Goal: Task Accomplishment & Management: Complete application form

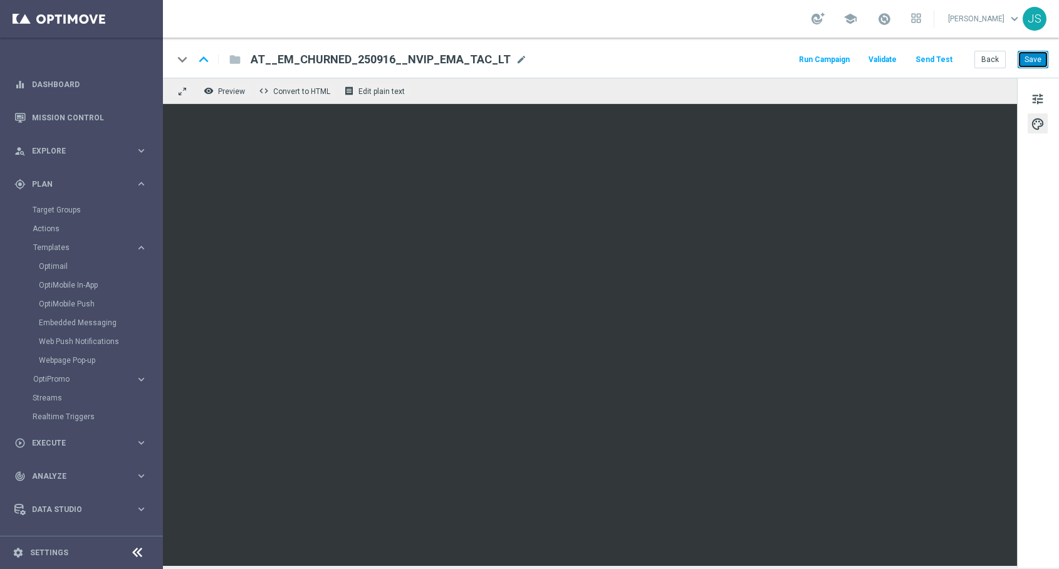
click at [1022, 67] on button "Save" at bounding box center [1033, 60] width 31 height 18
click at [1022, 63] on button "Save" at bounding box center [1033, 60] width 31 height 18
click at [88, 176] on div "gps_fixed Plan keyboard_arrow_right" at bounding box center [81, 183] width 162 height 33
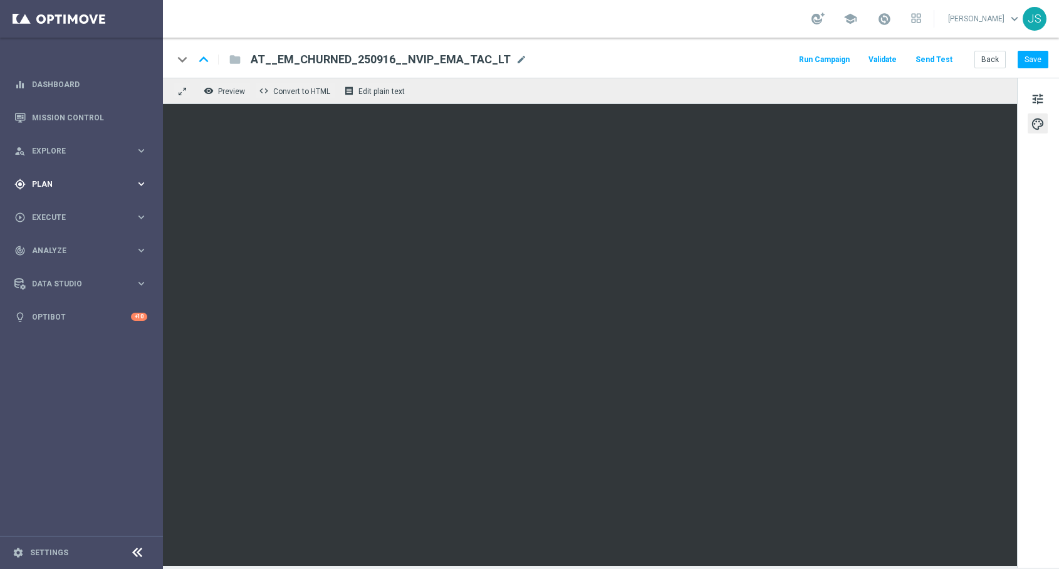
click at [88, 176] on div "gps_fixed Plan keyboard_arrow_right" at bounding box center [81, 183] width 162 height 33
click at [65, 451] on div "play_circle_outline Execute keyboard_arrow_right" at bounding box center [81, 442] width 162 height 33
click at [67, 245] on link "Campaign Builder" at bounding box center [82, 243] width 98 height 10
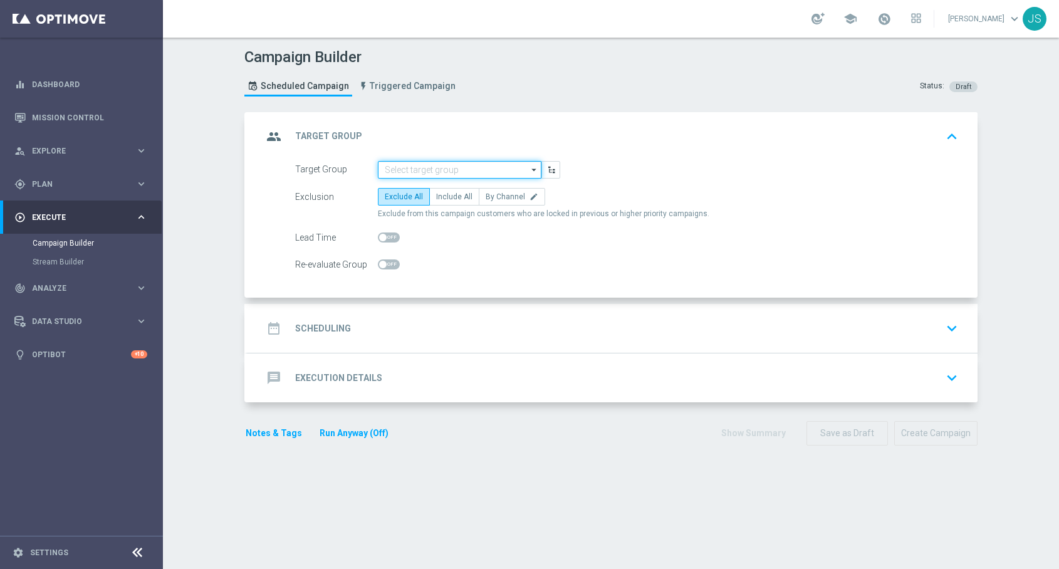
click at [394, 168] on input at bounding box center [460, 170] width 164 height 18
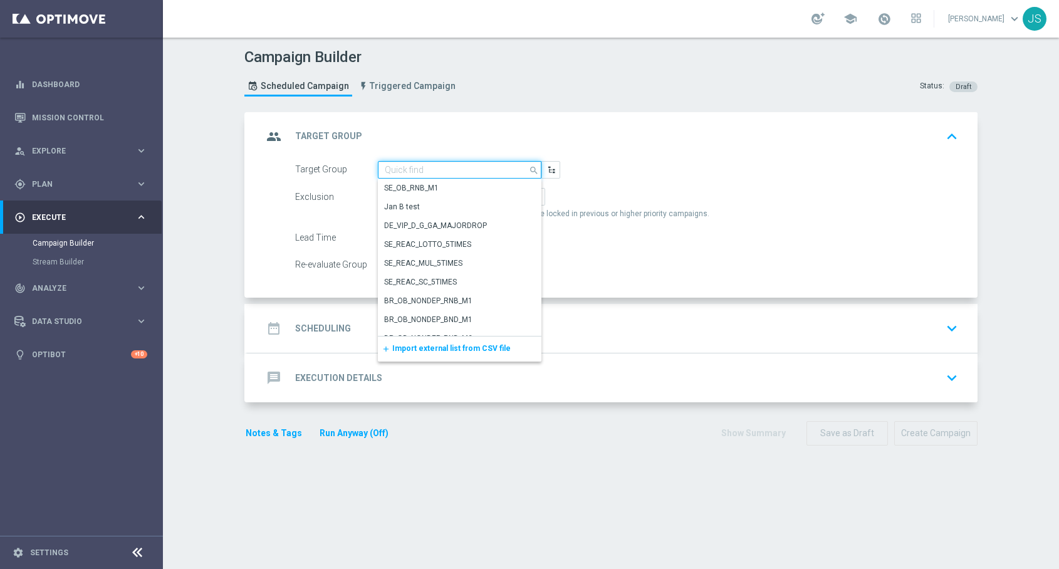
paste input "de_all_TGT_NVIP_EM_TAC_LT__ACTIVE_EJ"
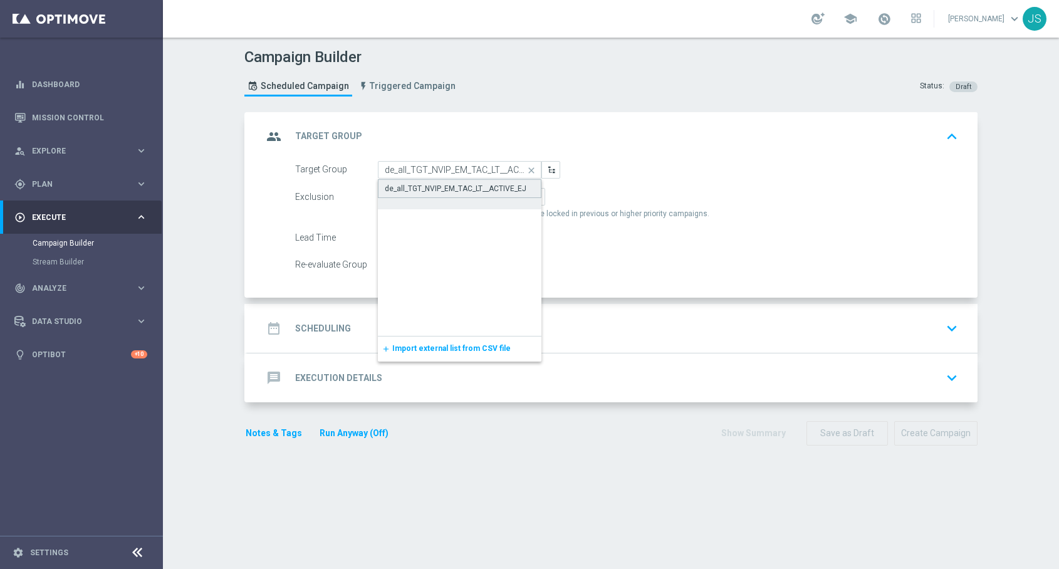
click at [421, 182] on div "de_all_TGT_NVIP_EM_TAC_LT__ACTIVE_EJ" at bounding box center [460, 188] width 164 height 19
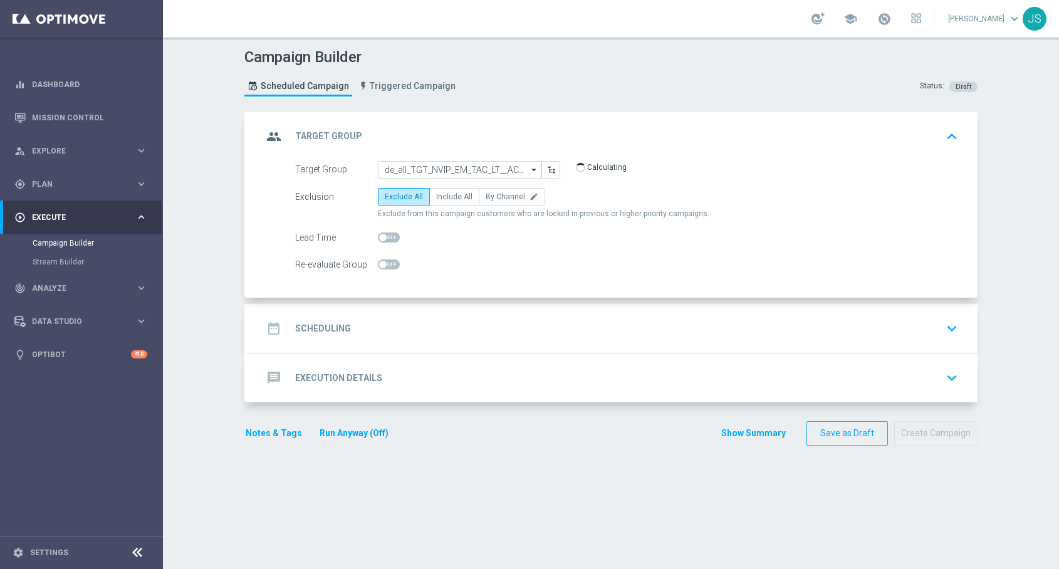
type input "de_all_TGT_NVIP_EM_TAC_LT__ACTIVE_EJ"
click at [439, 195] on span "Include All" at bounding box center [454, 196] width 36 height 9
click at [439, 195] on input "Include All" at bounding box center [440, 199] width 8 height 8
radio input "true"
click at [365, 329] on div "date_range Scheduling keyboard_arrow_down" at bounding box center [613, 329] width 700 height 24
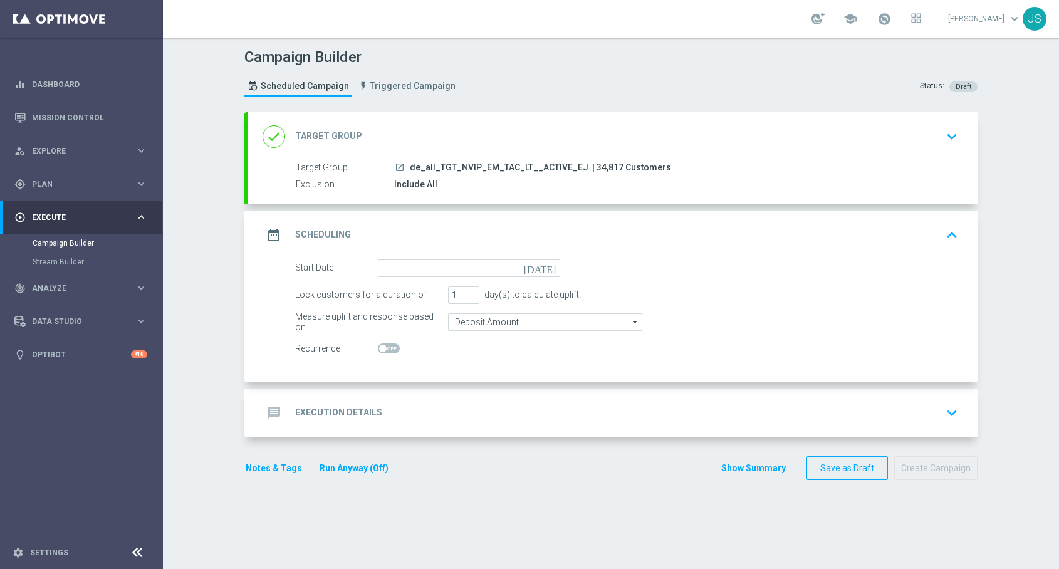
click at [550, 270] on icon "[DATE]" at bounding box center [542, 267] width 37 height 14
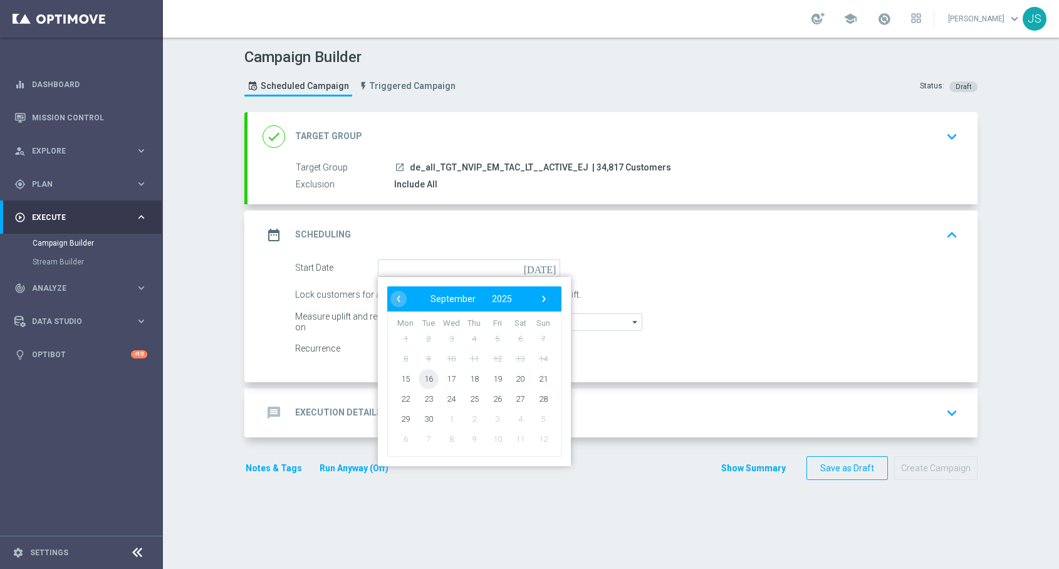
click at [425, 380] on span "16" at bounding box center [429, 379] width 20 height 20
type input "16 Sep 2025"
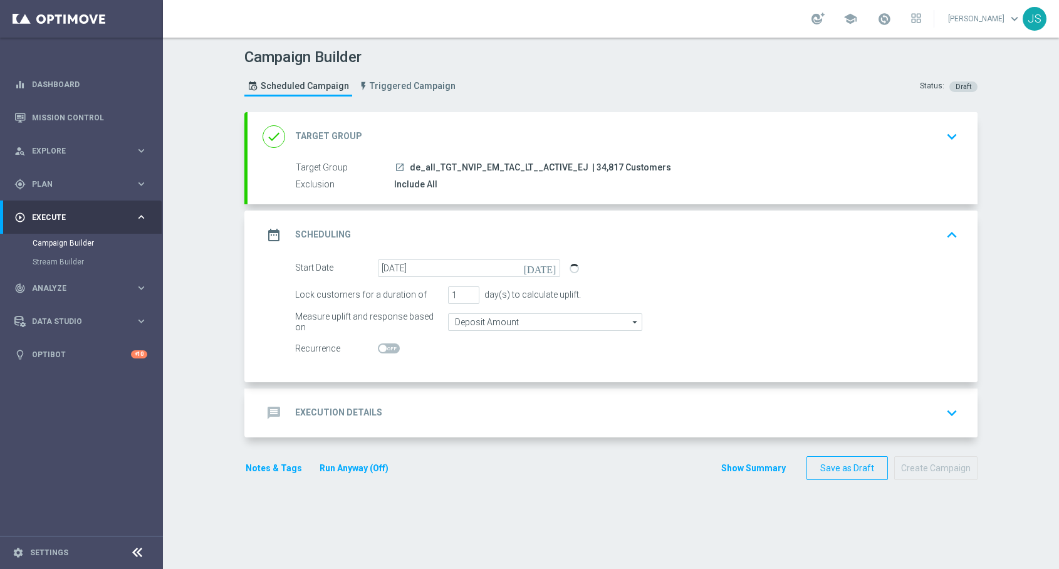
click at [574, 261] on div at bounding box center [574, 269] width 9 height 18
click at [574, 267] on span at bounding box center [574, 268] width 11 height 11
click at [942, 233] on button "keyboard_arrow_up" at bounding box center [952, 235] width 21 height 24
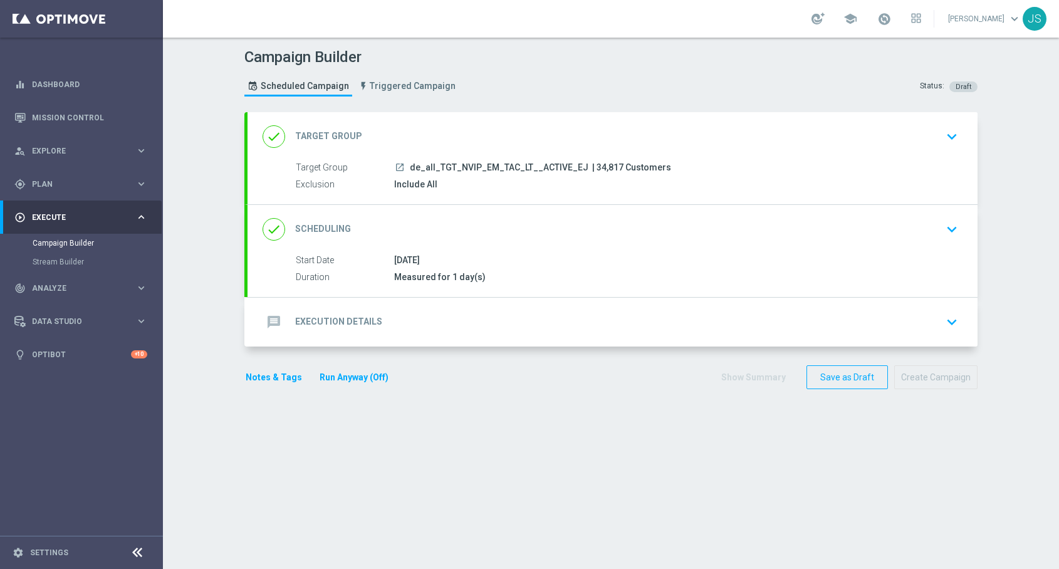
click at [943, 233] on div "done Scheduling keyboard_arrow_down Start Date 16 Sep 2025 Duration Measured fo…" at bounding box center [613, 251] width 730 height 92
click at [945, 229] on icon "keyboard_arrow_down" at bounding box center [952, 229] width 19 height 19
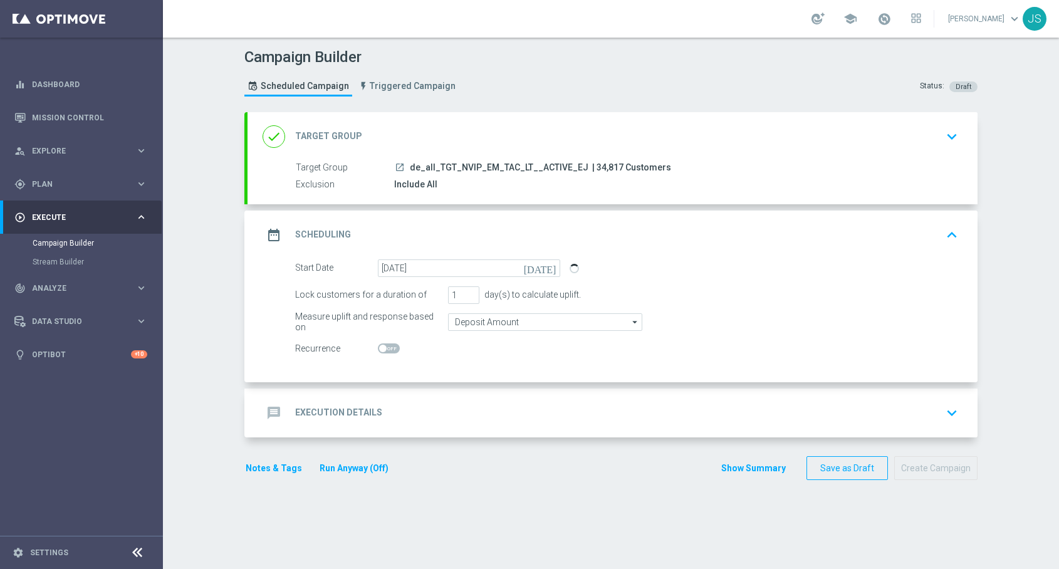
click at [945, 229] on div "date_range Scheduling keyboard_arrow_up Start Date 16 Sep 2025 Duration Measure…" at bounding box center [613, 297] width 730 height 172
click at [948, 231] on icon "keyboard_arrow_up" at bounding box center [952, 235] width 19 height 19
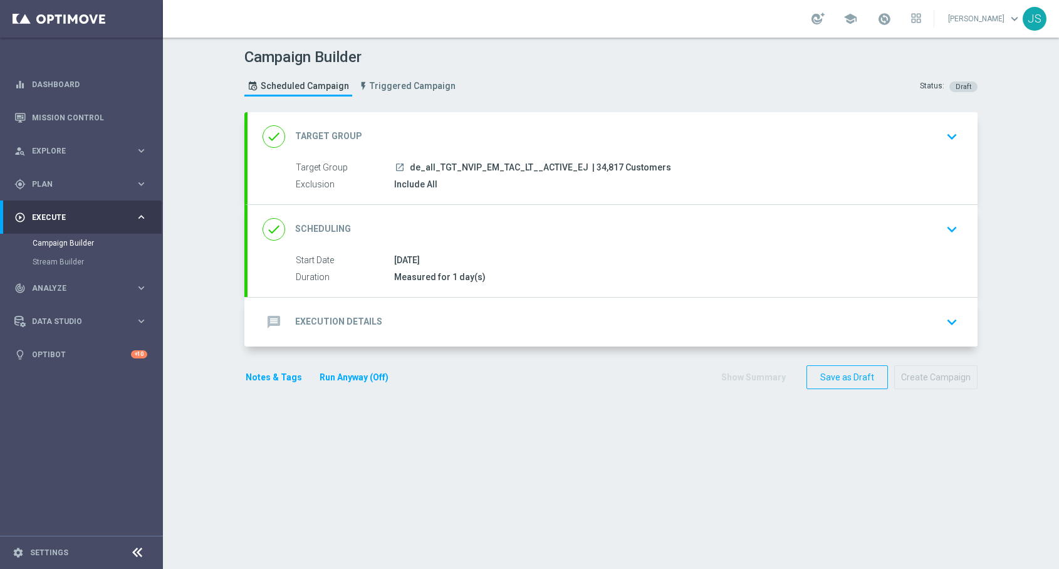
click at [953, 324] on icon "keyboard_arrow_down" at bounding box center [952, 322] width 19 height 19
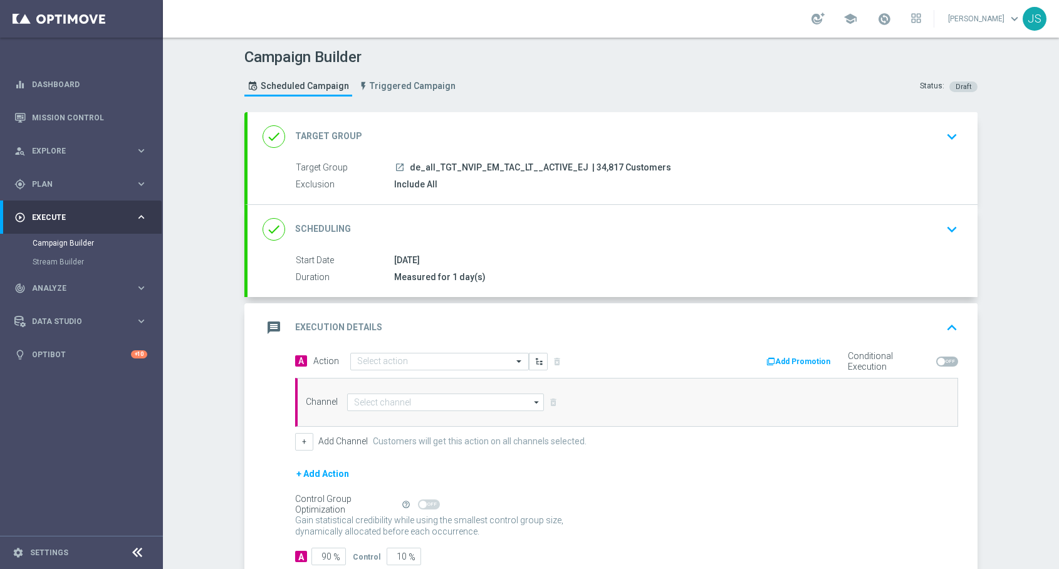
scroll to position [75, 0]
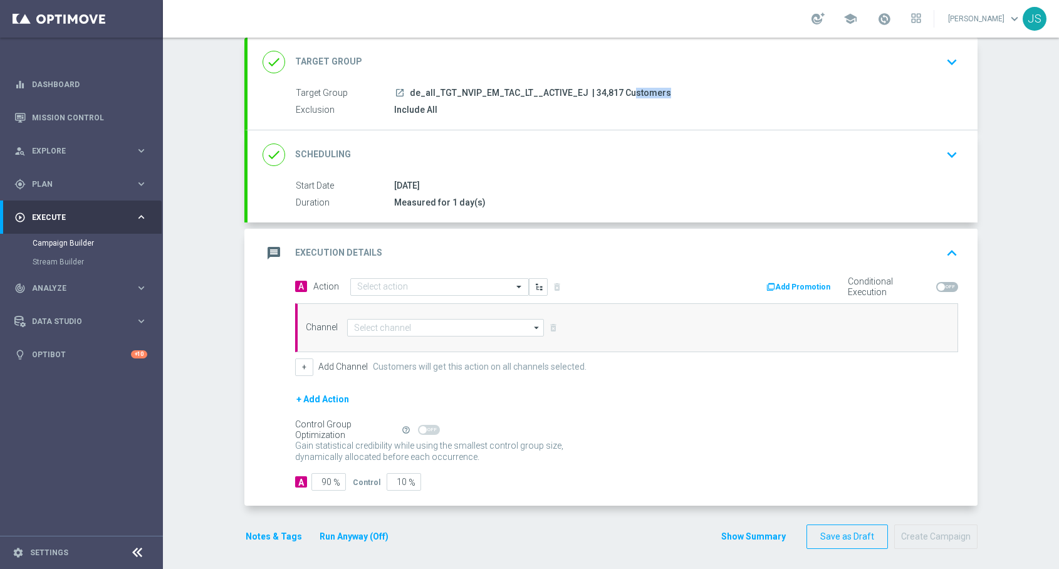
drag, startPoint x: 616, startPoint y: 93, endPoint x: 585, endPoint y: 90, distance: 30.8
click at [592, 90] on span "| 34,817 Customers" at bounding box center [631, 93] width 79 height 11
copy span "34,817"
click at [396, 288] on input "text" at bounding box center [427, 287] width 140 height 11
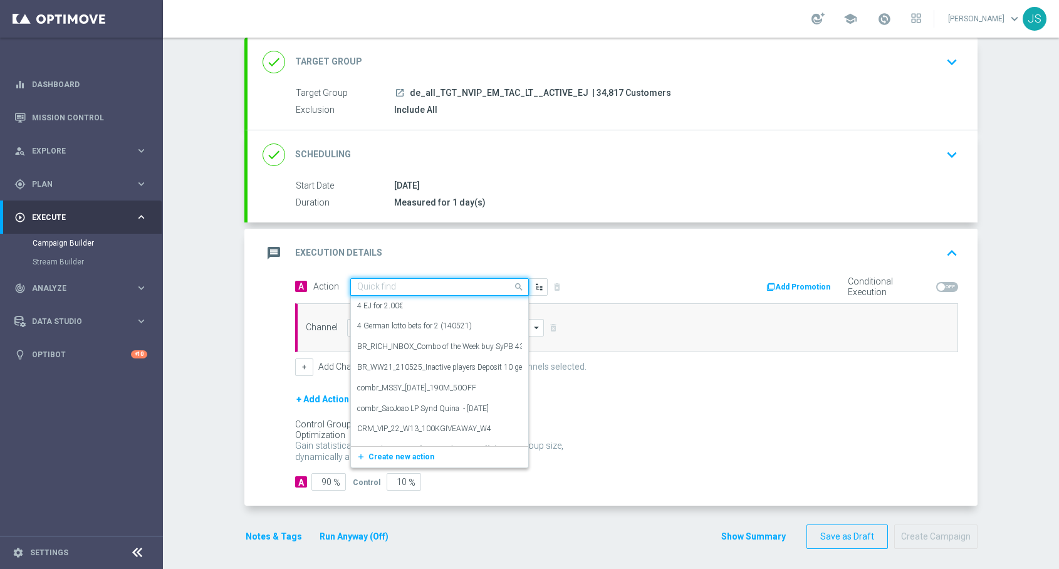
paste input "A: 12 lines EJ, no offer + Countdown"
type input "A: 12 lines EJ, no offer + Countdown"
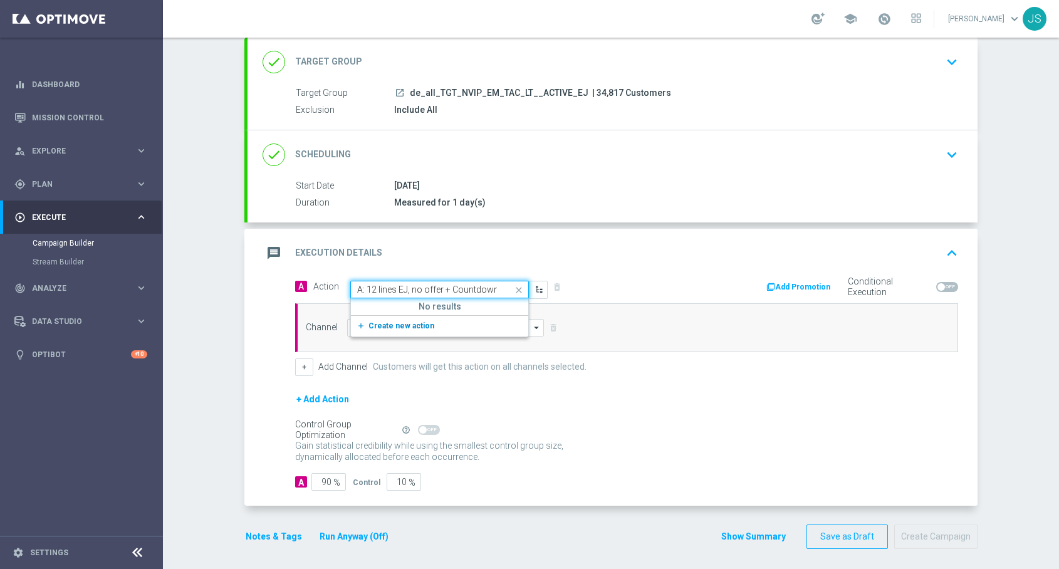
click at [377, 328] on span "Create new action" at bounding box center [402, 326] width 66 height 9
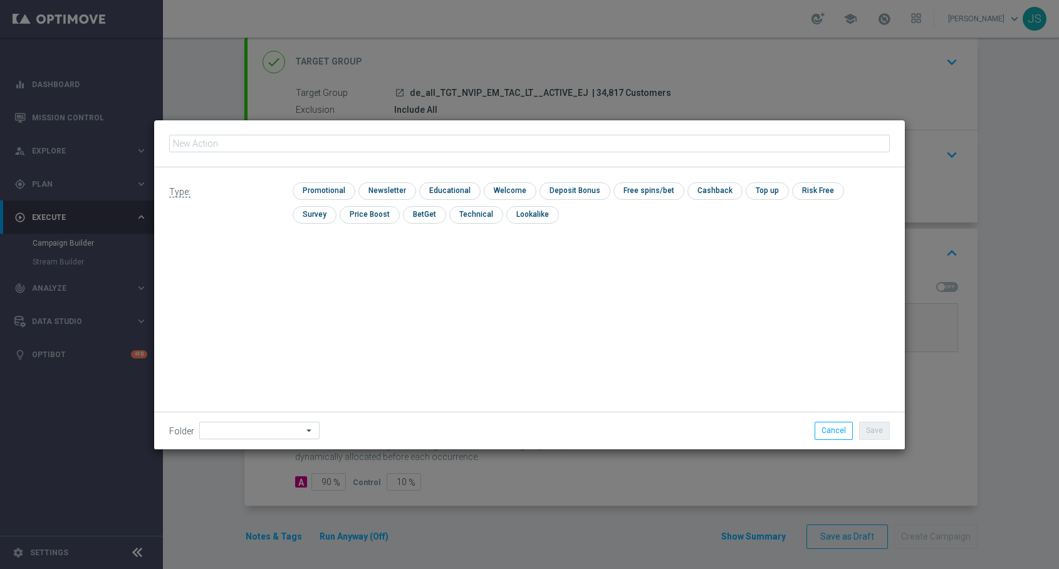
type input "A: 12 lines EJ, no offer + Countdown"
click at [332, 189] on input "checkbox" at bounding box center [323, 190] width 60 height 17
checkbox input "true"
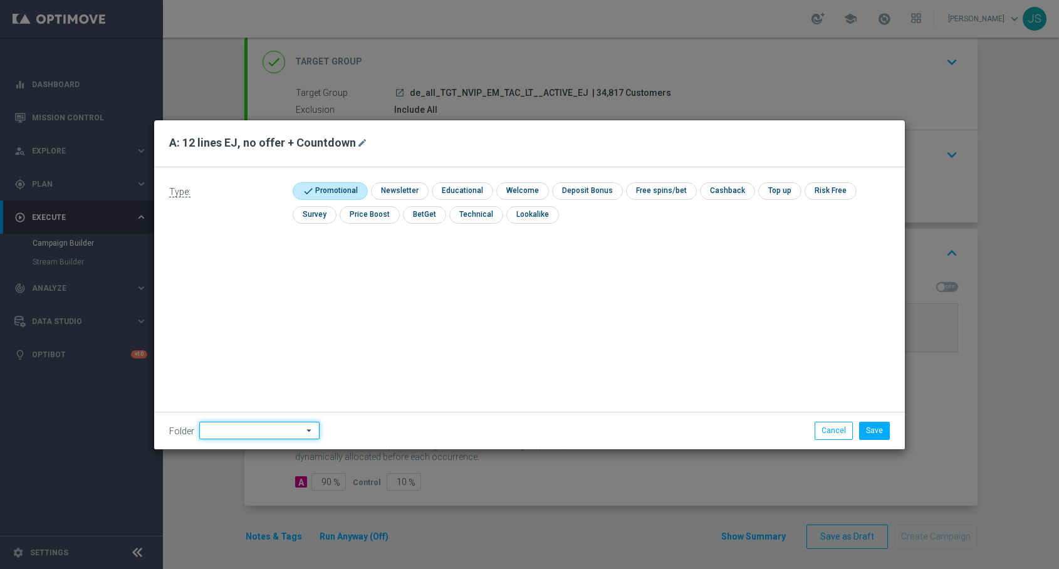
click at [227, 435] on input at bounding box center [259, 431] width 120 height 18
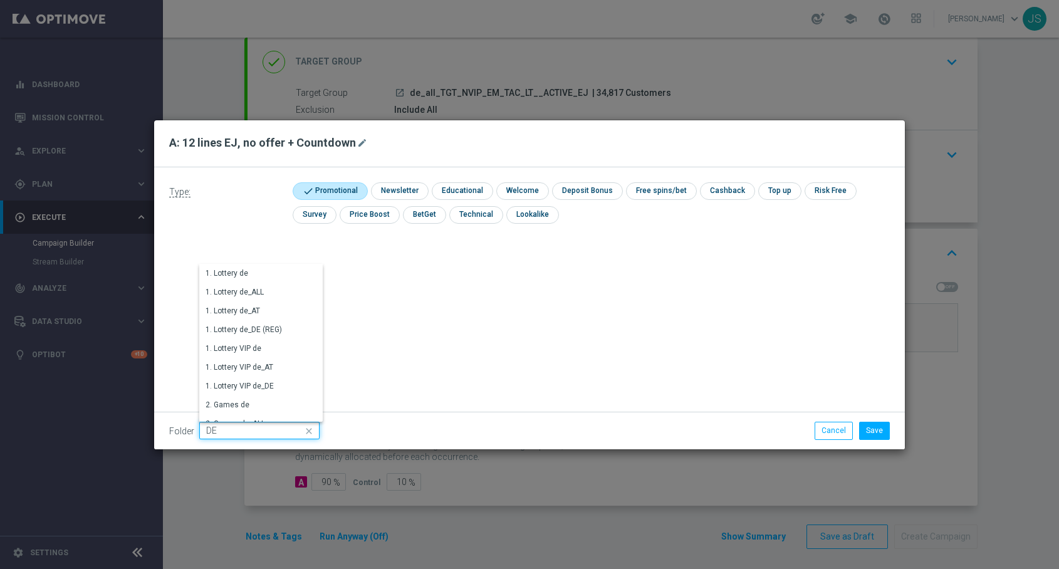
type input "D"
type input "T"
type input "D"
type input "T"
type input "D"
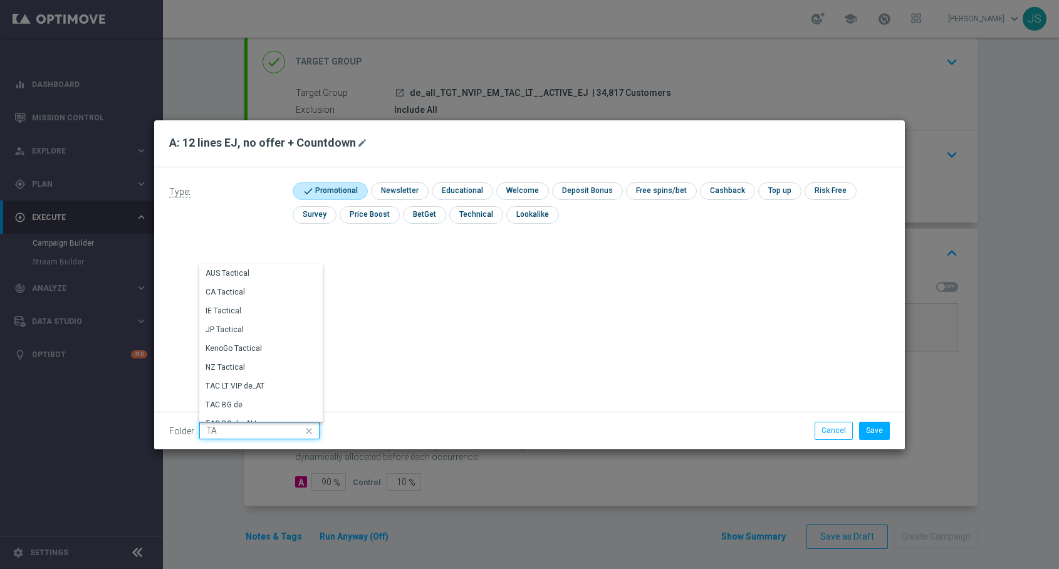
type input "T"
click at [226, 352] on div "DE" at bounding box center [249, 349] width 101 height 18
type input "DE"
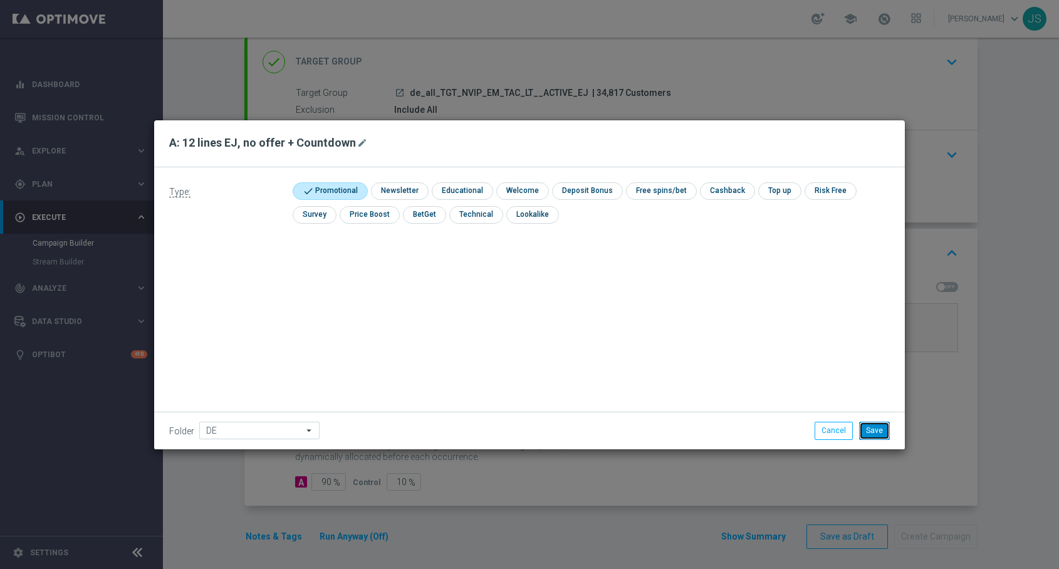
click at [873, 431] on button "Save" at bounding box center [874, 431] width 31 height 18
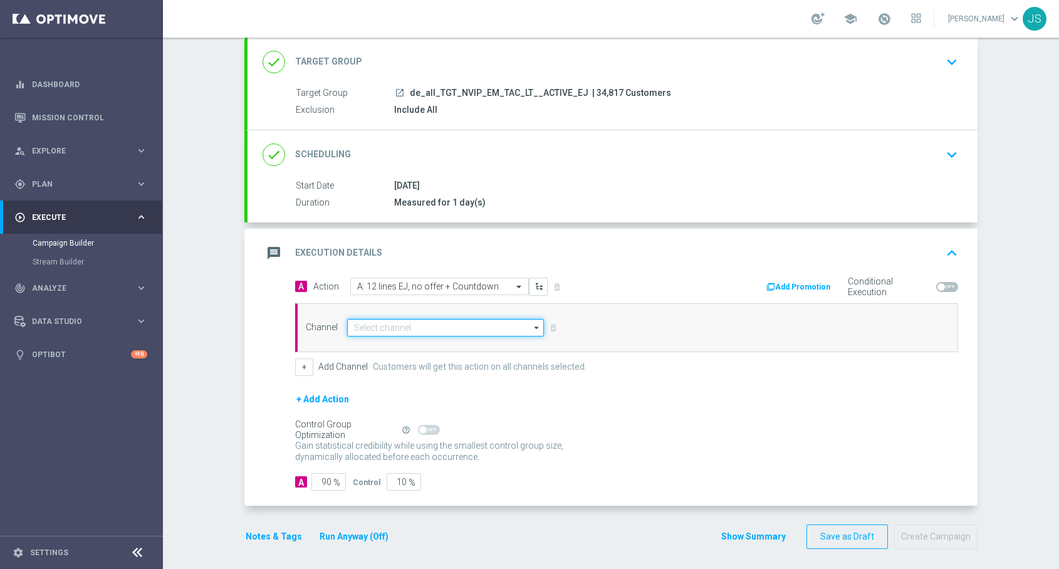
click at [431, 330] on input at bounding box center [445, 328] width 197 height 18
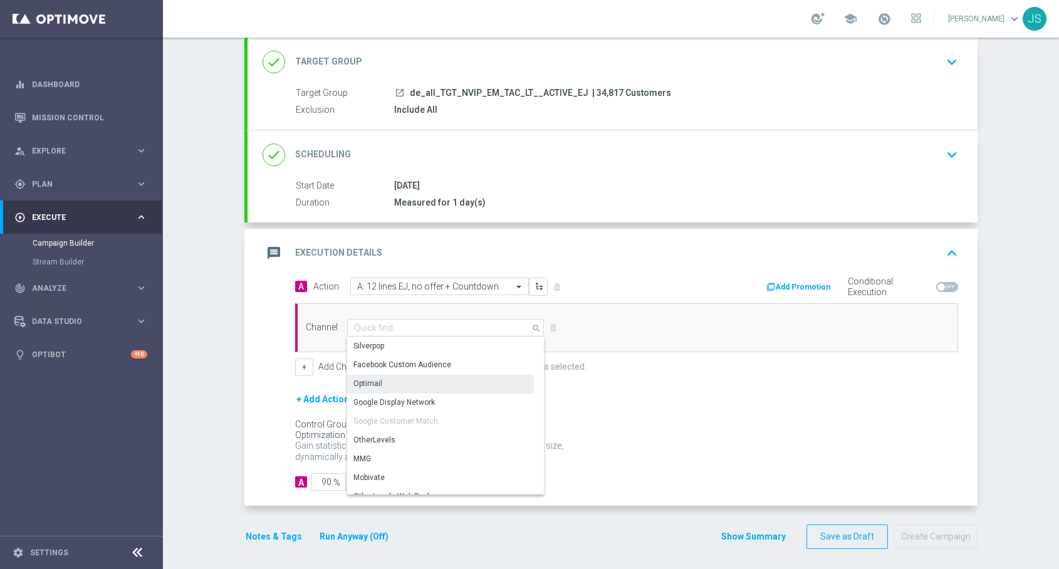
click at [401, 386] on div "Optimail" at bounding box center [440, 384] width 187 height 18
type input "Optimail"
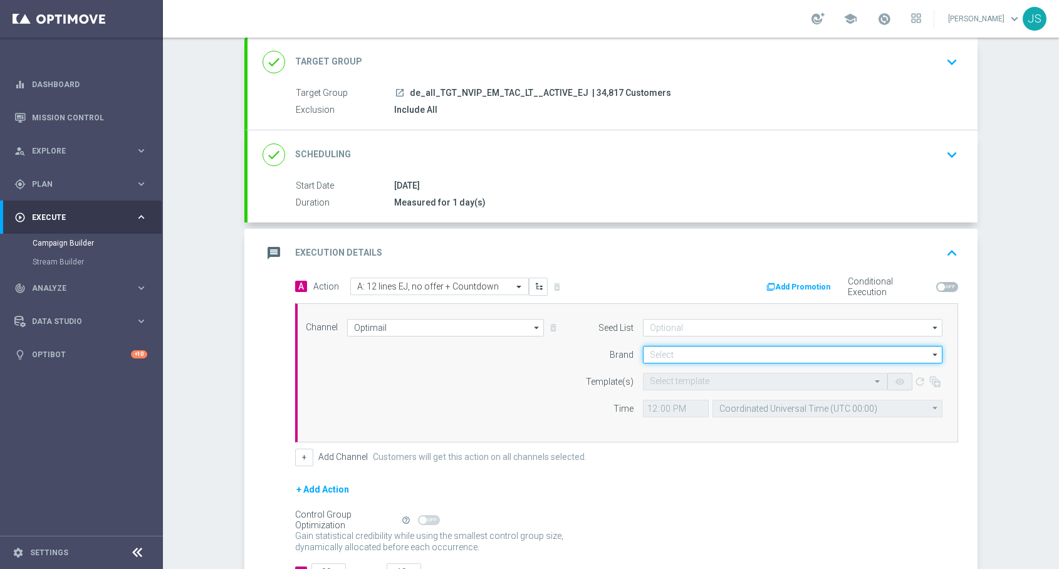
click at [676, 355] on input at bounding box center [793, 355] width 300 height 18
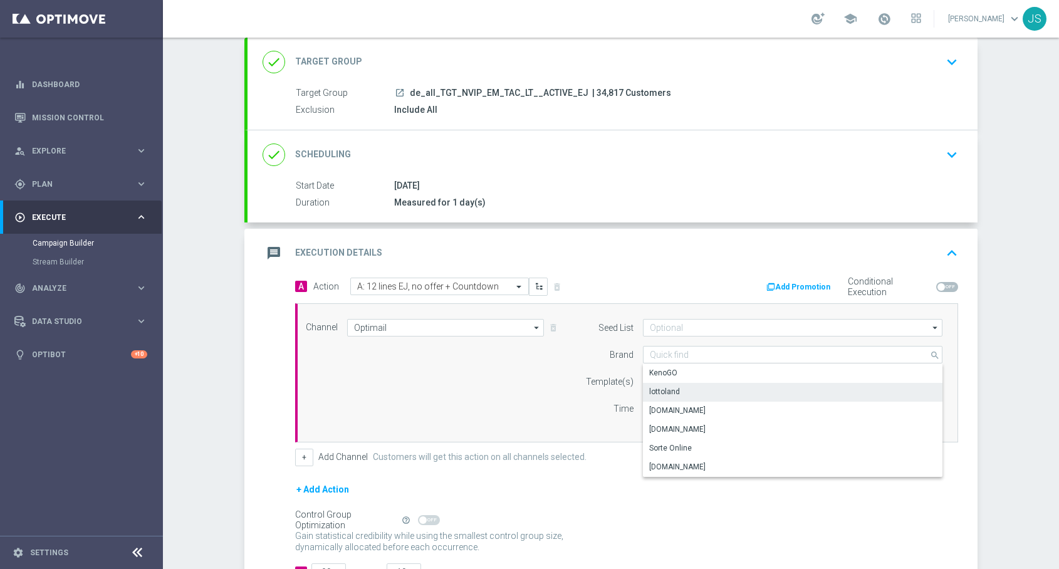
click at [674, 388] on div "lottoland" at bounding box center [664, 391] width 31 height 11
type input "lottoland"
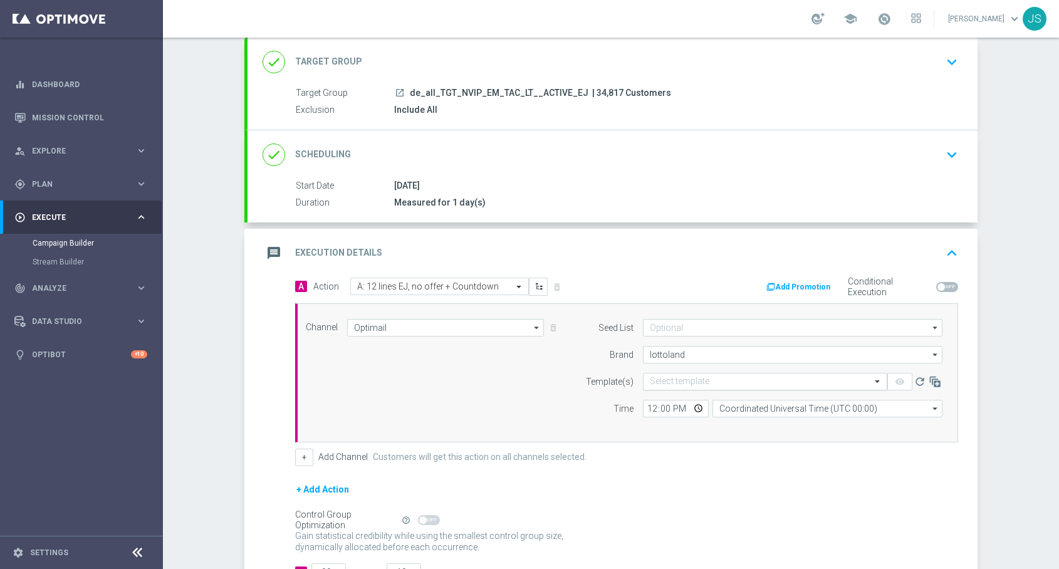
click at [673, 385] on input "text" at bounding box center [753, 382] width 206 height 11
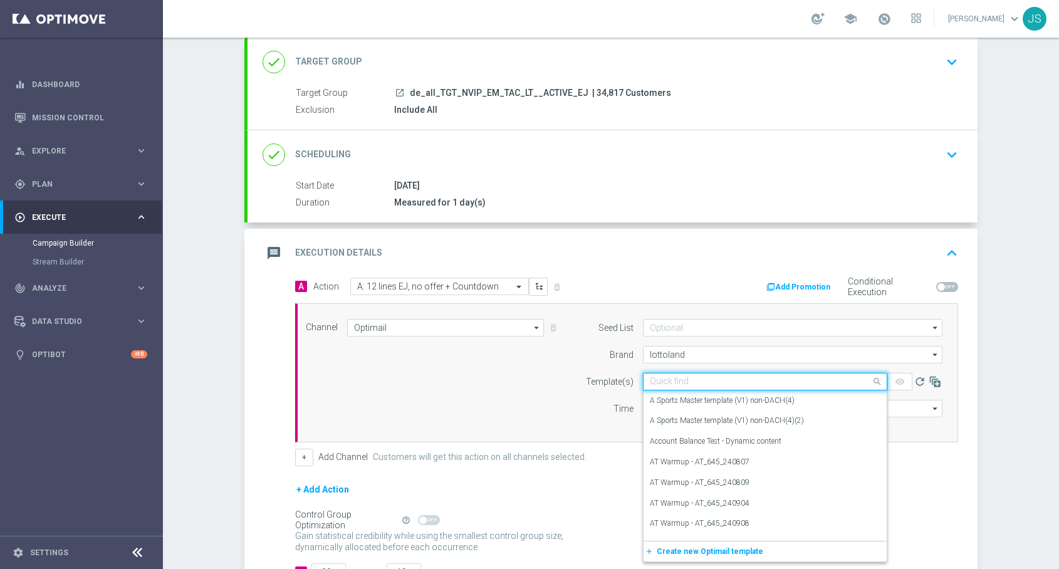
paste input "DE_ALL__EJ_ACTIVE_HJP_COUNT_250916__NVIP_EMA_TAC_LT"
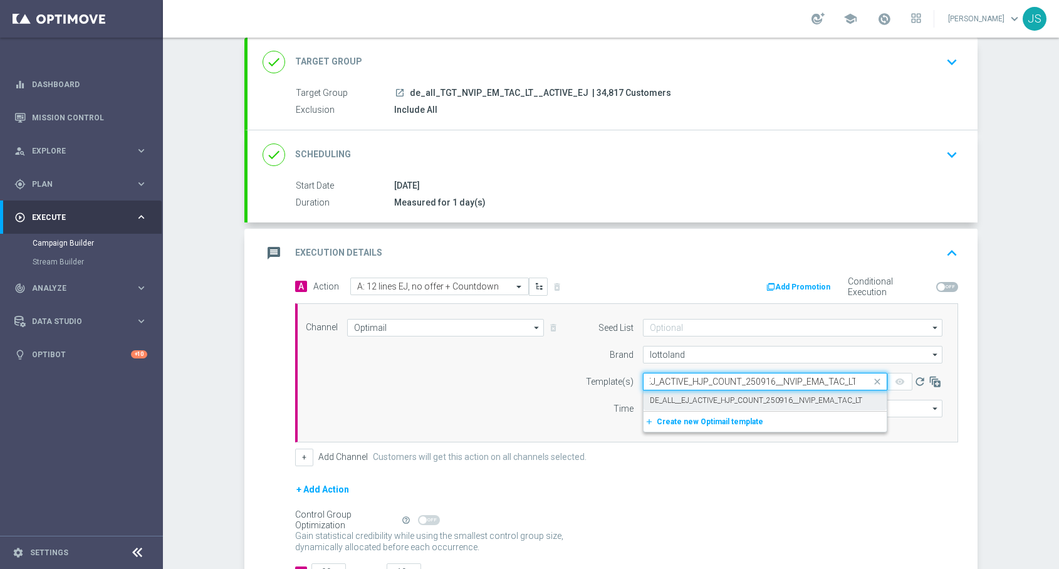
click at [739, 391] on div "DE_ALL__EJ_ACTIVE_HJP_COUNT_250916__NVIP_EMA_TAC_LT" at bounding box center [765, 401] width 231 height 21
type input "DE_ALL__EJ_ACTIVE_HJP_COUNT_250916__NVIP_EMA_TAC_LT"
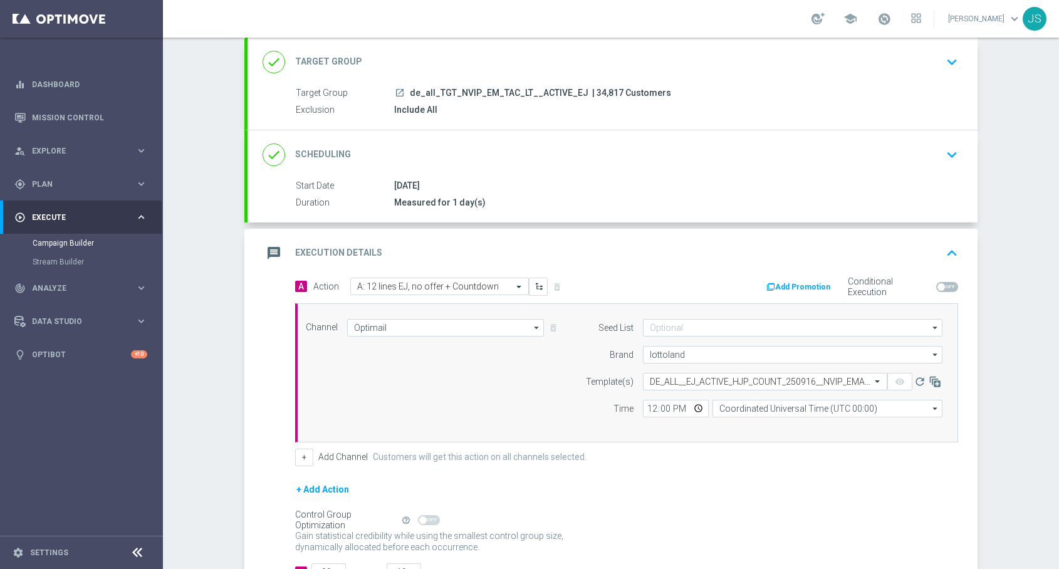
scroll to position [0, 0]
click at [699, 409] on input "12:00" at bounding box center [676, 409] width 66 height 18
type input "06:00"
click at [769, 250] on div "message Execution Details keyboard_arrow_up" at bounding box center [613, 253] width 700 height 24
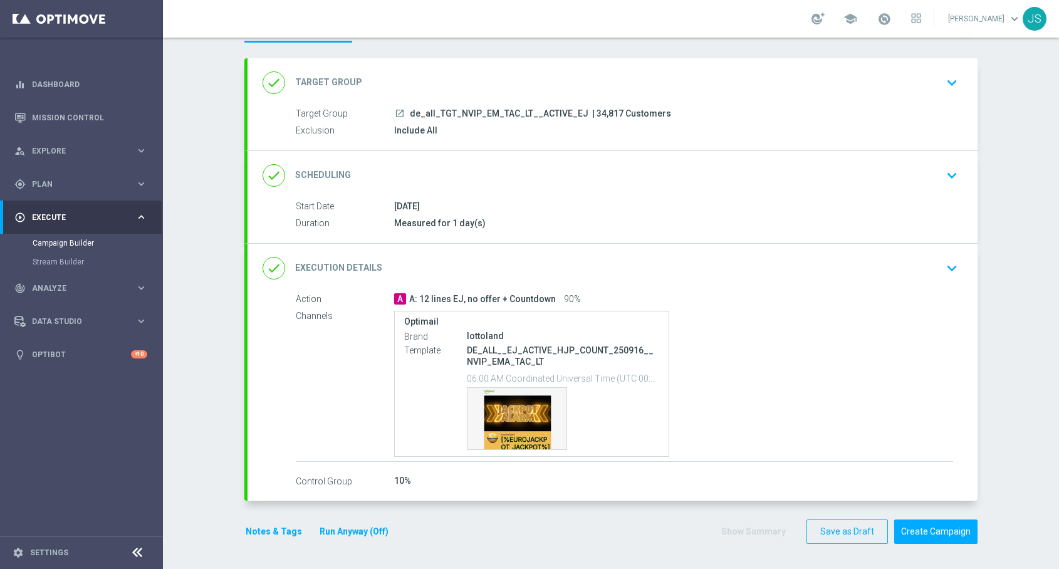
scroll to position [54, 0]
click at [953, 271] on icon "keyboard_arrow_down" at bounding box center [952, 268] width 19 height 19
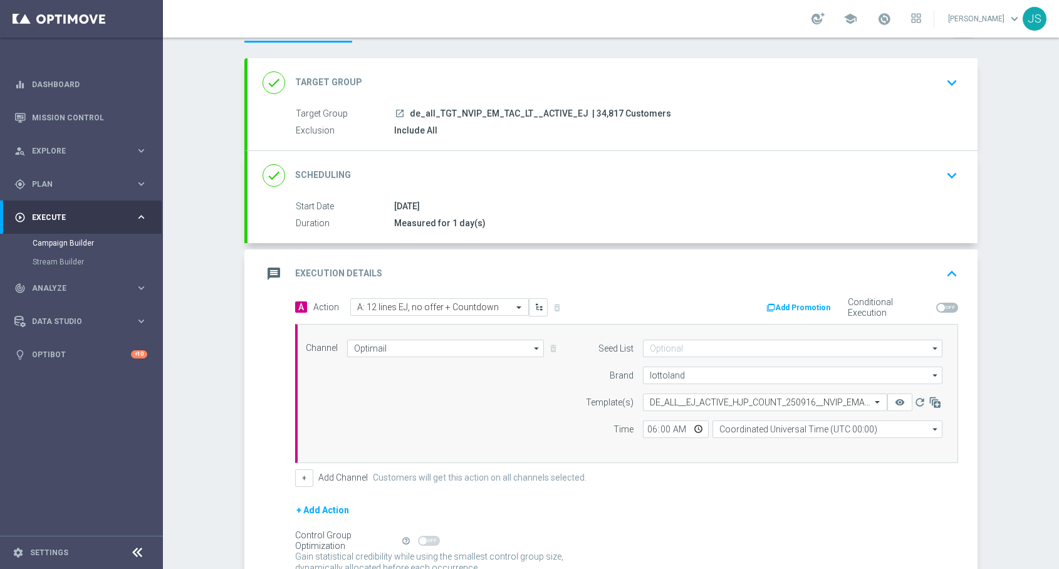
scroll to position [170, 0]
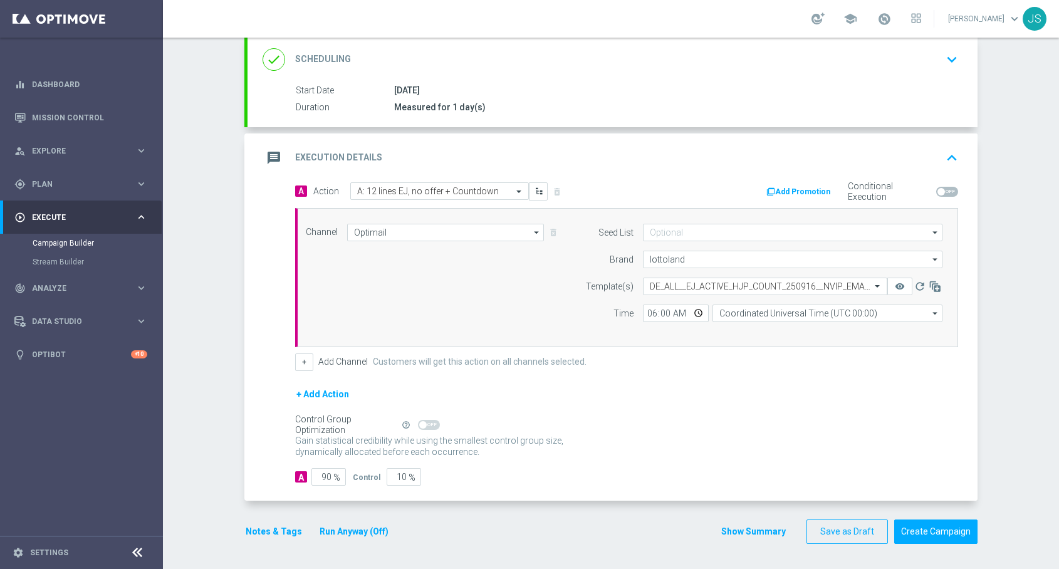
click at [331, 391] on button "+ Add Action" at bounding box center [322, 395] width 55 height 16
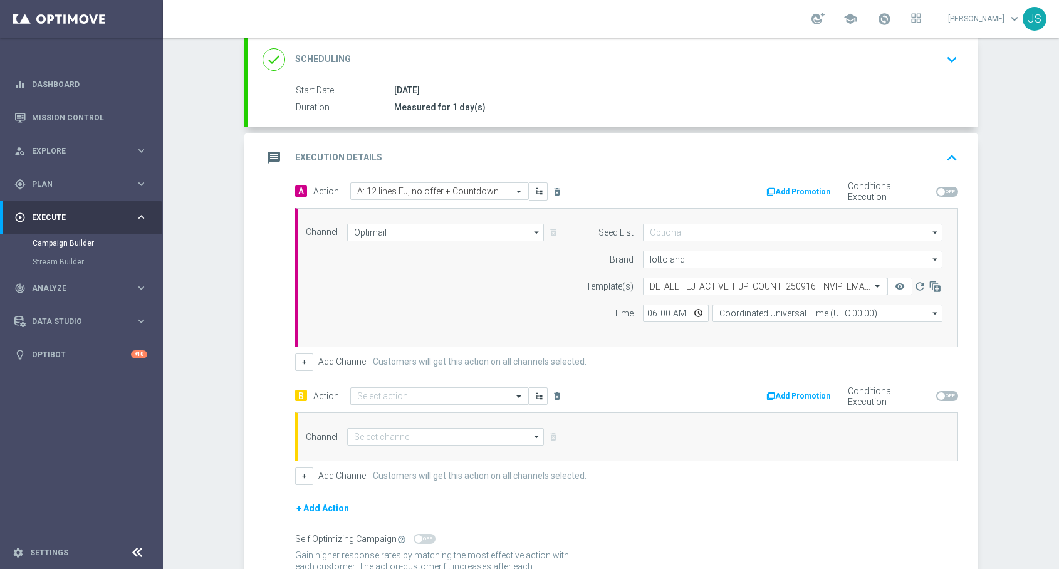
click at [372, 400] on input "text" at bounding box center [427, 396] width 140 height 11
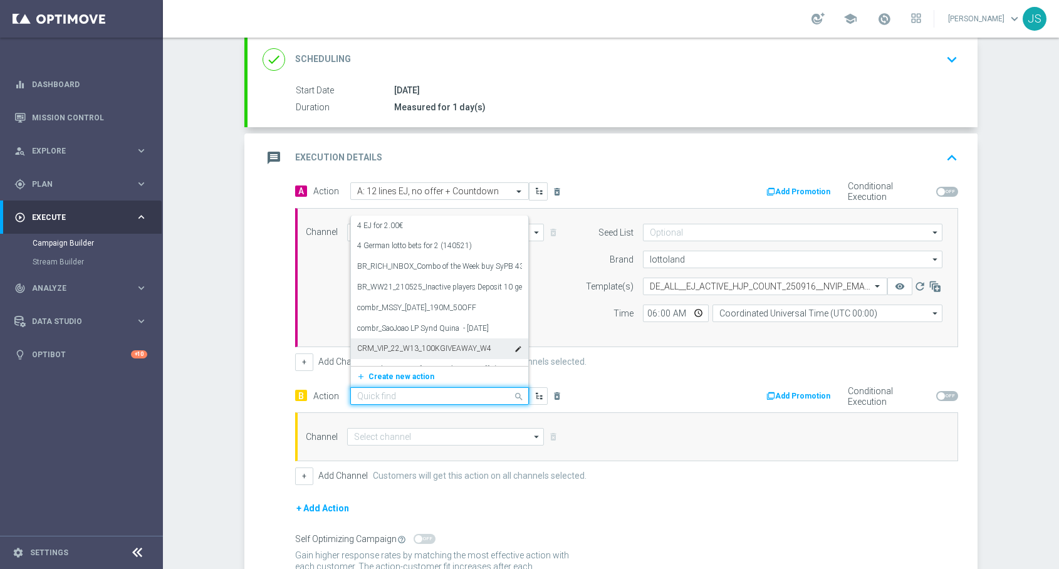
paste input "DE_ALL__EJ_ACTIVE_HJP_250916__NVIP_EMA_TAC_LT"
type input "DE_ALL__EJ_ACTIVE_HJP_250916__NVIP_EMA_TAC_LT"
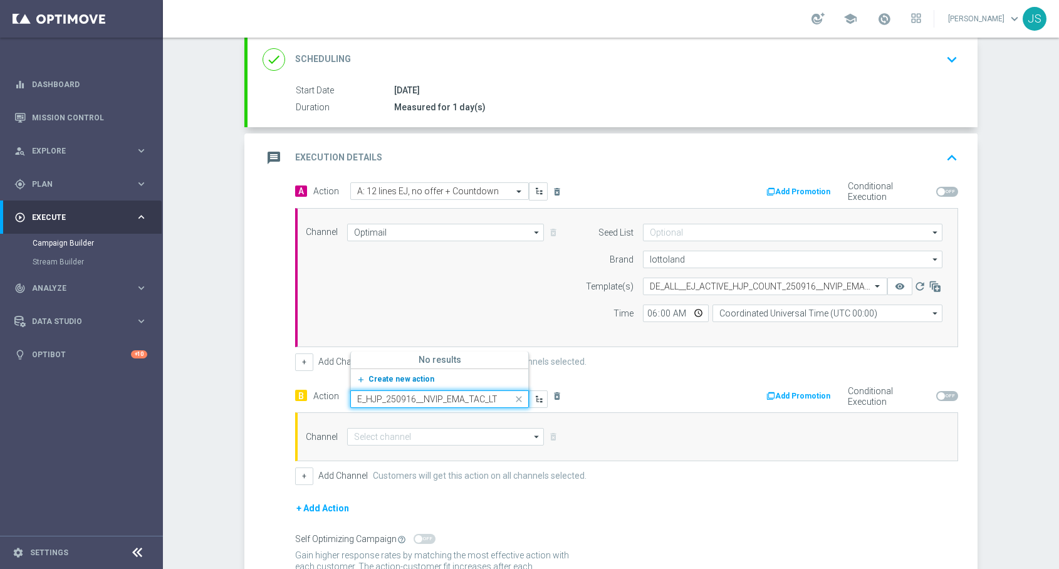
click at [411, 375] on span "Create new action" at bounding box center [402, 379] width 66 height 9
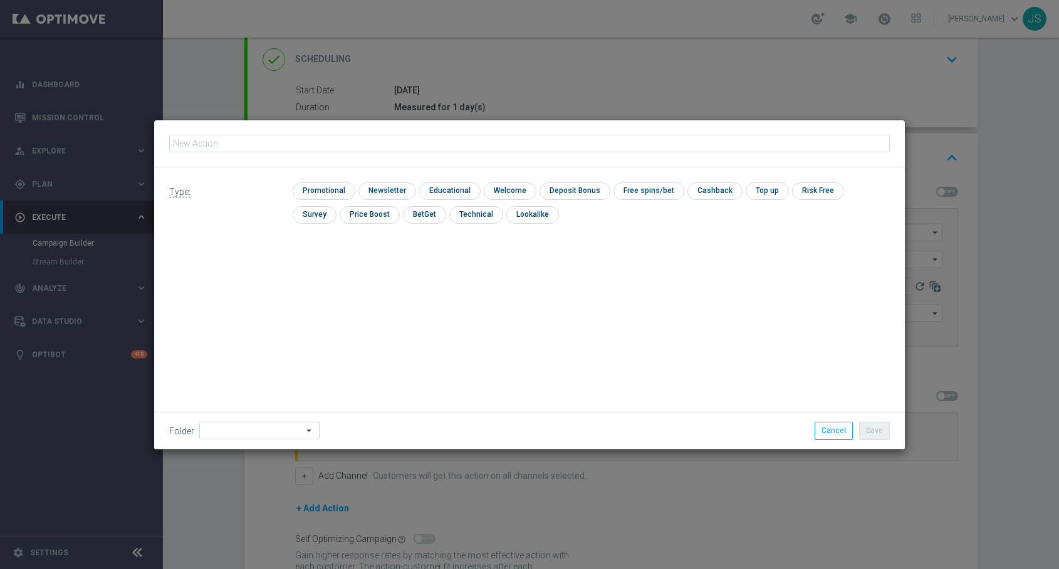
click at [347, 147] on input "text" at bounding box center [529, 144] width 721 height 18
type input "DE_ALL__EJ_ACTIVE_HJP_250916__NVIP_EMA_TAC_LT"
click at [215, 425] on input at bounding box center [259, 431] width 120 height 18
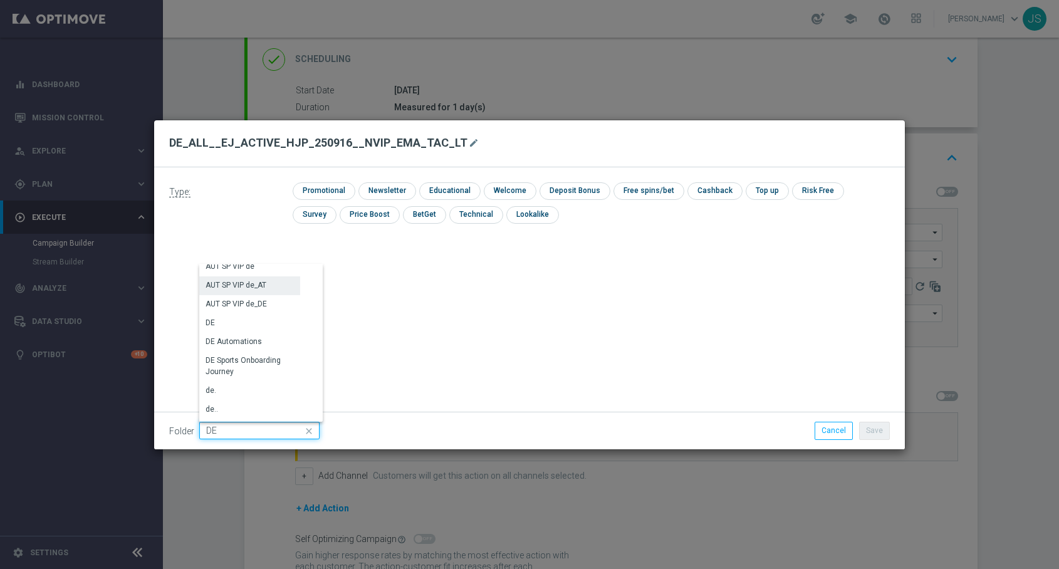
scroll to position [1267, 0]
click at [233, 321] on div "DE" at bounding box center [249, 322] width 101 height 18
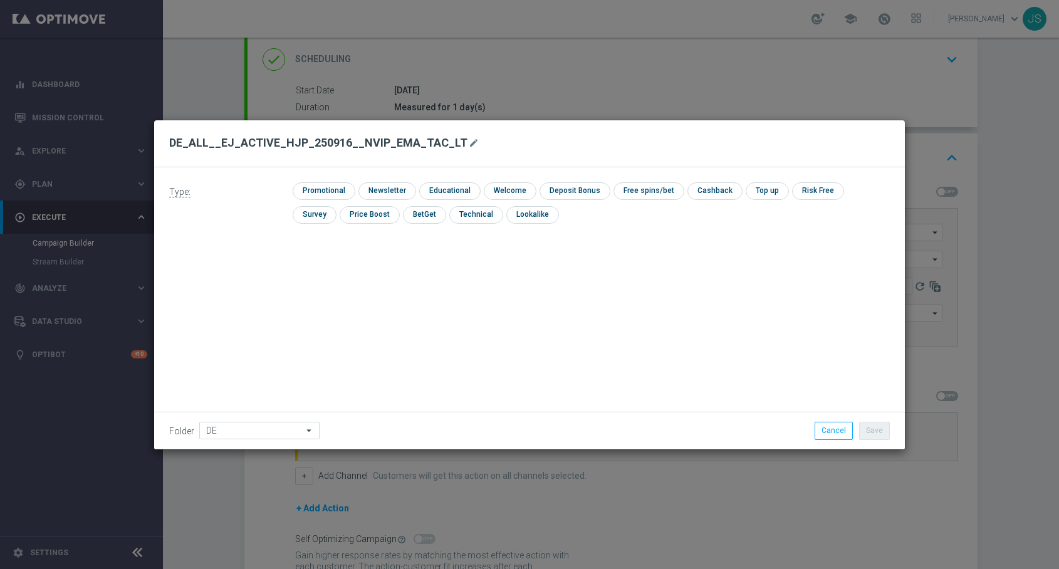
type input "DE"
click at [314, 197] on input "checkbox" at bounding box center [323, 190] width 60 height 17
checkbox input "true"
click at [874, 433] on button "Save" at bounding box center [874, 431] width 31 height 18
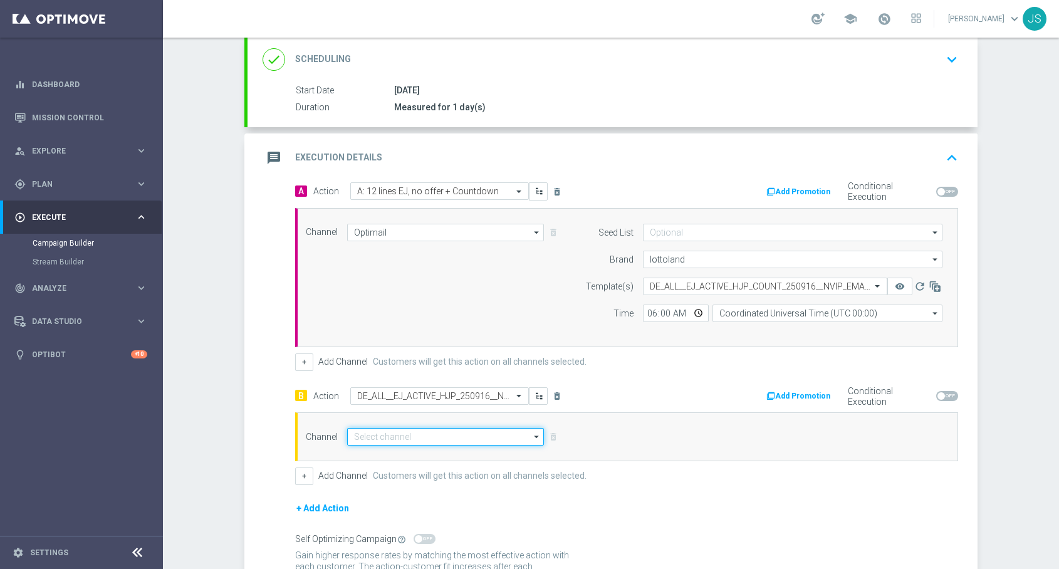
click at [465, 444] on input at bounding box center [445, 437] width 197 height 18
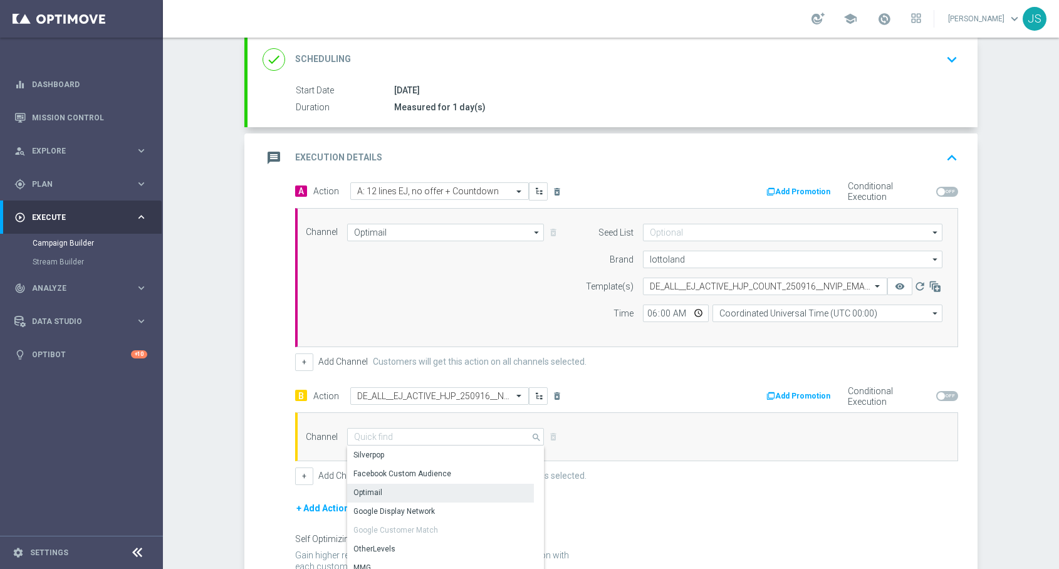
click at [444, 489] on div "Optimail" at bounding box center [440, 493] width 187 height 18
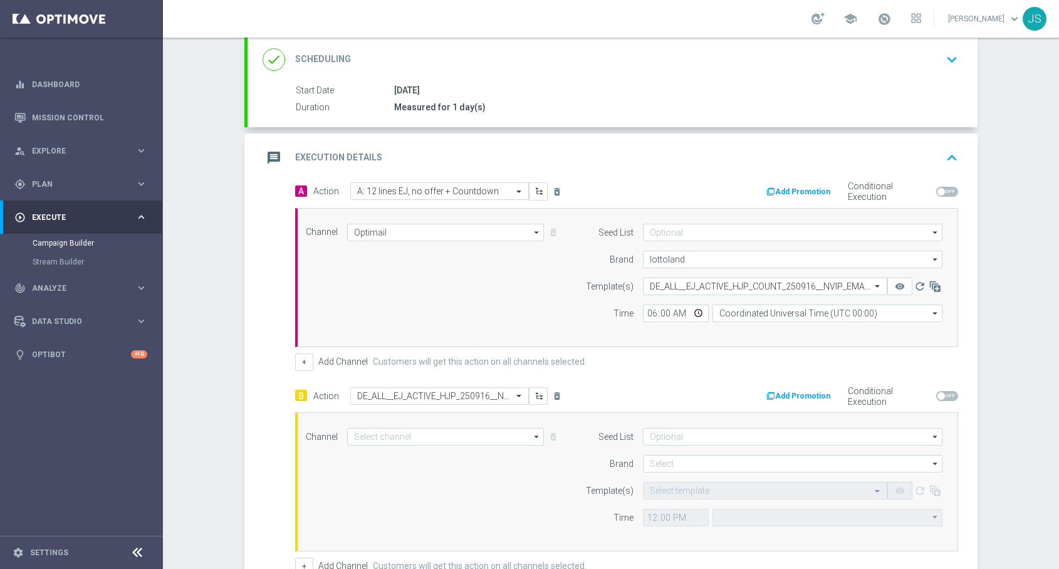
type input "Optimail"
type input "Coordinated Universal Time (UTC 00:00)"
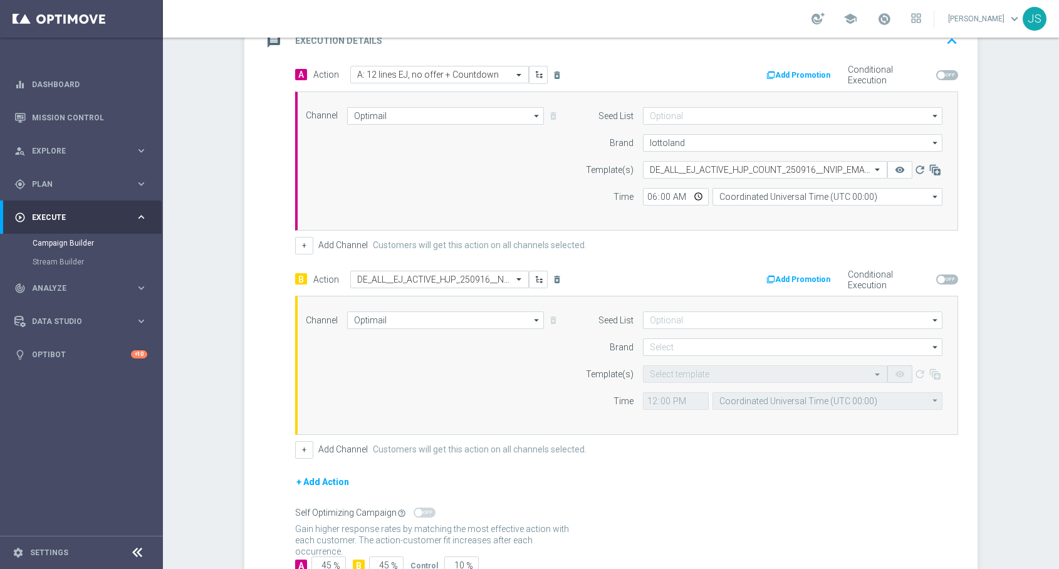
scroll to position [330, 0]
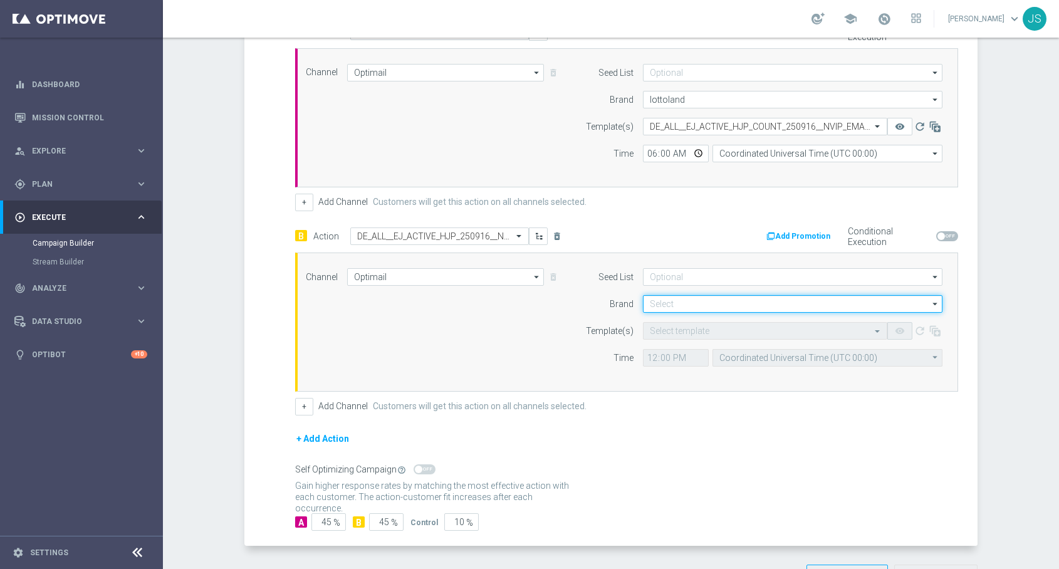
click at [727, 309] on input at bounding box center [793, 304] width 300 height 18
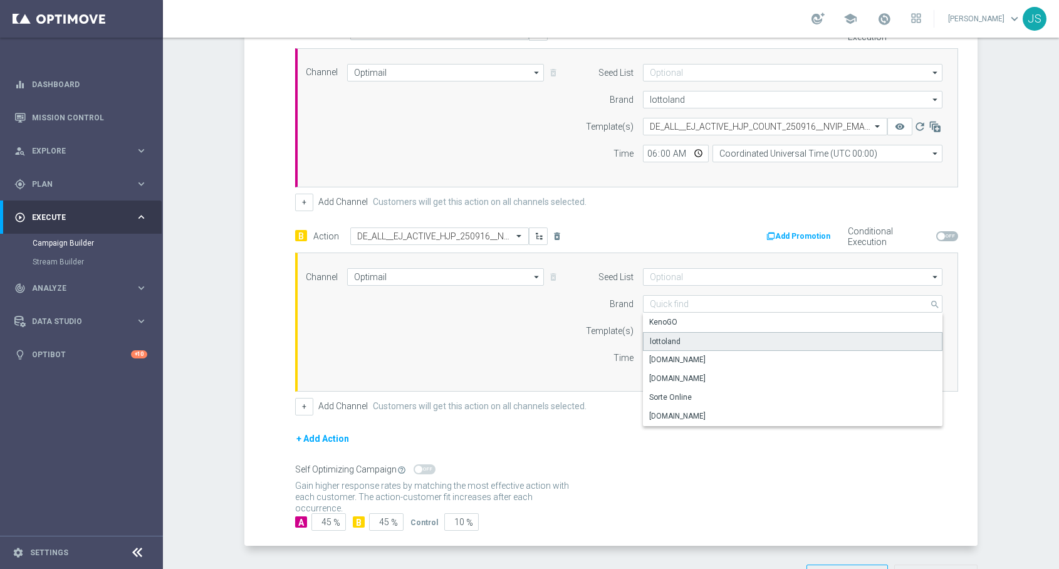
click at [715, 342] on div "lottoland" at bounding box center [793, 341] width 300 height 19
type input "lottoland"
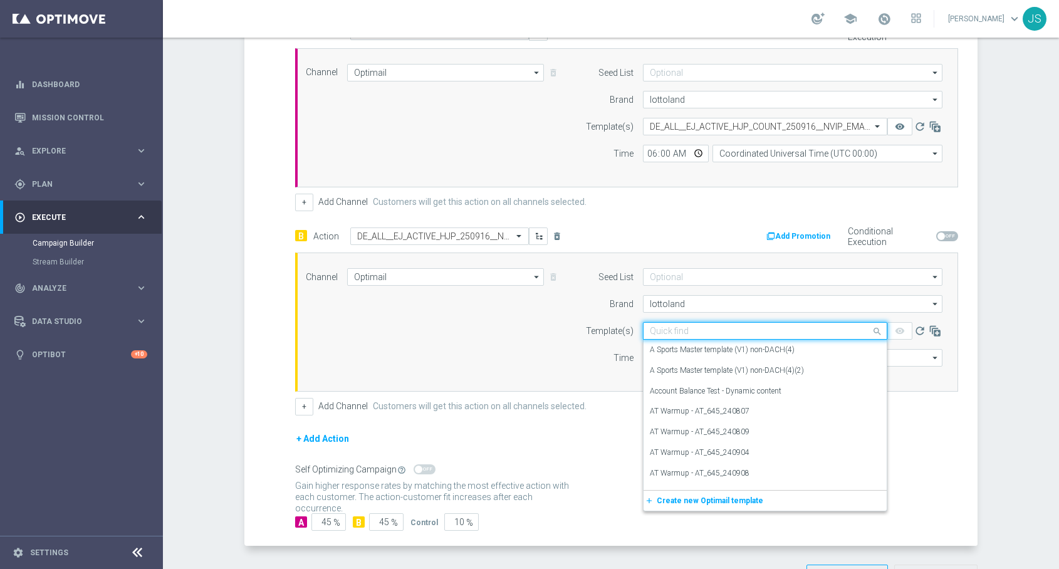
click at [706, 335] on input "text" at bounding box center [753, 331] width 206 height 11
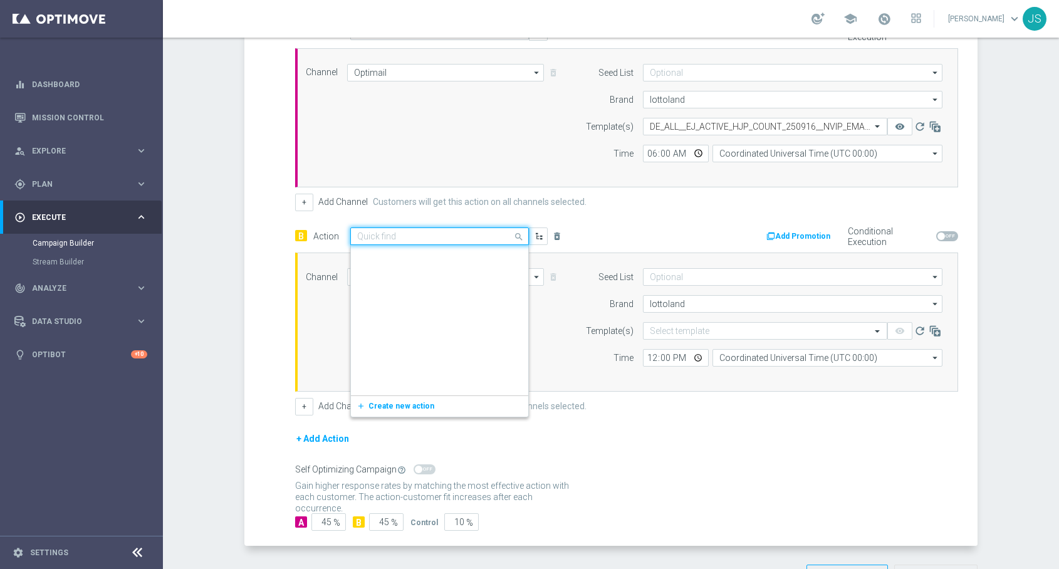
click at [469, 236] on input "text" at bounding box center [427, 236] width 140 height 11
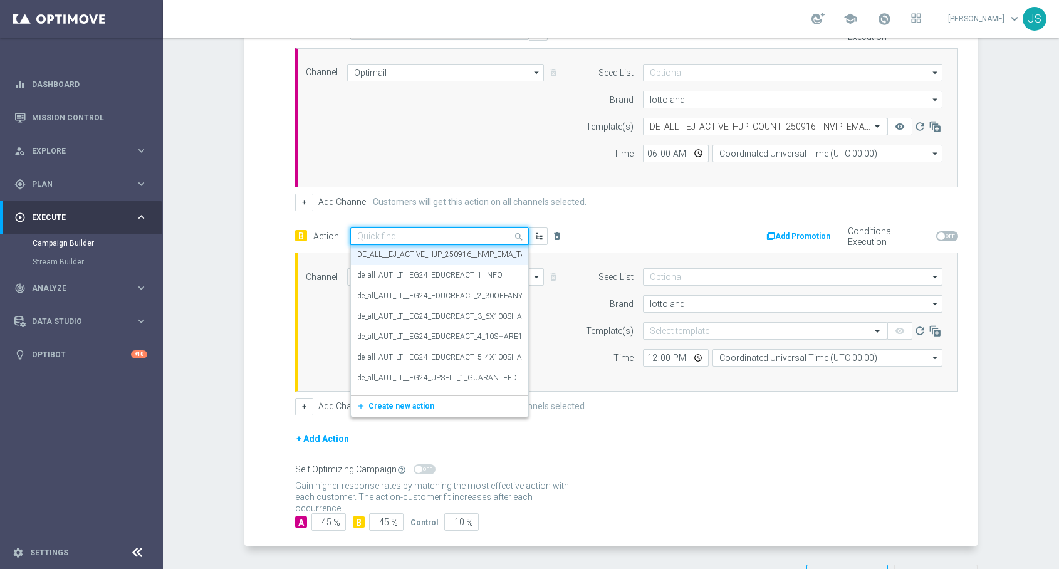
click at [469, 236] on input "text" at bounding box center [427, 236] width 140 height 11
paste input "B: 12 lines EJ, no offer - no Countdown"
type input "B: 12 lines EJ, no offer - no Countdown"
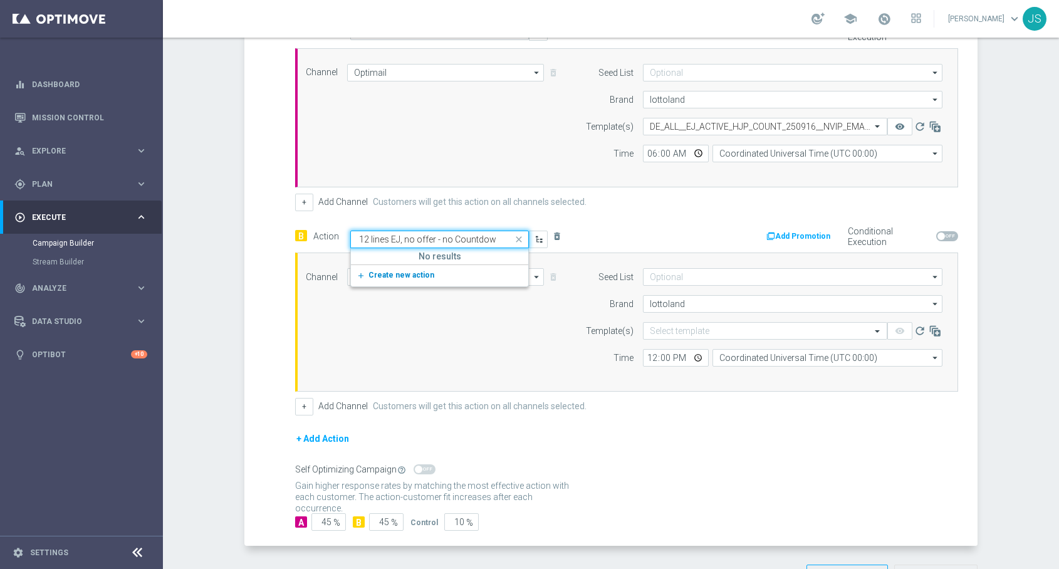
click at [420, 278] on span "Create new action" at bounding box center [402, 275] width 66 height 9
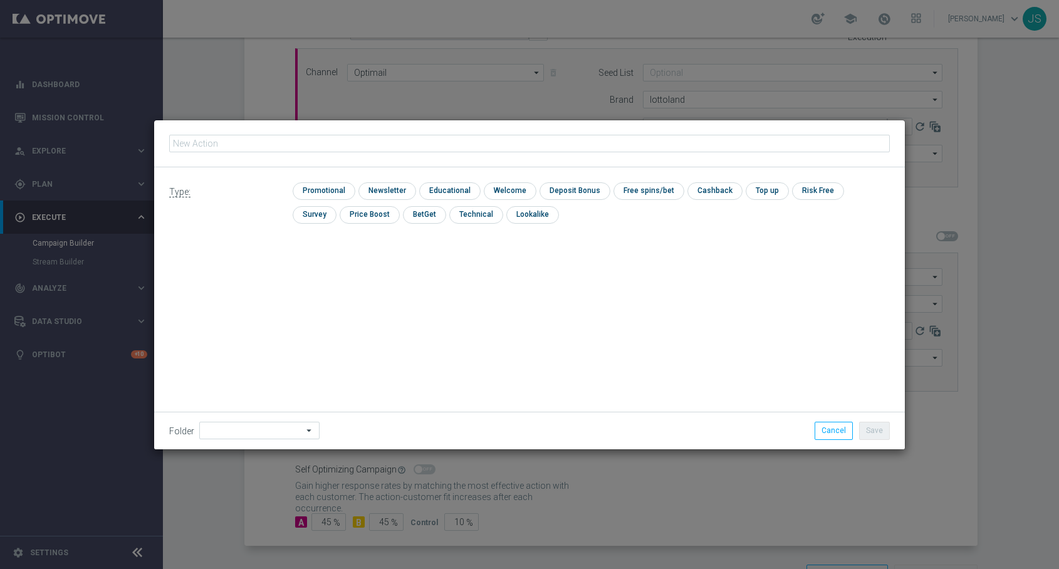
type input "B: 12 lines EJ, no offer - no Countdown"
click at [338, 191] on input "checkbox" at bounding box center [323, 190] width 60 height 17
checkbox input "true"
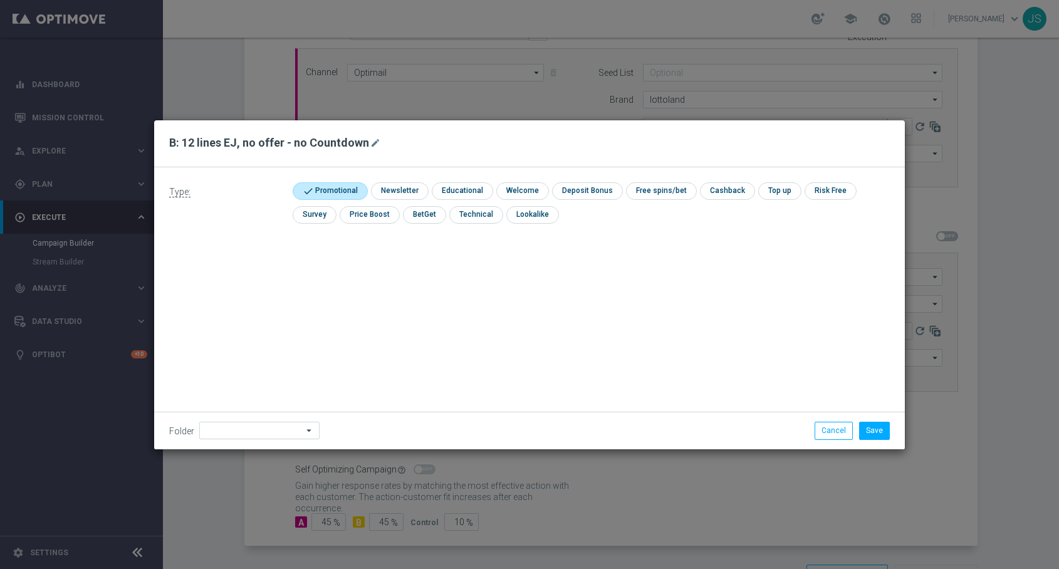
click at [179, 426] on label "Folder" at bounding box center [181, 431] width 25 height 11
click at [207, 433] on input at bounding box center [259, 431] width 120 height 18
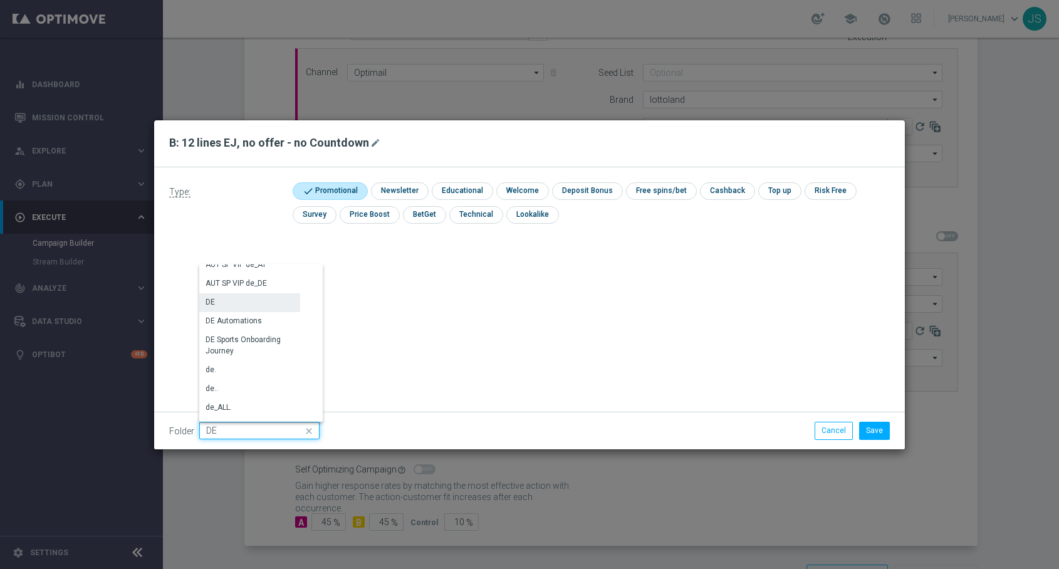
scroll to position [1282, 0]
click at [238, 299] on div "DE" at bounding box center [249, 308] width 101 height 18
type input "DE"
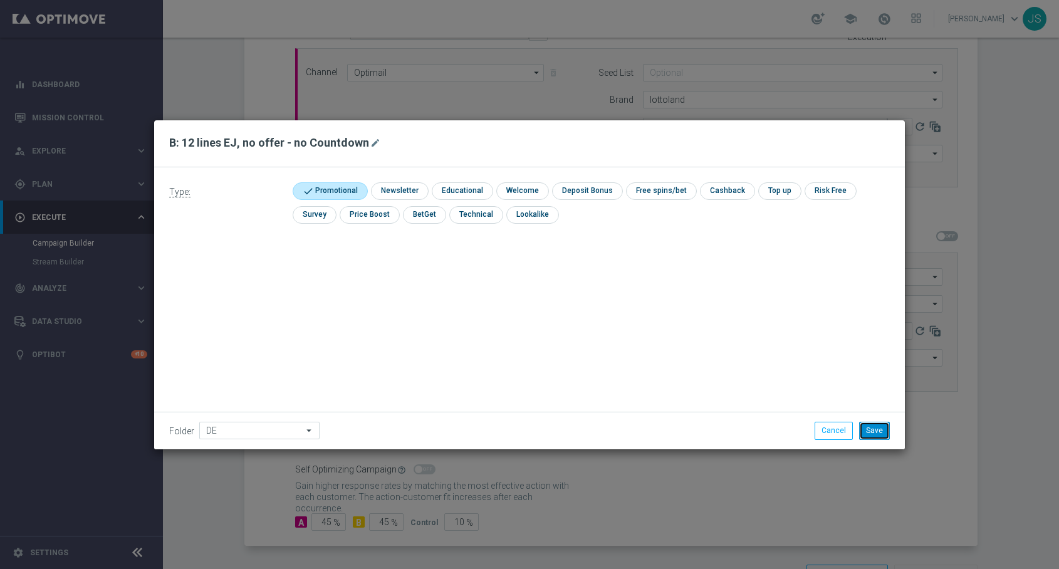
click at [875, 432] on button "Save" at bounding box center [874, 431] width 31 height 18
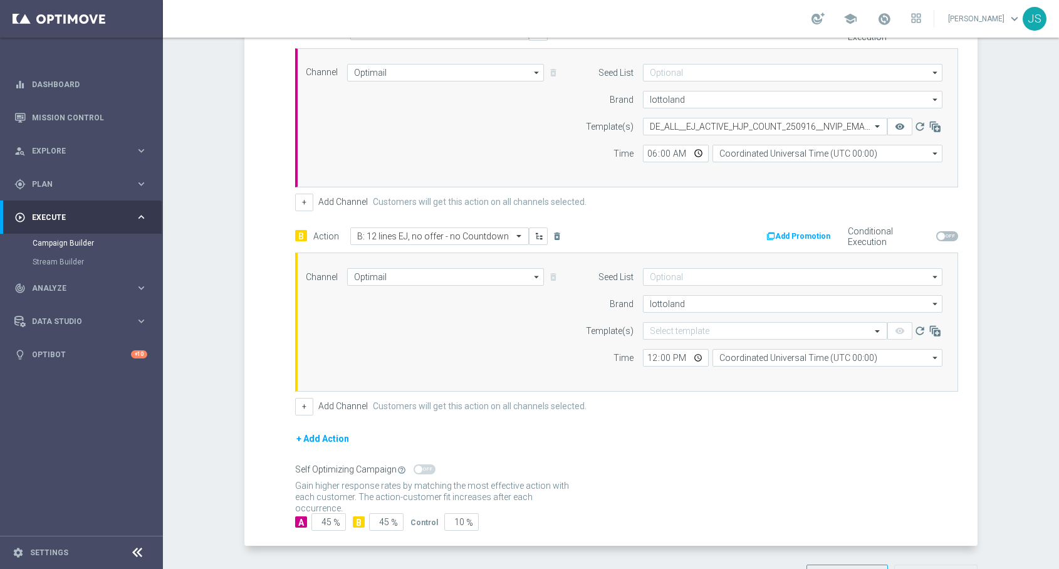
click at [794, 320] on form "Seed List arrow_drop_down Drag here to set row groups Drag here to set column l…" at bounding box center [761, 317] width 364 height 98
click at [793, 330] on input "text" at bounding box center [753, 331] width 206 height 11
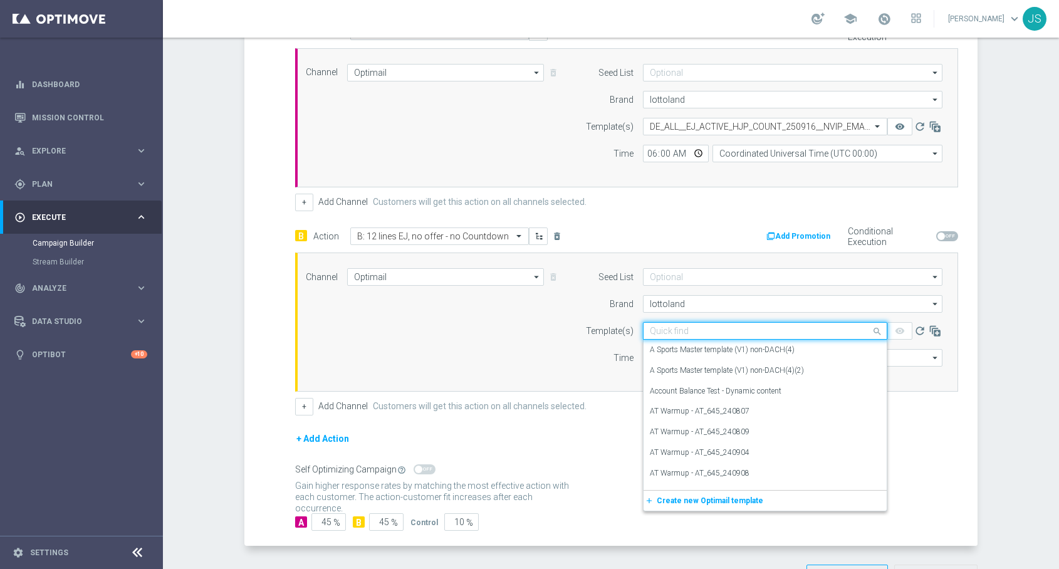
click at [682, 328] on input "text" at bounding box center [753, 331] width 206 height 11
paste input "DE_ALL__EJ_ACTIVE_HJP_250916__NVIP_EMA_TAC_LT"
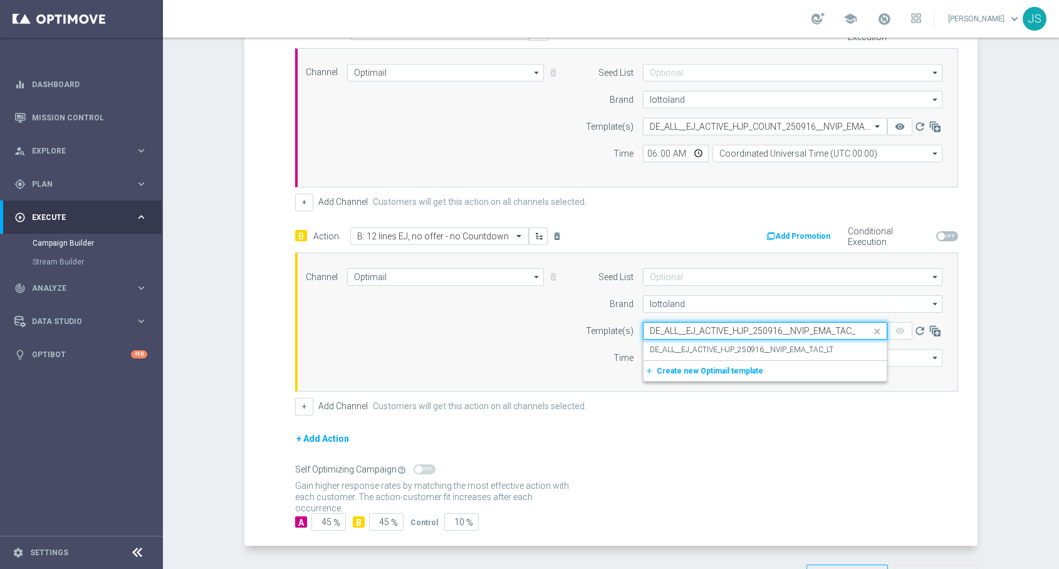
scroll to position [0, 8]
click at [684, 348] on label "DE_ALL__EJ_ACTIVE_HJP_250916__NVIP_EMA_TAC_LT" at bounding box center [742, 350] width 184 height 11
type input "DE_ALL__EJ_ACTIVE_HJP_250916__NVIP_EMA_TAC_LT"
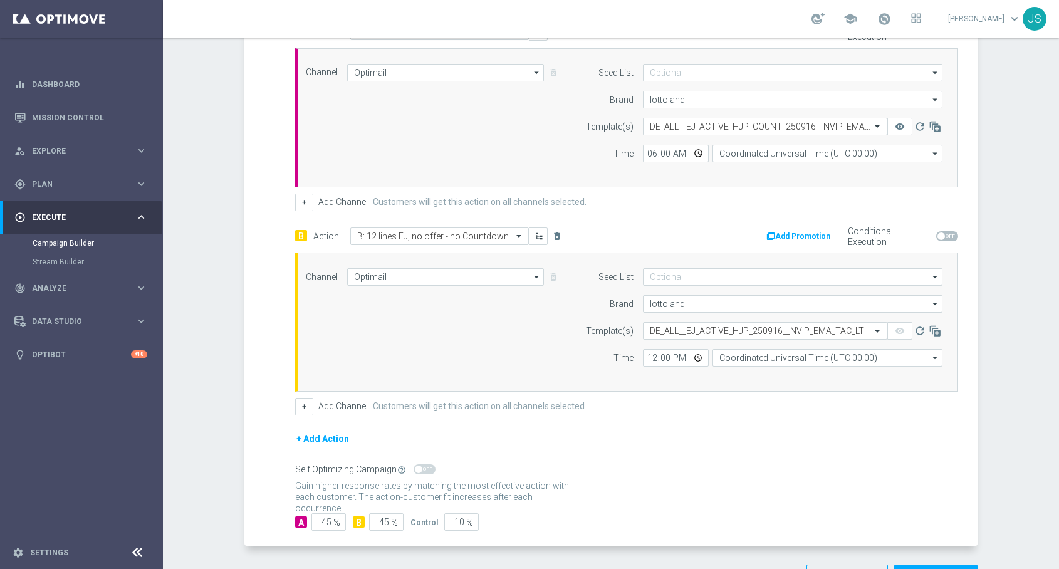
scroll to position [0, 0]
click at [698, 359] on input "12:00" at bounding box center [676, 358] width 66 height 18
type input "06:00"
click at [802, 451] on div "+ Add Action" at bounding box center [626, 446] width 663 height 31
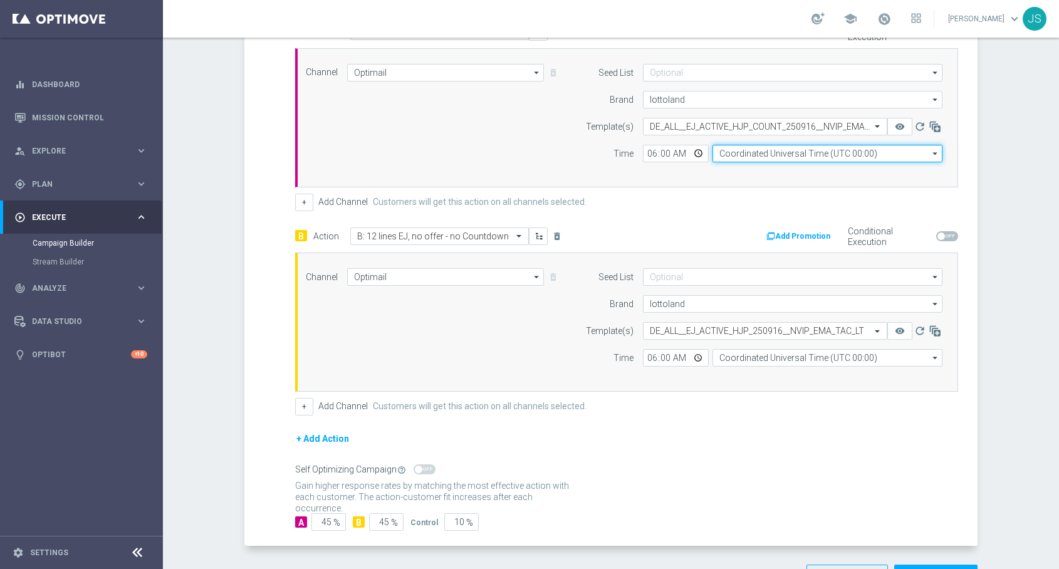
click at [799, 158] on input "Coordinated Universal Time (UTC 00:00)" at bounding box center [828, 154] width 230 height 18
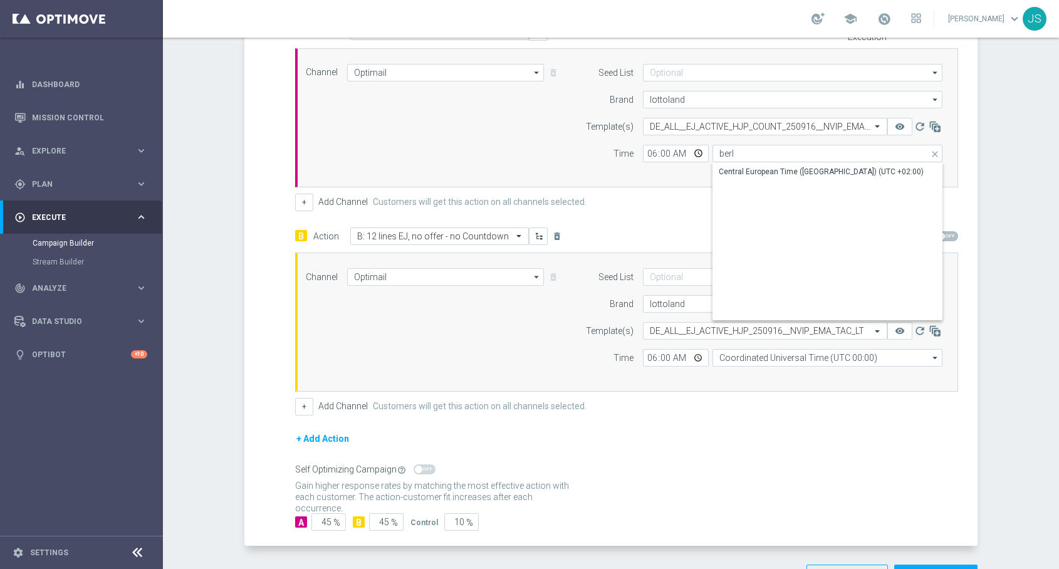
click at [779, 169] on div "Central European Time ([GEOGRAPHIC_DATA]) (UTC +02:00)" at bounding box center [821, 171] width 205 height 11
type input "Central European Time ([GEOGRAPHIC_DATA]) (UTC +02:00)"
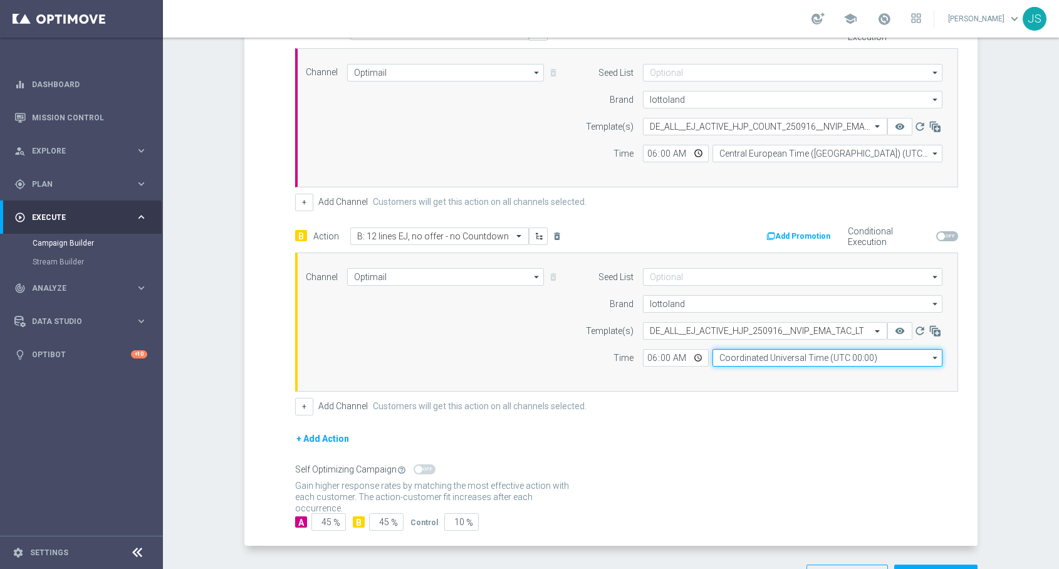
click at [796, 363] on input "Coordinated Universal Time (UTC 00:00)" at bounding box center [828, 358] width 230 height 18
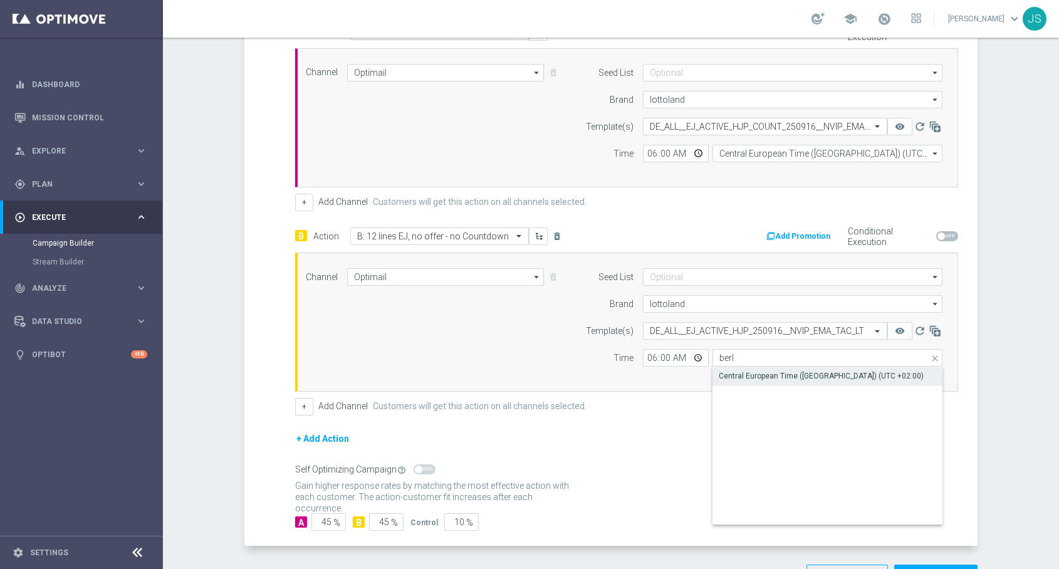
click at [794, 375] on div "Central European Time ([GEOGRAPHIC_DATA]) (UTC +02:00)" at bounding box center [821, 375] width 205 height 11
type input "Central European Time ([GEOGRAPHIC_DATA]) (UTC +02:00)"
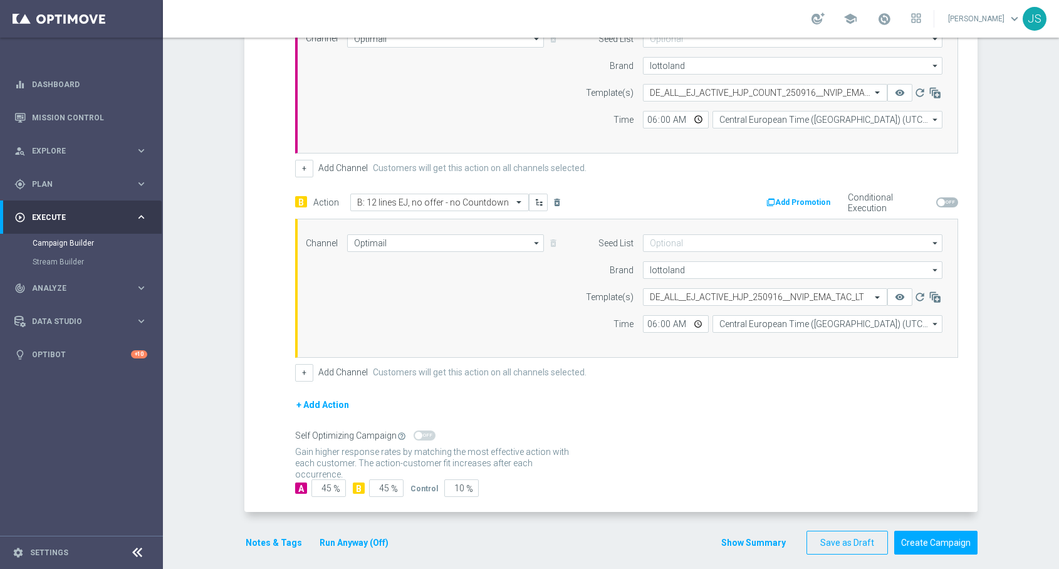
scroll to position [372, 0]
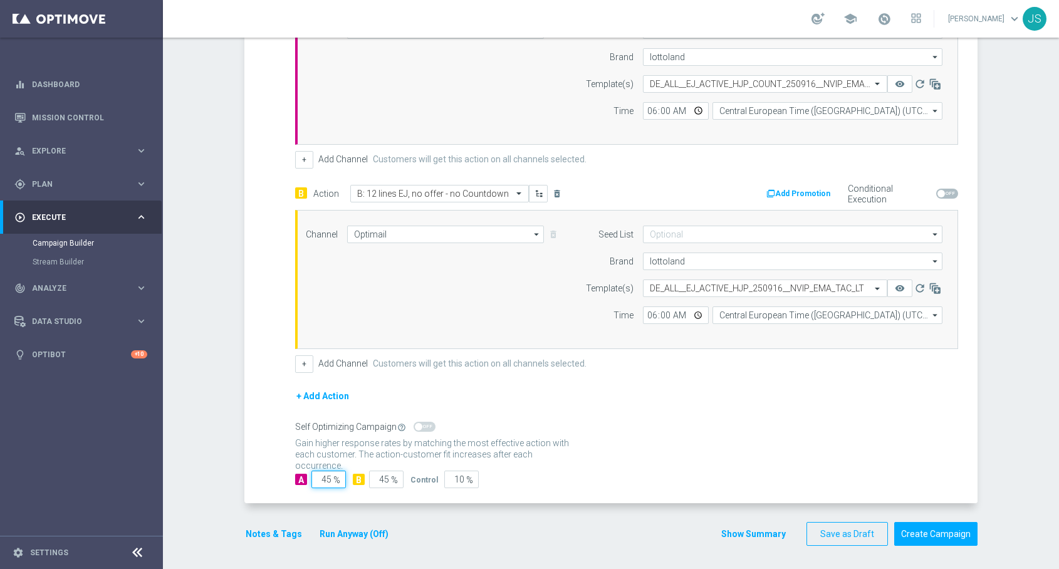
click at [332, 479] on input "45" at bounding box center [329, 480] width 34 height 18
type input "4"
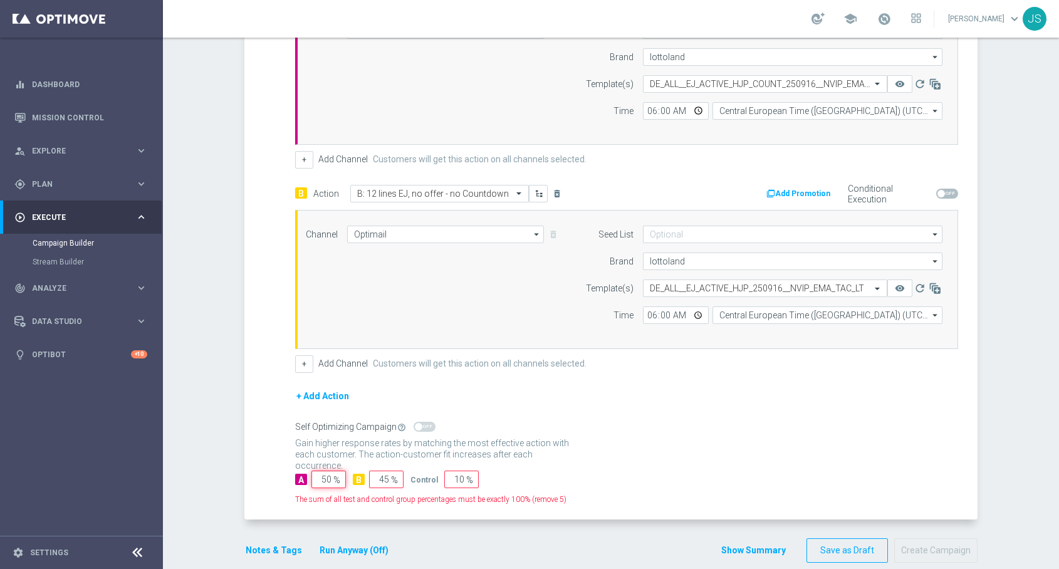
type input "50"
click at [386, 477] on input "45" at bounding box center [386, 480] width 34 height 18
type input "50"
click at [267, 555] on button "Notes & Tags" at bounding box center [273, 551] width 59 height 16
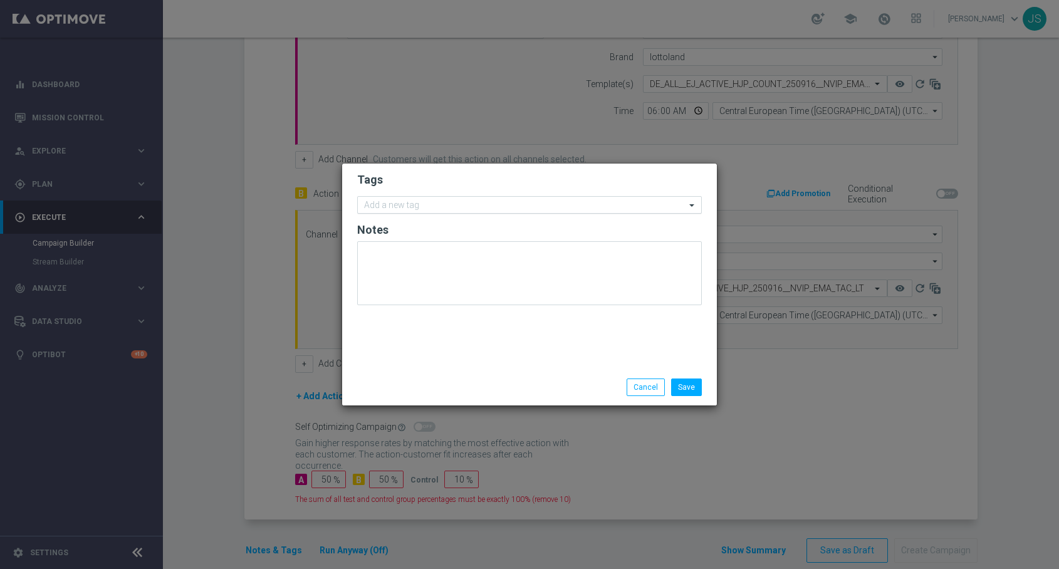
click at [418, 208] on input "text" at bounding box center [525, 206] width 322 height 11
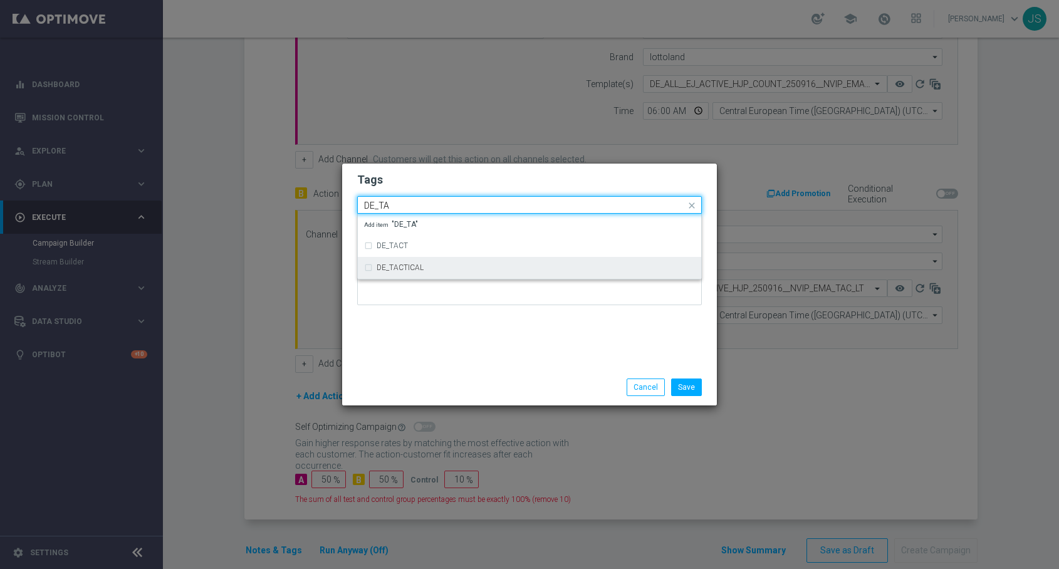
click at [395, 266] on label "DE_TACTICAL" at bounding box center [400, 268] width 47 height 8
type input "DE_TA"
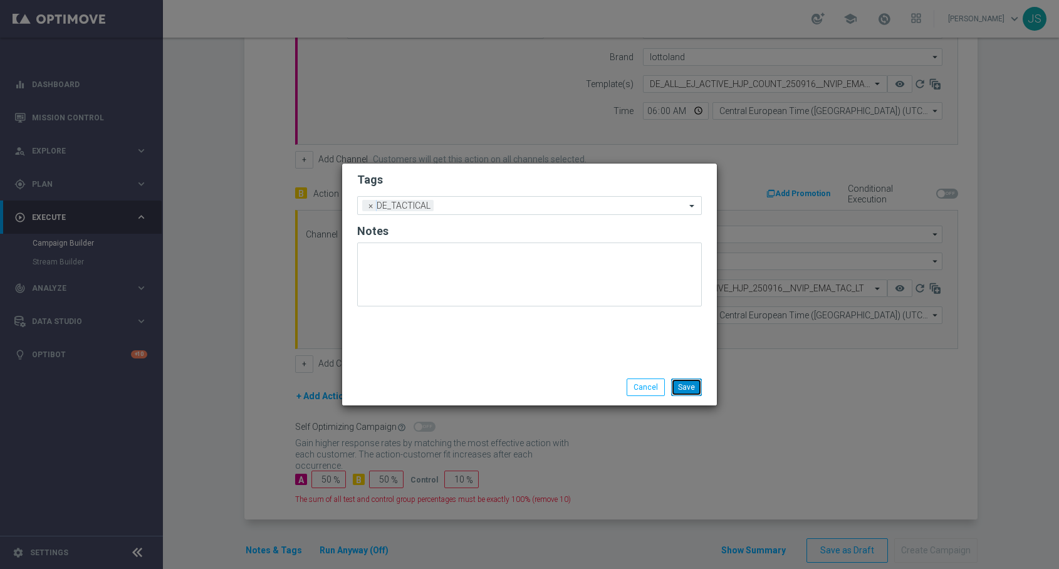
click at [701, 392] on button "Save" at bounding box center [686, 388] width 31 height 18
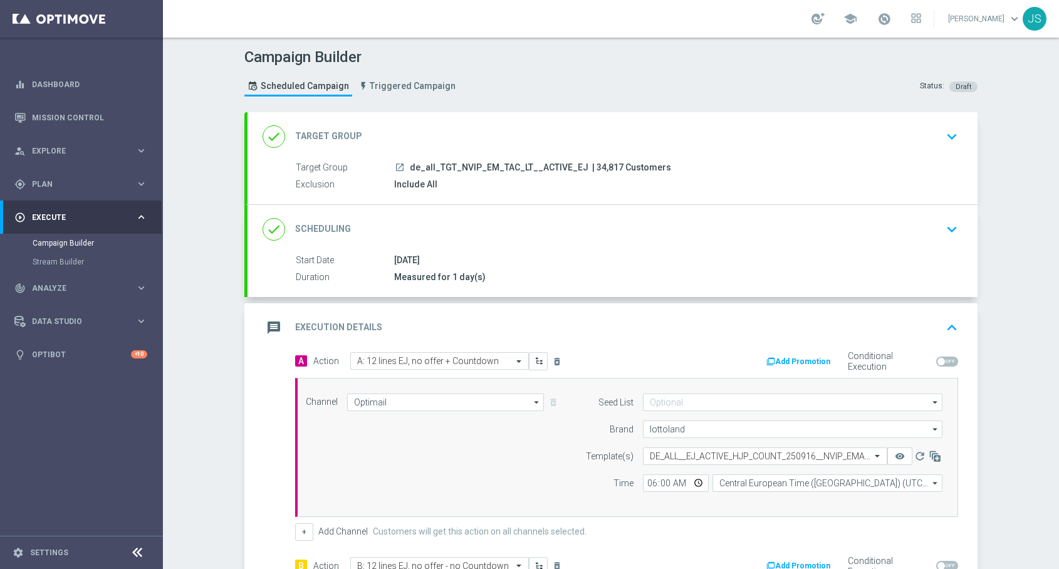
scroll to position [391, 0]
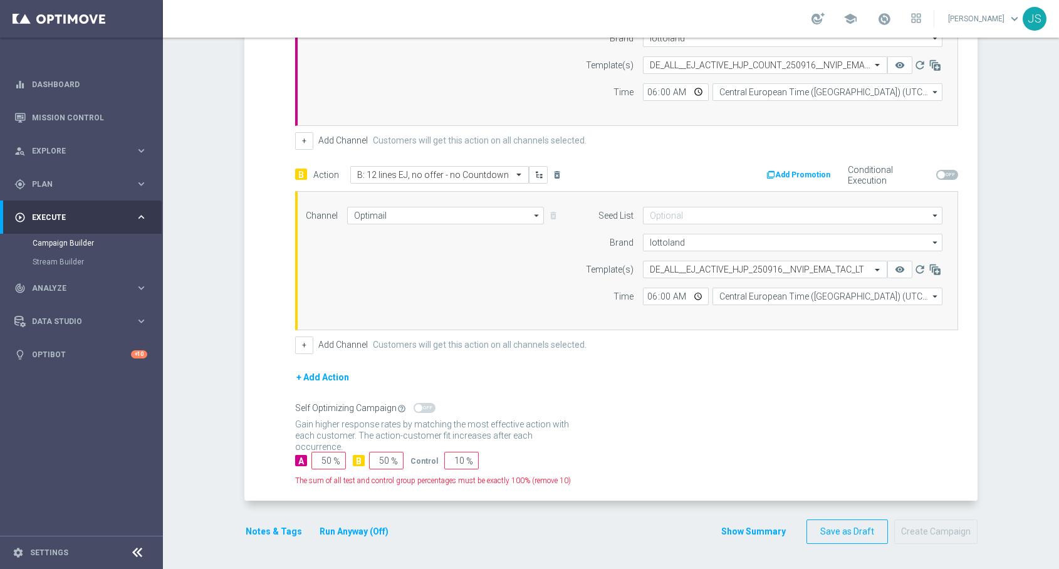
click at [351, 535] on button "Run Anyway (Off)" at bounding box center [353, 532] width 71 height 16
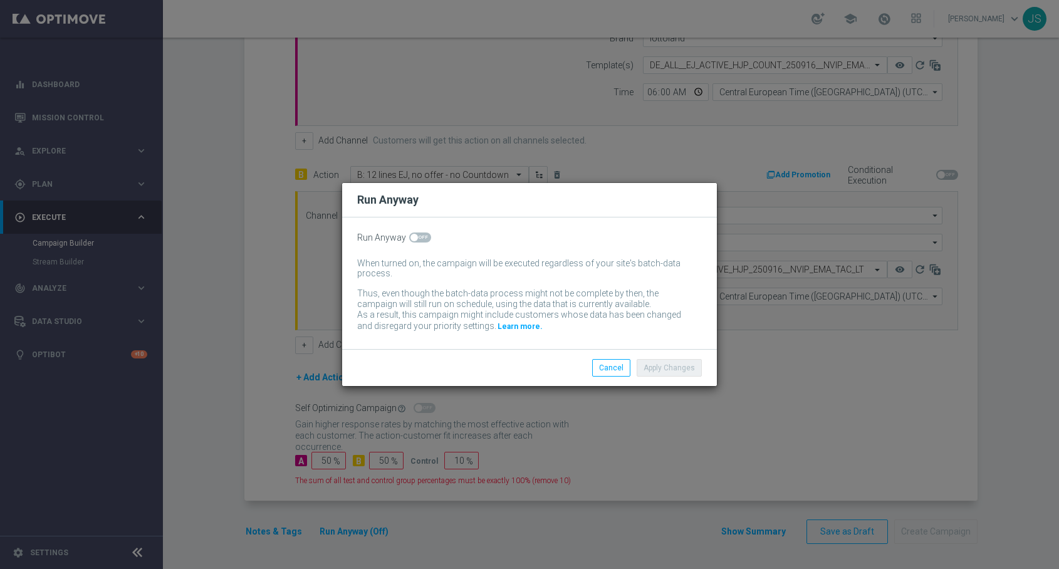
click at [419, 240] on span at bounding box center [420, 238] width 22 height 10
click at [419, 240] on input "checkbox" at bounding box center [420, 238] width 22 height 10
checkbox input "true"
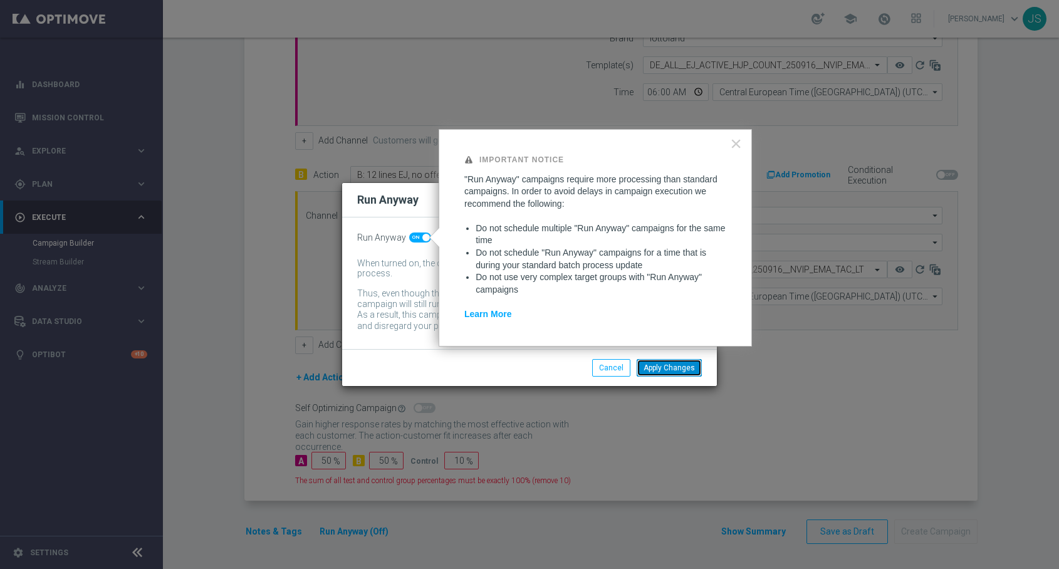
click at [682, 370] on button "Apply Changes" at bounding box center [669, 368] width 65 height 18
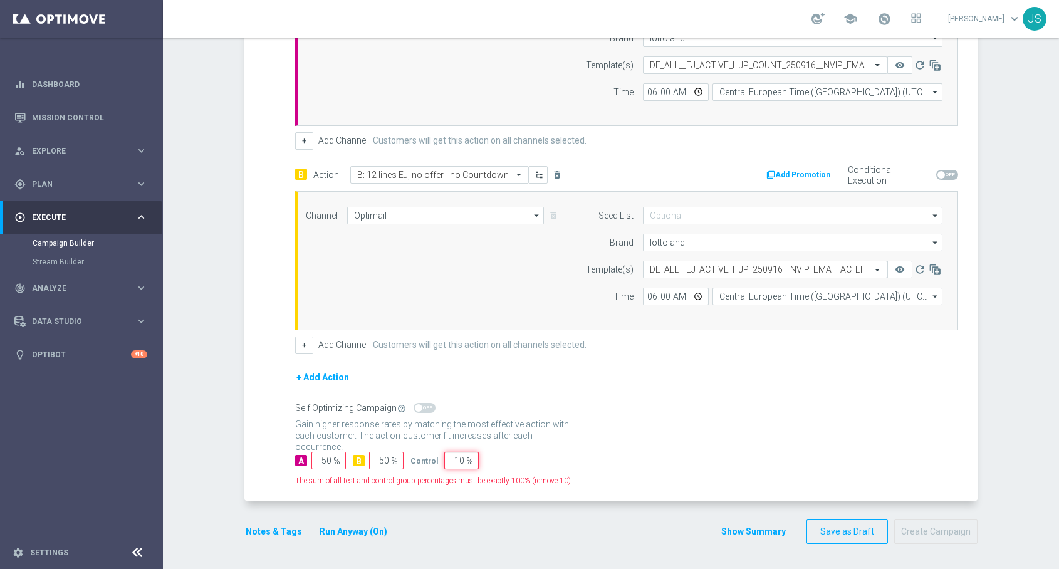
click at [472, 460] on input "10" at bounding box center [461, 461] width 34 height 18
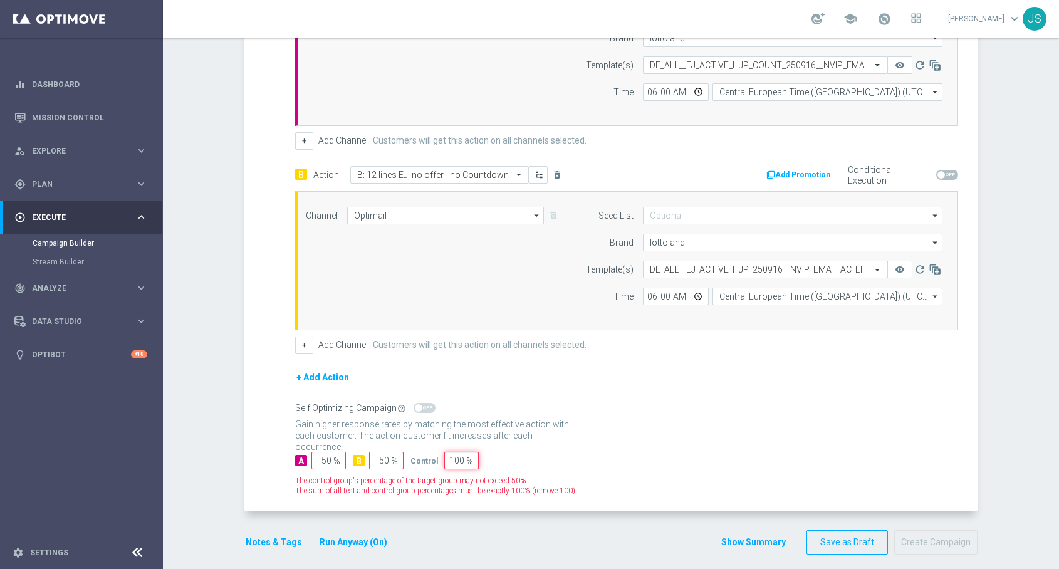
click at [556, 464] on div "A 50 % B 50 % Control 100 %" at bounding box center [626, 461] width 663 height 18
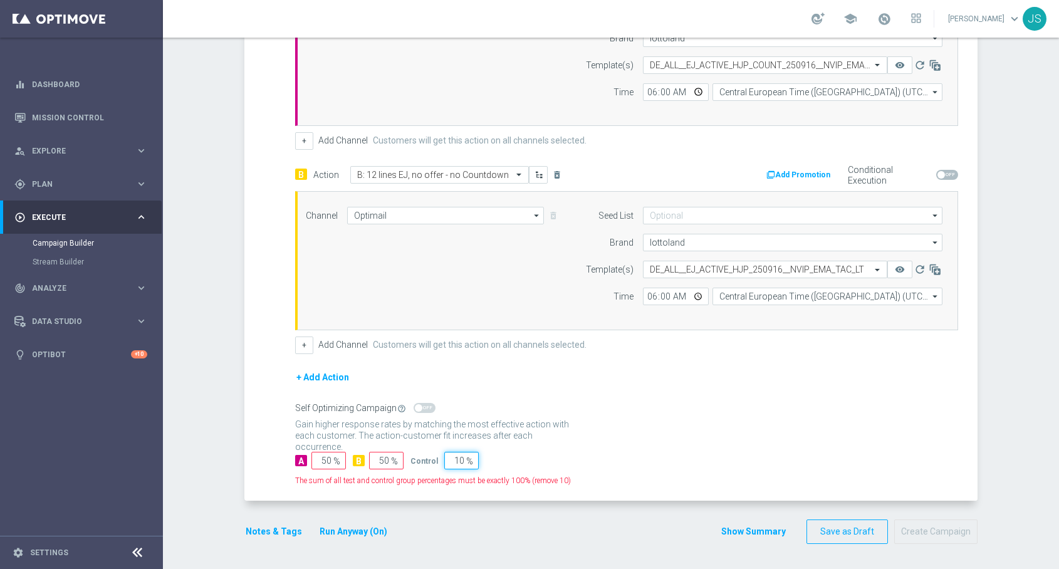
type input "1"
click at [607, 433] on div "Gain statistical credibility while using the smallest control group size, dynam…" at bounding box center [626, 431] width 663 height 30
click at [454, 458] on input "number" at bounding box center [461, 461] width 34 height 18
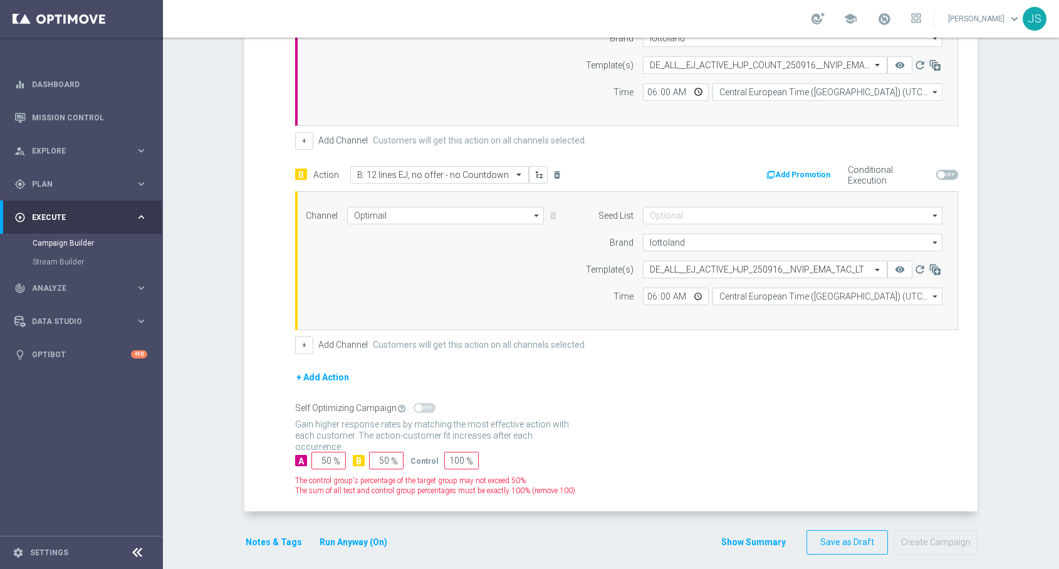
click at [342, 544] on button "Run Anyway (On)" at bounding box center [353, 543] width 70 height 16
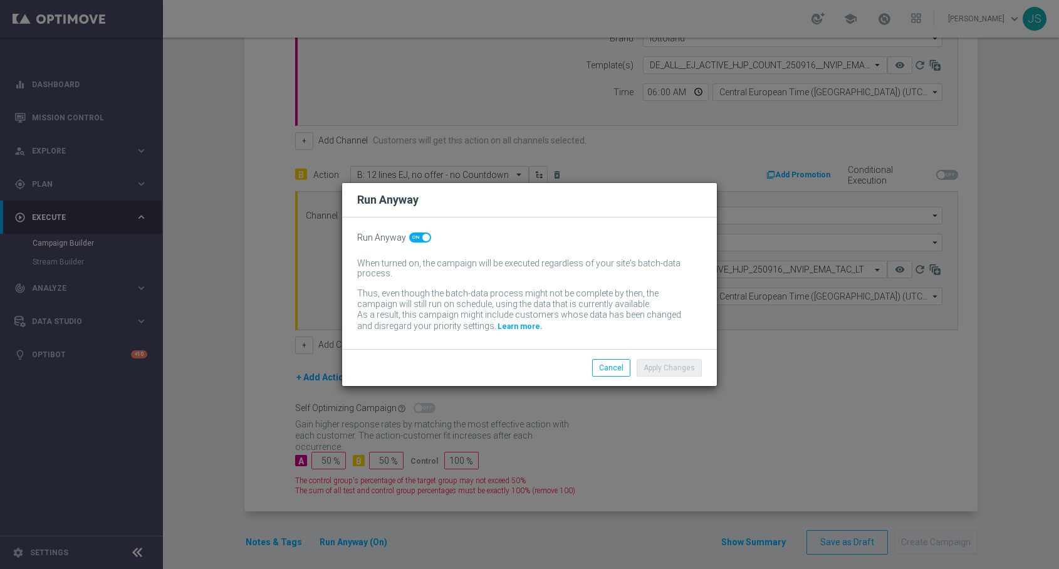
click at [708, 416] on modal-container "Run Anyway Run Anyway When turned on, the campaign will be executed regardless …" at bounding box center [529, 284] width 1059 height 569
click at [616, 368] on button "Cancel" at bounding box center [611, 368] width 38 height 18
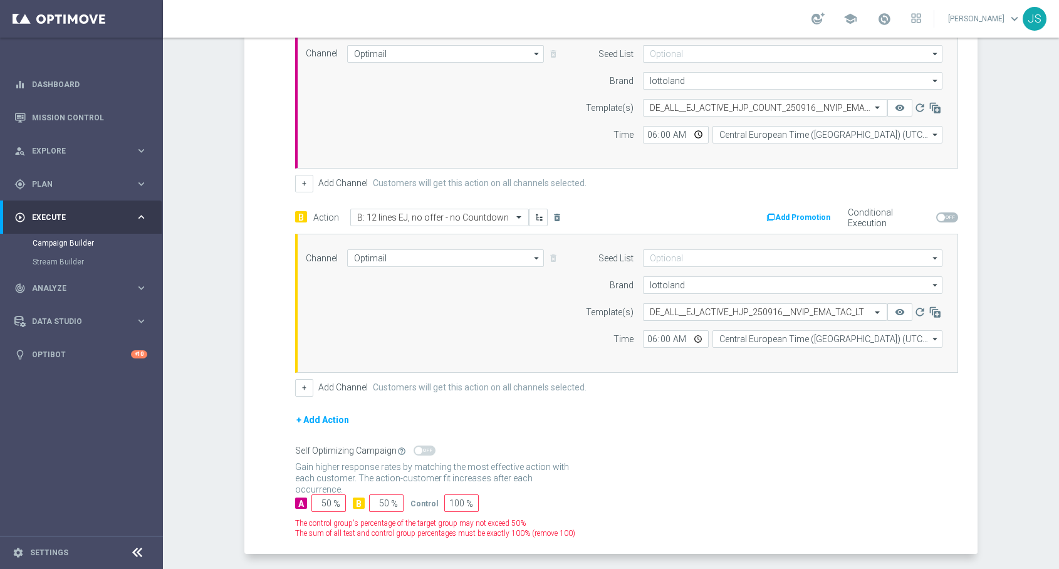
scroll to position [397, 0]
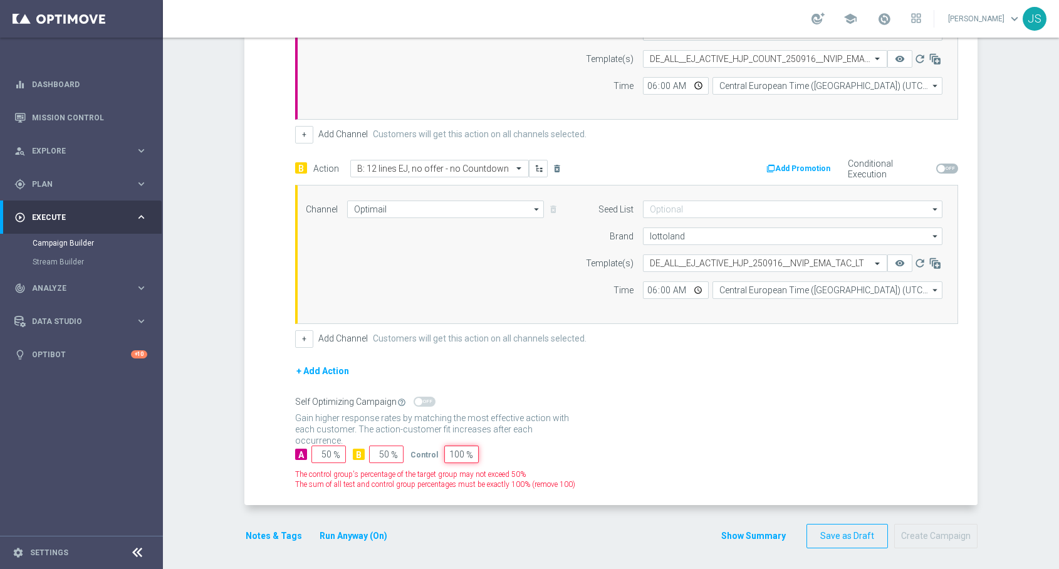
click at [461, 451] on input "100" at bounding box center [461, 455] width 34 height 18
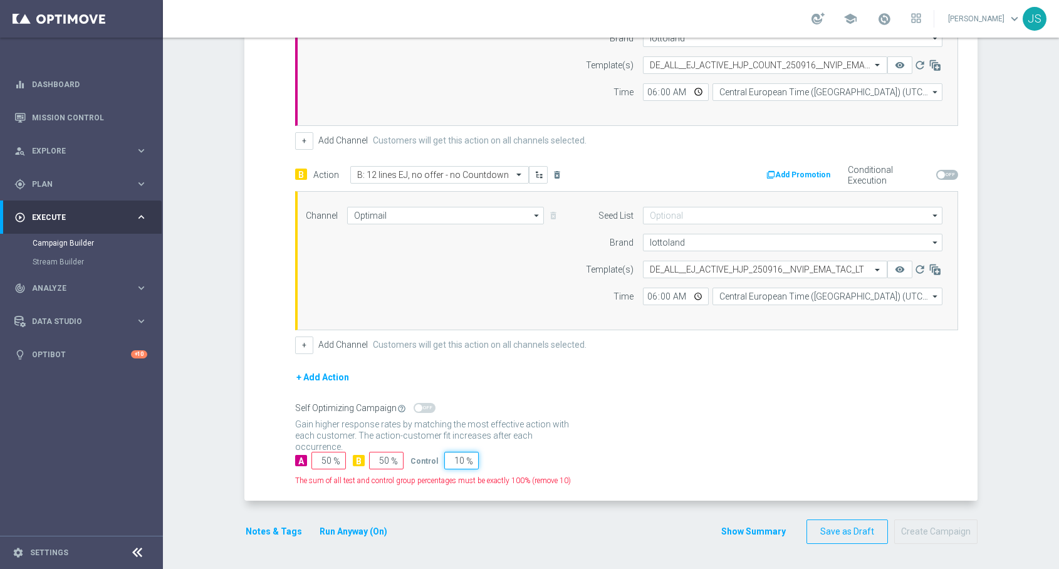
type input "1"
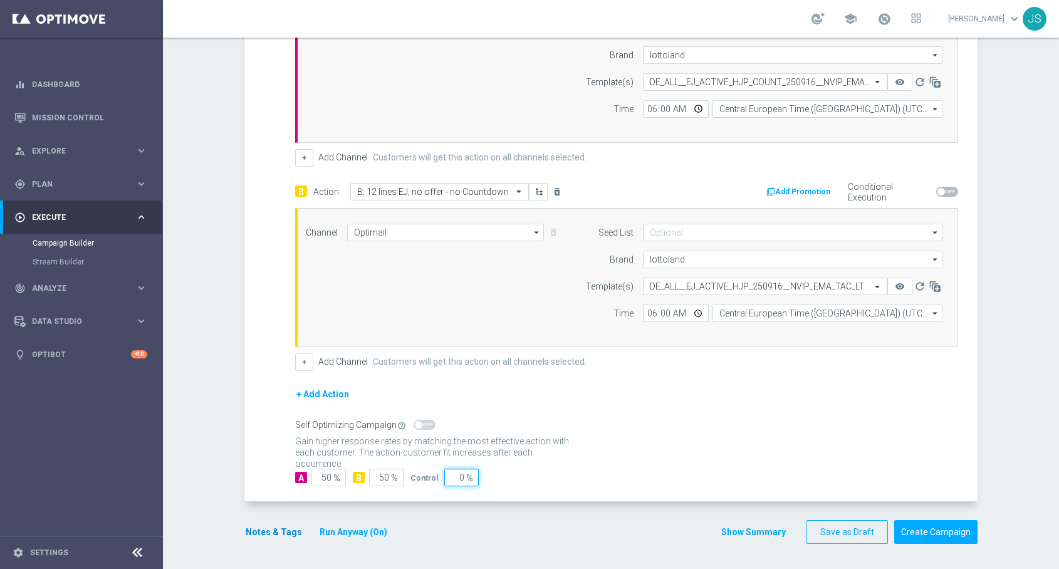
type input "0"
click at [249, 532] on button "Notes & Tags" at bounding box center [273, 533] width 59 height 16
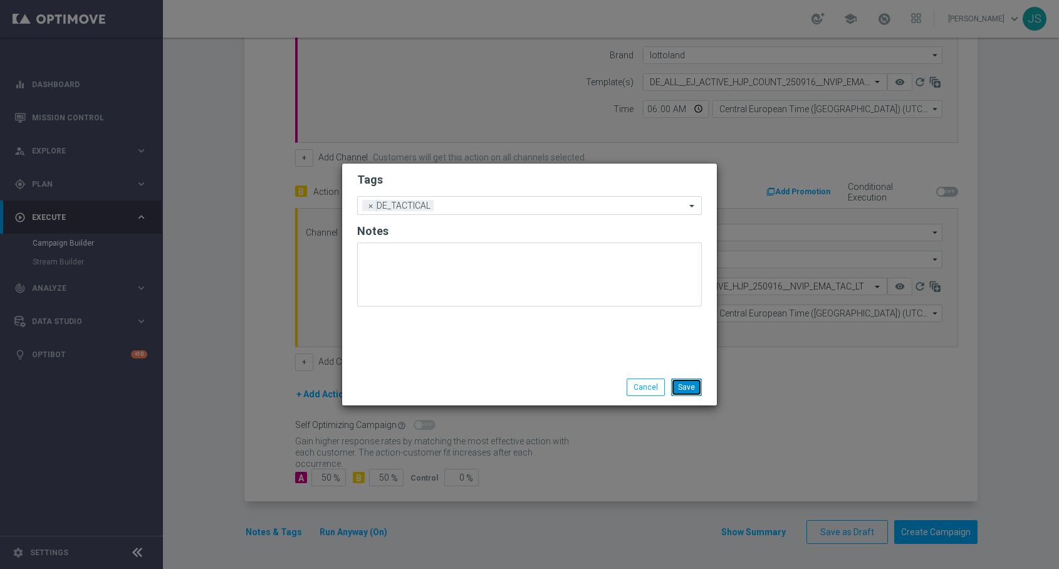
click at [695, 388] on button "Save" at bounding box center [686, 388] width 31 height 18
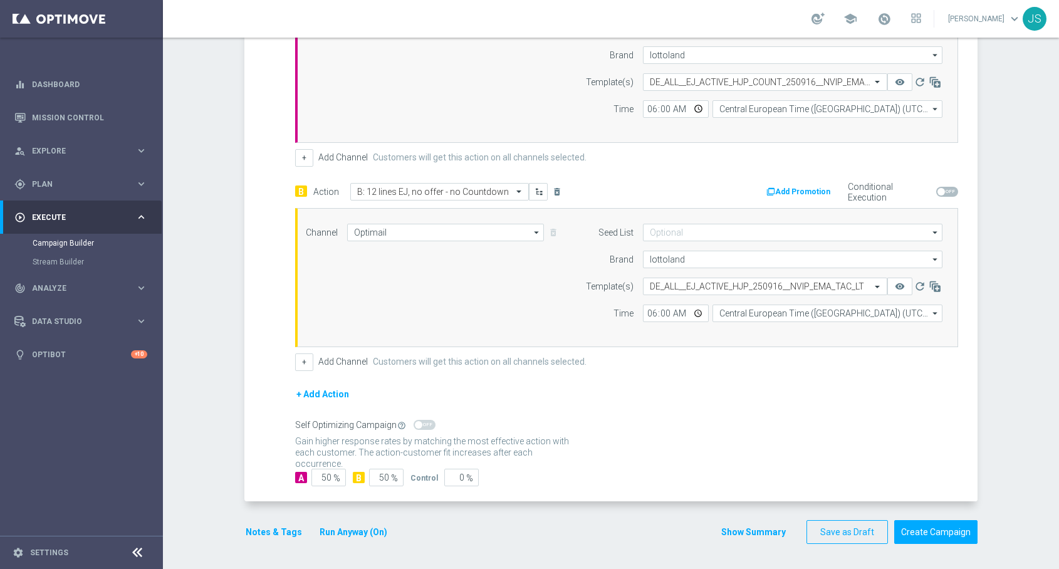
click at [325, 538] on button "Run Anyway (On)" at bounding box center [353, 533] width 70 height 16
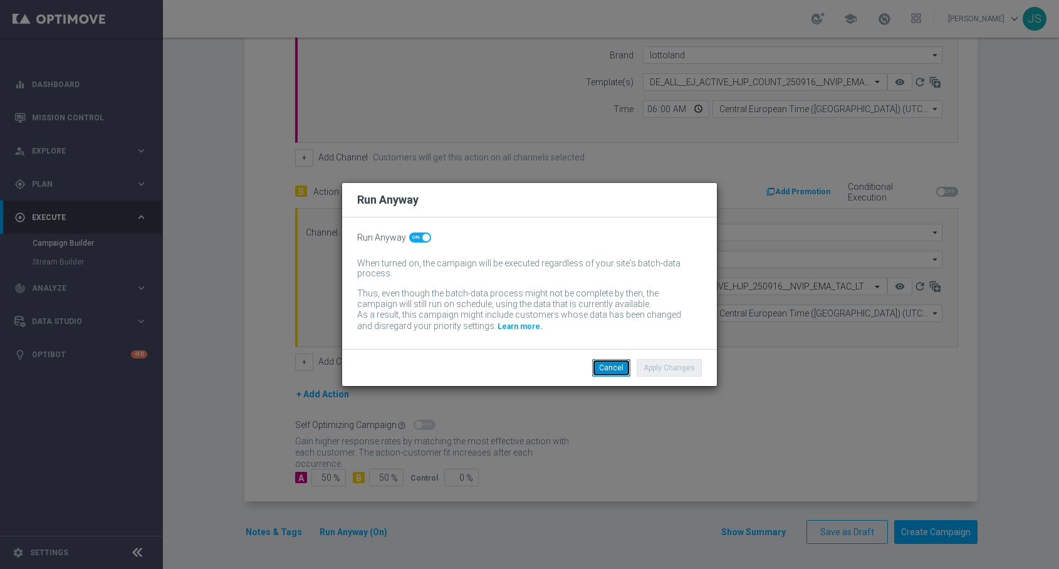
click at [615, 374] on button "Cancel" at bounding box center [611, 368] width 38 height 18
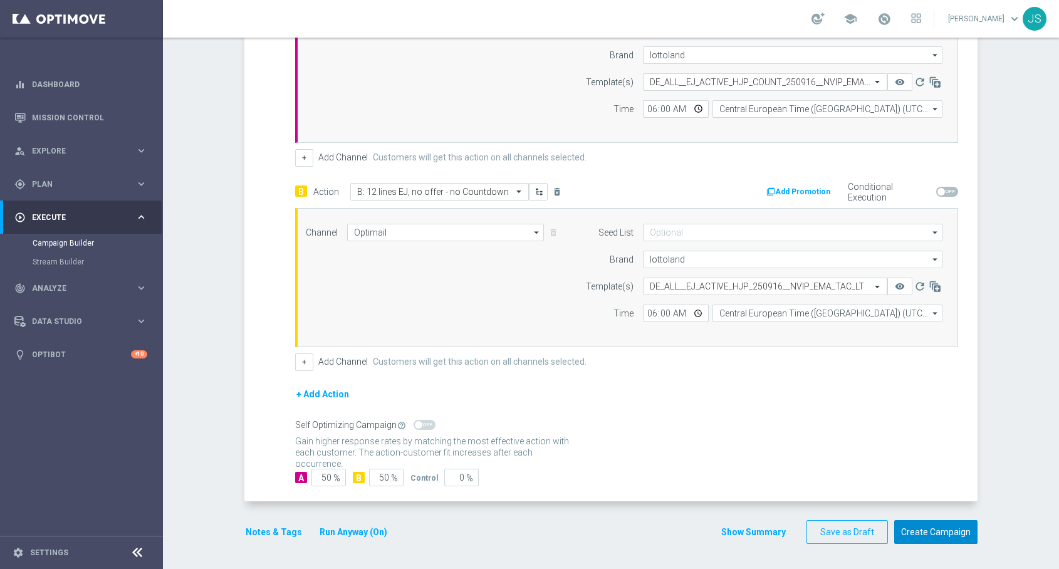
click at [961, 538] on button "Create Campaign" at bounding box center [935, 532] width 83 height 24
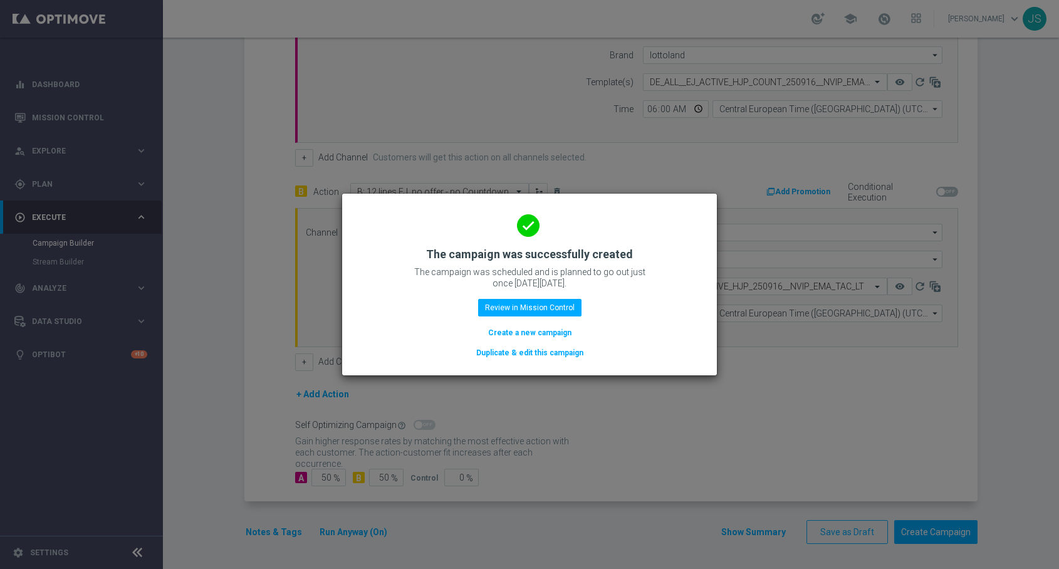
click at [550, 350] on button "Duplicate & edit this campaign" at bounding box center [530, 353] width 110 height 14
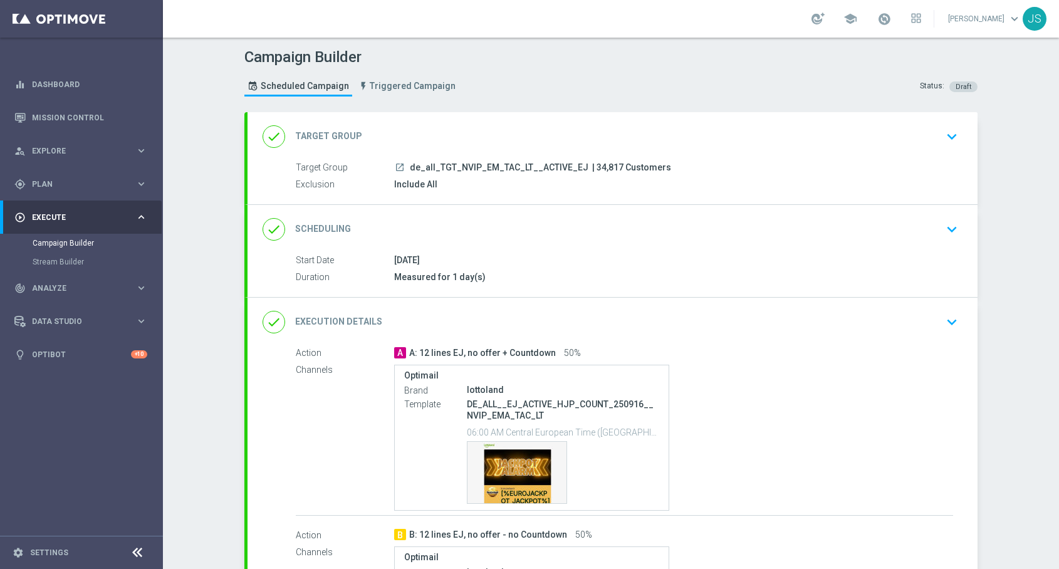
click at [732, 165] on div "launch de_all_TGT_NVIP_EM_TAC_LT__ACTIVE_EJ | 34,817 Customers" at bounding box center [673, 167] width 559 height 13
click at [730, 157] on div "done Target Group keyboard_arrow_down" at bounding box center [613, 136] width 730 height 49
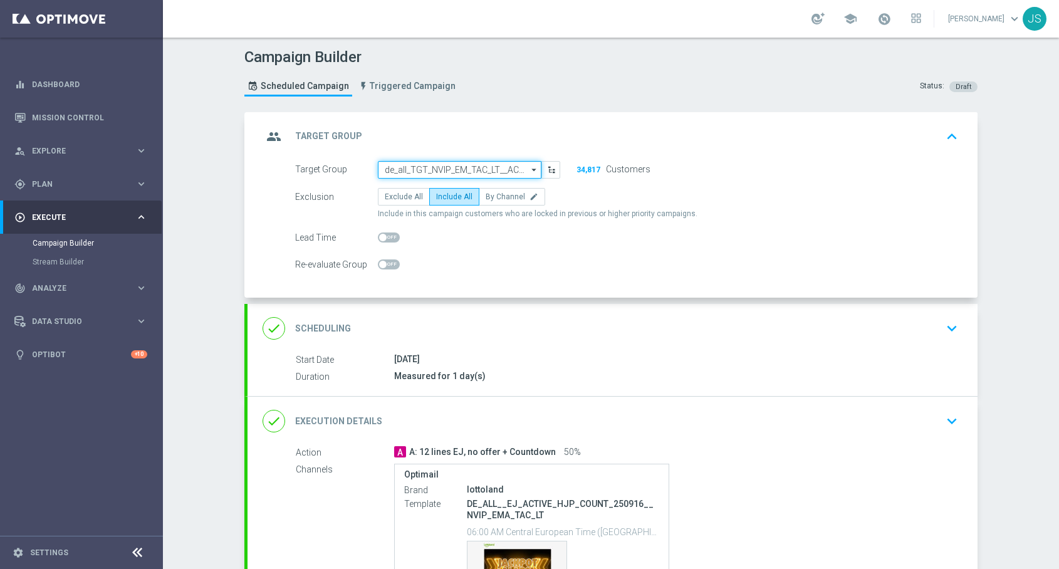
click at [494, 165] on input "de_all_TGT_NVIP_EM_TAC_LT__ACTIVE_EJ" at bounding box center [460, 170] width 164 height 18
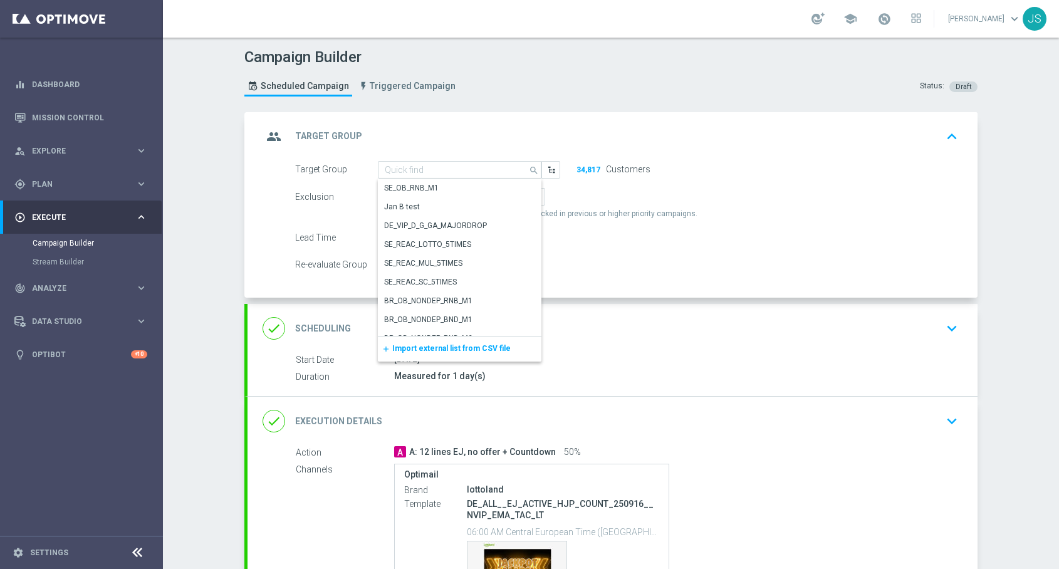
click at [798, 138] on div "group Target Group keyboard_arrow_up" at bounding box center [613, 137] width 700 height 24
type input "de_all_TGT_NVIP_EM_TAC_LT__ACTIVE_EJ"
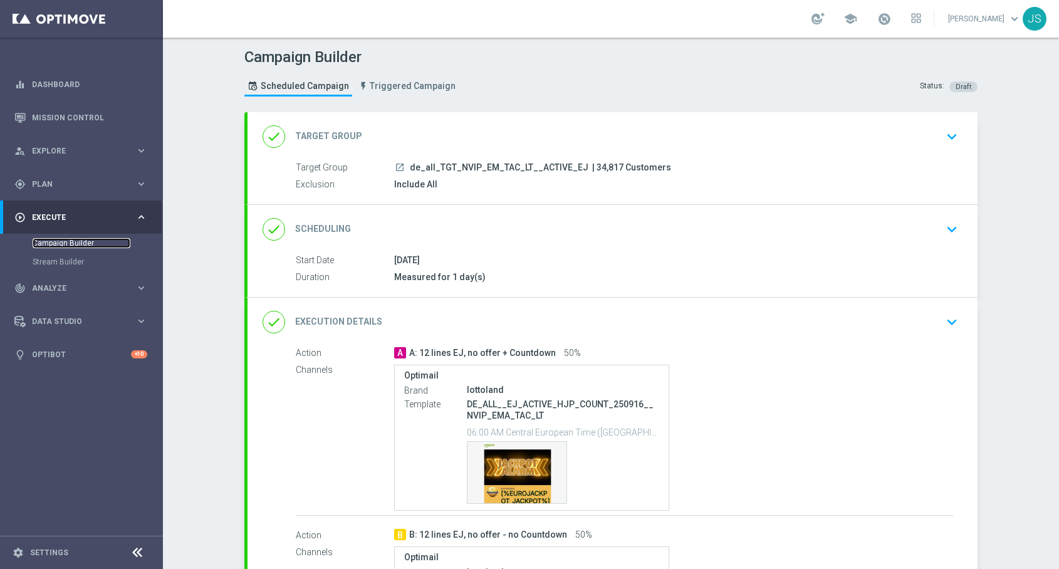
click at [62, 245] on link "Campaign Builder" at bounding box center [82, 243] width 98 height 10
click at [54, 242] on link "Campaign Builder" at bounding box center [82, 243] width 98 height 10
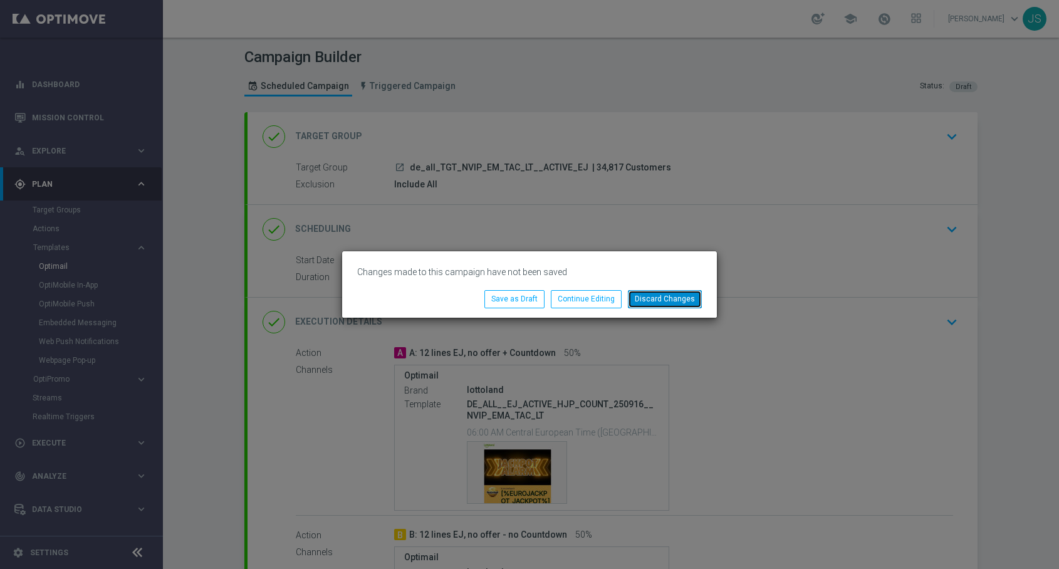
click at [667, 296] on button "Discard Changes" at bounding box center [665, 299] width 74 height 18
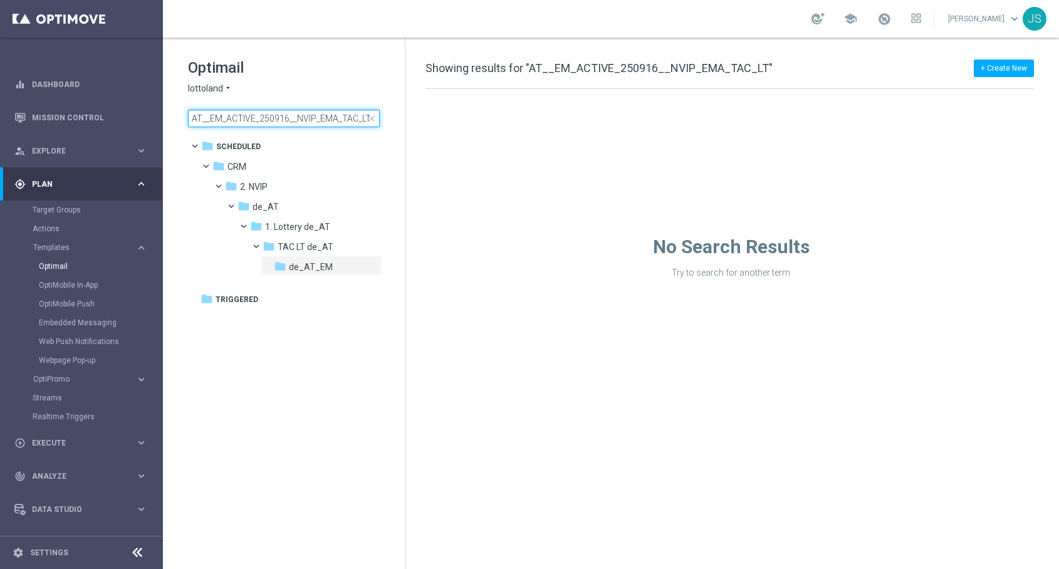
click at [223, 111] on input "AT__EM_ACTIVE_250916__NVIP_EMA_TAC_LT" at bounding box center [284, 119] width 192 height 18
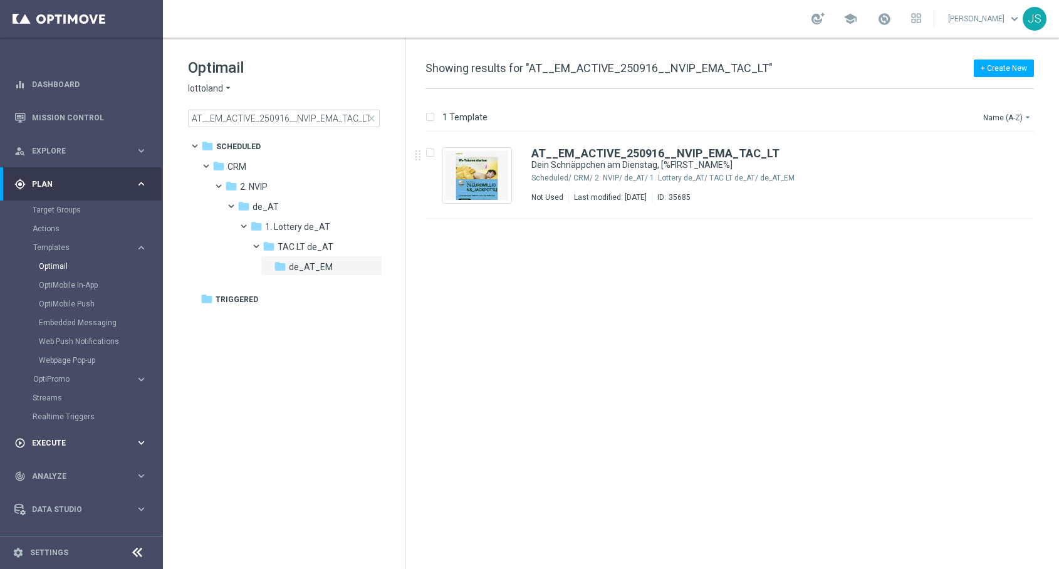
click at [71, 436] on div "play_circle_outline Execute keyboard_arrow_right" at bounding box center [81, 442] width 162 height 33
click at [57, 245] on link "Campaign Builder" at bounding box center [82, 243] width 98 height 10
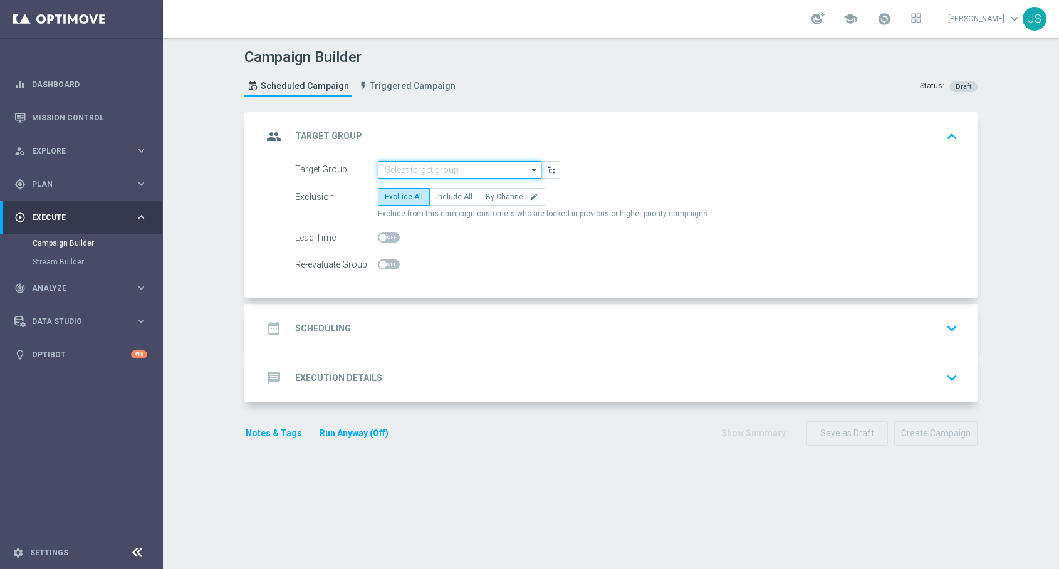
click at [443, 167] on input at bounding box center [460, 170] width 164 height 18
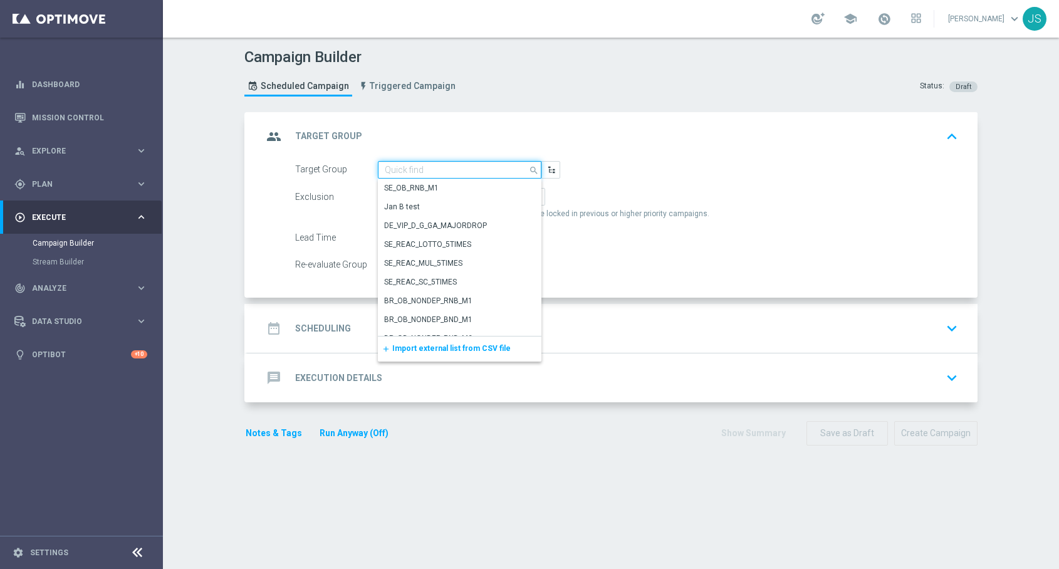
paste input "de_all_TGT_NVIP_EM_TAC_LT__ACTIVE_EJ"
type input "de_all_TGT_NVIP_EM_TAC_LT__ACTIVE_EJ"
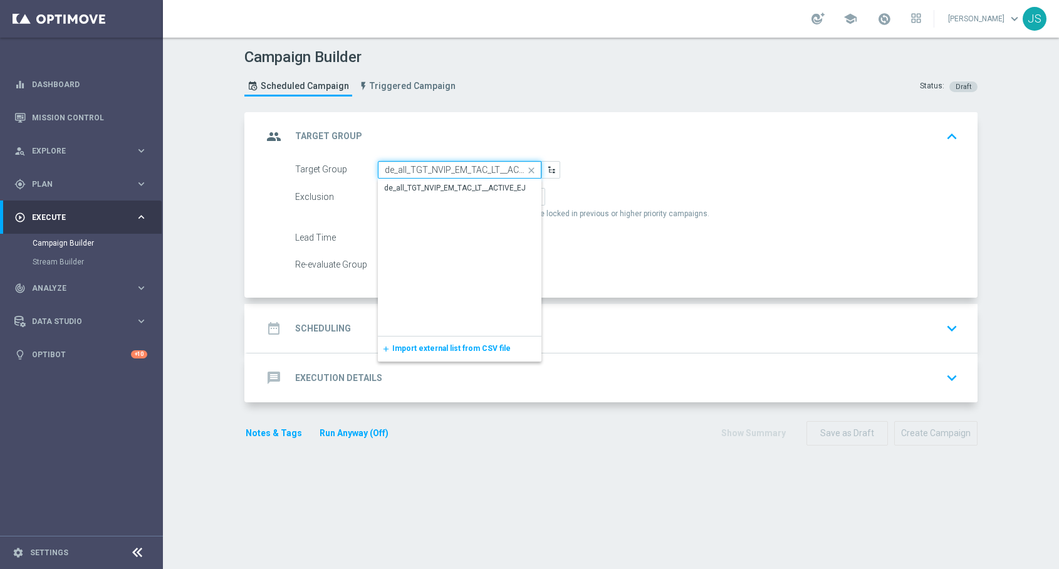
scroll to position [0, 20]
click at [433, 169] on input "de_all_TGT_NVIP_EM_TAC_LT__ACTIVE_EJ" at bounding box center [460, 170] width 164 height 18
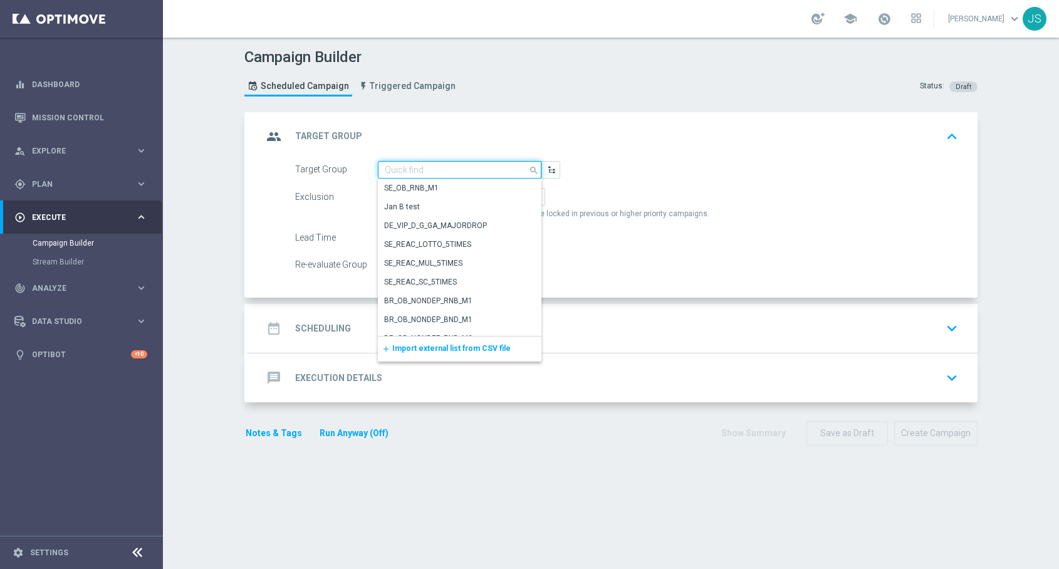
scroll to position [0, 0]
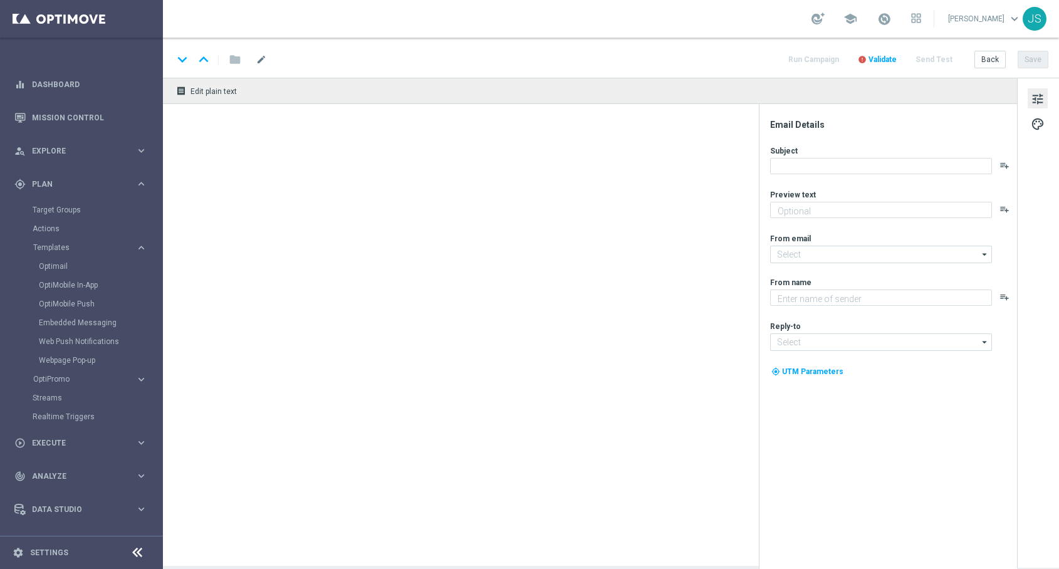
type textarea "Hol dir EuroJackpot GRATIS zu EuroMillionen."
type input "mail@crm.lottoland.com"
type textarea "Lottoland"
type input "service@lottoland.com"
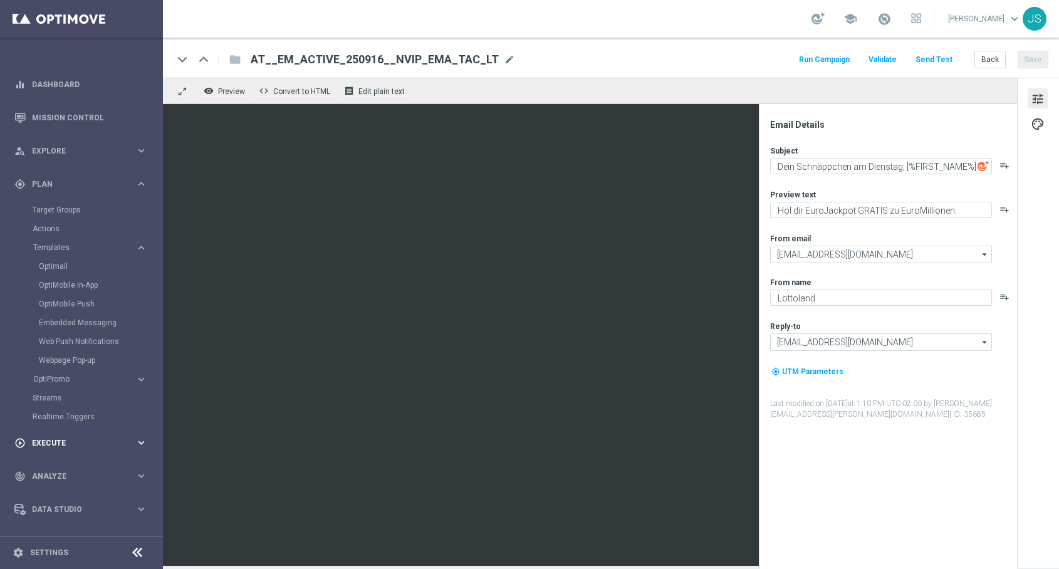
click at [53, 446] on span "Execute" at bounding box center [83, 443] width 103 height 8
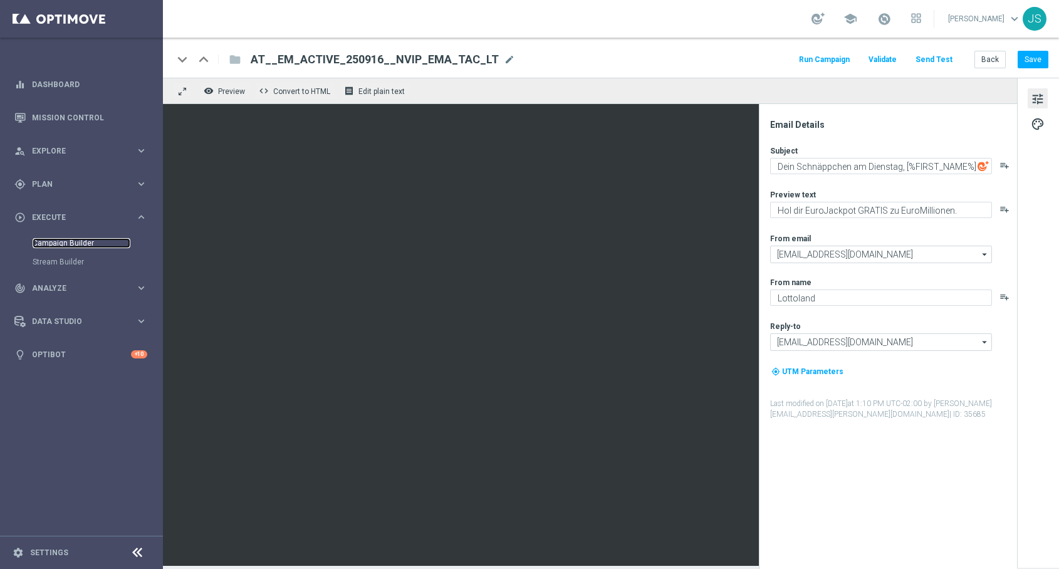
click at [83, 244] on link "Campaign Builder" at bounding box center [82, 243] width 98 height 10
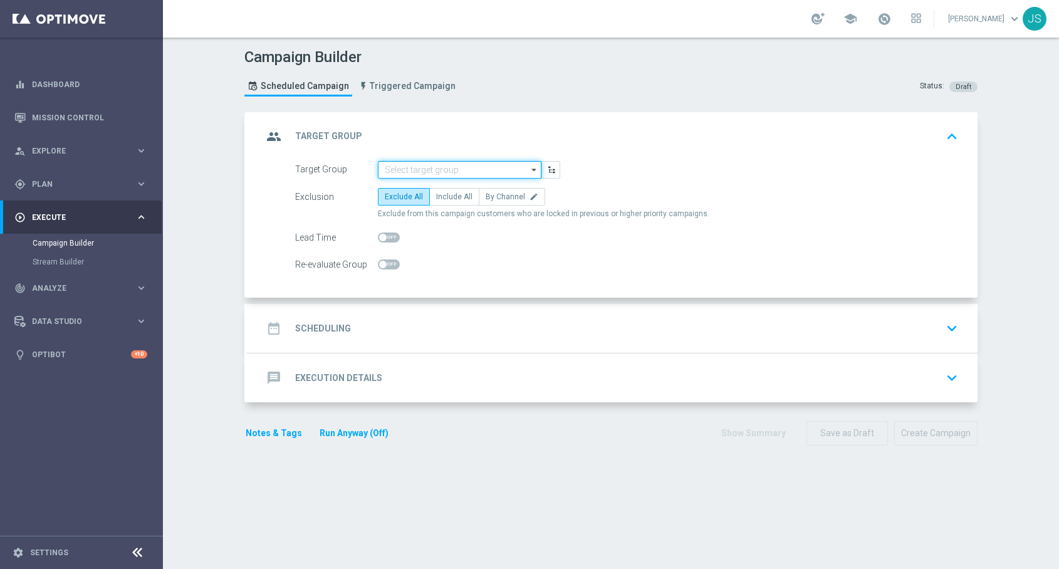
click at [397, 167] on input at bounding box center [460, 170] width 164 height 18
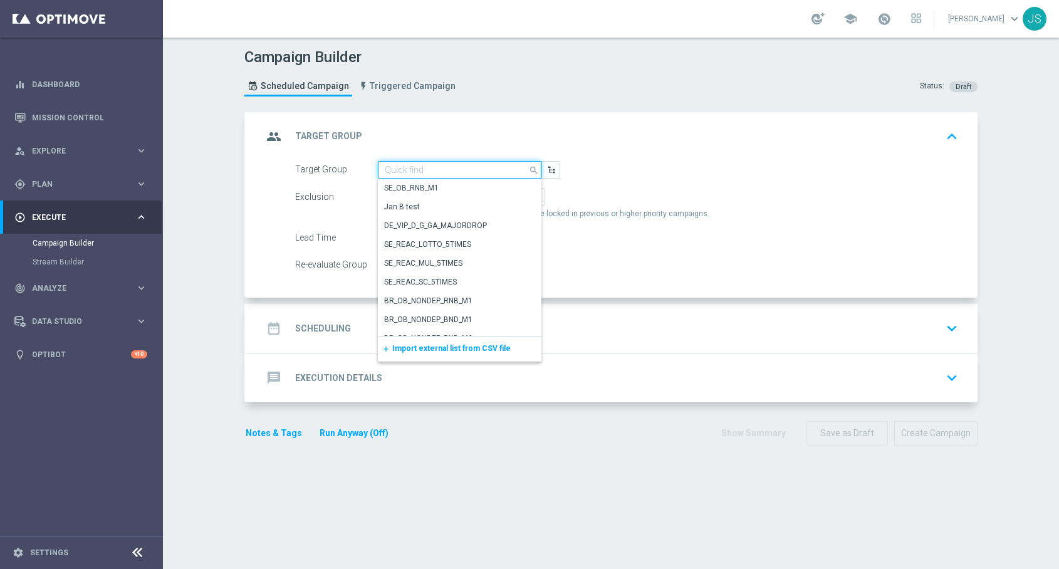
paste input "de_all_TGT_NVIP_EM_TAC_LT__ACTIVE_EJ"
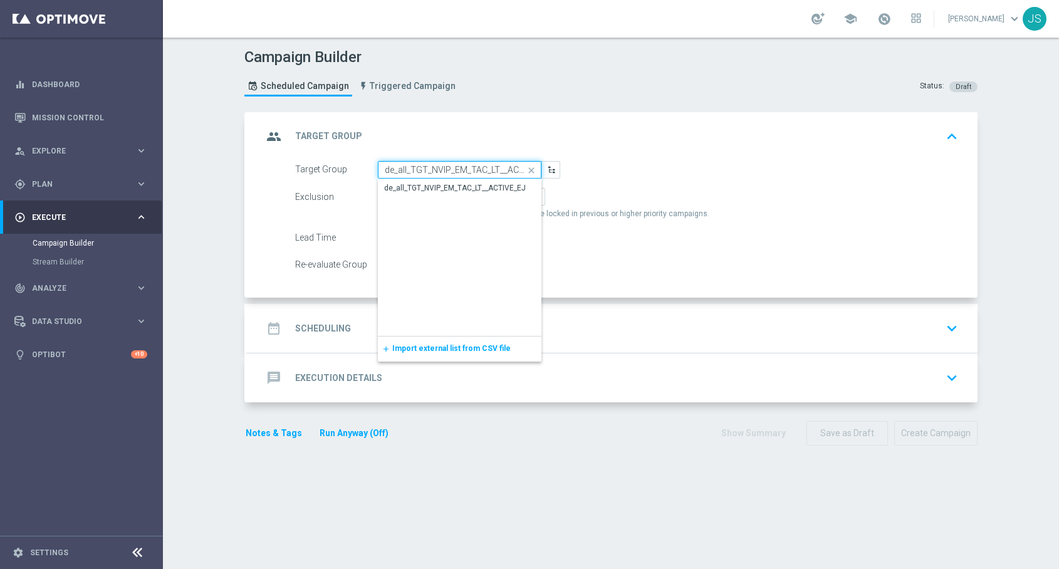
scroll to position [0, 20]
click at [404, 187] on div "de_all_TGT_NVIP_EM_TAC_LT__ACTIVE_EJ" at bounding box center [456, 188] width 142 height 11
type input "de_all_TGT_NVIP_EM_TAC_LT__ACTIVE_EJ"
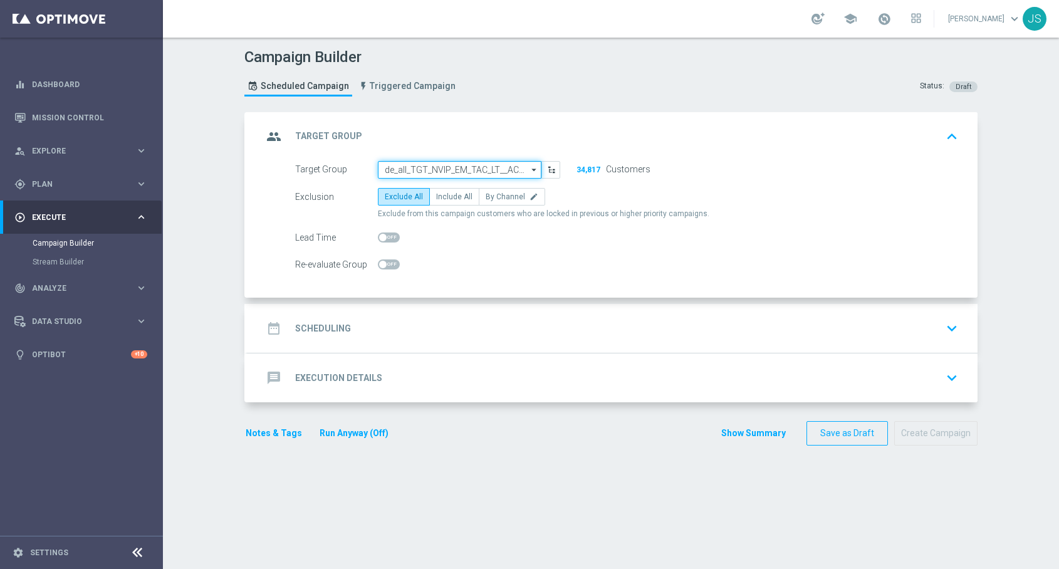
click at [429, 168] on input "de_all_TGT_NVIP_EM_TAC_LT__ACTIVE_EJ" at bounding box center [460, 170] width 164 height 18
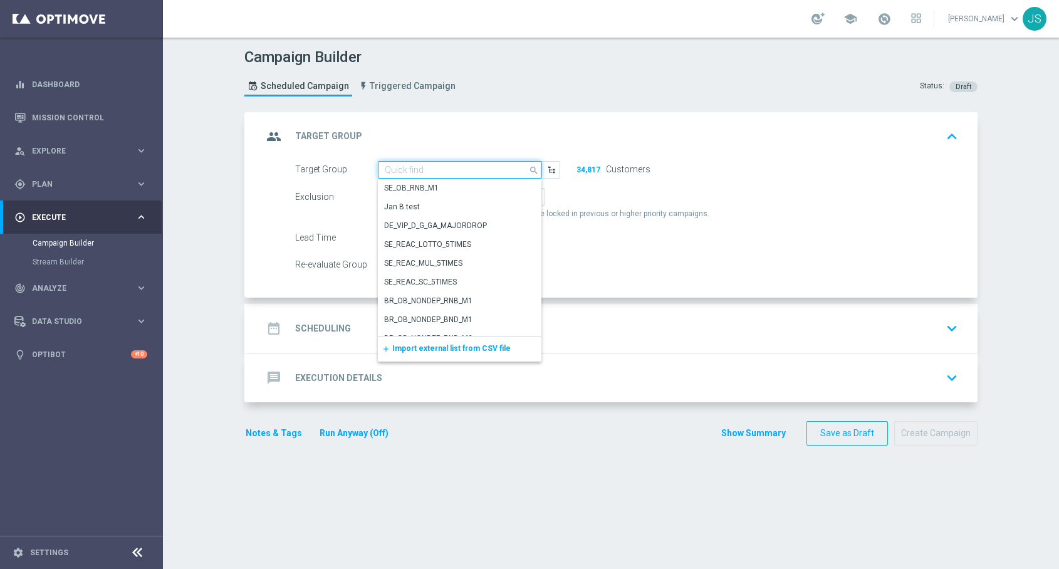
click at [429, 168] on input at bounding box center [460, 170] width 164 height 18
paste input "de_all_TGT_NVIP_EM_TAC_LT__REACTIVATED_EJ"
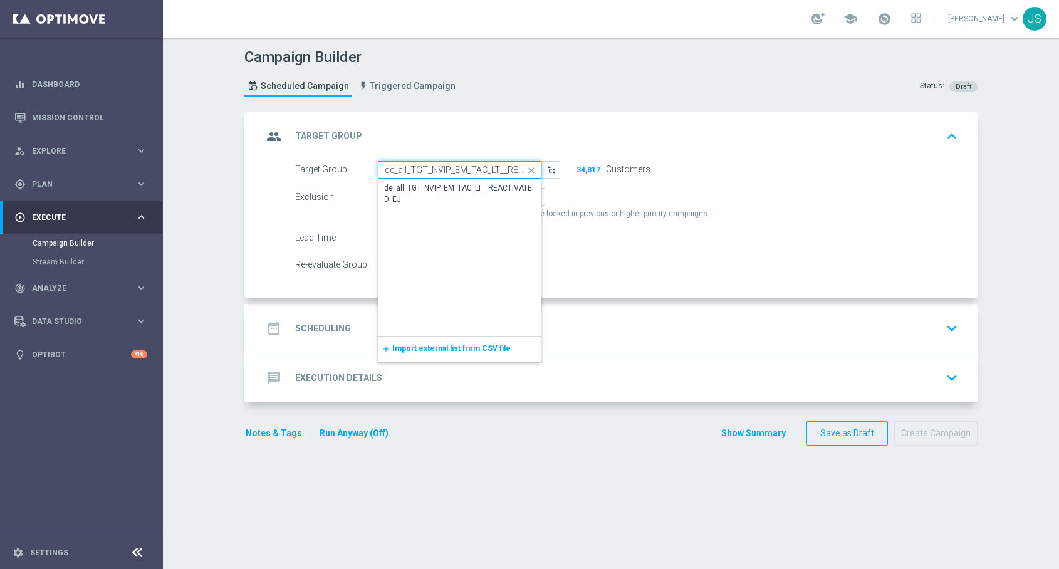
scroll to position [0, 46]
click at [468, 197] on div "de_all_TGT_NVIP_EM_TAC_LT__REACTIVATED_EJ" at bounding box center [459, 193] width 151 height 23
type input "de_all_TGT_NVIP_EM_TAC_LT__REACTIVATED_EJ"
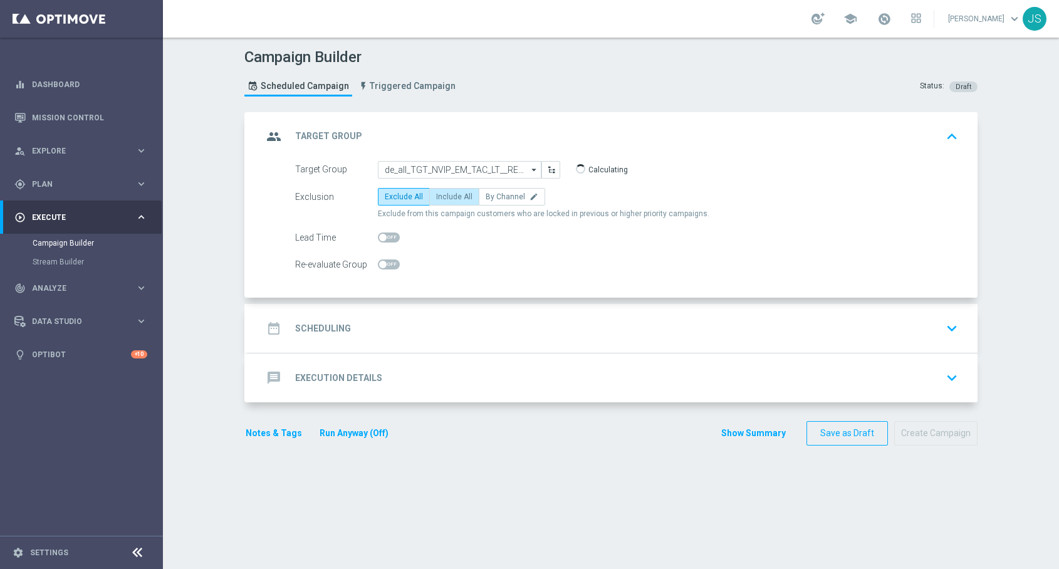
click at [467, 197] on span "Include All" at bounding box center [454, 196] width 36 height 9
click at [444, 197] on input "Include All" at bounding box center [440, 199] width 8 height 8
radio input "true"
click at [407, 330] on div "date_range Scheduling keyboard_arrow_down" at bounding box center [613, 329] width 700 height 24
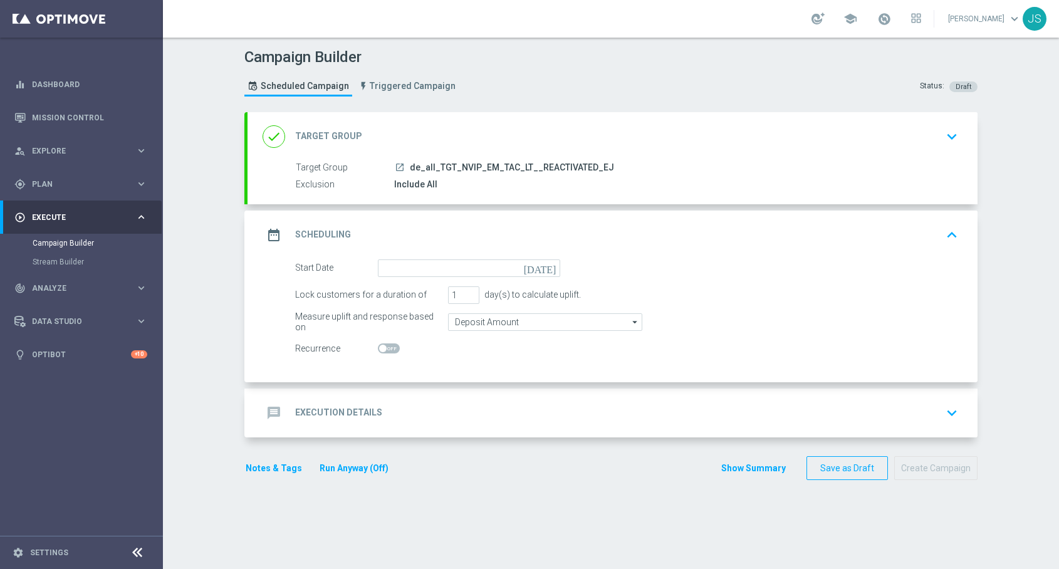
click at [552, 272] on icon "[DATE]" at bounding box center [542, 267] width 37 height 14
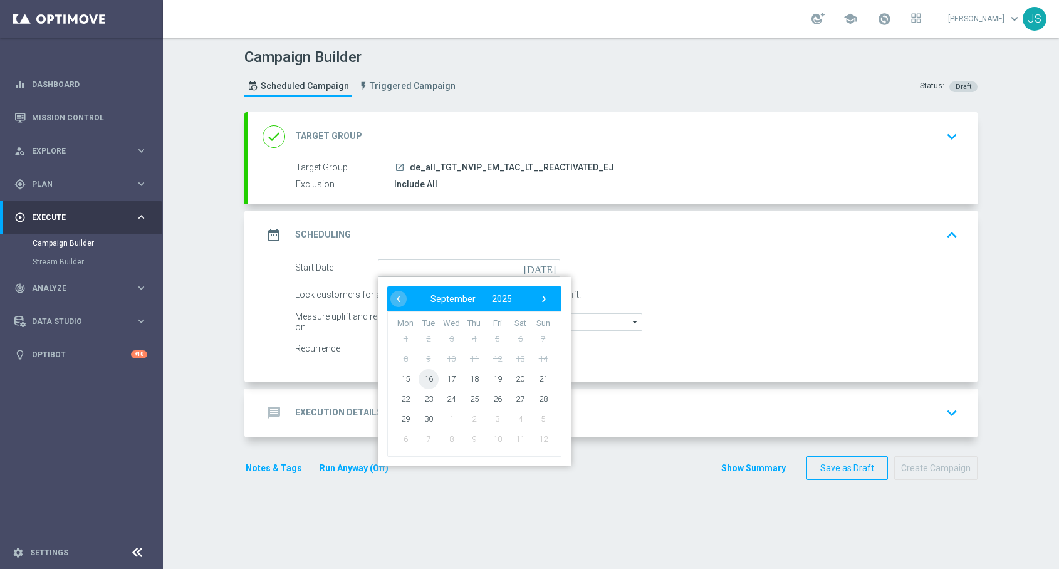
click at [426, 380] on span "16" at bounding box center [429, 379] width 20 height 20
type input "16 Sep 2025"
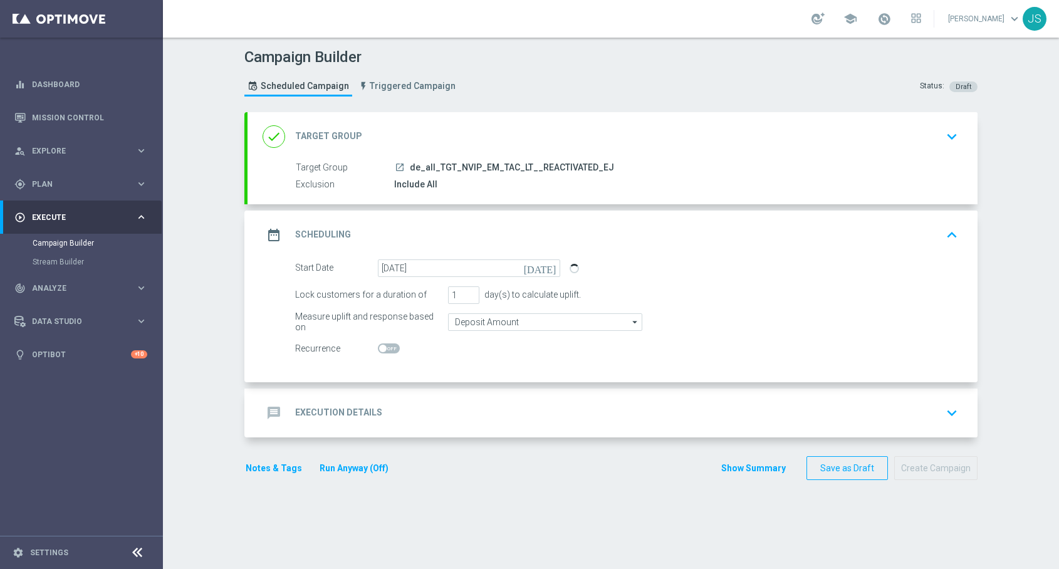
click at [967, 228] on div "date_range Scheduling keyboard_arrow_up" at bounding box center [613, 235] width 730 height 49
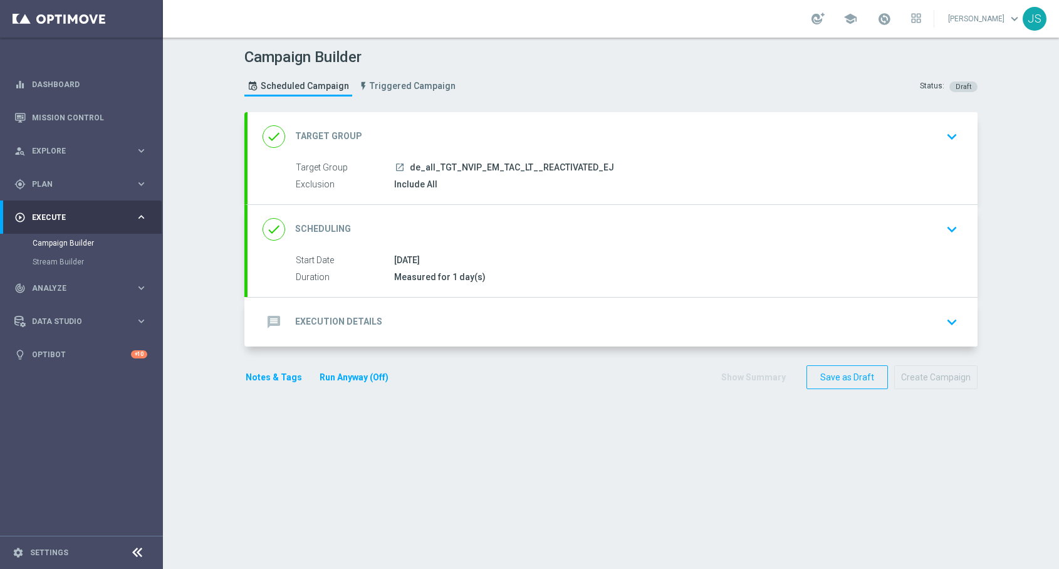
click at [947, 313] on icon "keyboard_arrow_down" at bounding box center [952, 322] width 19 height 19
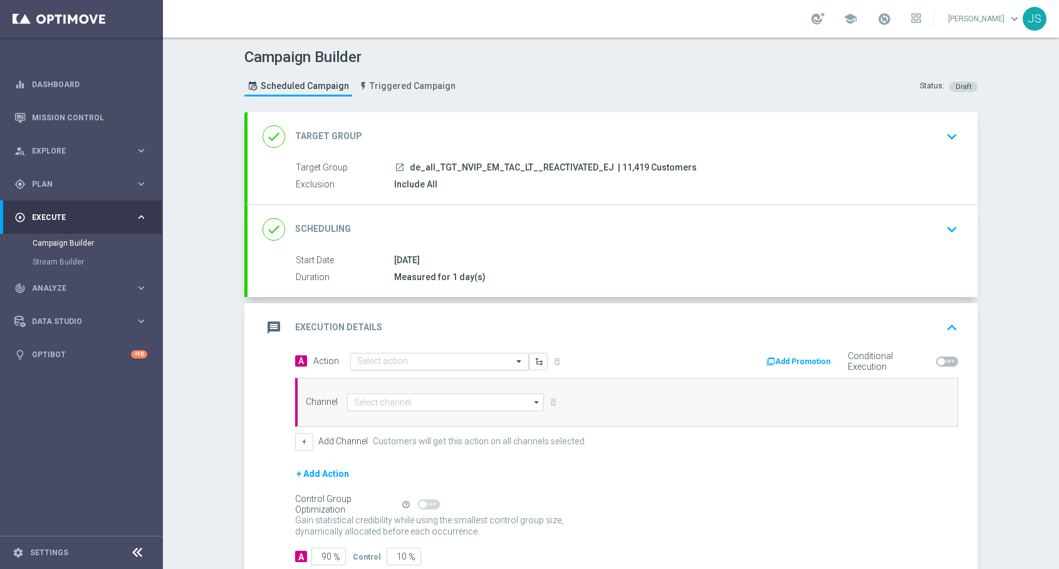
click at [414, 359] on input "text" at bounding box center [427, 362] width 140 height 11
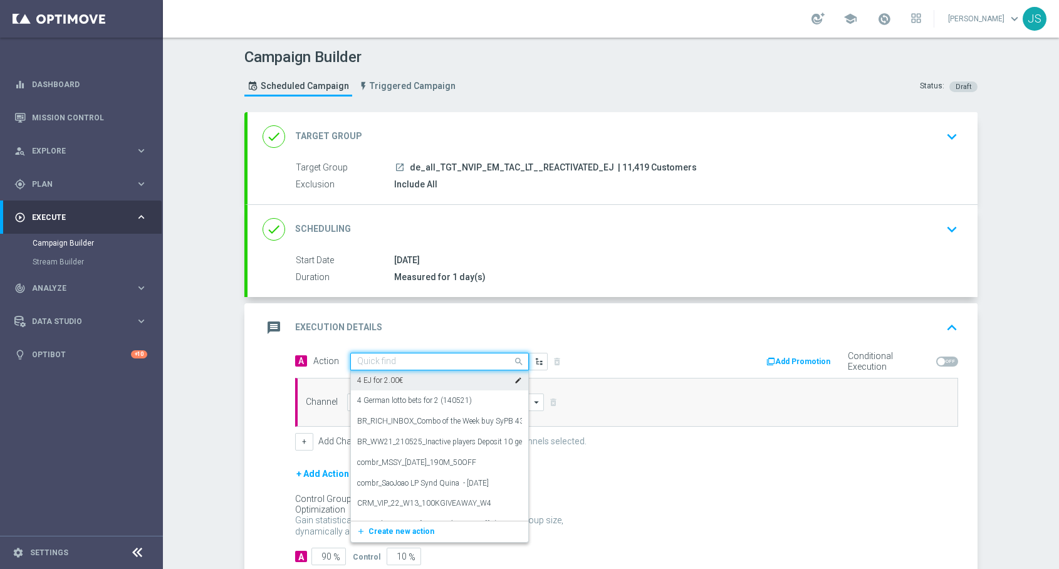
paste input "A: 12 lines EJ, no offer + Countdown"
type input "A: 12 lines EJ, no offer + Countdown"
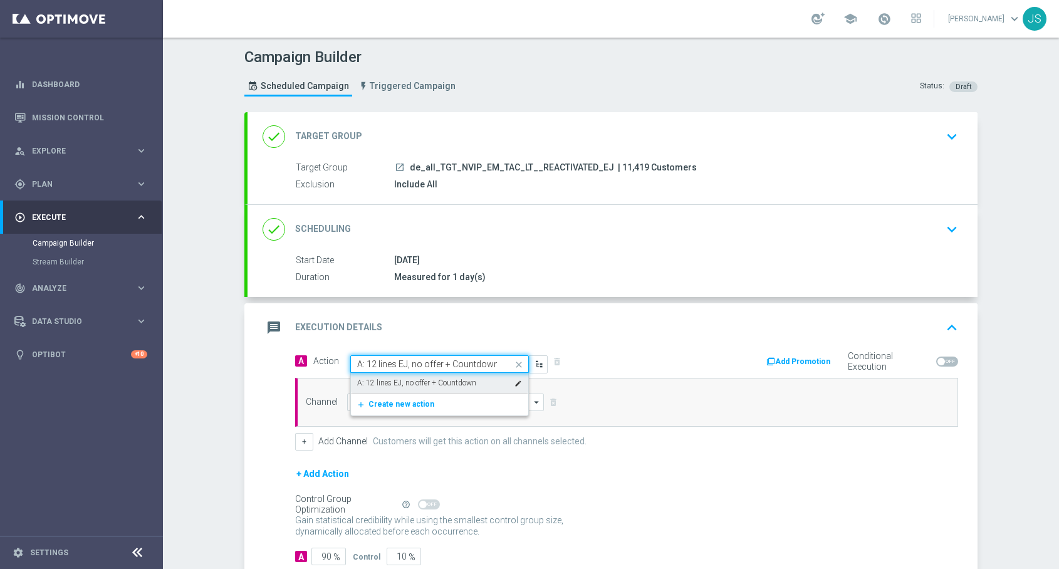
click at [399, 377] on div "A: 12 lines EJ, no offer + Countdown edit" at bounding box center [439, 383] width 165 height 21
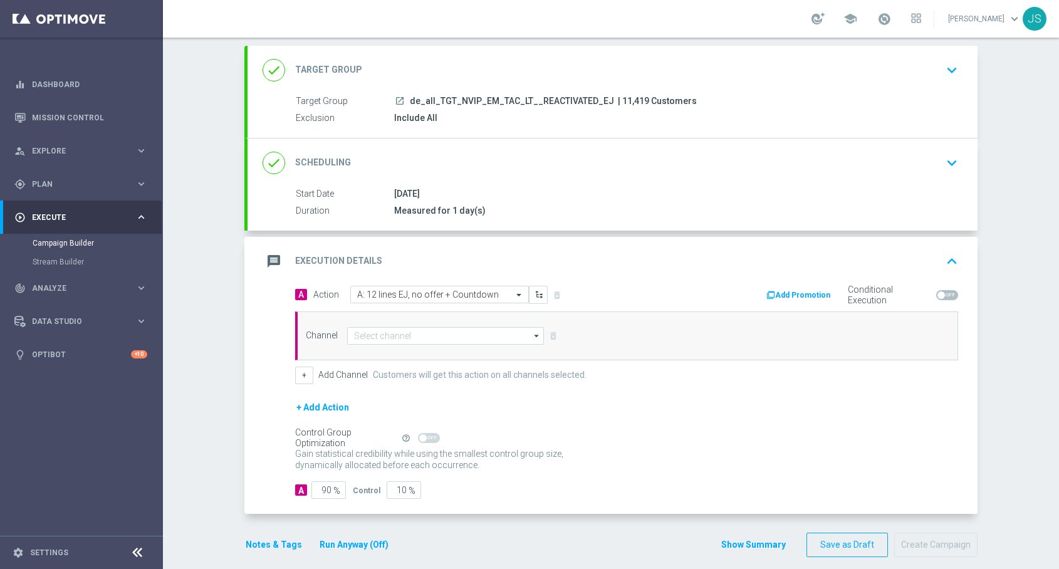
scroll to position [78, 0]
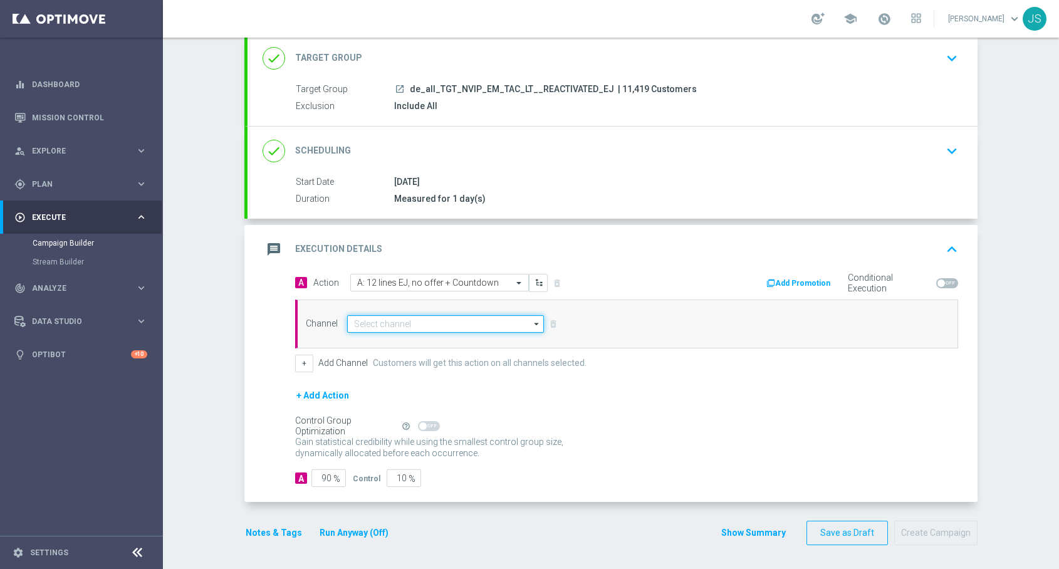
click at [387, 325] on input at bounding box center [445, 324] width 197 height 18
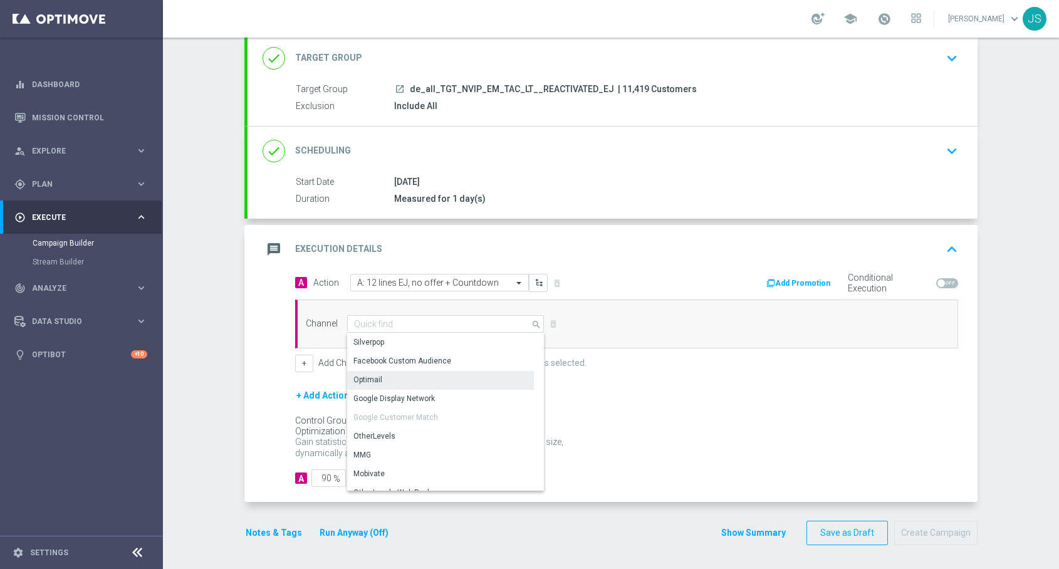
click at [379, 380] on div "Optimail" at bounding box center [368, 379] width 29 height 11
type input "Optimail"
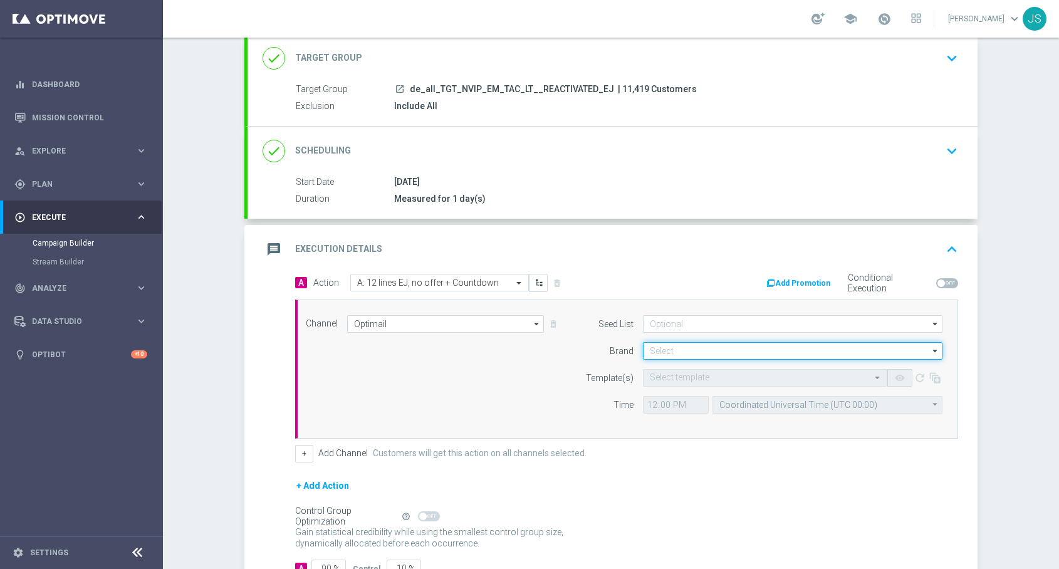
click at [721, 354] on input at bounding box center [793, 351] width 300 height 18
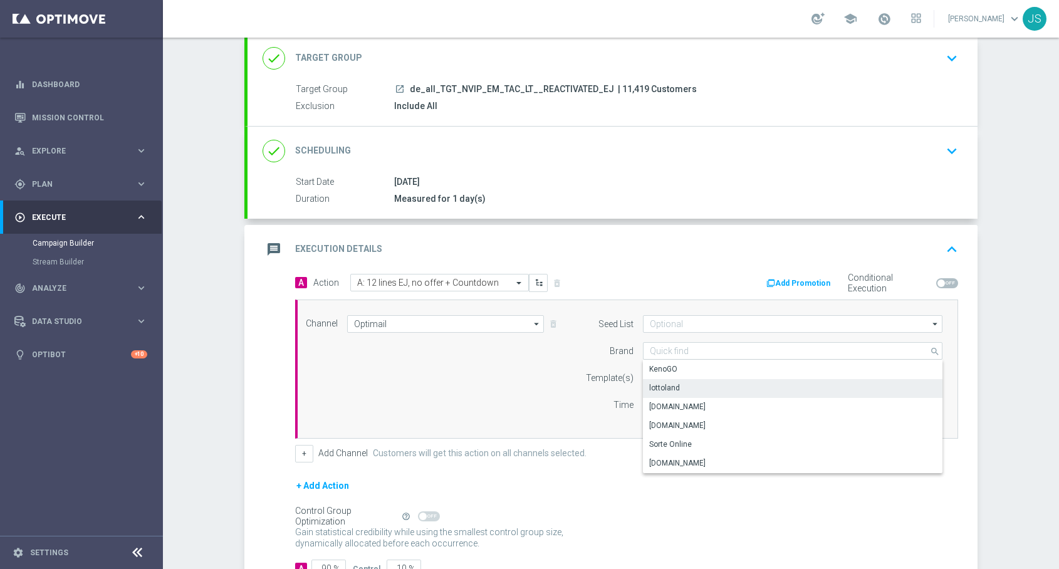
click at [688, 390] on div "lottoland" at bounding box center [793, 388] width 300 height 18
type input "lottoland"
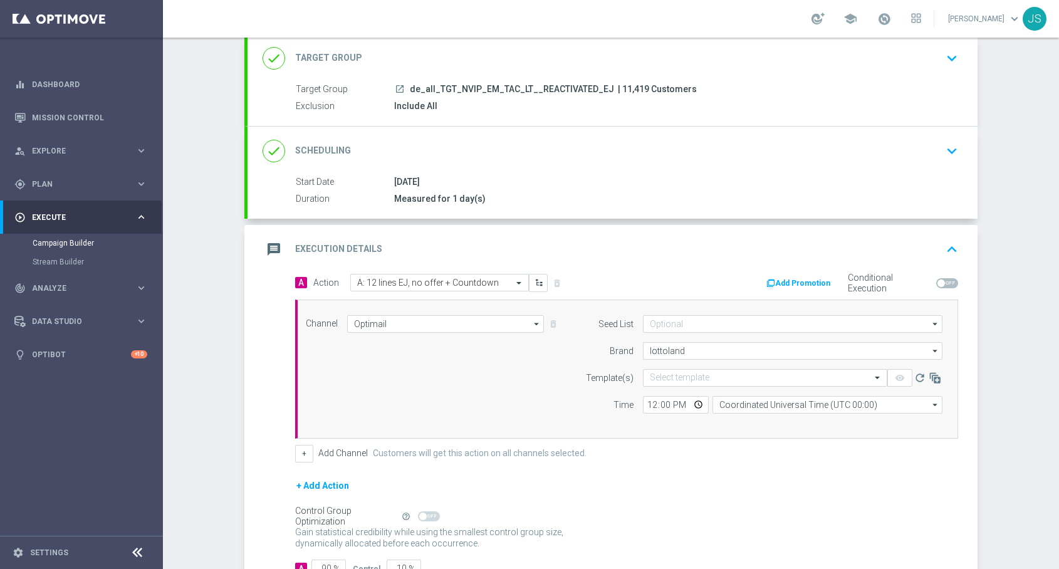
click at [684, 368] on form "Seed List arrow_drop_down Drag here to set row groups Drag here to set column l…" at bounding box center [761, 364] width 364 height 98
click at [703, 406] on input "12:00" at bounding box center [676, 405] width 66 height 18
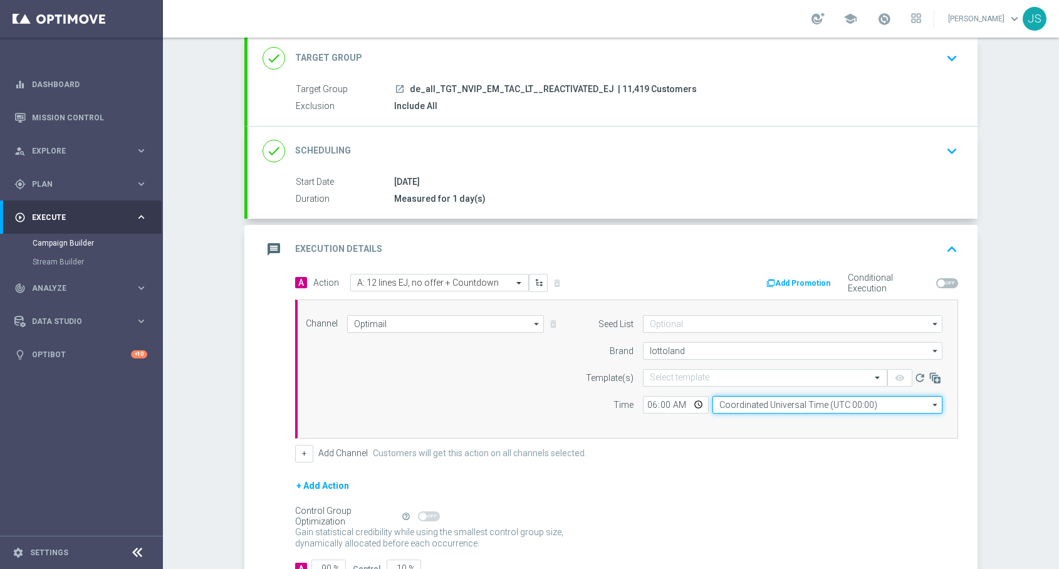
type input "06:00"
click at [750, 409] on input "Coordinated Universal Time (UTC 00:00)" at bounding box center [828, 405] width 230 height 18
click at [750, 409] on input at bounding box center [828, 405] width 230 height 18
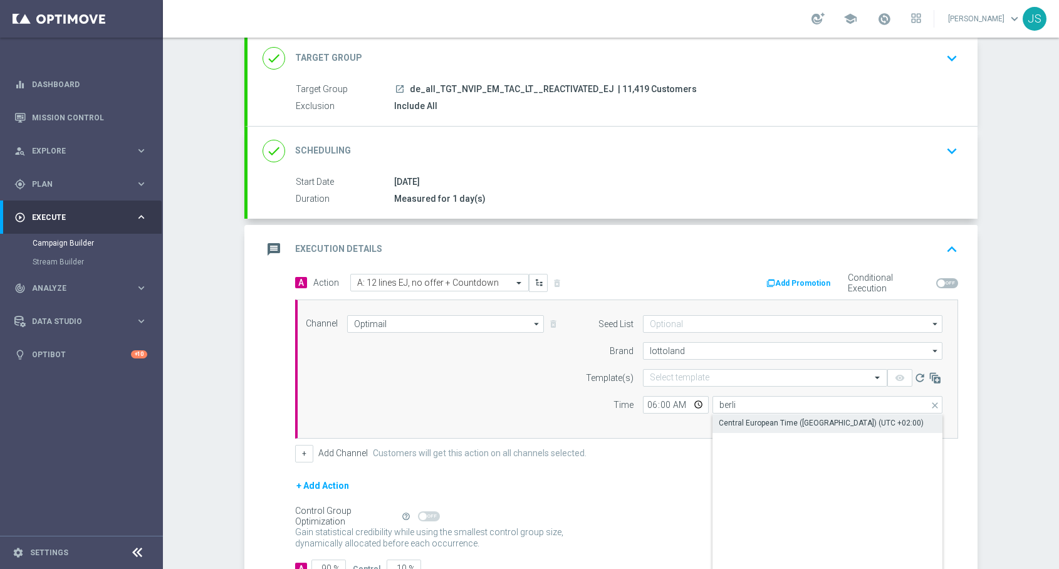
click at [790, 429] on div "Central European Time (Berlin) (UTC +02:00)" at bounding box center [828, 423] width 230 height 18
type input "Central European Time (Berlin) (UTC +02:00)"
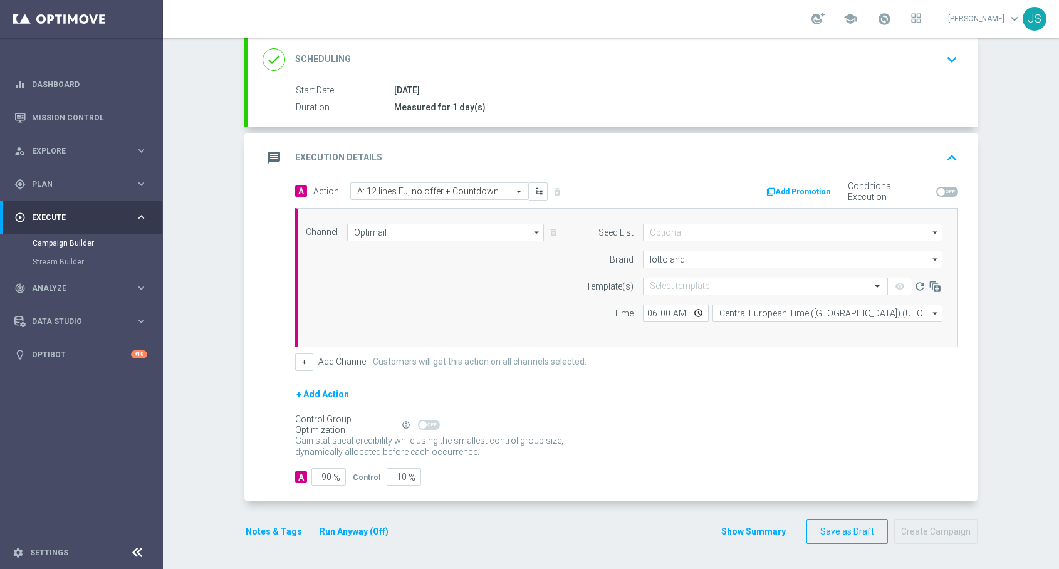
click at [327, 396] on button "+ Add Action" at bounding box center [322, 395] width 55 height 16
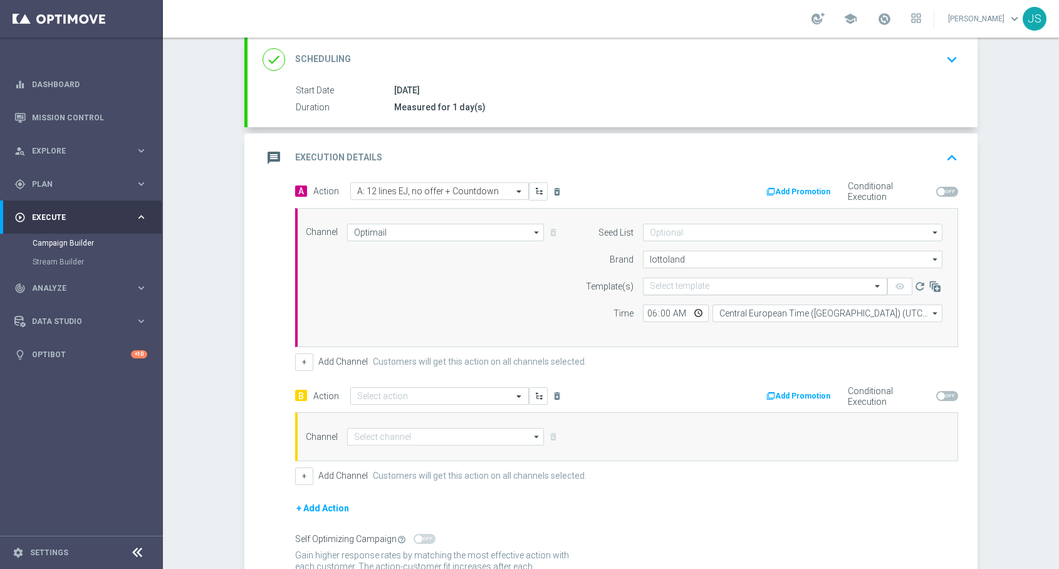
click at [708, 289] on input "text" at bounding box center [753, 286] width 206 height 11
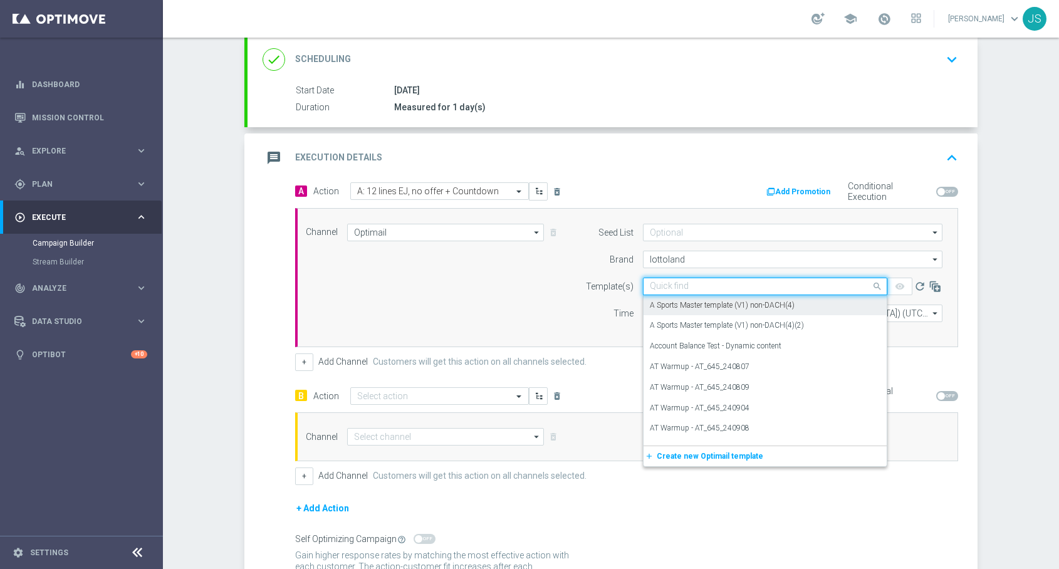
paste input "DE_ALL__EJ_ACTIVE_HJP_COUNT_250916__NVIP_EMA_TAC_LT"
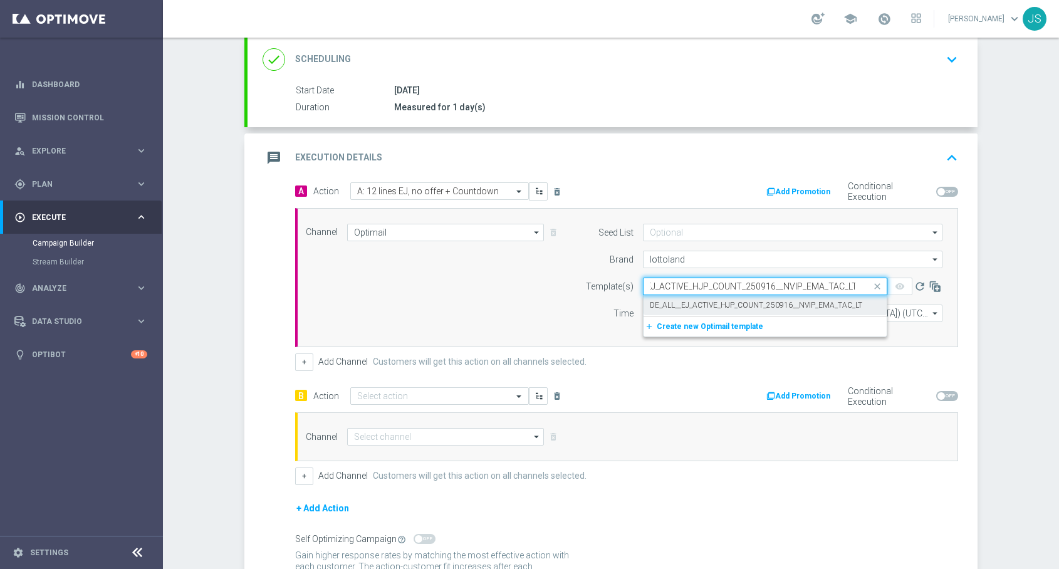
click at [690, 308] on label "DE_ALL__EJ_ACTIVE_HJP_COUNT_250916__NVIP_EMA_TAC_LT" at bounding box center [756, 305] width 212 height 11
type input "DE_ALL__EJ_ACTIVE_HJP_COUNT_250916__NVIP_EMA_TAC_LT"
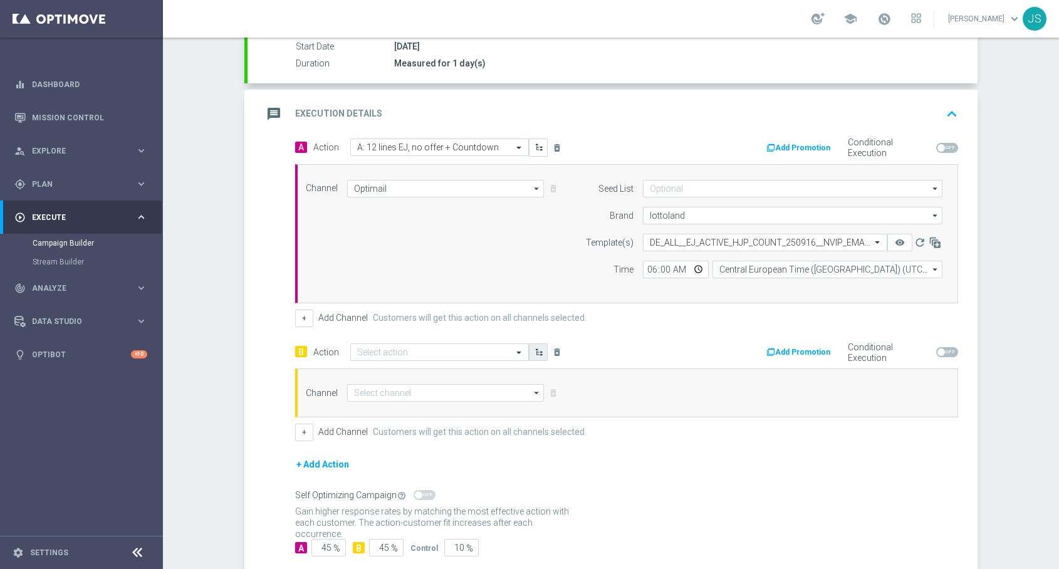
scroll to position [244, 0]
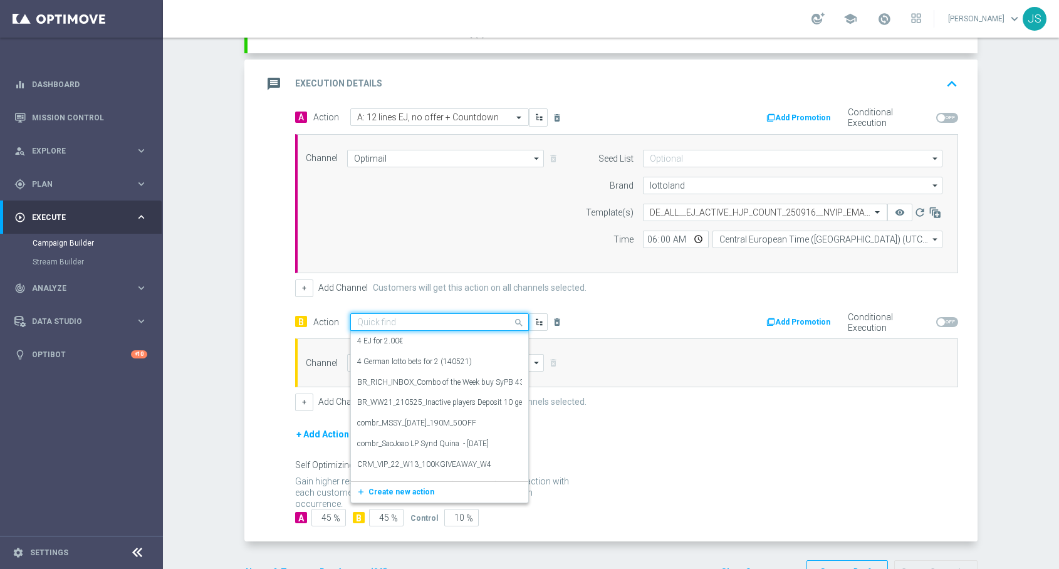
click at [404, 322] on input "text" at bounding box center [427, 322] width 140 height 11
paste input "B: 12 lines EJ, no offer - no Countdown"
type input "B: 12 lines EJ, no offer - no Countdown"
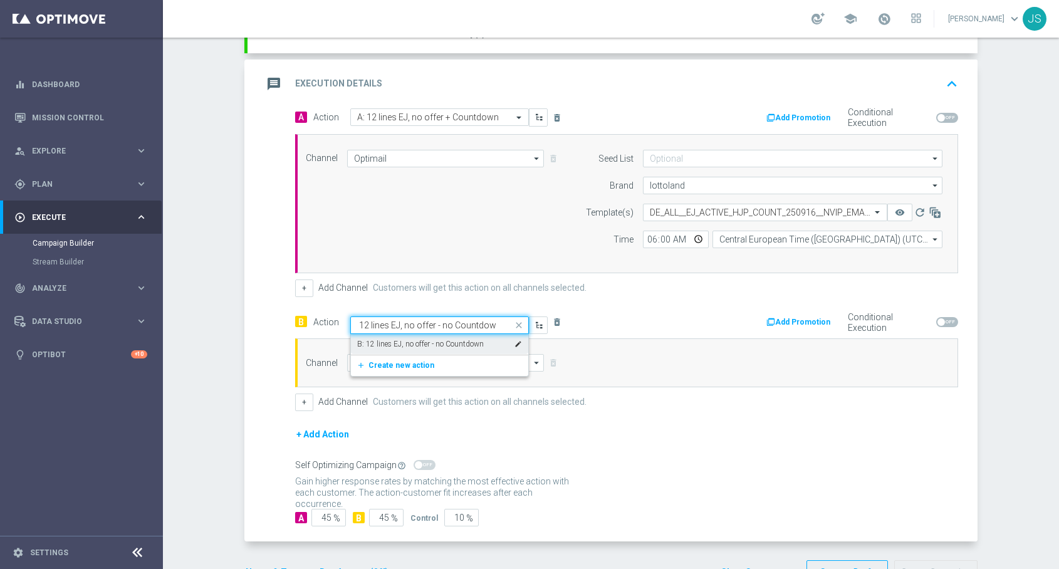
click at [438, 345] on label "B: 12 lines EJ, no offer - no Countdown" at bounding box center [420, 344] width 127 height 11
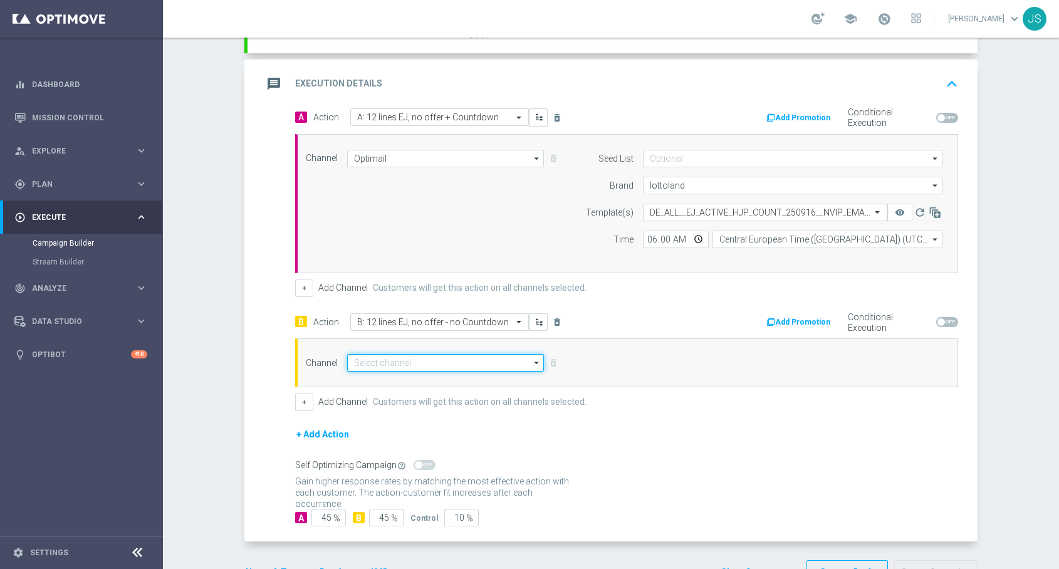
click at [411, 369] on input at bounding box center [445, 363] width 197 height 18
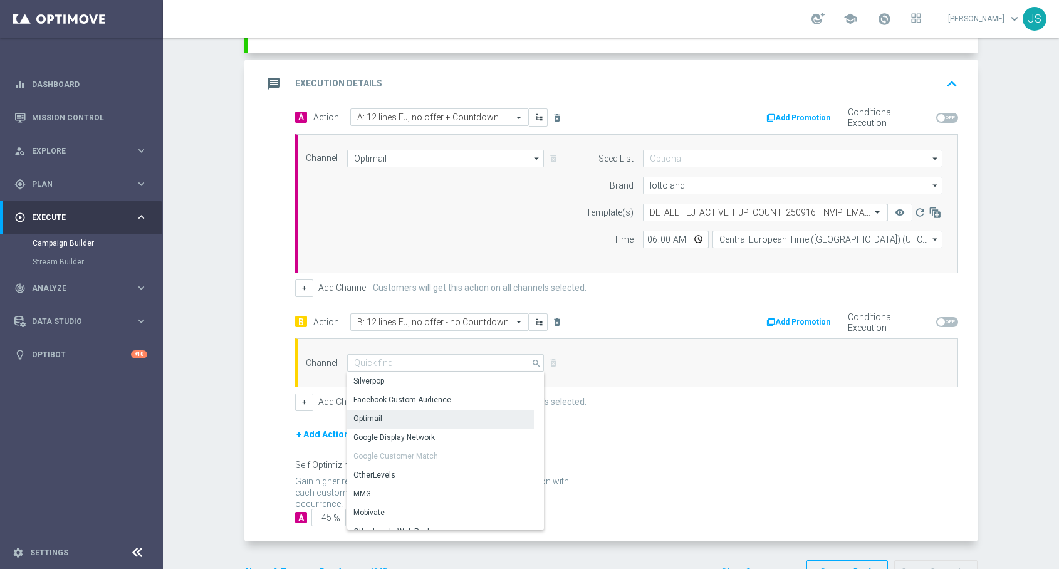
click at [387, 421] on div "Optimail" at bounding box center [440, 419] width 187 height 18
type input "Optimail"
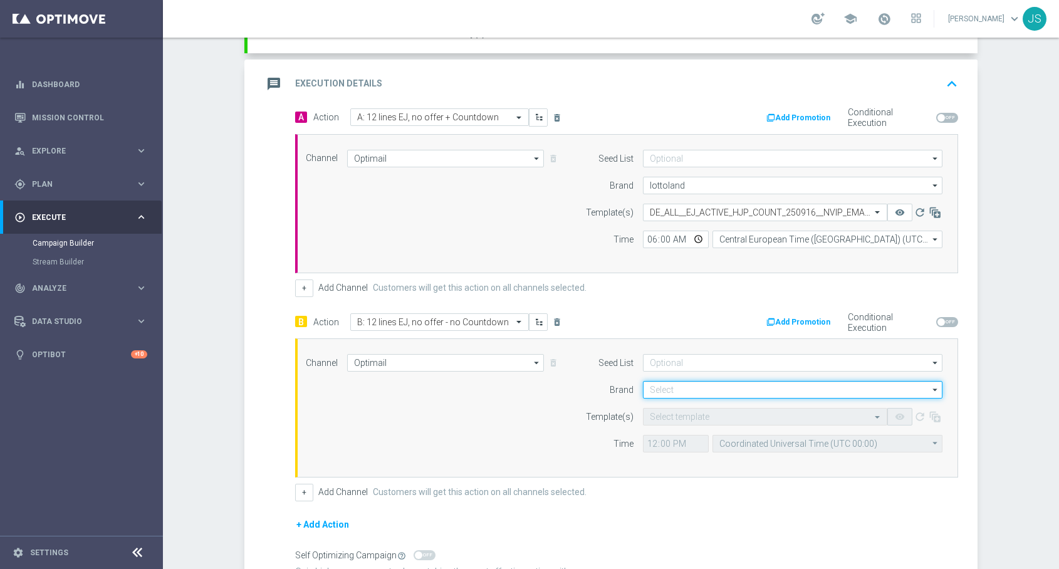
click at [702, 384] on input at bounding box center [793, 390] width 300 height 18
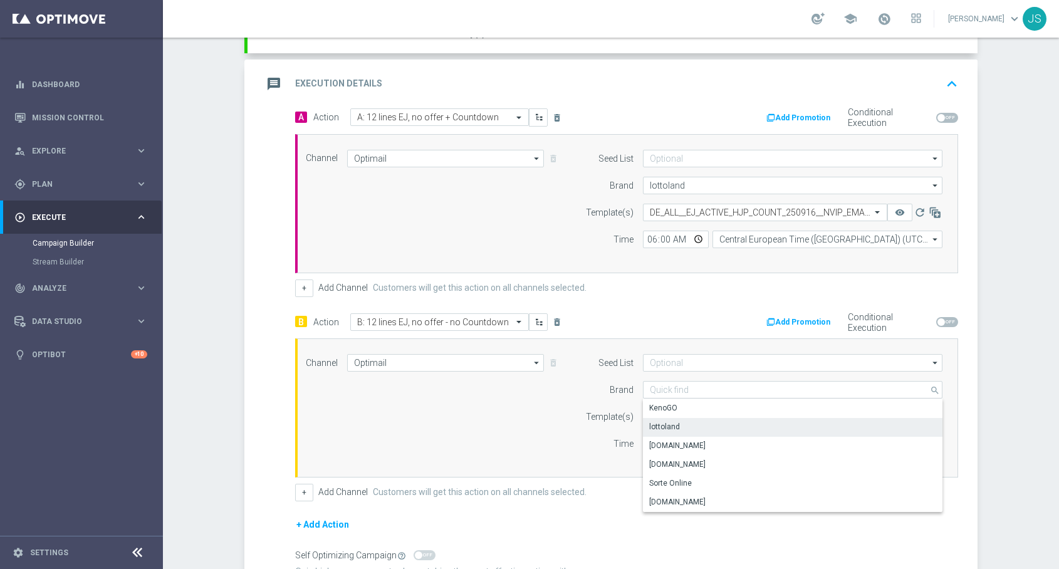
click at [689, 424] on div "lottoland" at bounding box center [793, 427] width 300 height 18
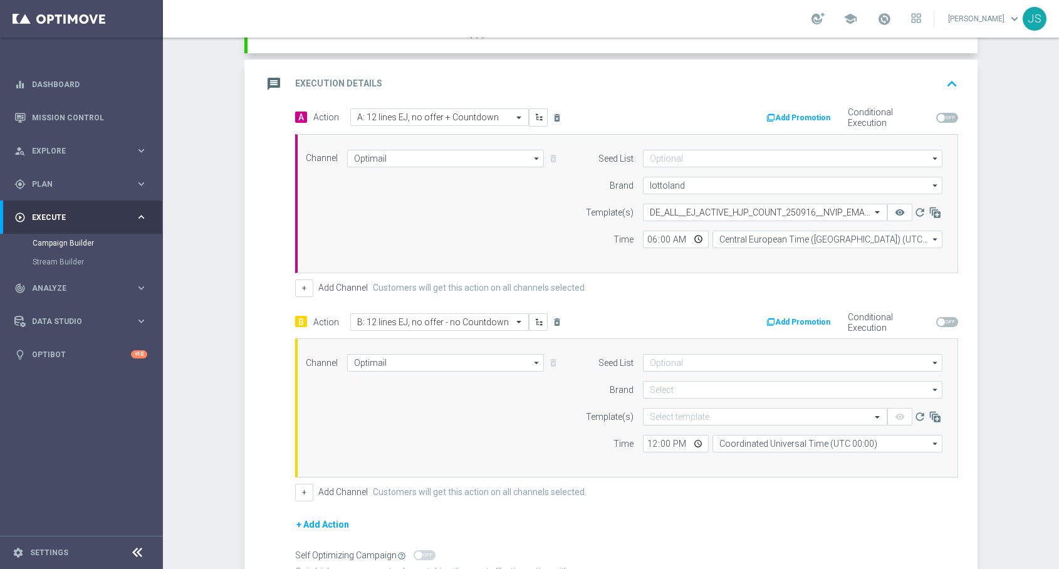
type input "lottoland"
click at [688, 414] on input "text" at bounding box center [753, 417] width 206 height 11
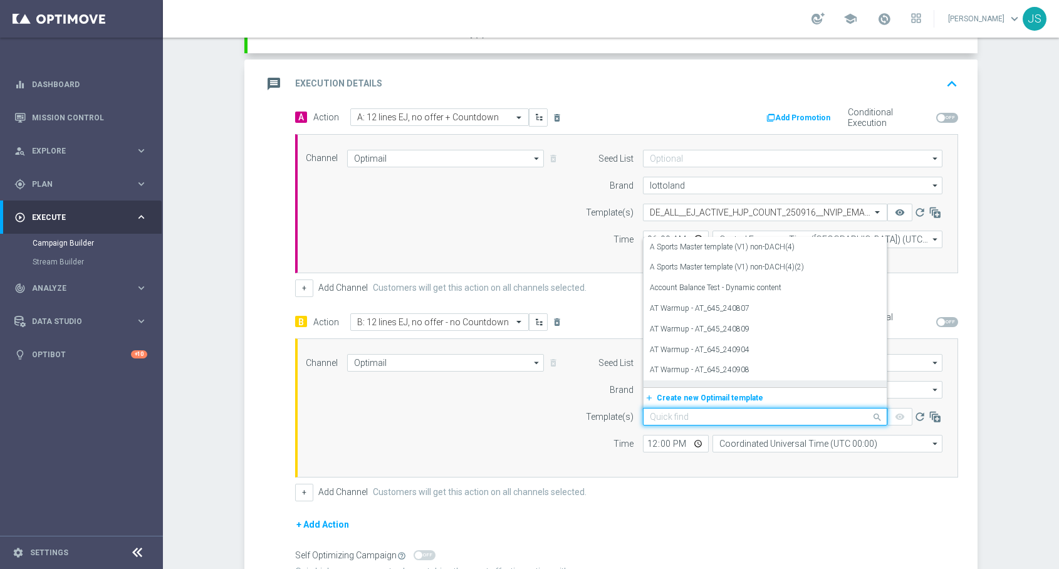
paste input "DE_ALL__EJ_ACTIVE_HJP_250916__NVIP_EMA_TAC_LT"
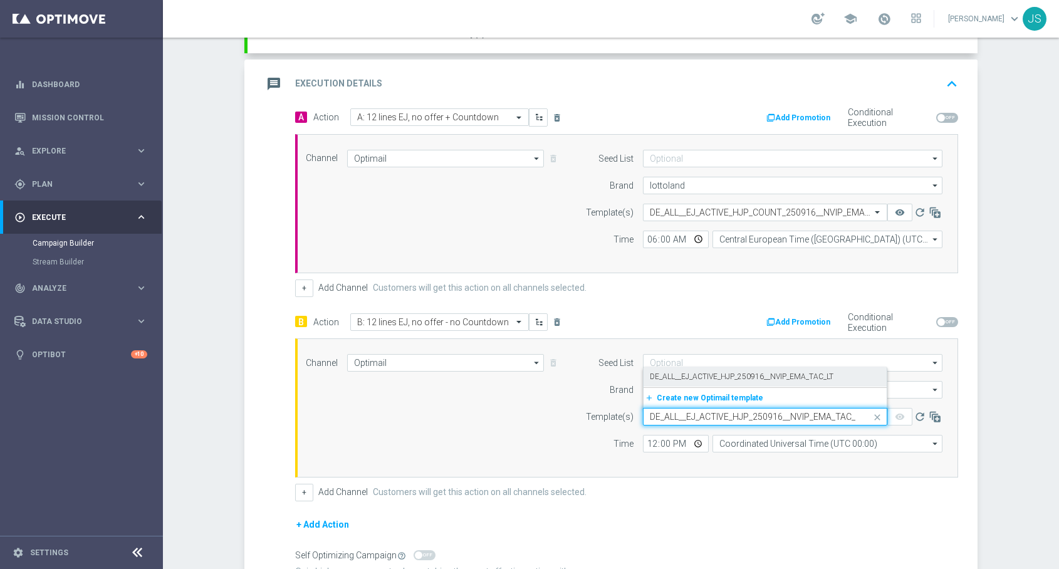
scroll to position [0, 8]
click at [752, 375] on label "DE_ALL__EJ_ACTIVE_HJP_250916__NVIP_EMA_TAC_LT" at bounding box center [742, 377] width 184 height 11
type input "DE_ALL__EJ_ACTIVE_HJP_250916__NVIP_EMA_TAC_LT"
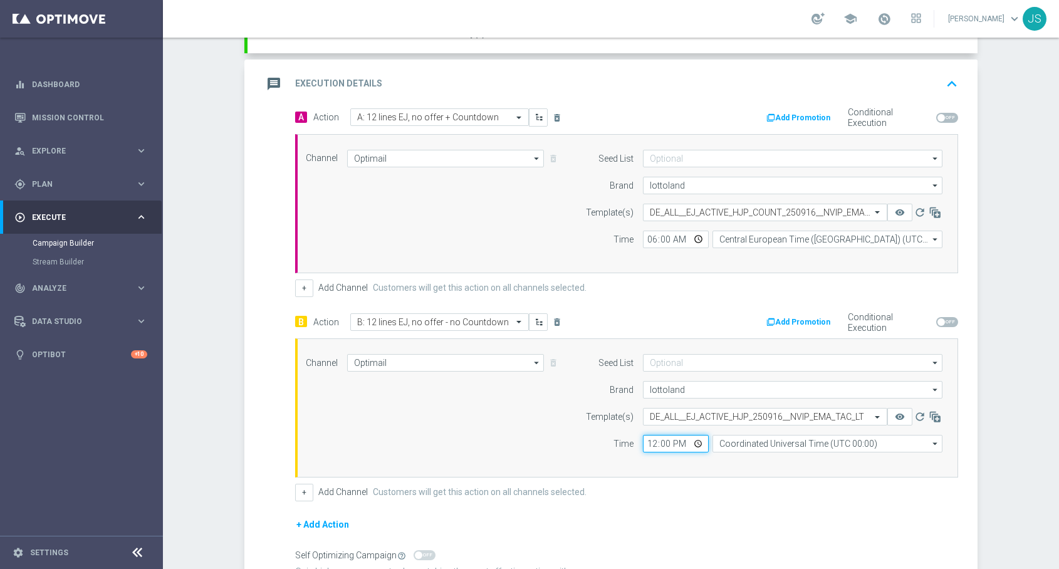
click at [652, 445] on input "12:00" at bounding box center [676, 444] width 66 height 18
click at [698, 444] on input "12:00" at bounding box center [676, 444] width 66 height 18
type input "06:00"
click at [801, 449] on input "Coordinated Universal Time (UTC 00:00)" at bounding box center [828, 444] width 230 height 18
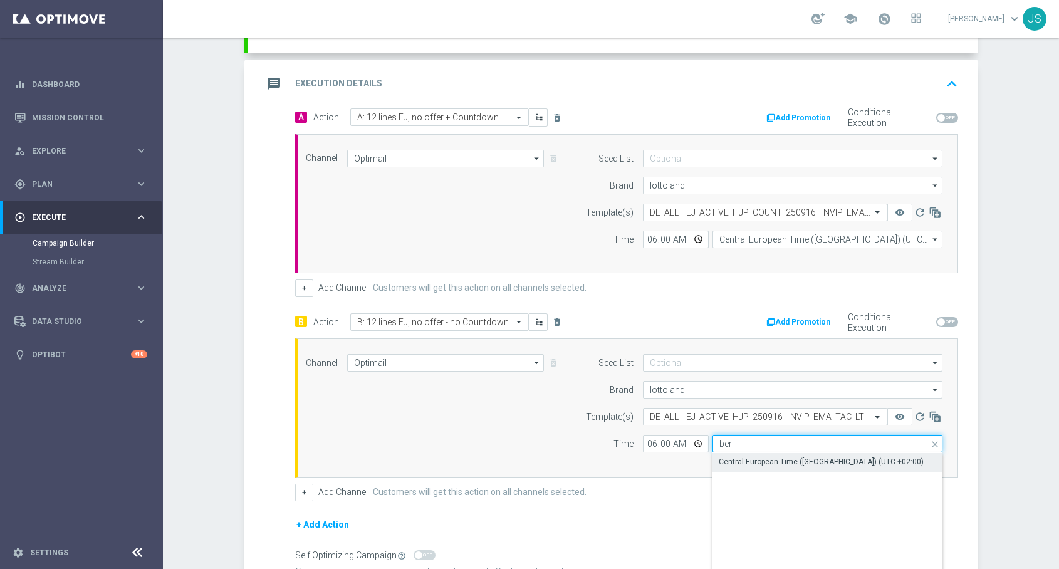
click at [888, 408] on button "remove_red_eye" at bounding box center [900, 417] width 25 height 18
type input "Coordinated Universal Time (UTC 00:00)"
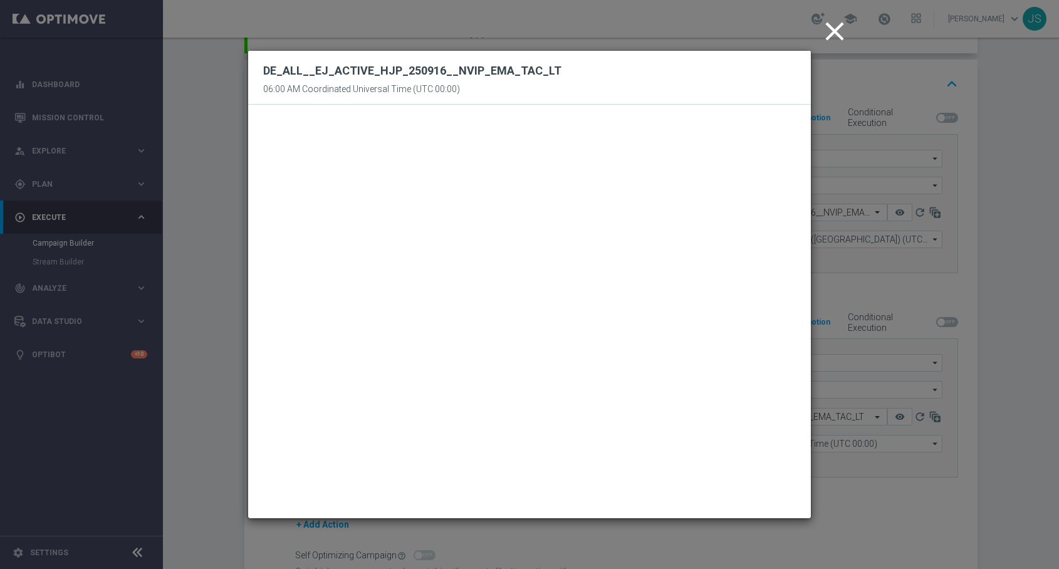
click at [835, 34] on icon "close" at bounding box center [834, 31] width 31 height 31
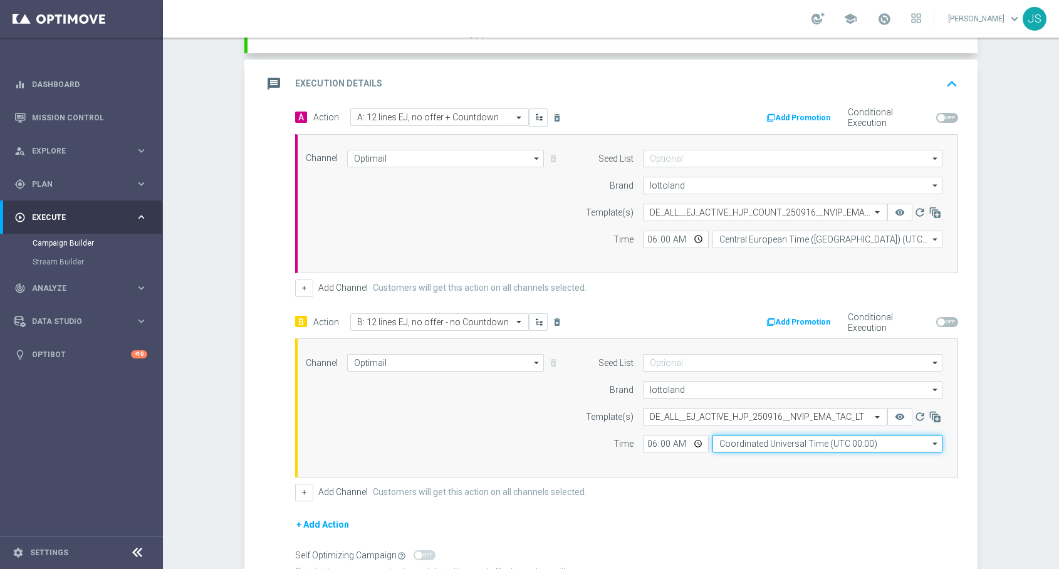
click at [777, 448] on input "Coordinated Universal Time (UTC 00:00)" at bounding box center [828, 444] width 230 height 18
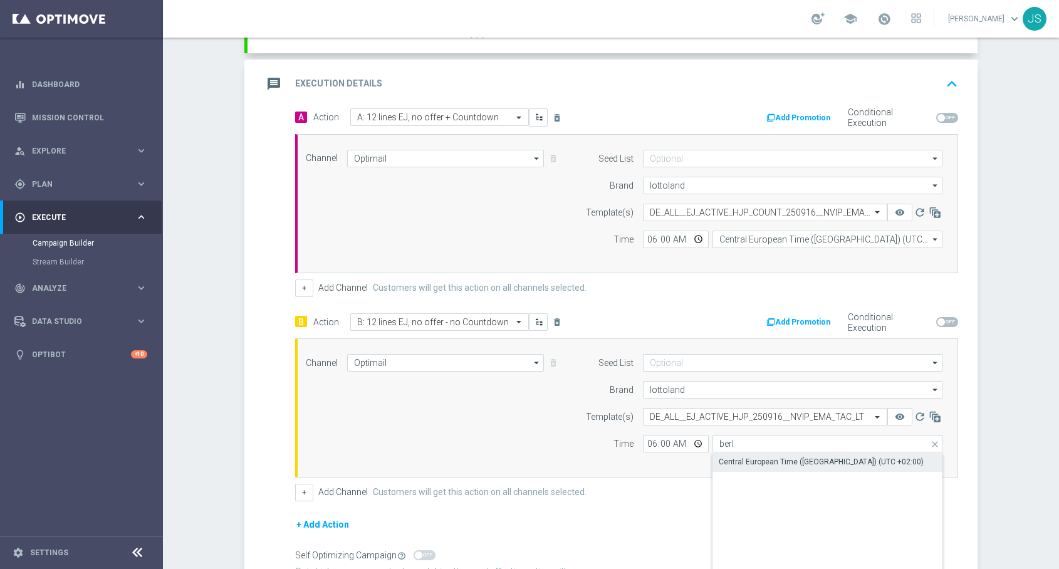
click at [765, 464] on div "Central European Time (Berlin) (UTC +02:00)" at bounding box center [821, 461] width 205 height 11
type input "Central European Time (Berlin) (UTC +02:00)"
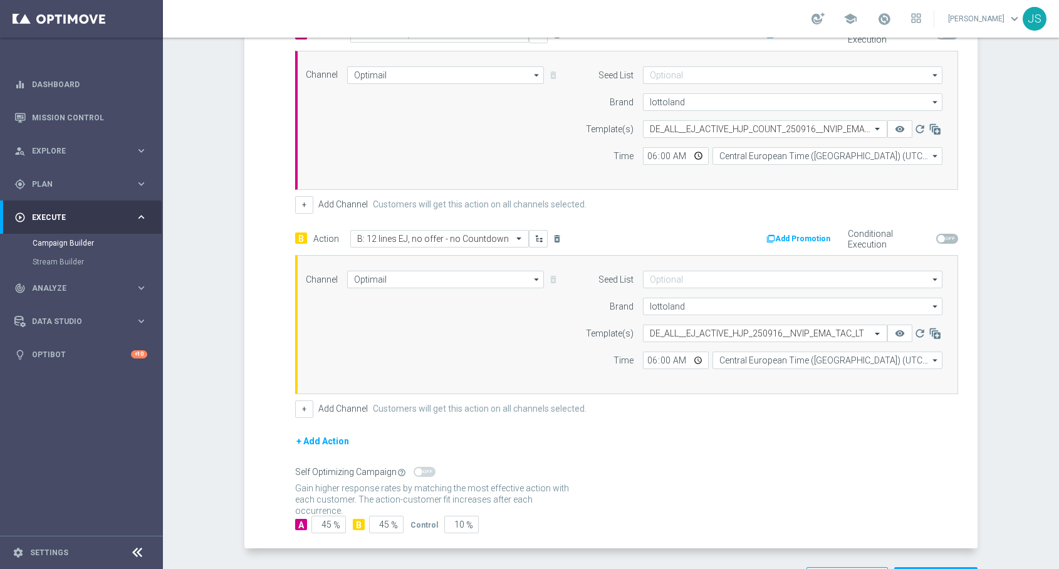
scroll to position [327, 0]
click at [329, 525] on input "45" at bounding box center [329, 526] width 34 height 18
type input "4"
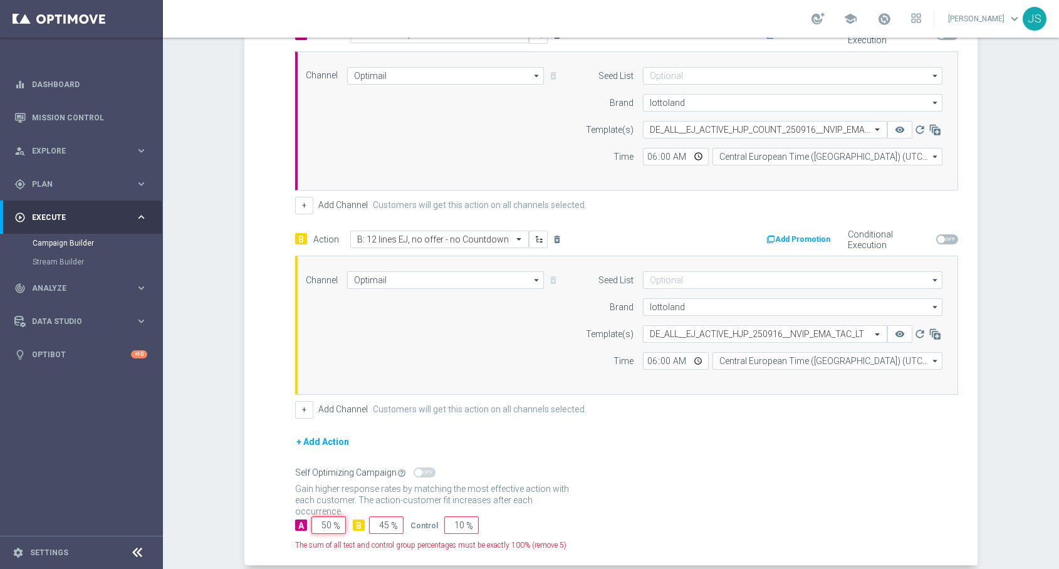
type input "50"
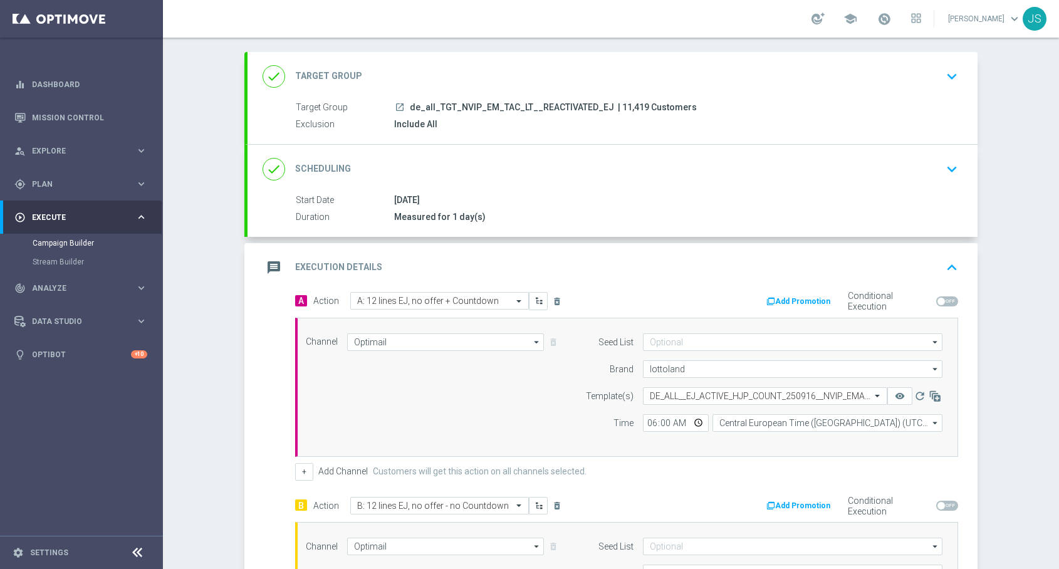
scroll to position [33, 0]
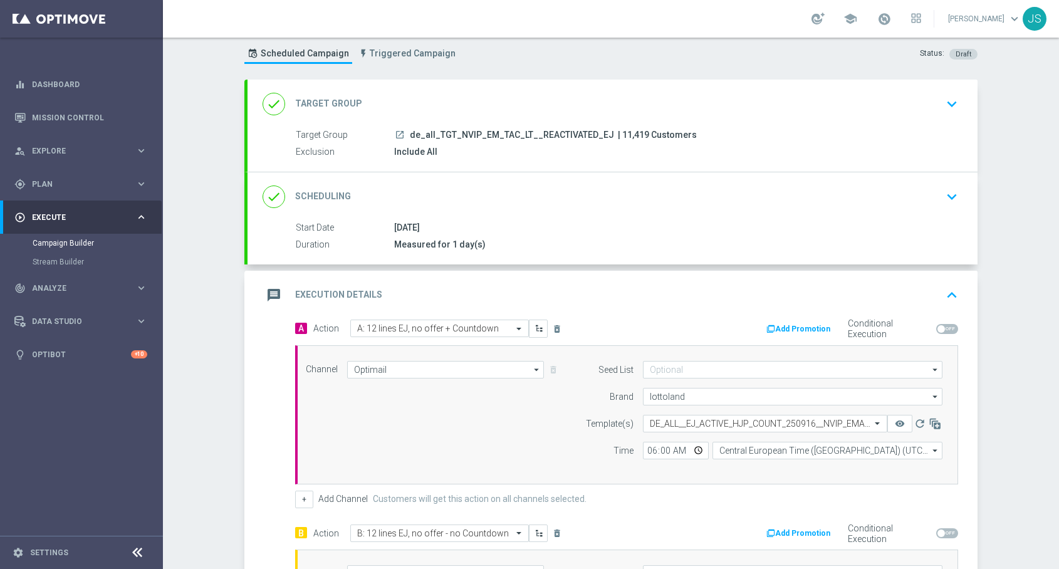
type input "0"
drag, startPoint x: 641, startPoint y: 136, endPoint x: 615, endPoint y: 133, distance: 25.9
click at [618, 134] on span "| 11,419 Customers" at bounding box center [657, 135] width 79 height 11
copy span "11,419"
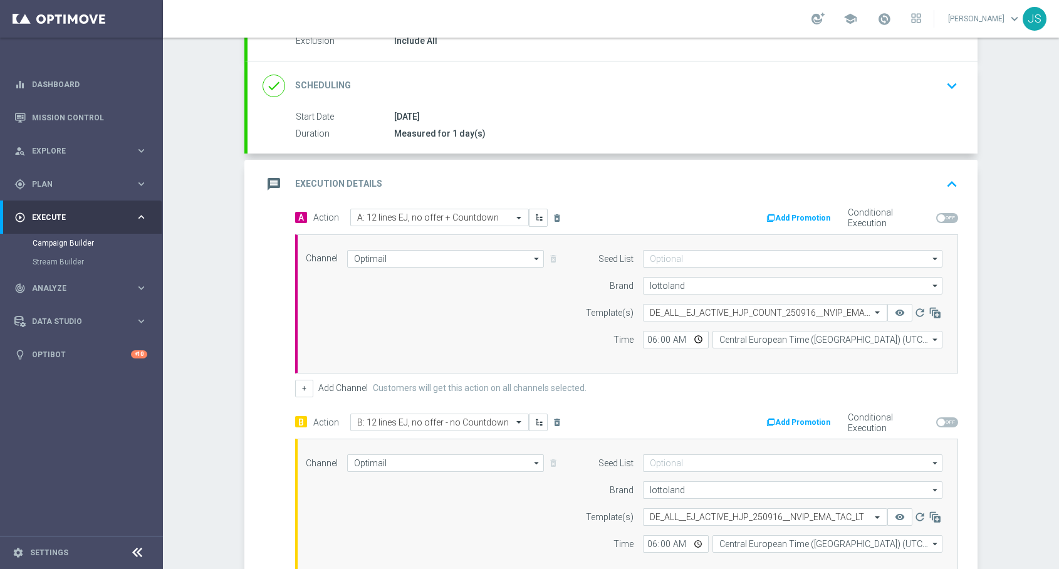
scroll to position [374, 0]
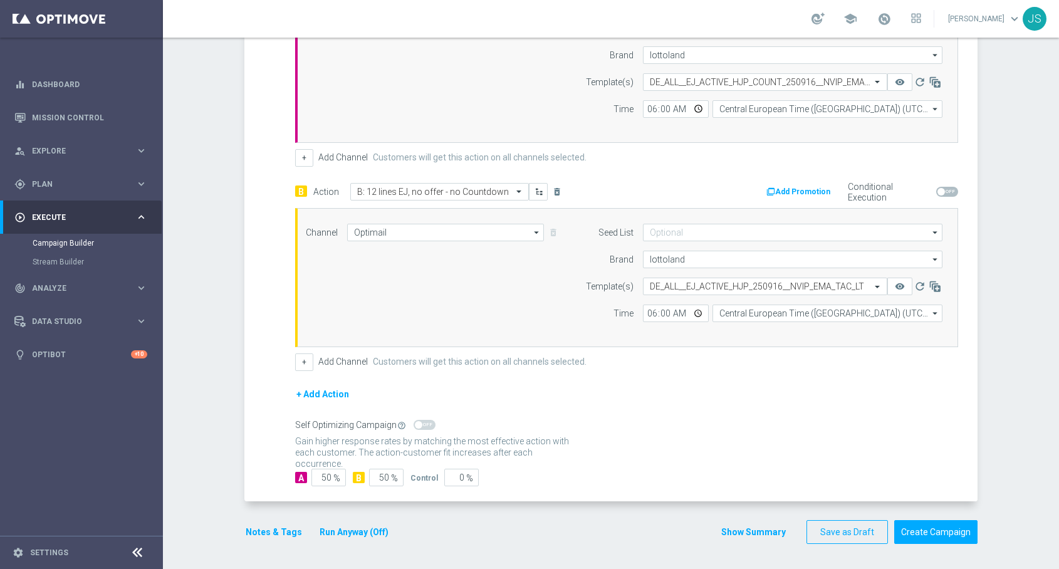
click at [276, 536] on button "Notes & Tags" at bounding box center [273, 533] width 59 height 16
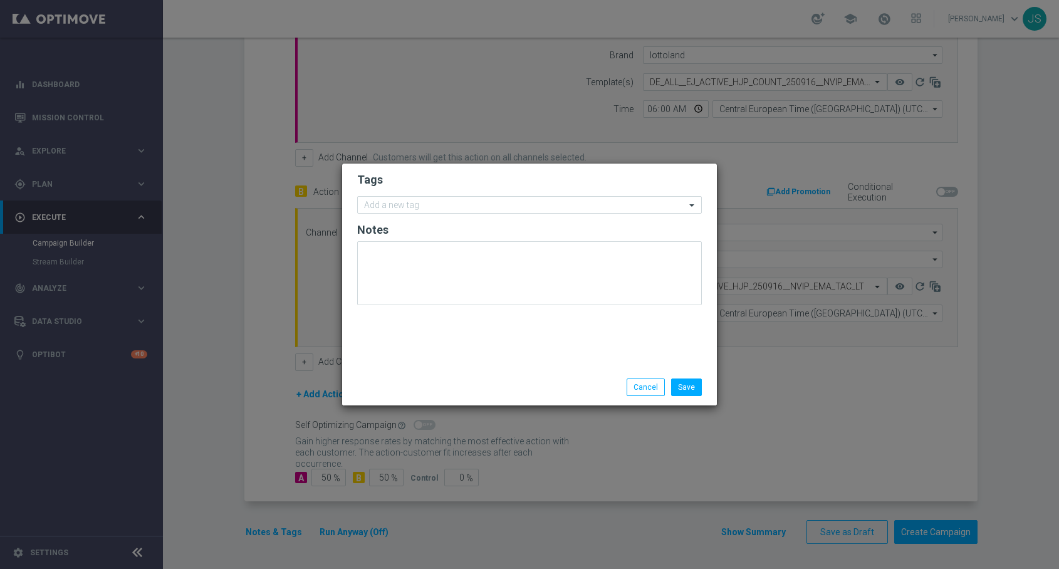
click at [437, 215] on form "Tags Add a new tag Notes" at bounding box center [529, 241] width 345 height 145
click at [434, 207] on input "text" at bounding box center [525, 206] width 322 height 11
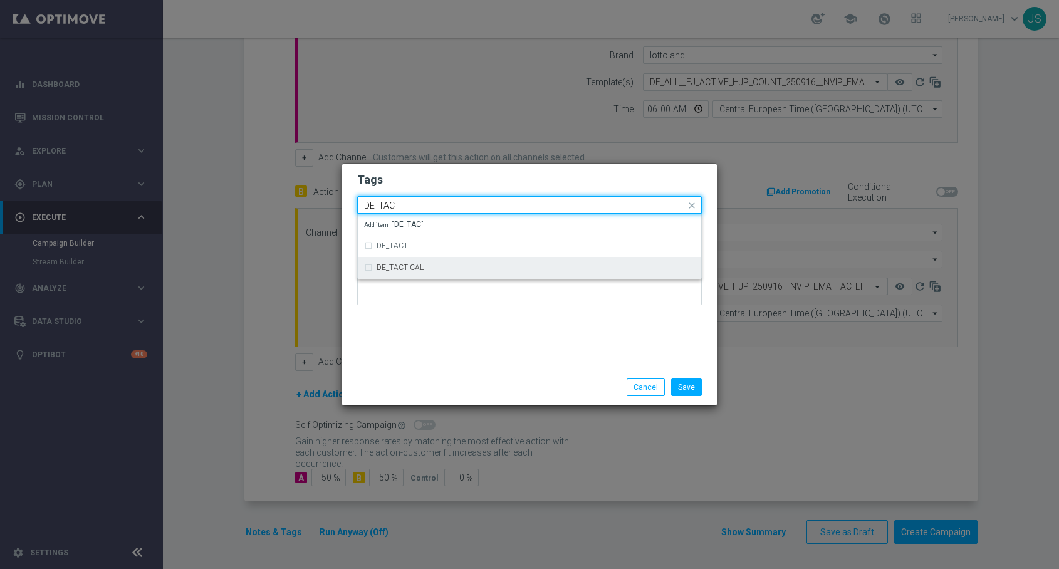
click at [443, 274] on div "DE_TACTICAL" at bounding box center [529, 268] width 331 height 20
type input "DE_TAC"
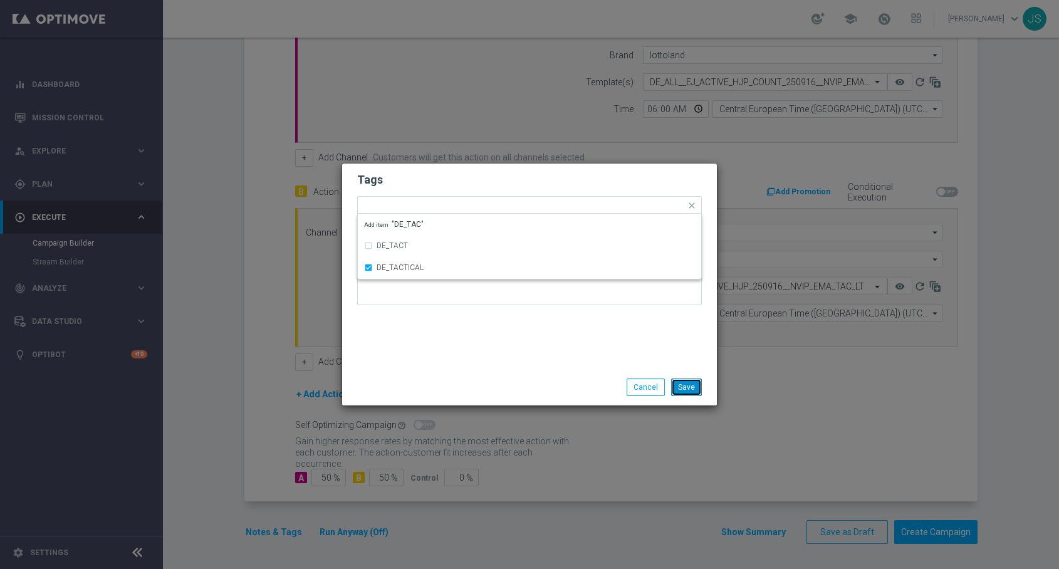
click at [690, 387] on button "Save" at bounding box center [686, 388] width 31 height 18
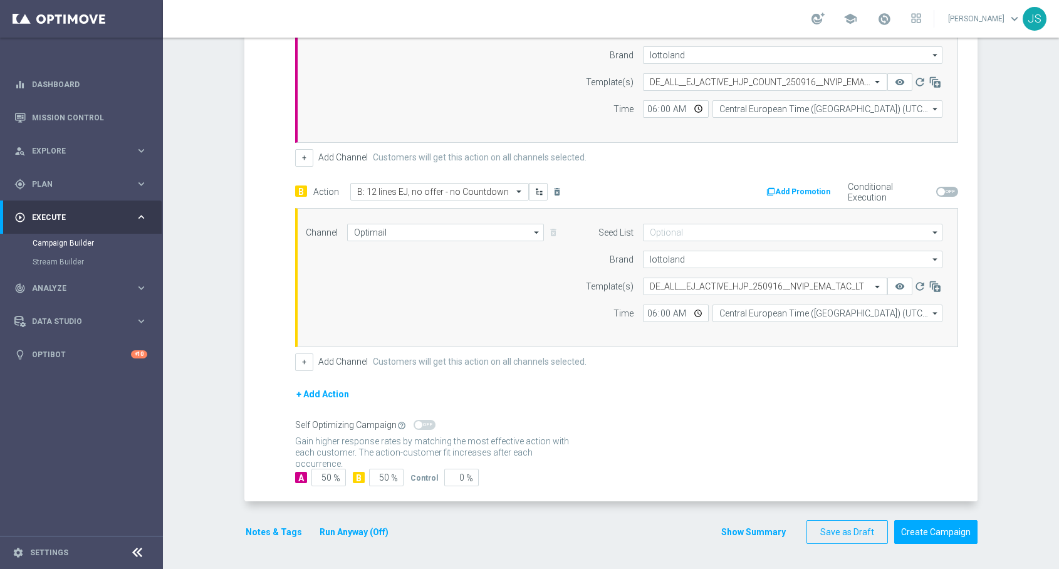
click at [364, 531] on button "Run Anyway (Off)" at bounding box center [353, 533] width 71 height 16
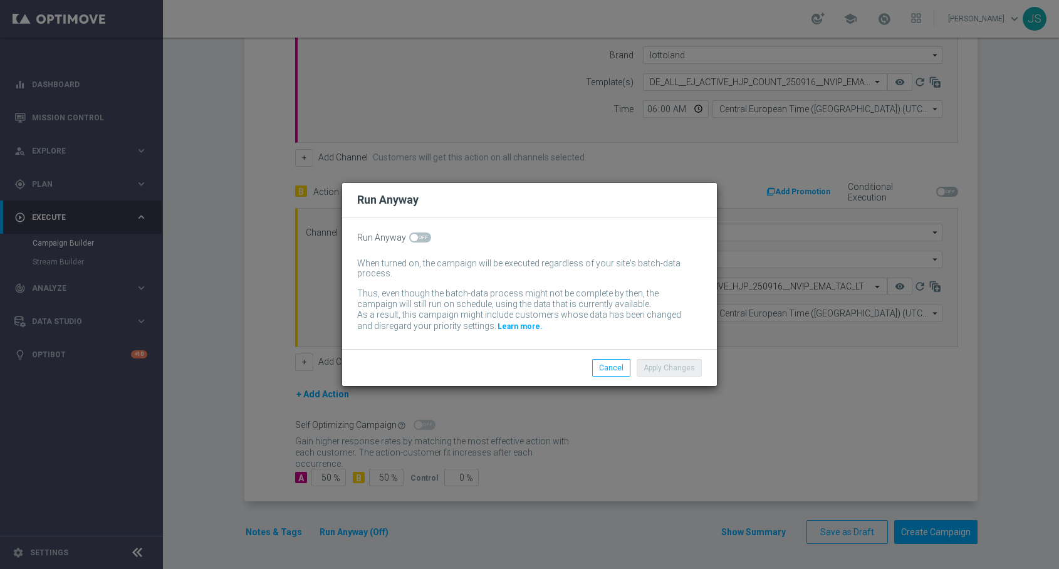
click at [422, 239] on span at bounding box center [420, 238] width 22 height 10
click at [422, 239] on input "checkbox" at bounding box center [420, 238] width 22 height 10
checkbox input "true"
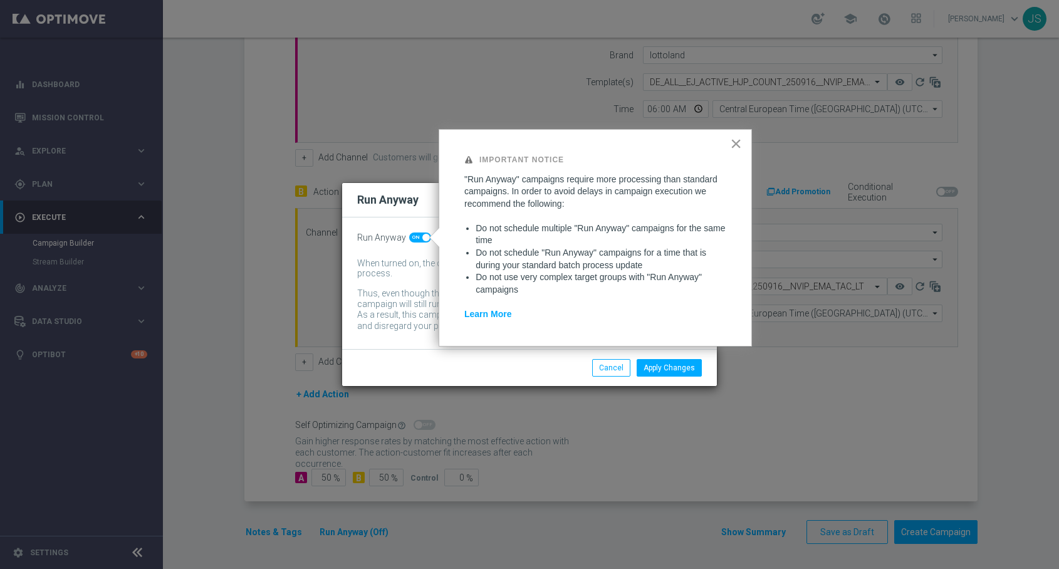
click at [735, 141] on button "×" at bounding box center [736, 144] width 12 height 20
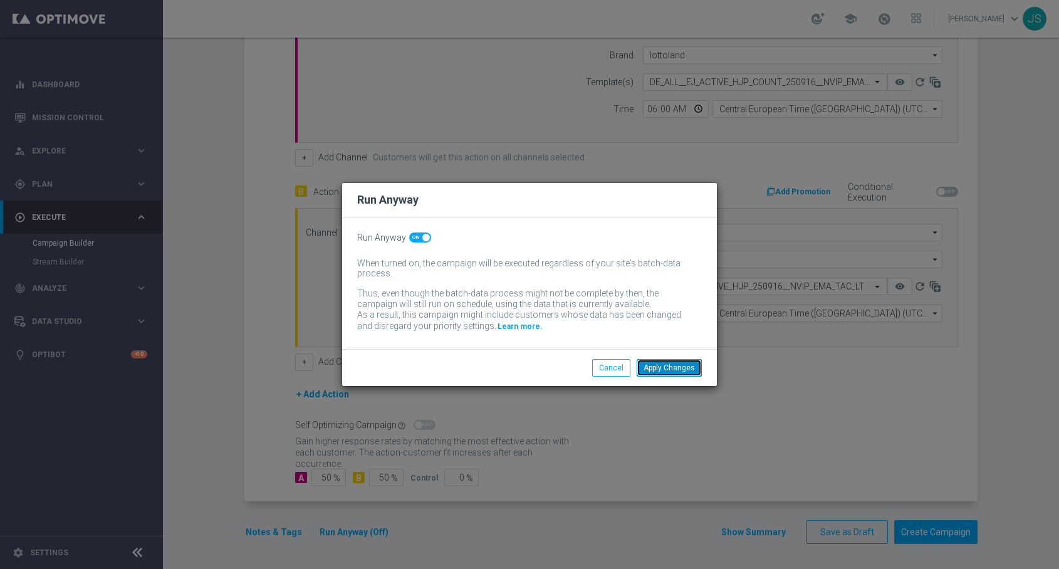
click at [652, 375] on button "Apply Changes" at bounding box center [669, 368] width 65 height 18
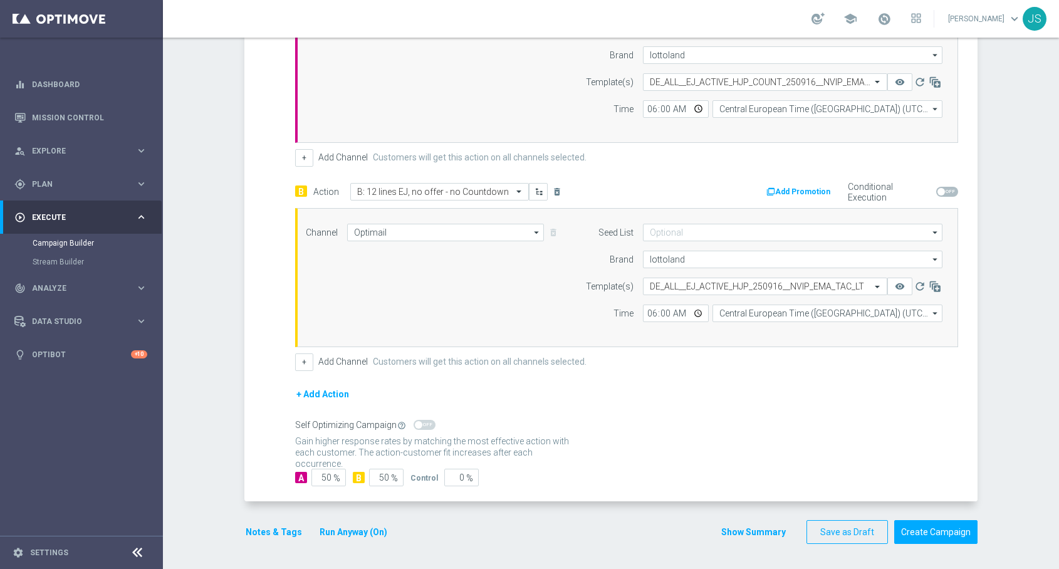
click at [259, 534] on button "Notes & Tags" at bounding box center [273, 533] width 59 height 16
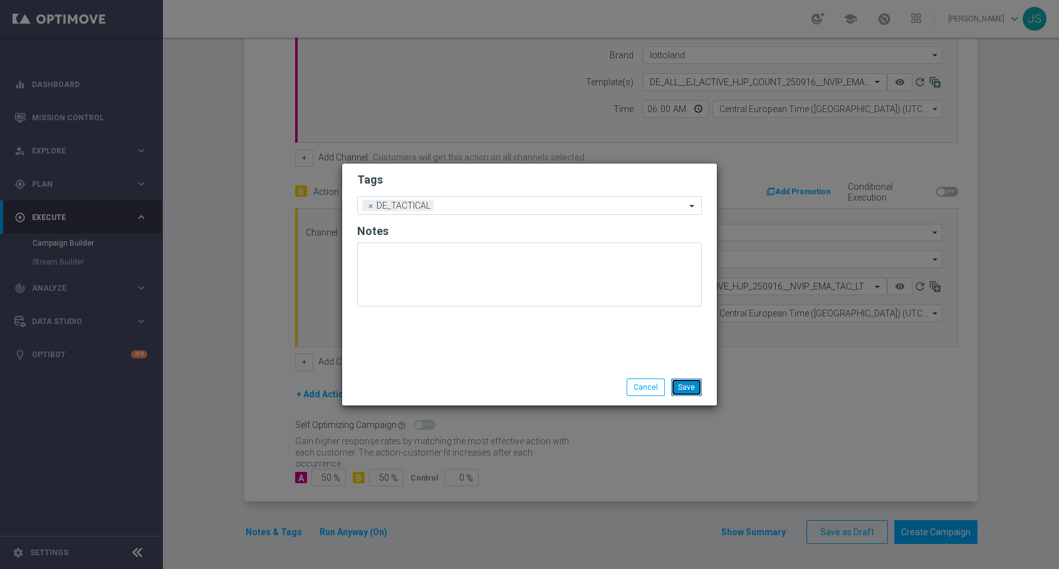
click at [687, 387] on button "Save" at bounding box center [686, 388] width 31 height 18
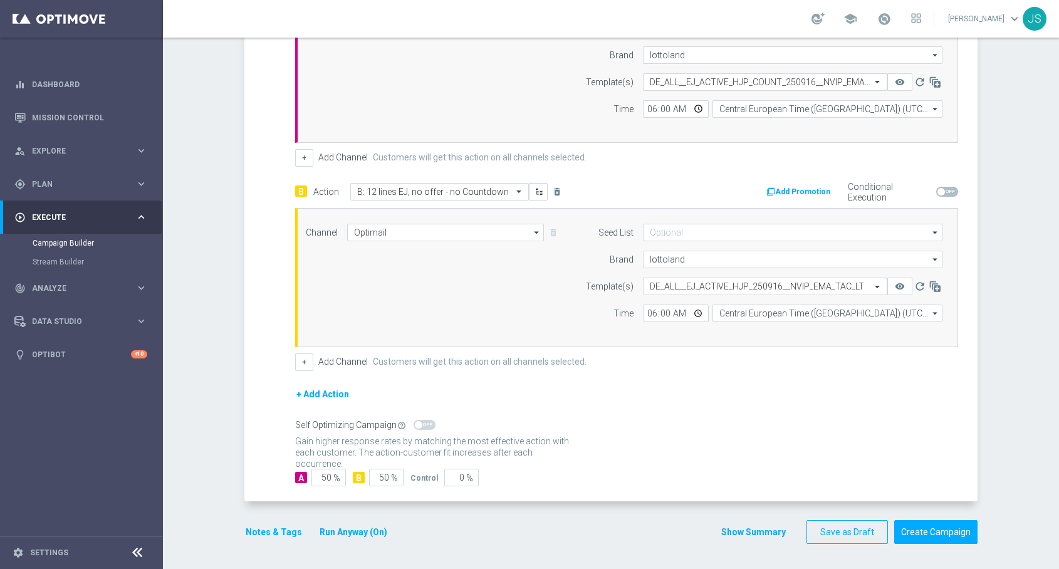
click at [352, 526] on button "Run Anyway (On)" at bounding box center [353, 533] width 70 height 16
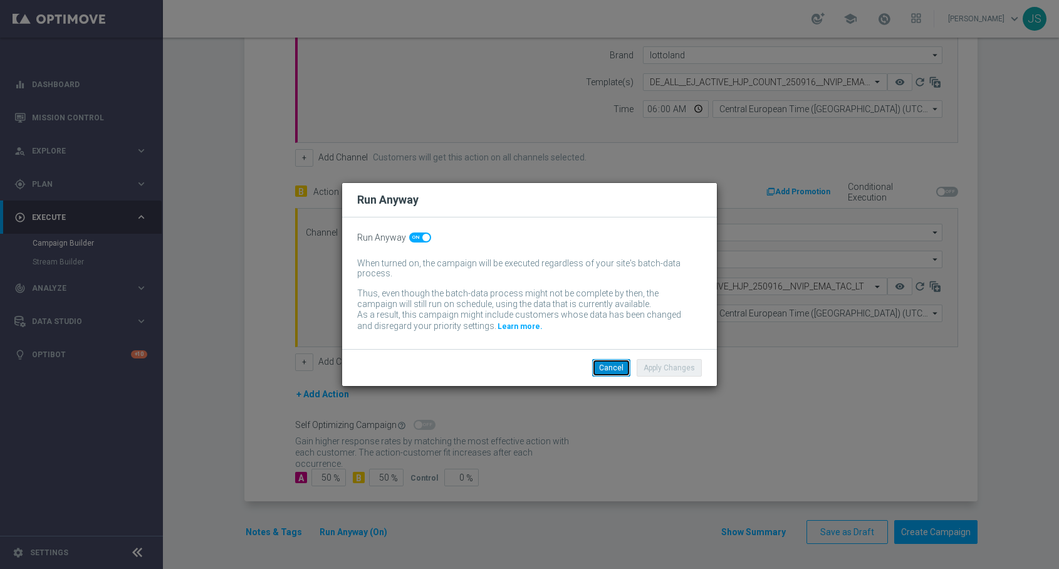
click at [621, 370] on button "Cancel" at bounding box center [611, 368] width 38 height 18
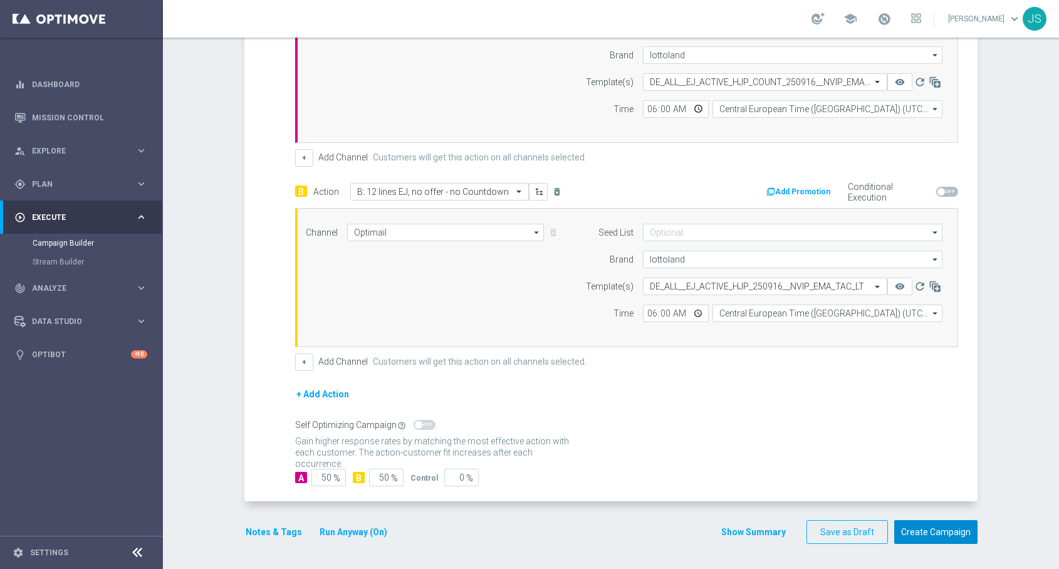
click at [943, 533] on button "Create Campaign" at bounding box center [935, 532] width 83 height 24
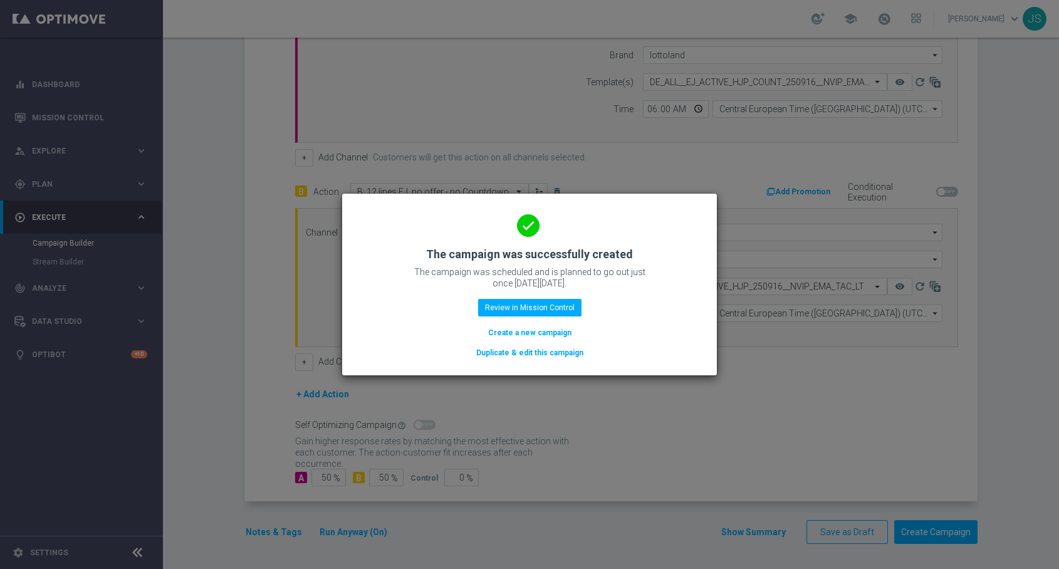
click at [550, 352] on button "Duplicate & edit this campaign" at bounding box center [530, 353] width 110 height 14
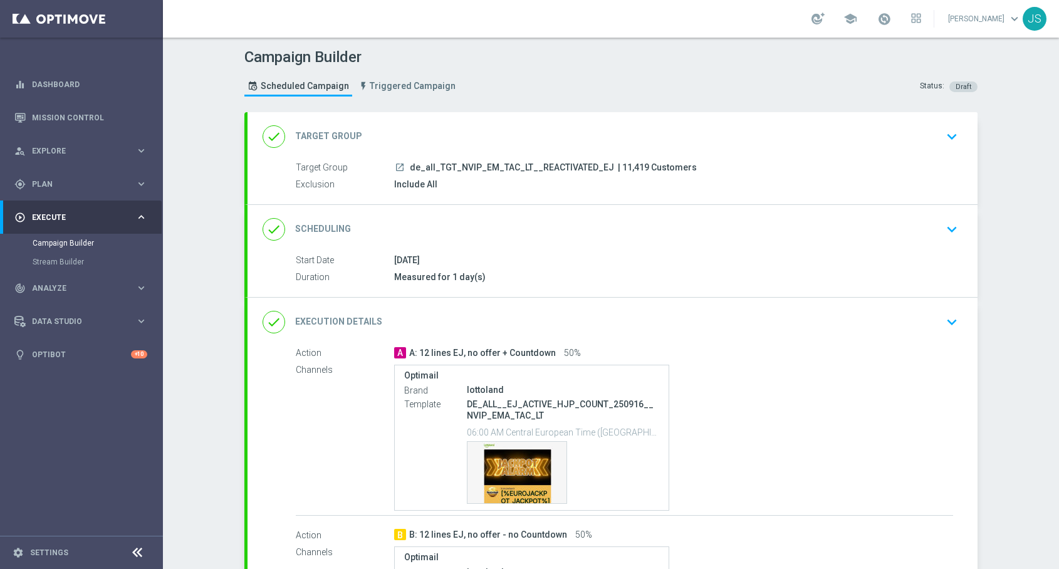
click at [740, 176] on div "Target Group launch de_all_TGT_NVIP_EM_TAC_LT__REACTIVATED_EJ | 11,419 Customer…" at bounding box center [613, 176] width 730 height 31
click at [731, 166] on div "launch de_all_TGT_NVIP_EM_TAC_LT__REACTIVATED_EJ | 11,419 Customers" at bounding box center [673, 167] width 559 height 13
click at [945, 147] on button "keyboard_arrow_down" at bounding box center [952, 137] width 21 height 24
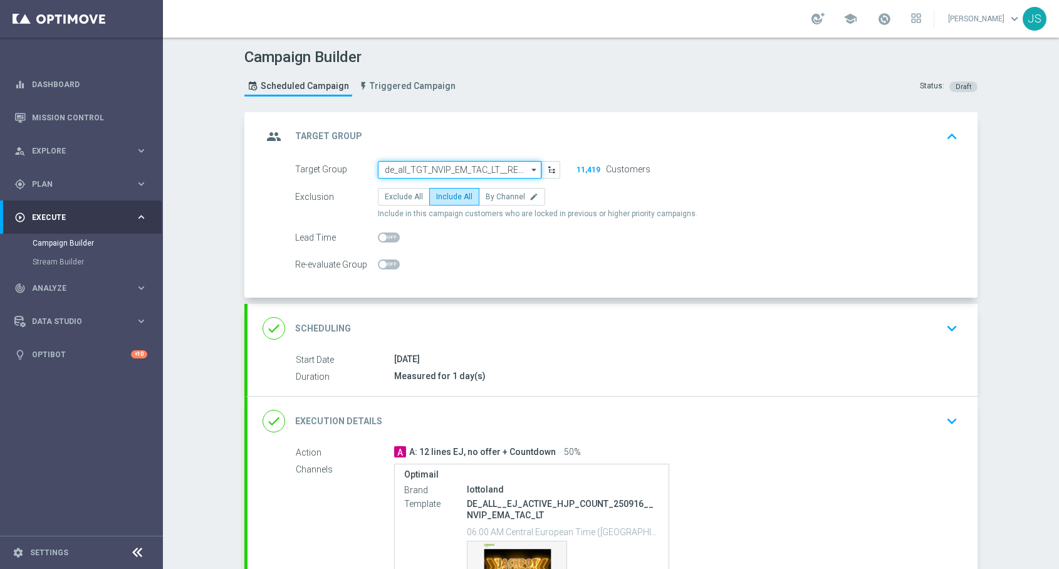
click at [503, 167] on input "de_all_TGT_NVIP_EM_TAC_LT__REACTIVATED_EJ" at bounding box center [460, 170] width 164 height 18
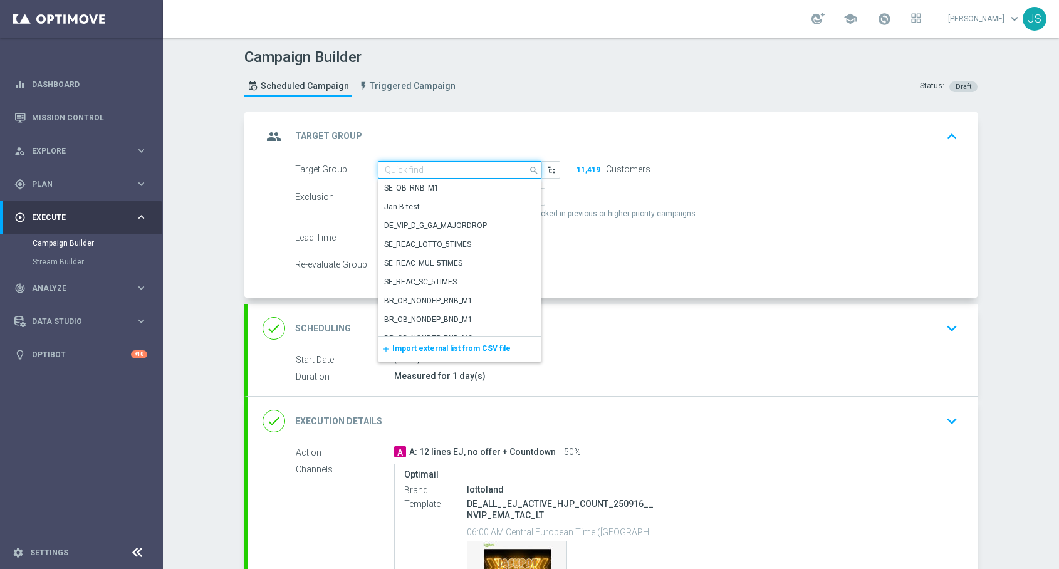
click at [503, 167] on input at bounding box center [460, 170] width 164 height 18
paste input "de_all_TGT_NVIP_EM_TAC_LT__CHURNED_EJ"
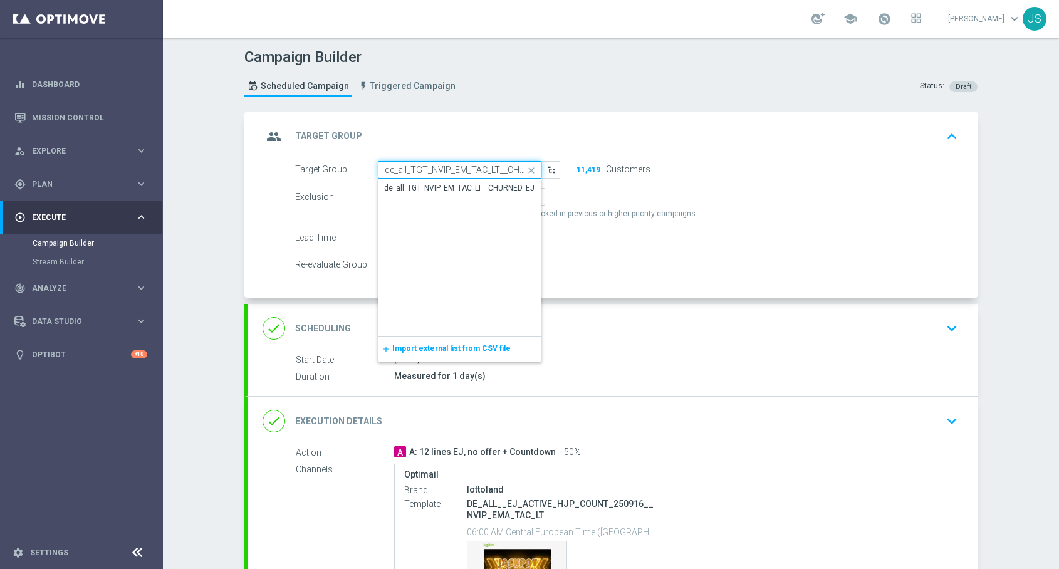
scroll to position [0, 31]
click at [496, 188] on div "de_all_TGT_NVIP_EM_TAC_LT__CHURNED_EJ" at bounding box center [459, 187] width 150 height 11
type input "de_all_TGT_NVIP_EM_TAC_LT__CHURNED_EJ"
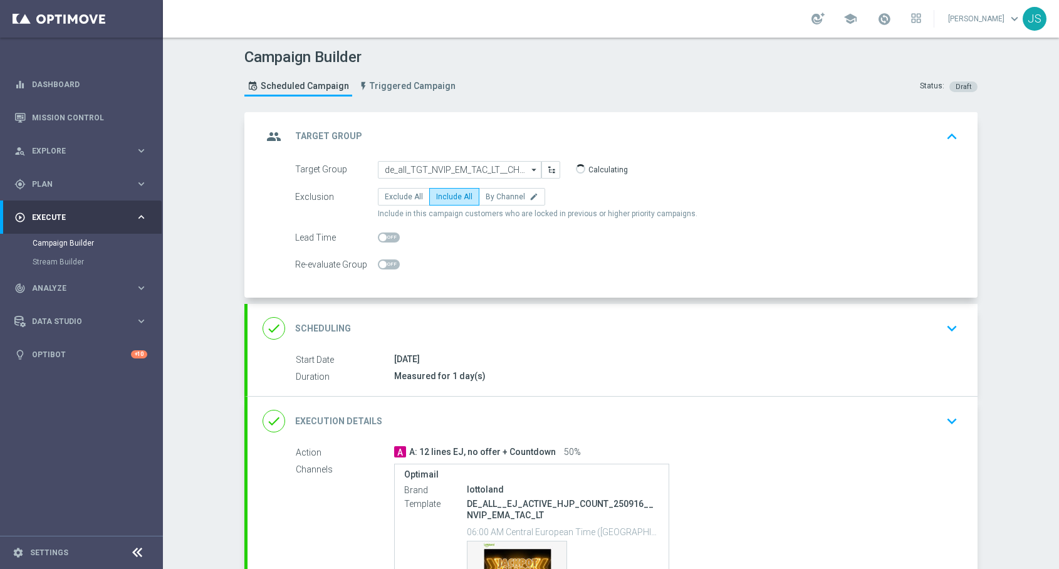
click at [953, 426] on icon "keyboard_arrow_down" at bounding box center [952, 421] width 19 height 19
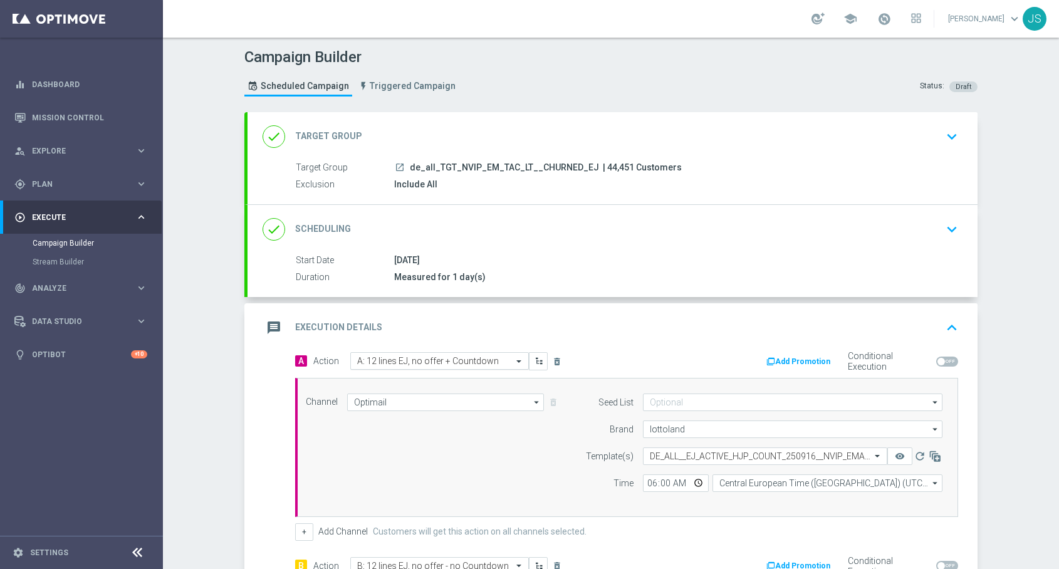
click at [390, 361] on input "text" at bounding box center [427, 361] width 140 height 11
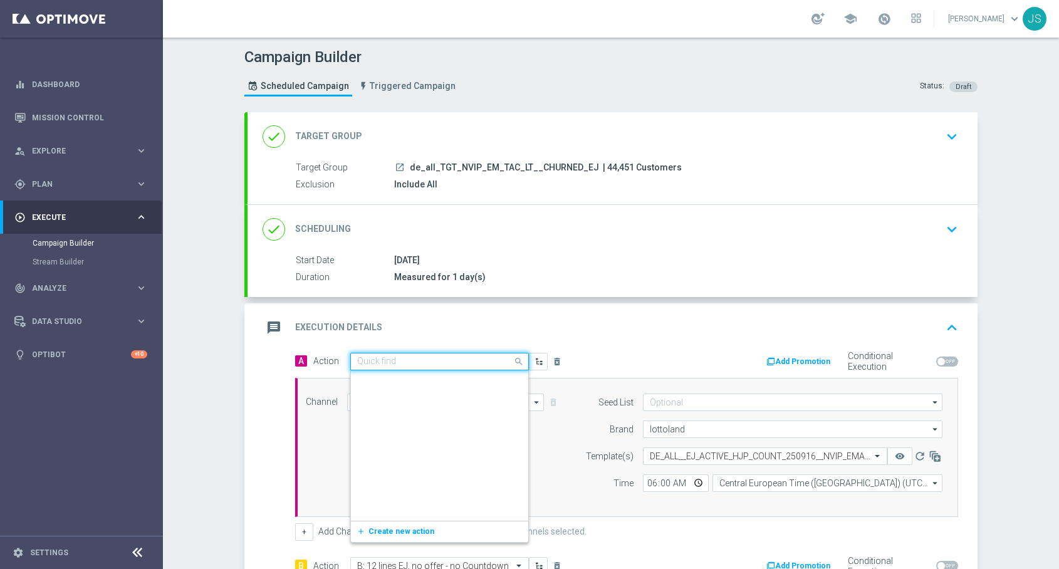
scroll to position [83921, 0]
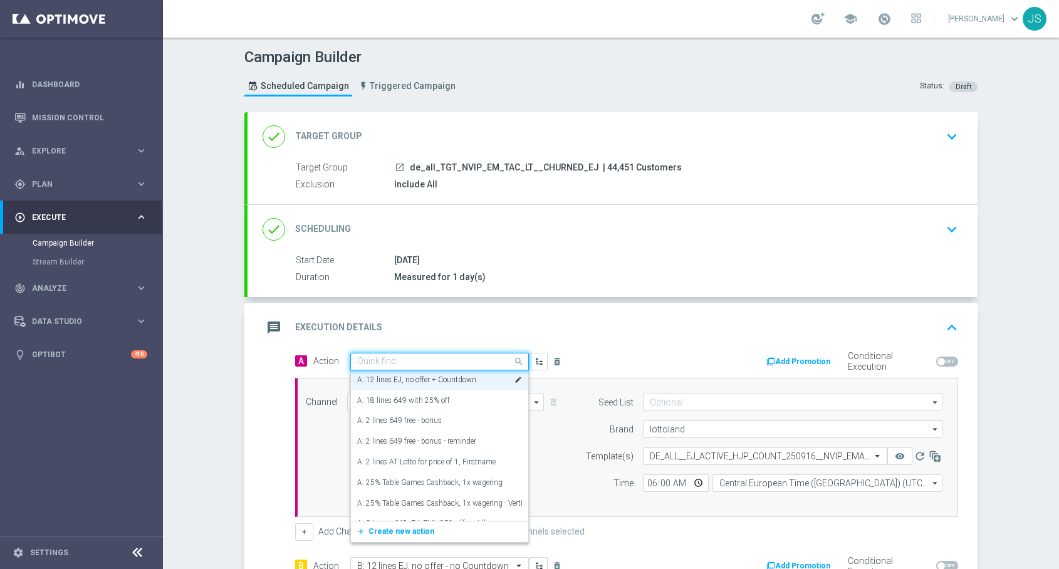
click at [390, 361] on input "text" at bounding box center [427, 362] width 140 height 11
paste input "A: 3 lines EJ for 4.90€ + Countdown"
type input "A: 3 lines EJ for 4.90€ + Countdown"
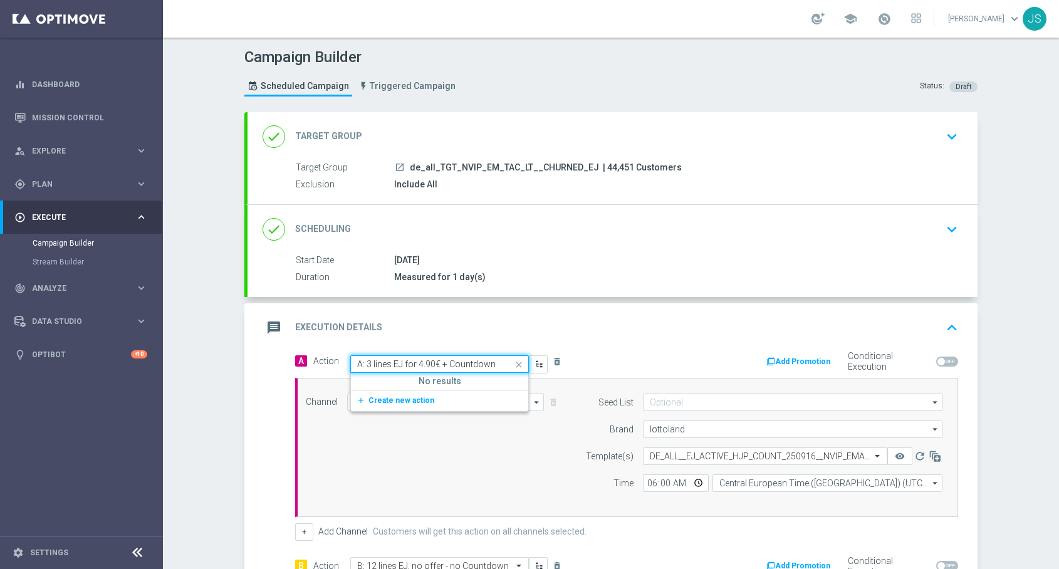
scroll to position [0, 0]
click at [418, 407] on button "add_new Create new action" at bounding box center [437, 401] width 173 height 14
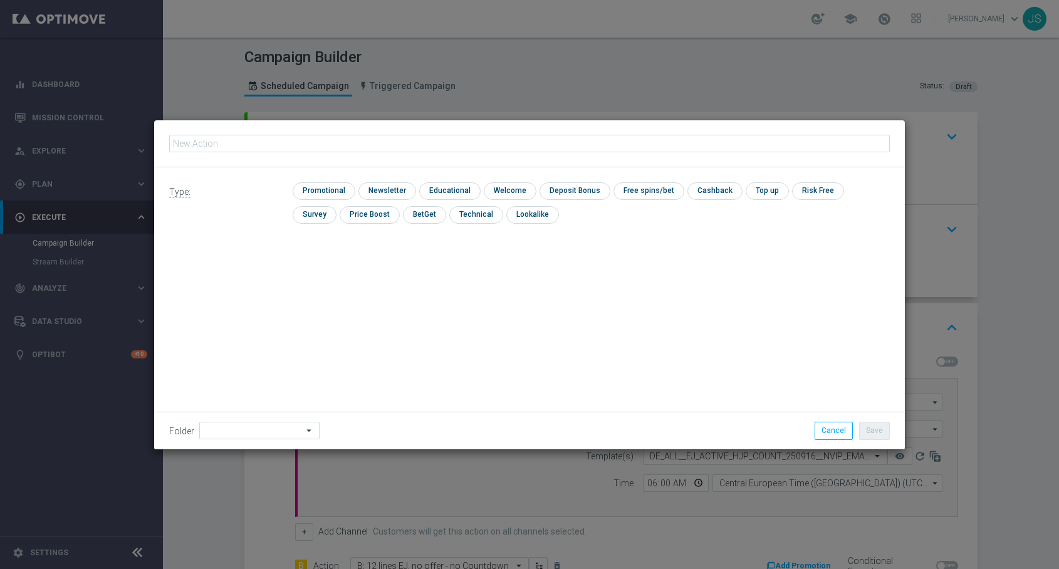
type input "A: 3 lines EJ for 4.90€ + Countdown"
click at [349, 196] on input "checkbox" at bounding box center [323, 190] width 60 height 17
checkbox input "true"
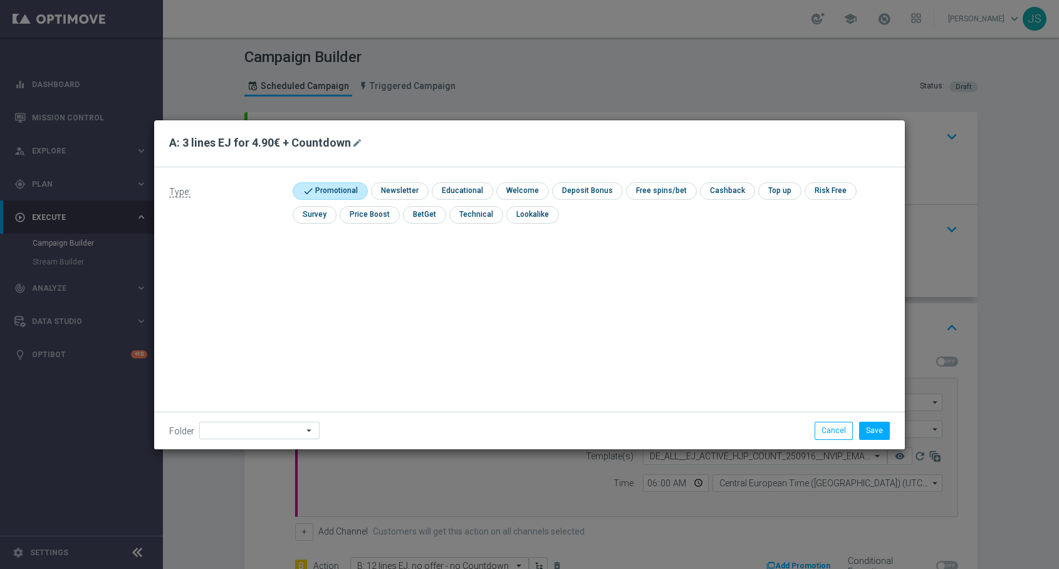
click at [224, 444] on div "Folder arrow_drop_down Drag here to set row groups Drag here to set column labe…" at bounding box center [529, 430] width 751 height 37
click at [224, 434] on input at bounding box center [259, 431] width 120 height 18
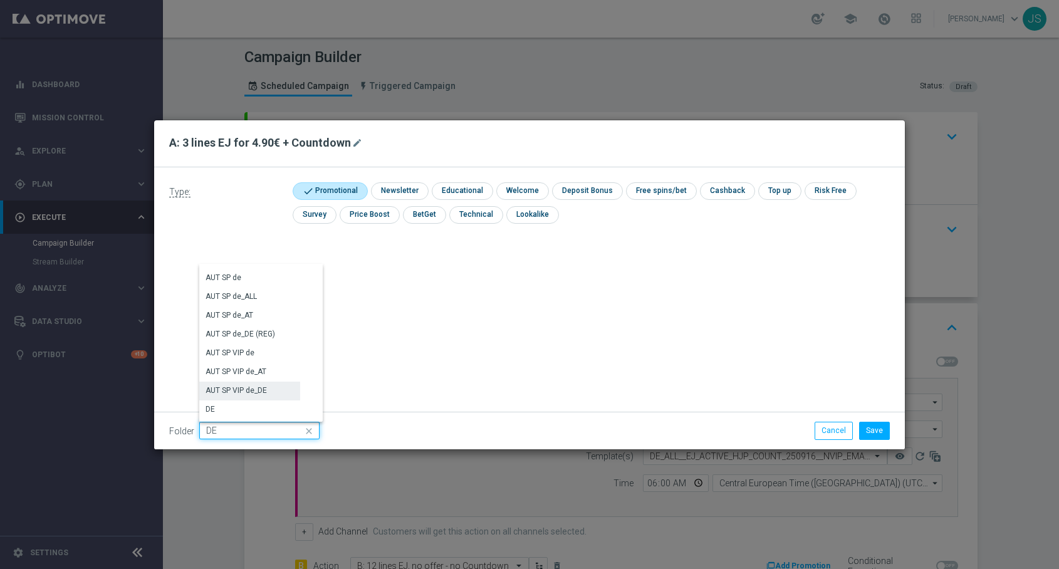
scroll to position [1269, 0]
click at [240, 319] on div "DE" at bounding box center [249, 321] width 101 height 19
type input "DE"
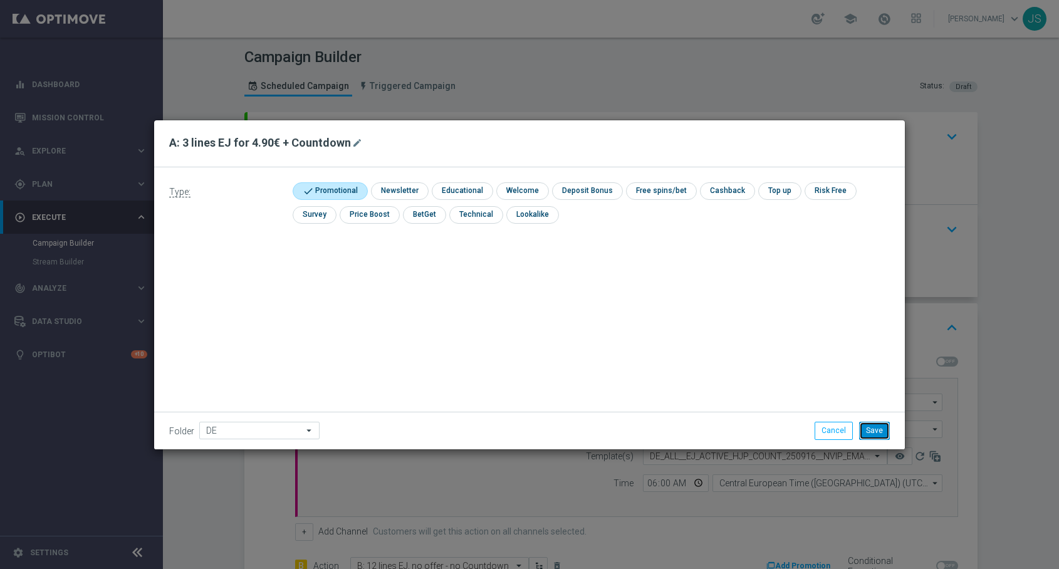
click at [874, 431] on button "Save" at bounding box center [874, 431] width 31 height 18
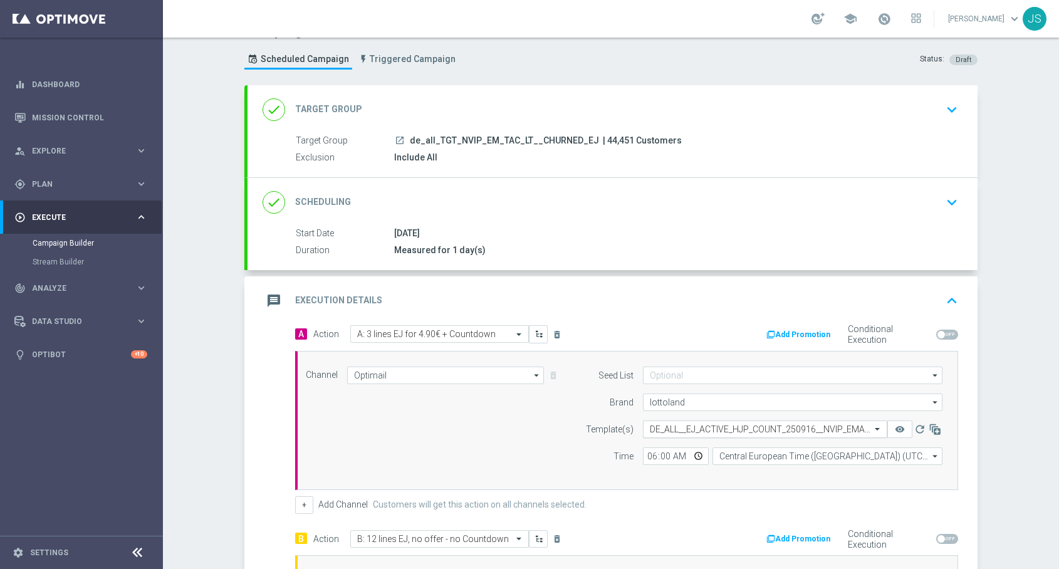
scroll to position [34, 0]
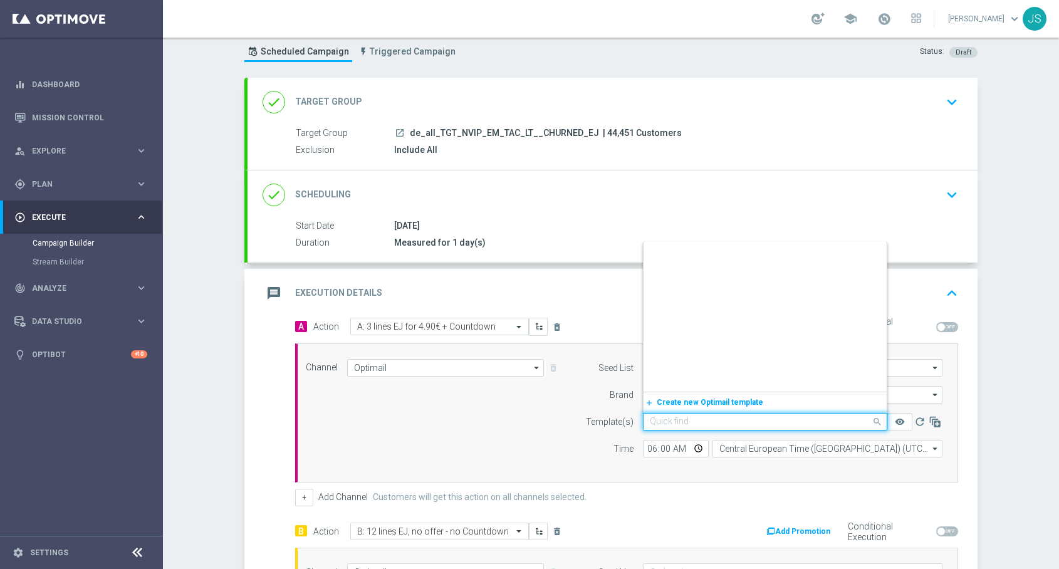
click at [700, 422] on input "text" at bounding box center [753, 422] width 206 height 11
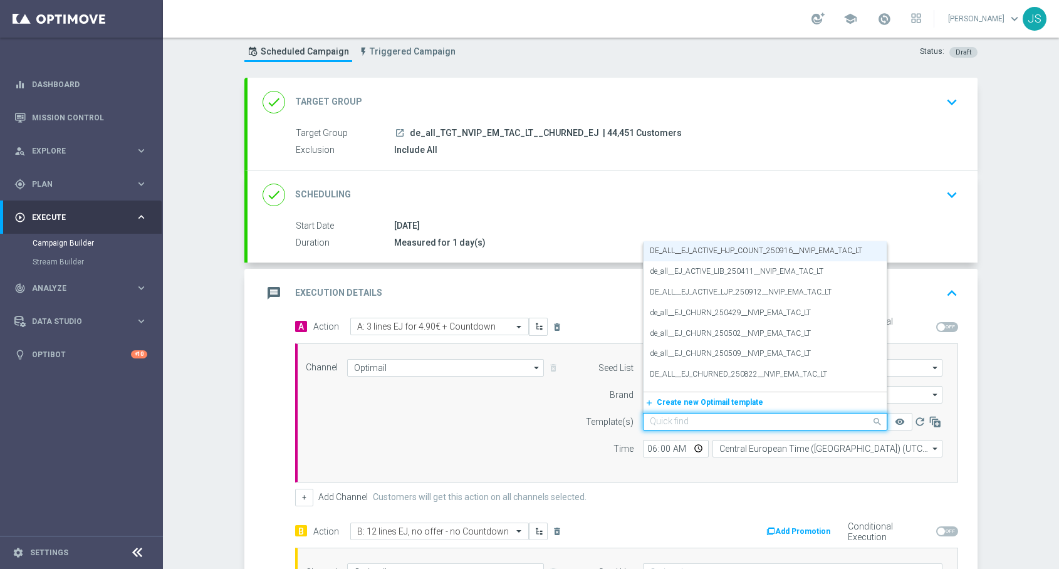
paste input "DE_ALL__EJ_CHURNED_HJP_COUNT_250916__NVIP_EMA_TAC_LT"
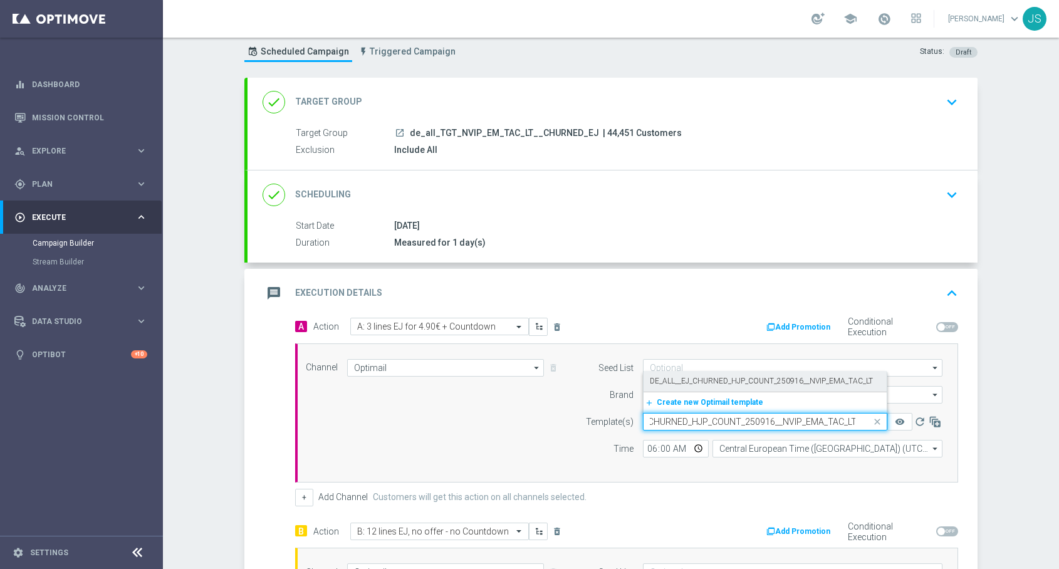
click at [716, 385] on label "DE_ALL__EJ_CHURNED_HJP_COUNT_250916__NVIP_EMA_TAC_LT" at bounding box center [761, 381] width 223 height 11
type input "DE_ALL__EJ_CHURNED_HJP_COUNT_250916__NVIP_EMA_TAC_LT"
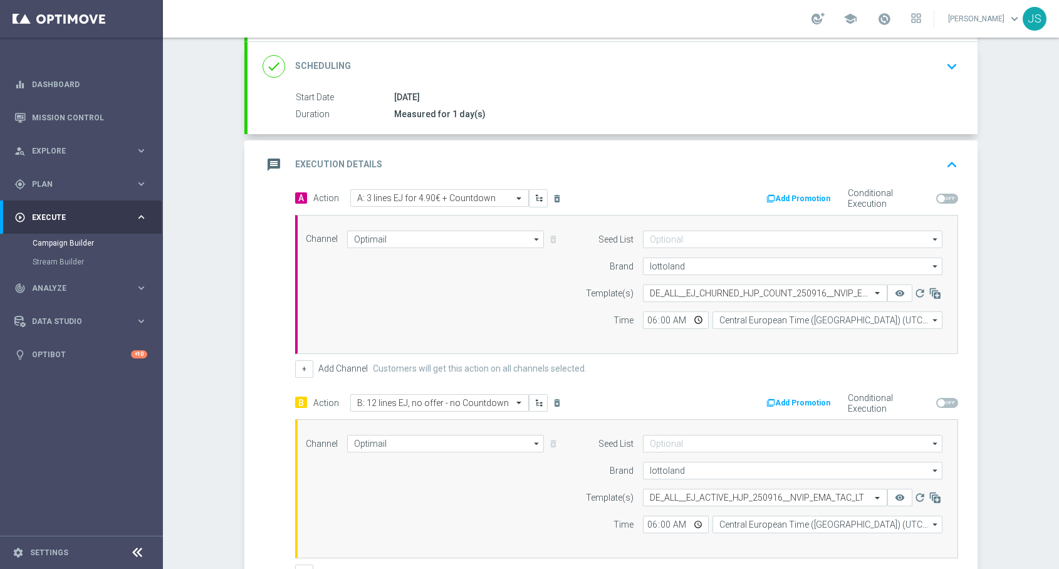
scroll to position [169, 0]
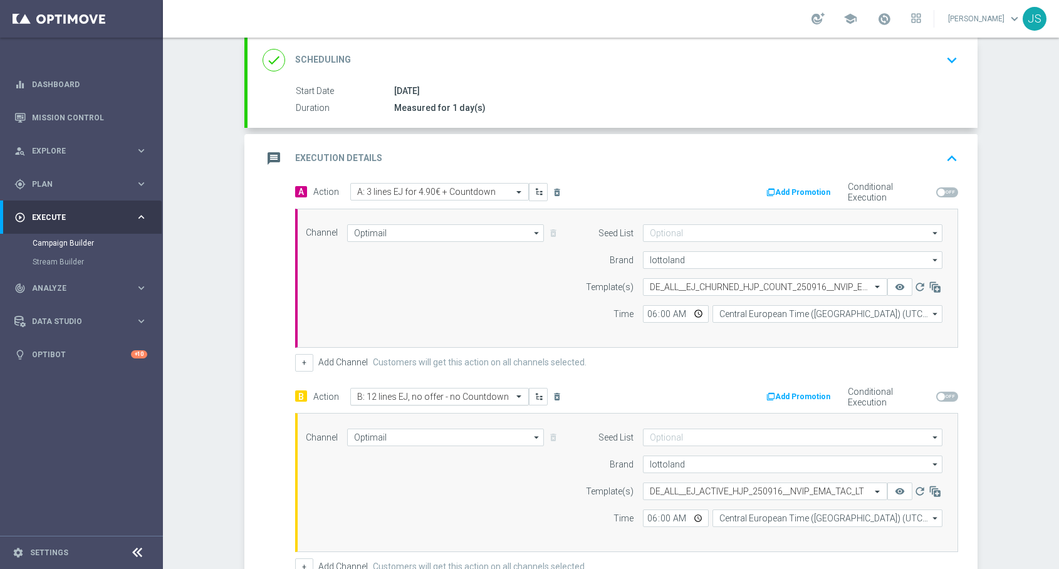
click at [428, 396] on input "text" at bounding box center [427, 397] width 140 height 11
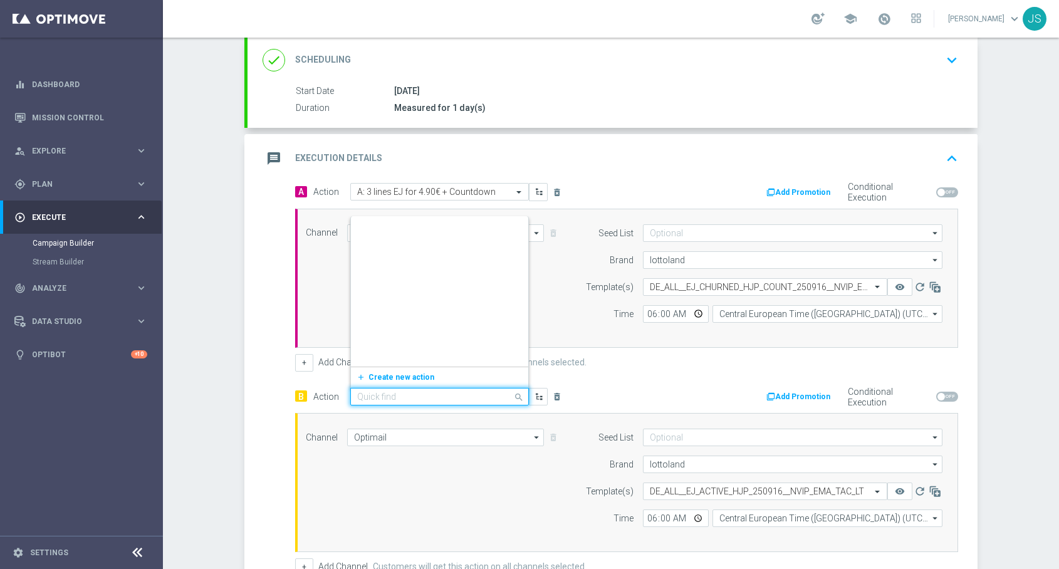
scroll to position [141282, 0]
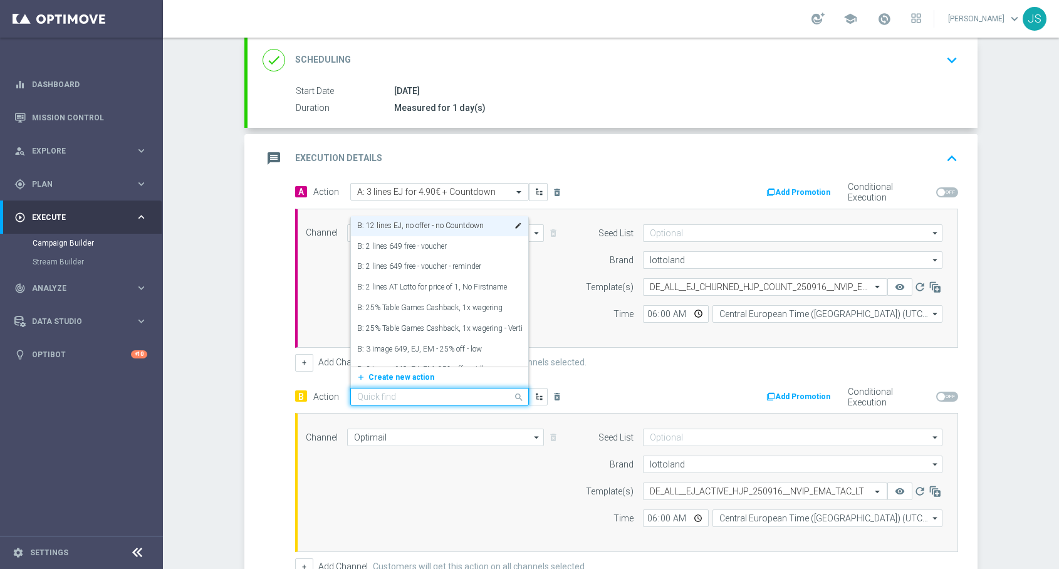
click at [428, 396] on input "text" at bounding box center [427, 397] width 140 height 11
paste input "B: 3 lines EJ for 4.90€- no Countdown"
type input "B: 3 lines EJ for 4.90€- no Countdown"
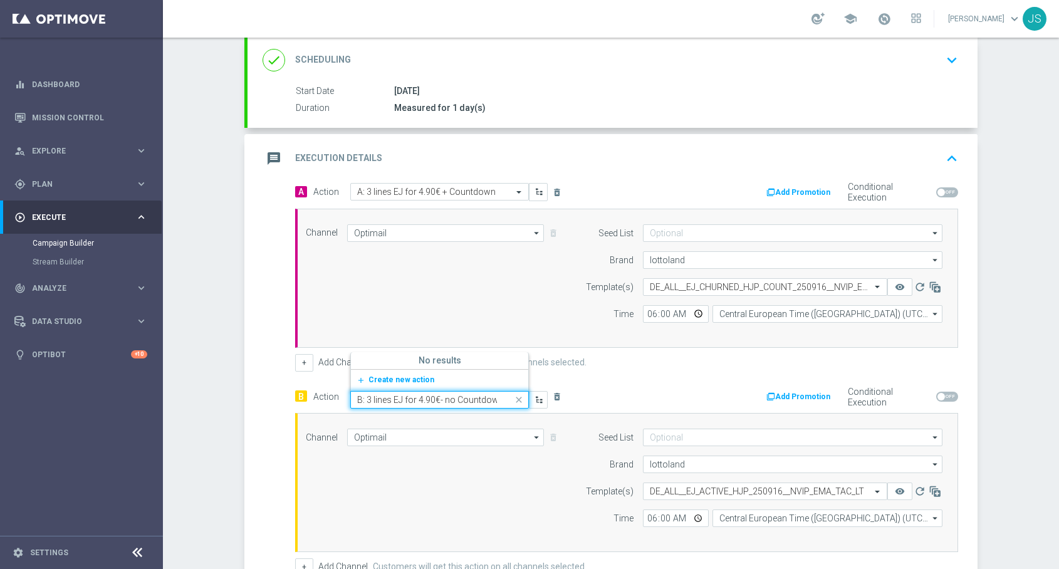
scroll to position [0, 0]
click at [403, 375] on span "Create new action" at bounding box center [402, 379] width 66 height 9
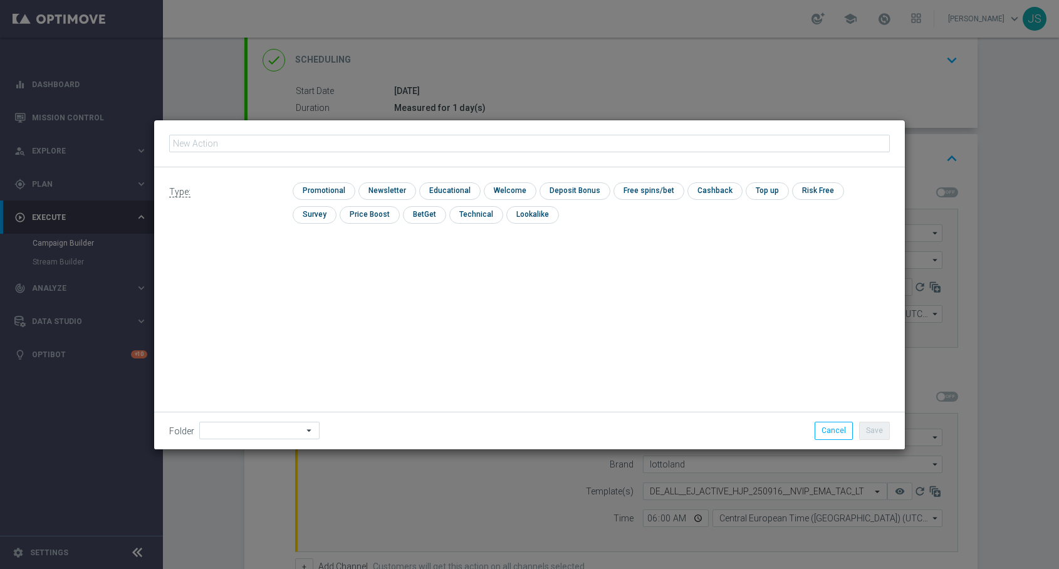
type input "B: 3 lines EJ for 4.90€- no Countdown"
click at [328, 187] on input "checkbox" at bounding box center [323, 190] width 60 height 17
checkbox input "true"
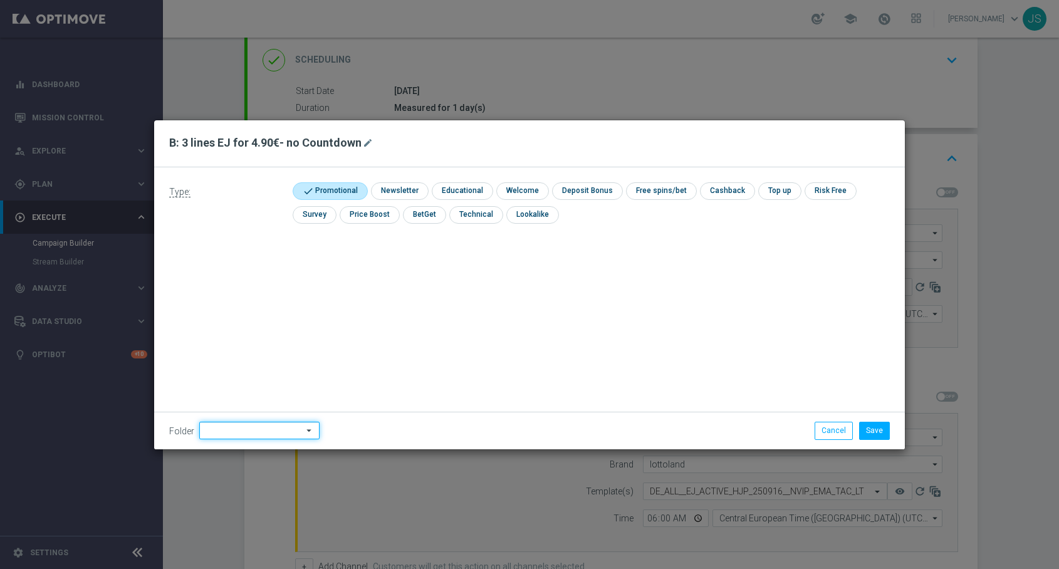
click at [209, 433] on input at bounding box center [259, 431] width 120 height 18
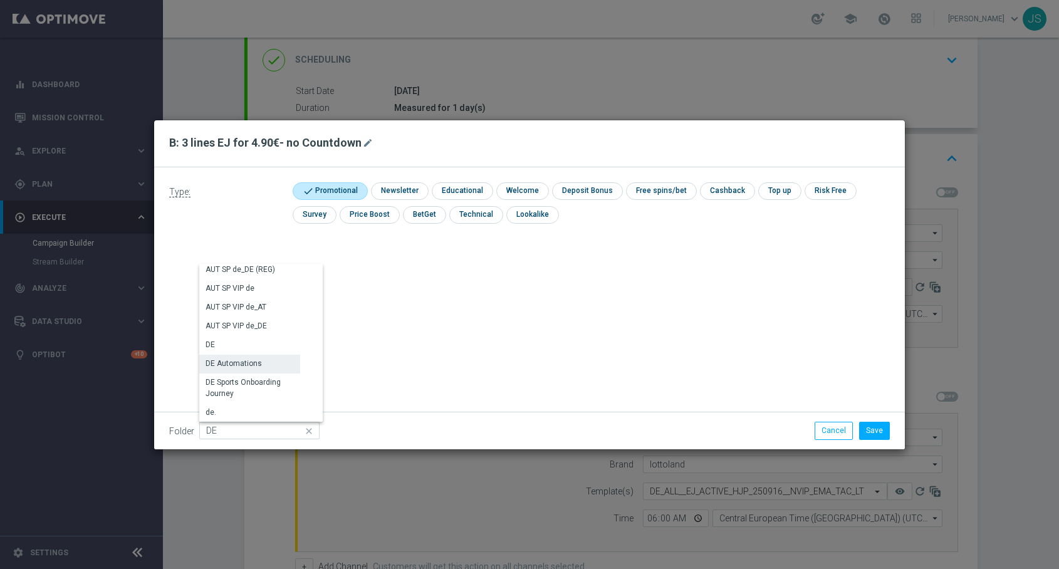
click at [224, 342] on div "DE" at bounding box center [249, 345] width 101 height 18
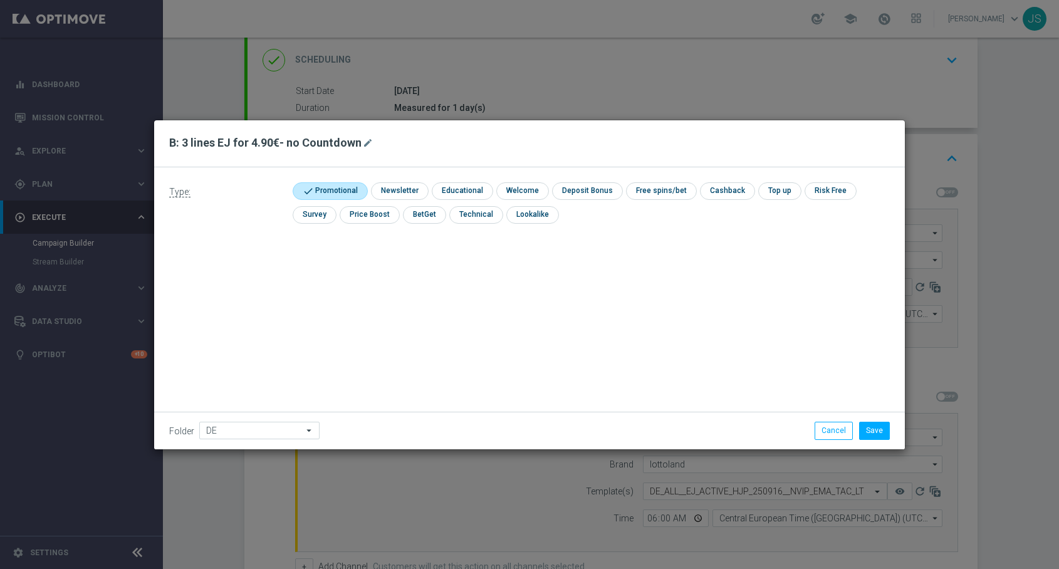
type input "DE"
click at [868, 433] on button "Save" at bounding box center [874, 431] width 31 height 18
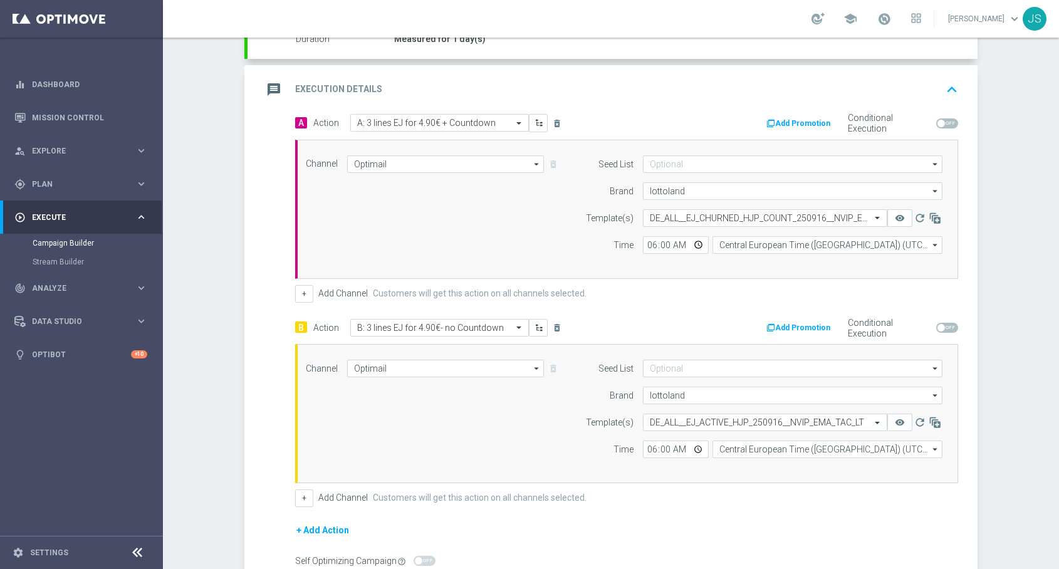
scroll to position [255, 0]
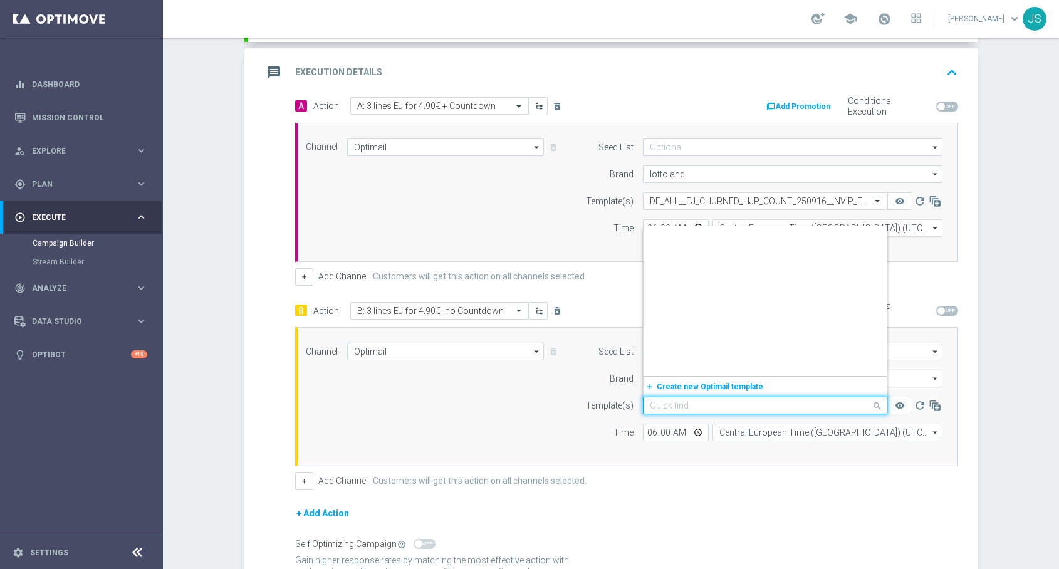
click at [796, 408] on input "text" at bounding box center [753, 406] width 206 height 11
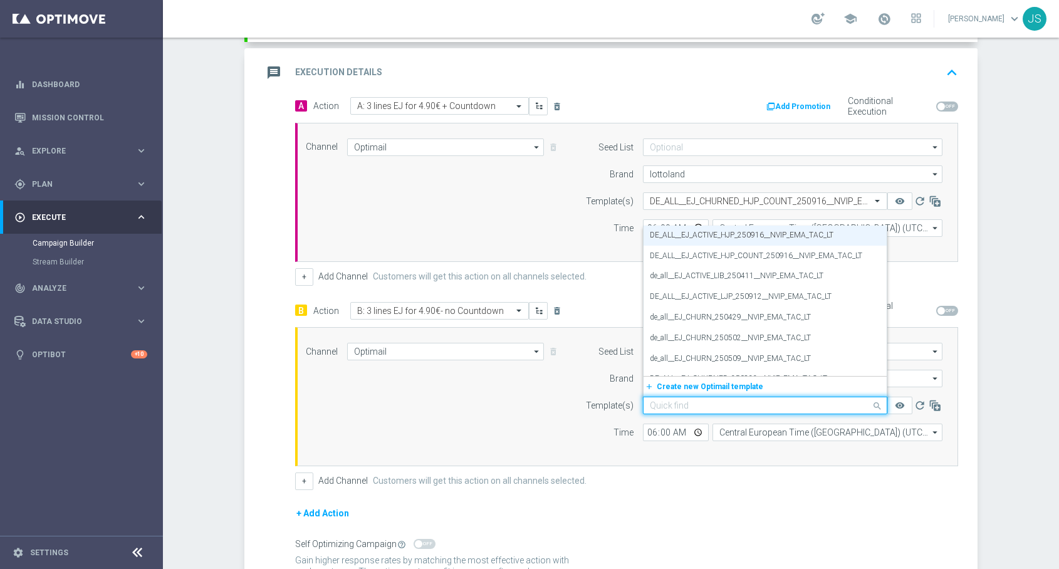
paste input "DE_ALL__EJ_CHURNED_HJP_250916__NVIP_EMA_TAC_LT"
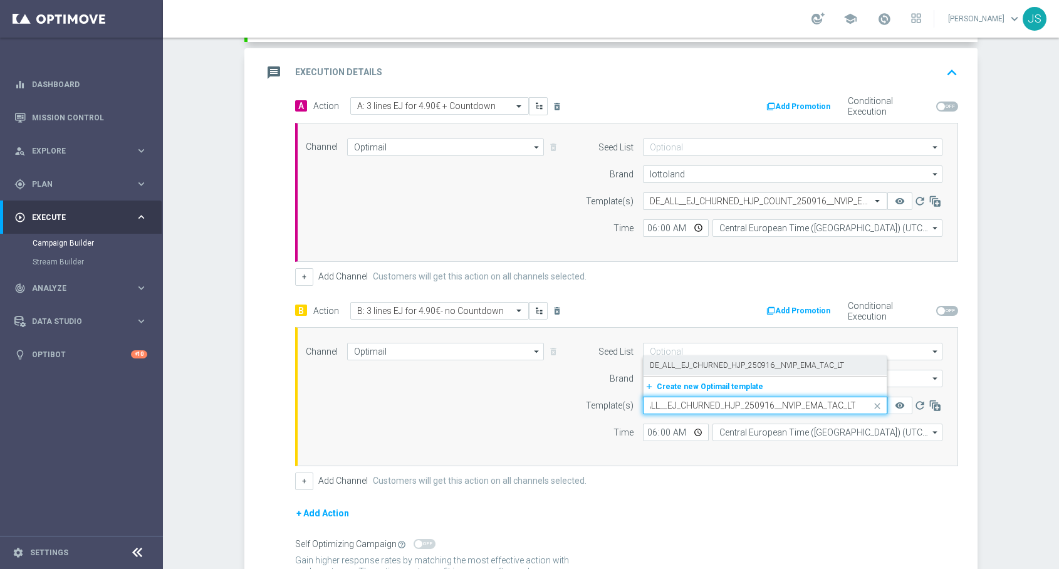
click at [789, 370] on label "DE_ALL__EJ_CHURNED_HJP_250916__NVIP_EMA_TAC_LT" at bounding box center [747, 365] width 194 height 11
type input "DE_ALL__EJ_CHURNED_HJP_250916__NVIP_EMA_TAC_LT"
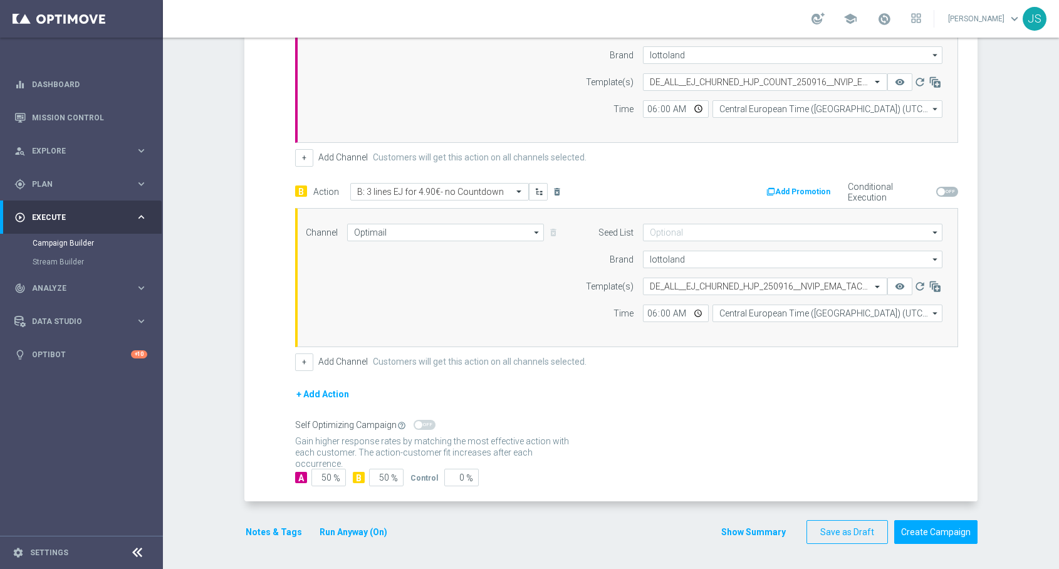
scroll to position [374, 0]
click at [279, 532] on button "Notes & Tags" at bounding box center [273, 533] width 59 height 16
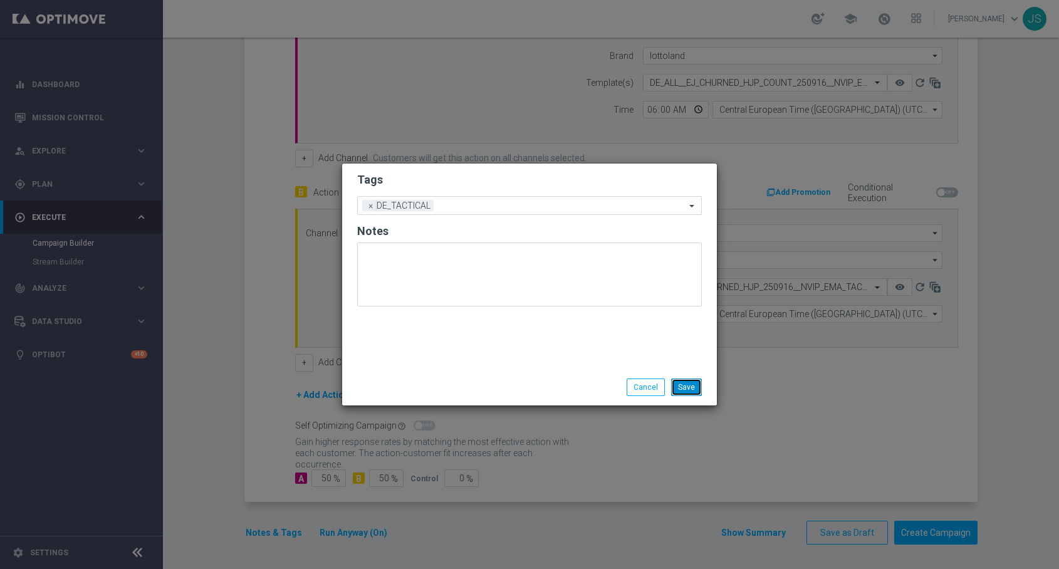
click at [691, 379] on button "Save" at bounding box center [686, 388] width 31 height 18
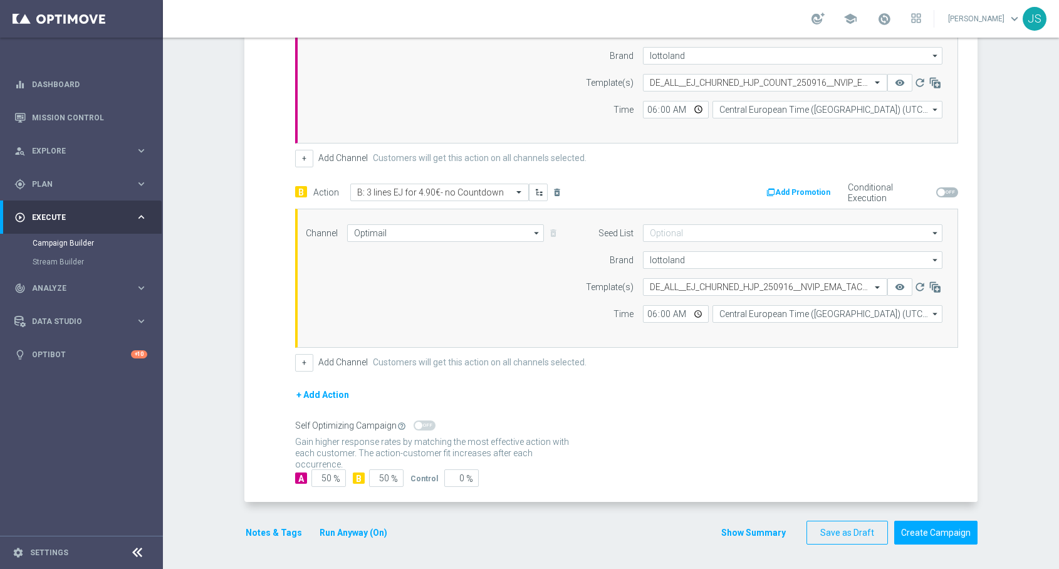
click at [330, 537] on button "Run Anyway (On)" at bounding box center [353, 533] width 70 height 16
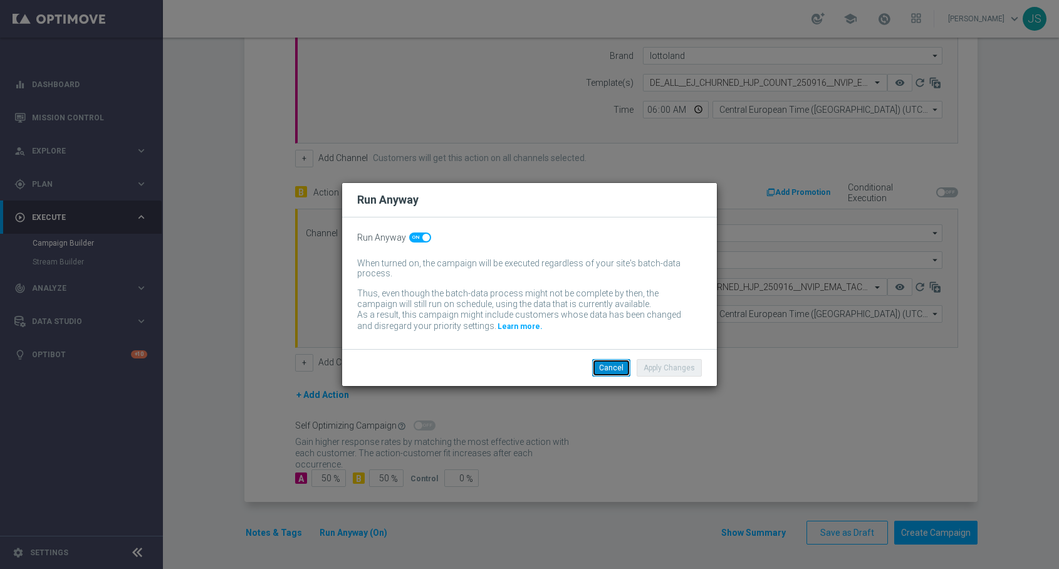
click at [623, 370] on button "Cancel" at bounding box center [611, 368] width 38 height 18
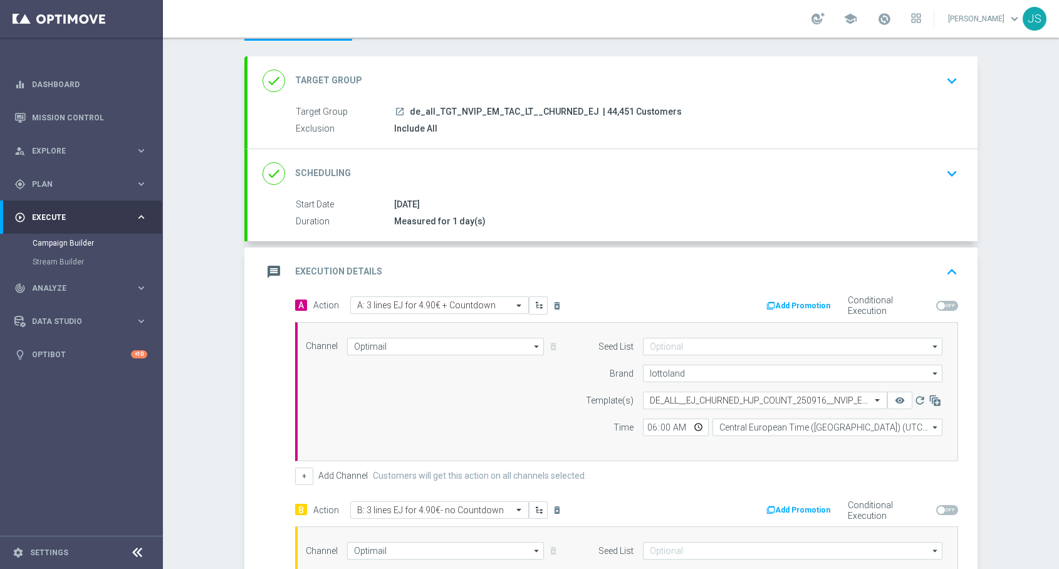
scroll to position [60, 0]
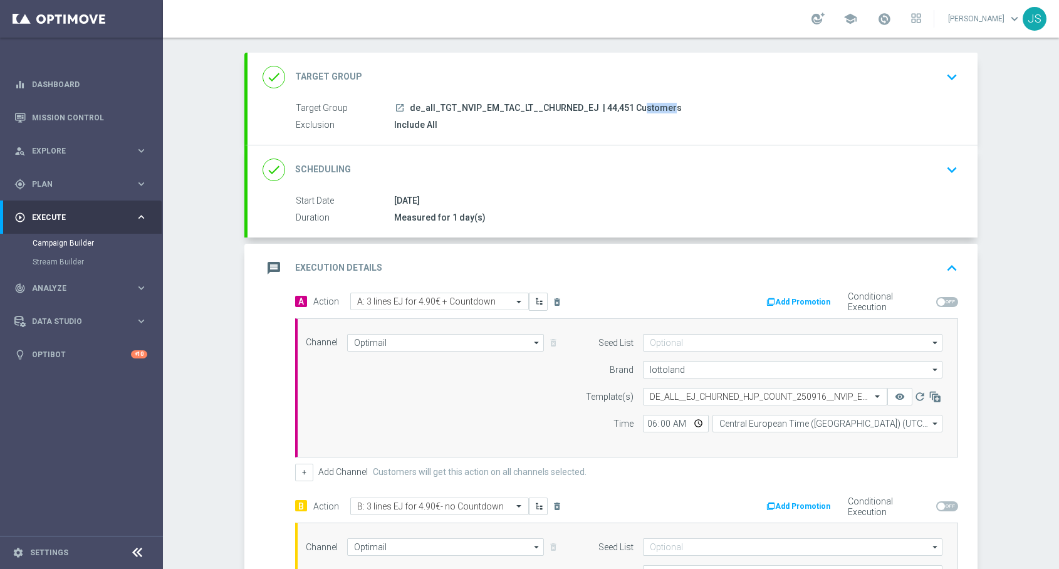
drag, startPoint x: 623, startPoint y: 107, endPoint x: 598, endPoint y: 107, distance: 25.1
click at [603, 107] on span "| 44,451 Customers" at bounding box center [642, 108] width 79 height 11
copy span "44,451"
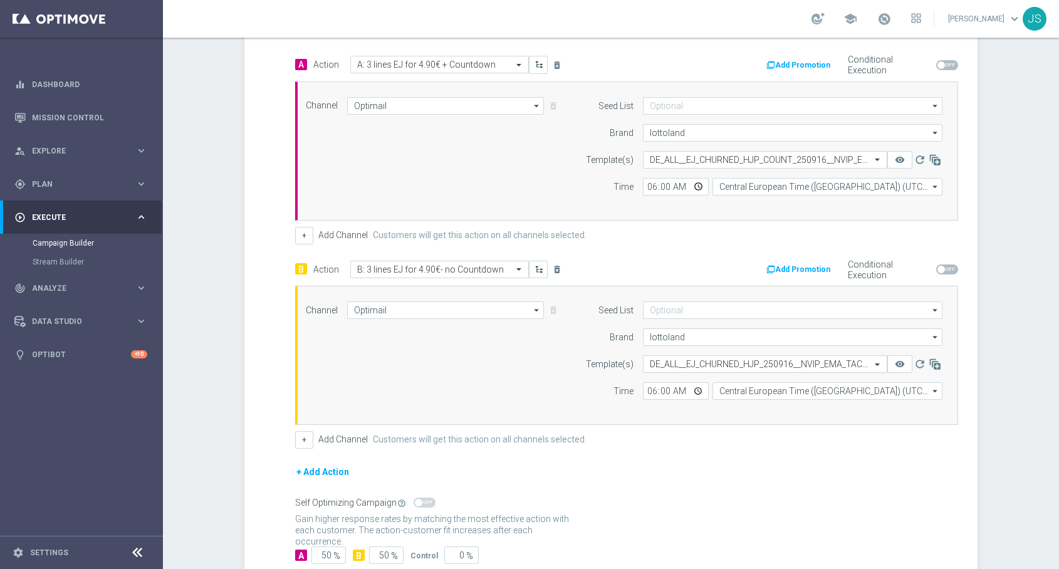
scroll to position [374, 0]
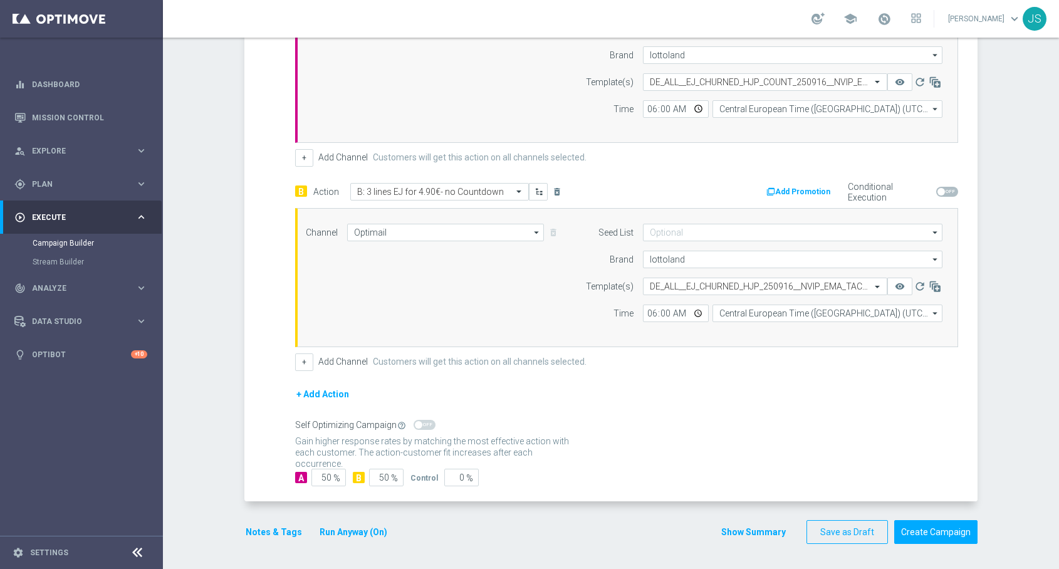
click at [244, 540] on section "done Target Group keyboard_arrow_down Target Group launch de_all_TGT_NVIP_EM_TA…" at bounding box center [611, 147] width 752 height 819
click at [255, 533] on button "Notes & Tags" at bounding box center [273, 533] width 59 height 16
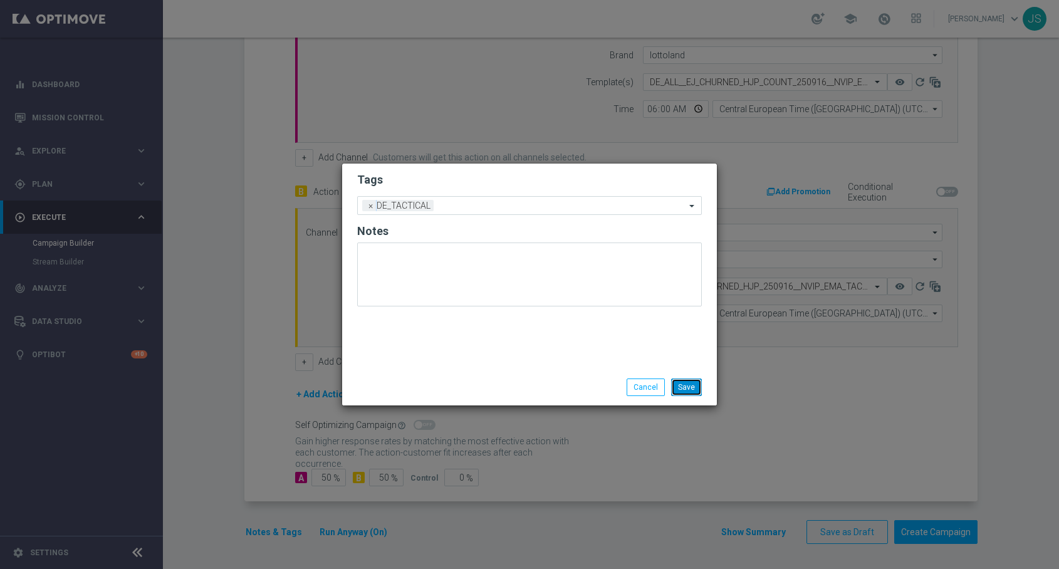
click at [693, 392] on button "Save" at bounding box center [686, 388] width 31 height 18
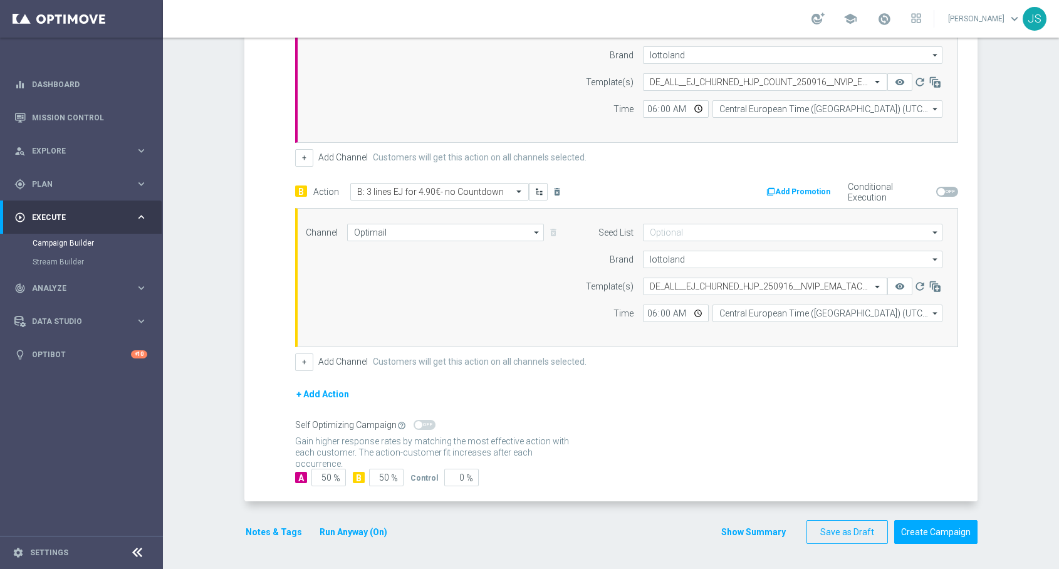
click at [367, 525] on button "Run Anyway (On)" at bounding box center [353, 533] width 70 height 16
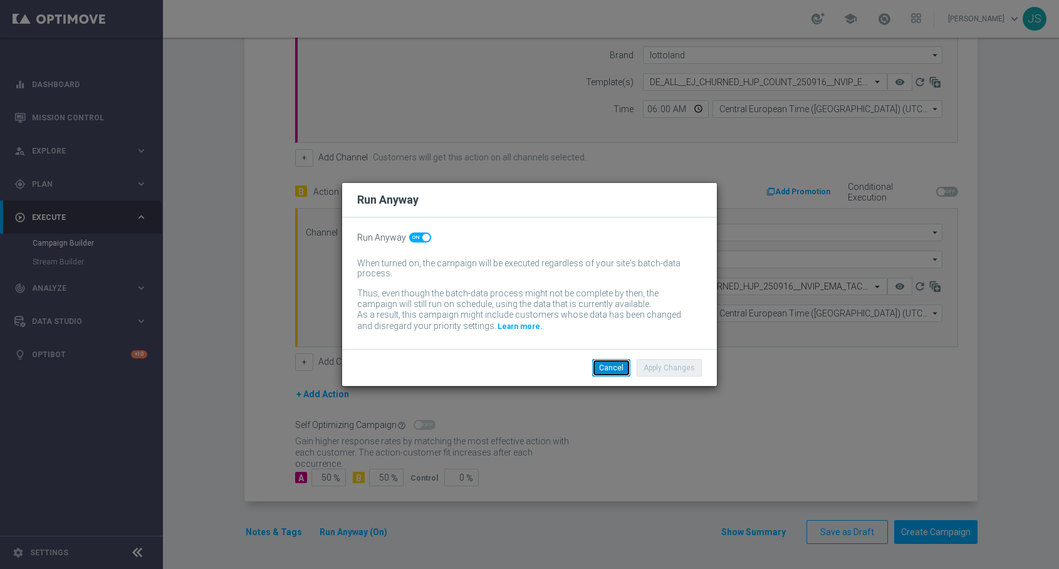
click at [607, 372] on button "Cancel" at bounding box center [611, 368] width 38 height 18
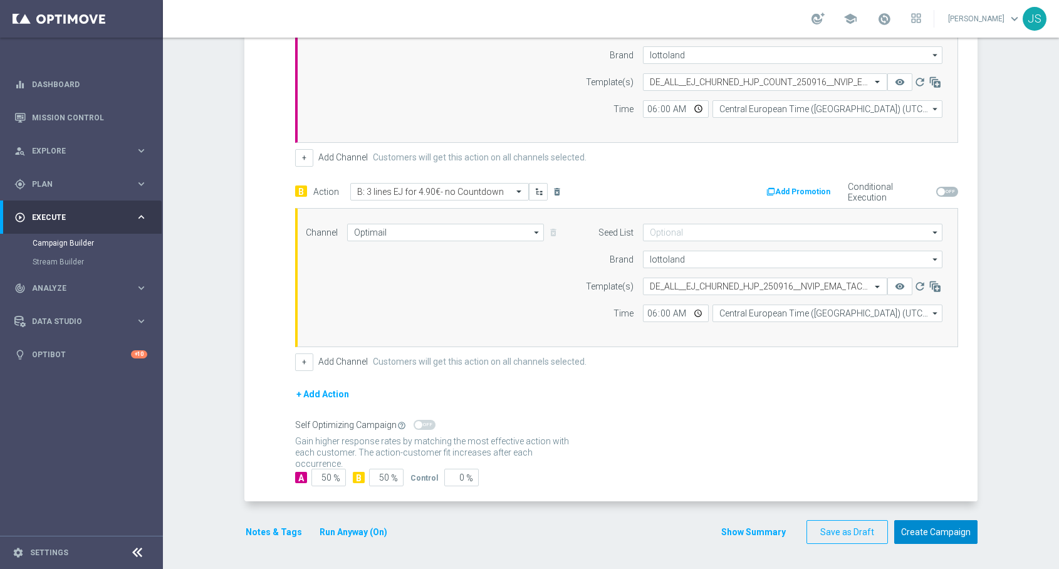
click at [945, 539] on button "Create Campaign" at bounding box center [935, 532] width 83 height 24
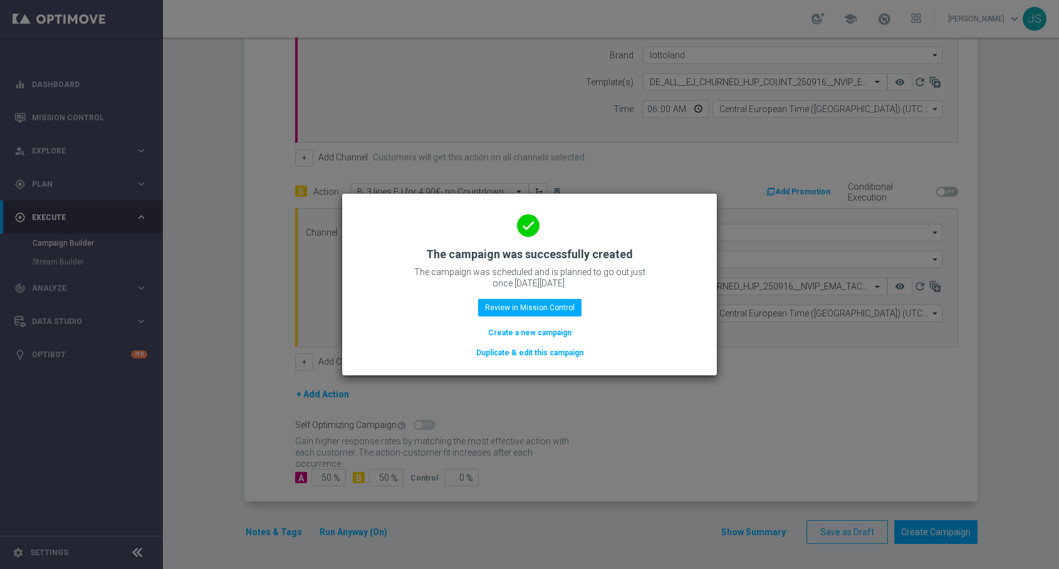
click at [527, 355] on button "Duplicate & edit this campaign" at bounding box center [530, 353] width 110 height 14
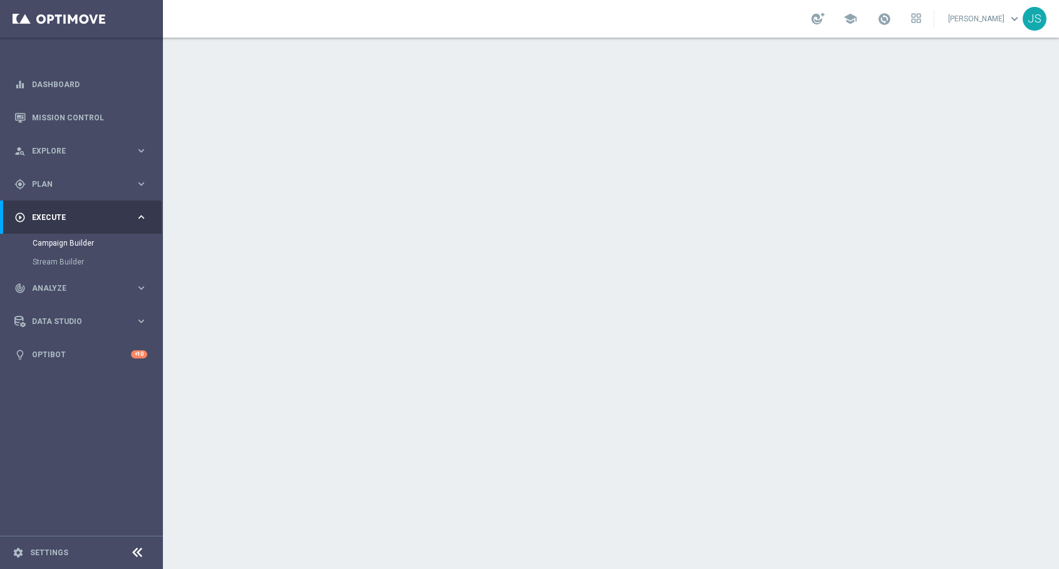
click at [953, 149] on div "done Target Group keyboard_arrow_down" at bounding box center [613, 136] width 730 height 49
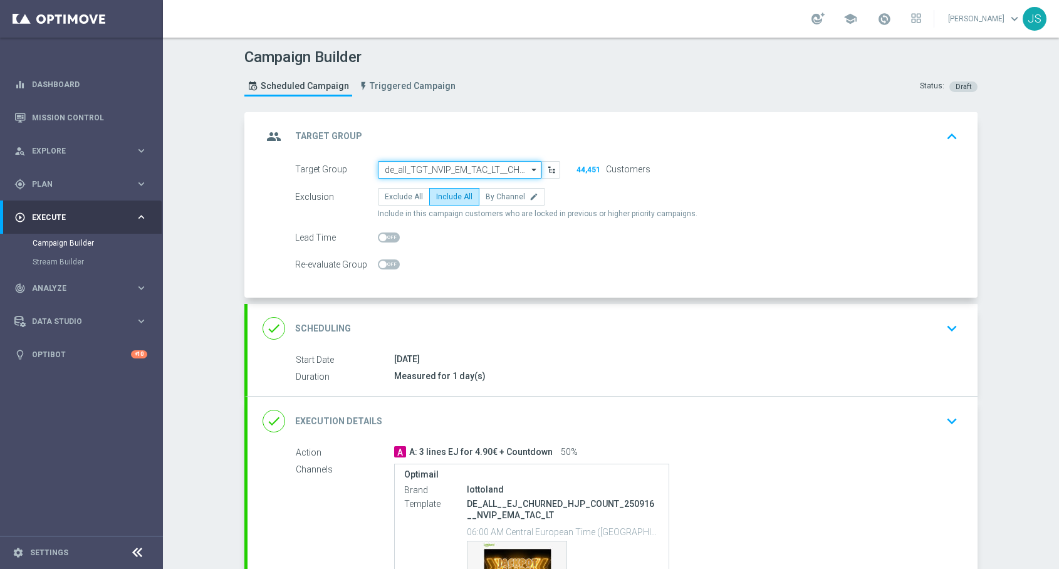
click at [518, 170] on input "de_all_TGT_NVIP_EM_TAC_LT__CHURNED_EJ" at bounding box center [460, 170] width 164 height 18
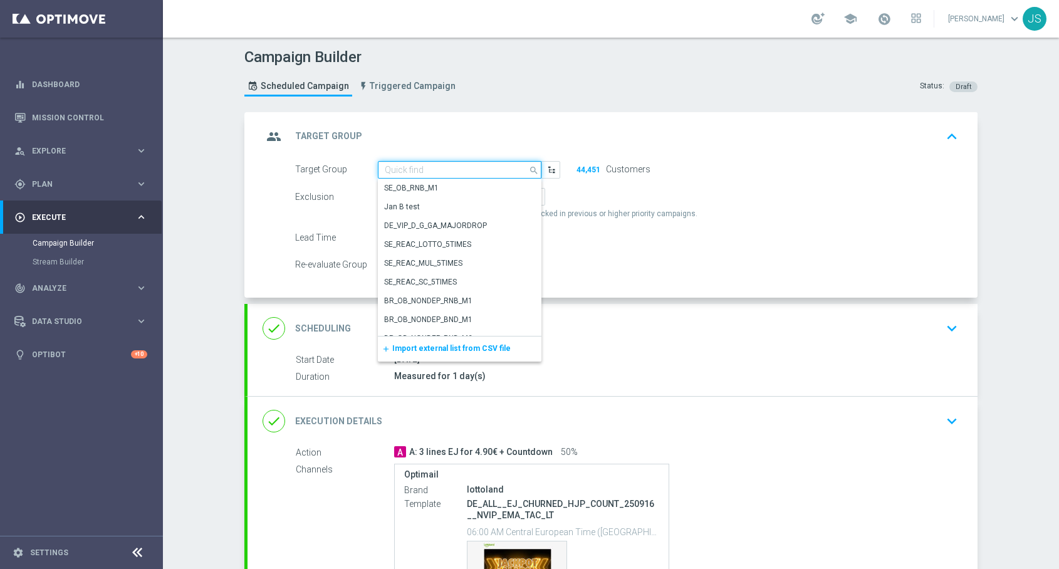
click at [518, 170] on input at bounding box center [460, 170] width 164 height 18
paste input "DE_ALL__EJ_CHURNED_HJP_COUNT_250916__NVIP_EMA_TAC_LT"
type input "DE_ALL__EJ_CHURNED_HJP_COUNT_250916__NVIP_EMA_TAC_LT"
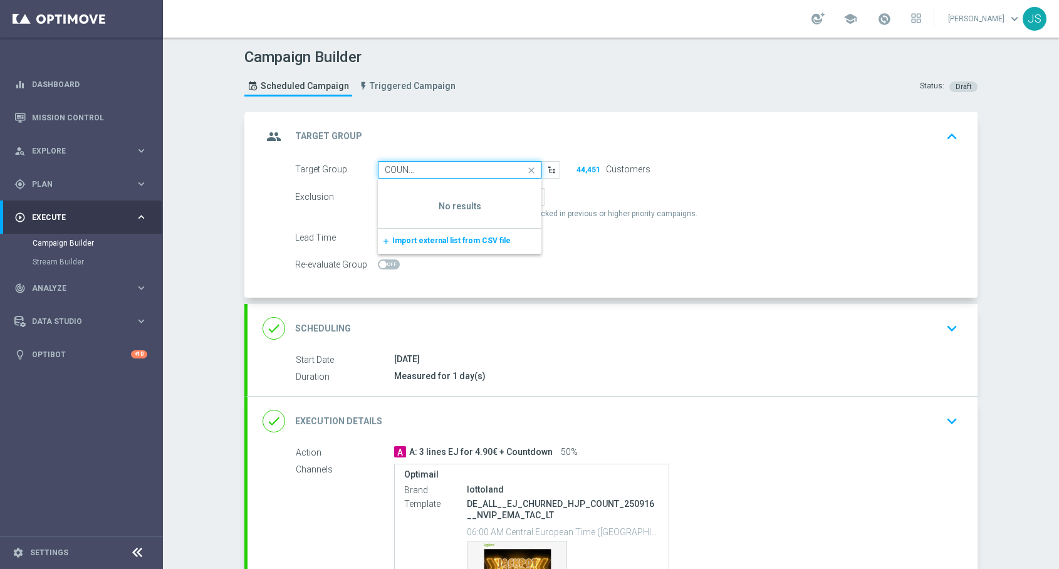
click at [513, 170] on input "DE_ALL__EJ_CHURNED_HJP_COUNT_250916__NVIP_EMA_TAC_LT" at bounding box center [460, 170] width 164 height 18
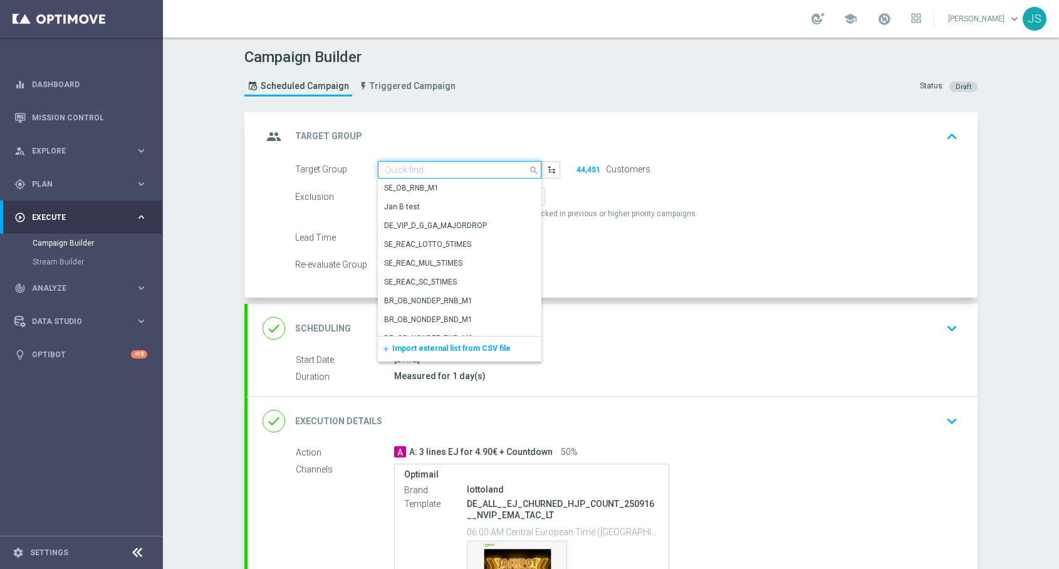
scroll to position [0, 0]
paste input "DE_ALL__LASTYEAR_LOTTO__NVIP_EMA_TAC_MIX"
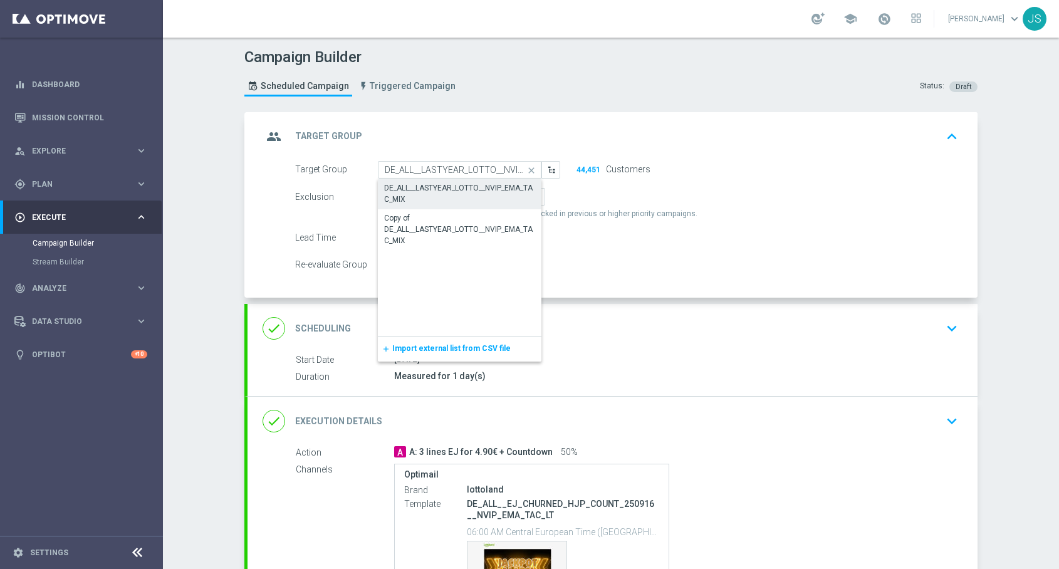
click at [504, 189] on div "DE_ALL__LASTYEAR_LOTTO__NVIP_EMA_TAC_MIX" at bounding box center [459, 193] width 151 height 23
type input "DE_ALL__LASTYEAR_LOTTO__NVIP_EMA_TAC_MIX"
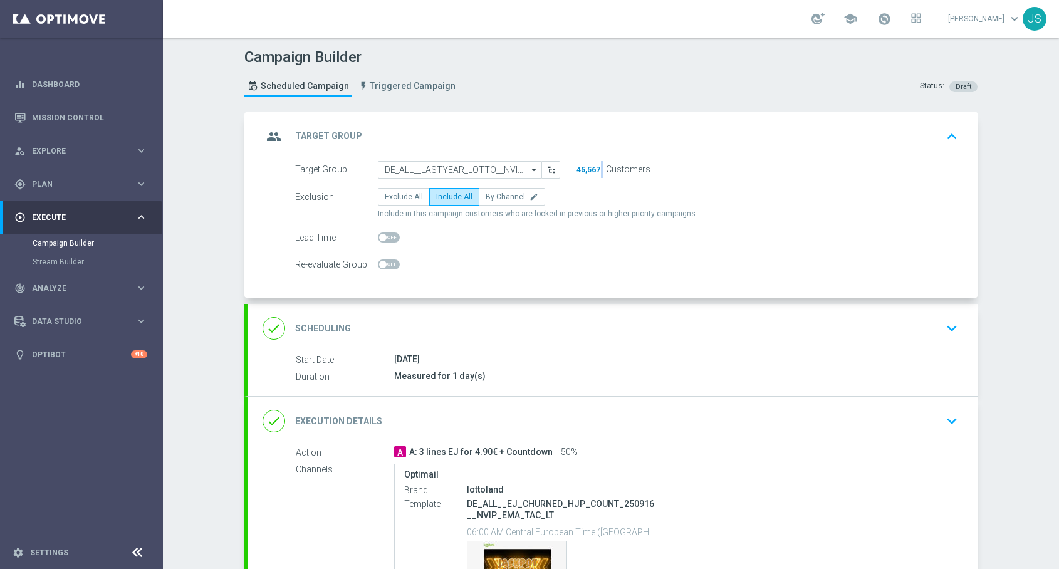
drag, startPoint x: 602, startPoint y: 164, endPoint x: 576, endPoint y: 168, distance: 26.1
click at [576, 168] on div "45,567 Customers" at bounding box center [615, 169] width 90 height 17
drag, startPoint x: 576, startPoint y: 168, endPoint x: 628, endPoint y: 185, distance: 54.7
click at [628, 185] on form "Target Group DE_ALL__LASTYEAR_LOTTO__NVIP_EMA_TAC_MIX DE_ALL__LASTYEAR_LOTTO__N…" at bounding box center [626, 217] width 663 height 113
click at [613, 185] on form "Target Group DE_ALL__LASTYEAR_LOTTO__NVIP_EMA_TAC_MIX DE_ALL__LASTYEAR_LOTTO__N…" at bounding box center [626, 217] width 663 height 113
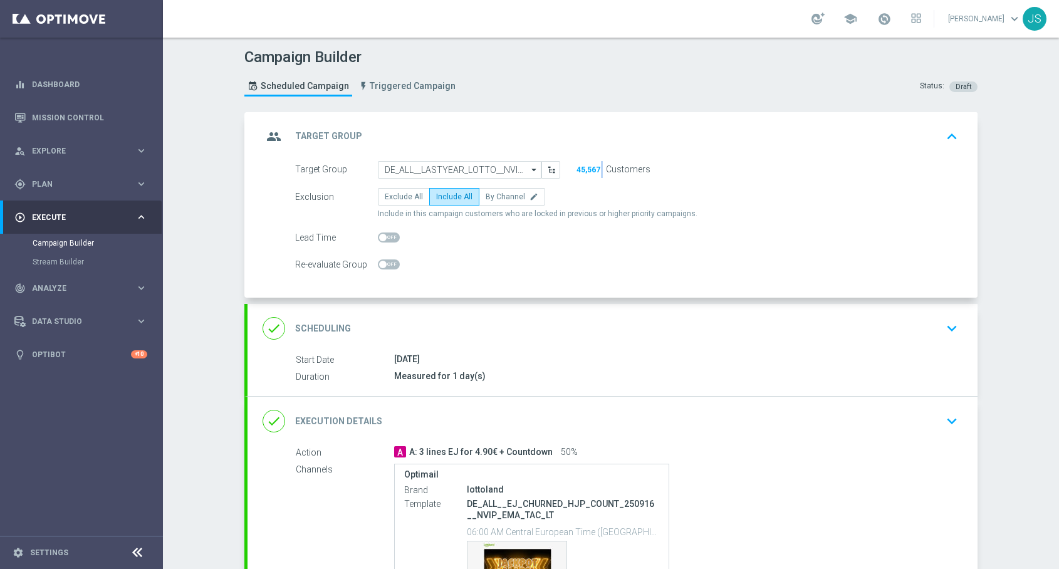
drag, startPoint x: 602, startPoint y: 170, endPoint x: 574, endPoint y: 167, distance: 28.3
click at [574, 167] on div "45,567 Customers" at bounding box center [615, 169] width 90 height 17
drag, startPoint x: 574, startPoint y: 167, endPoint x: 606, endPoint y: 169, distance: 32.0
click at [606, 169] on div "45,567 Customers" at bounding box center [615, 169] width 90 height 17
click at [948, 335] on icon "keyboard_arrow_down" at bounding box center [952, 328] width 19 height 19
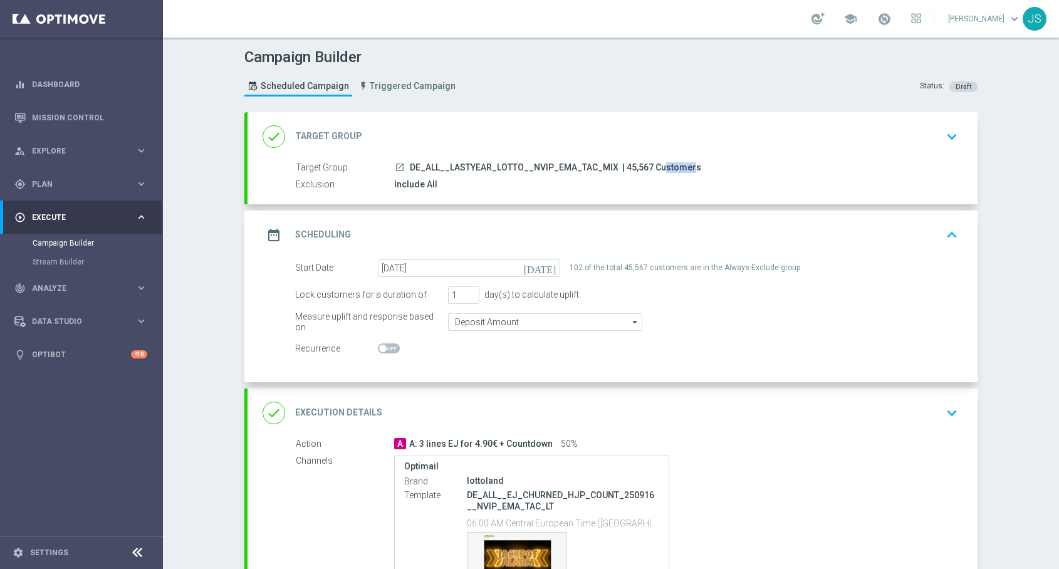
drag, startPoint x: 647, startPoint y: 168, endPoint x: 620, endPoint y: 166, distance: 27.0
click at [622, 166] on span "| 45,567 Customers" at bounding box center [661, 167] width 79 height 11
copy span "45,567"
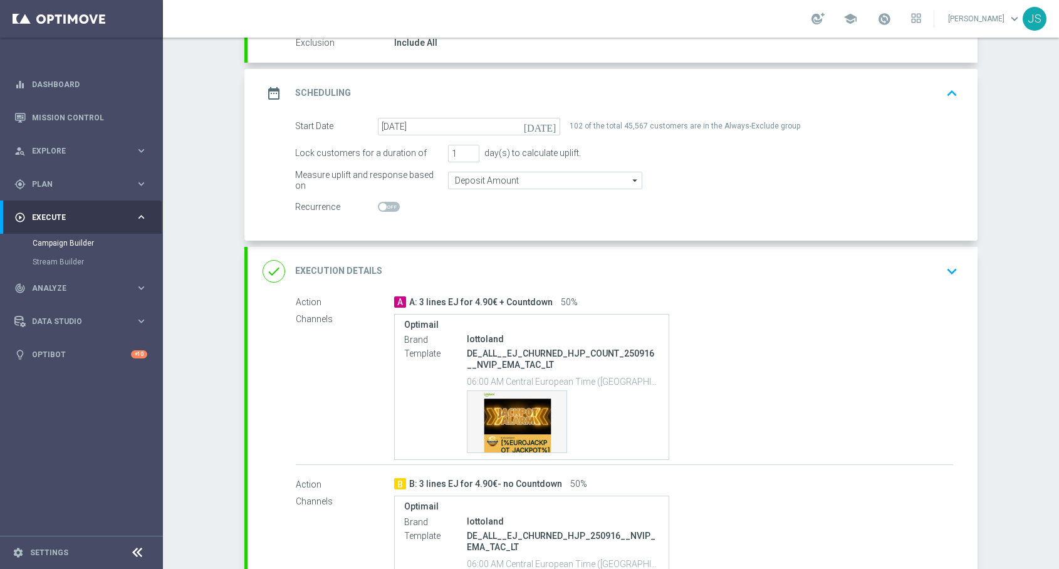
scroll to position [190, 0]
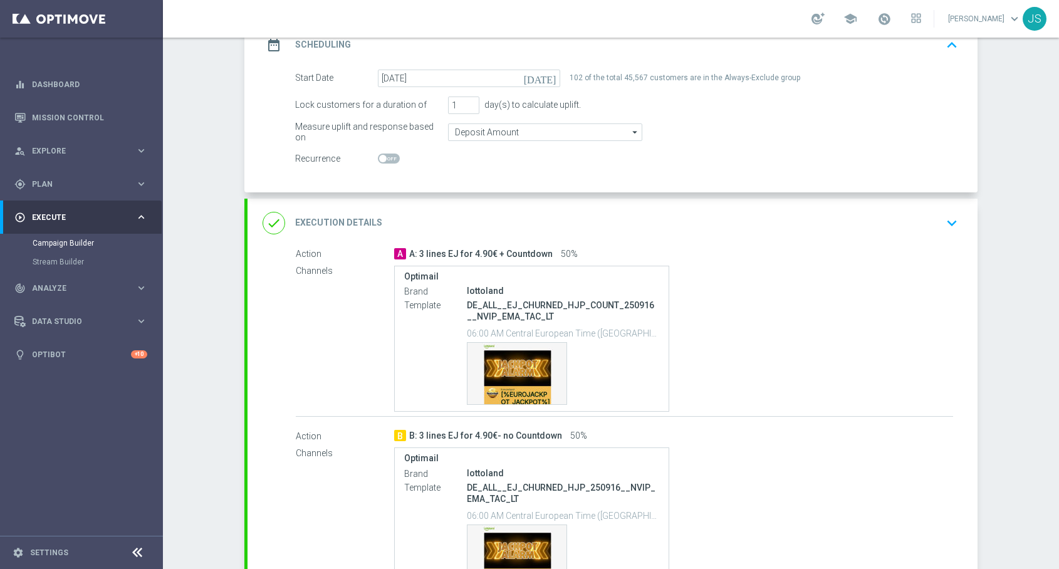
click at [960, 214] on icon "keyboard_arrow_down" at bounding box center [952, 223] width 19 height 19
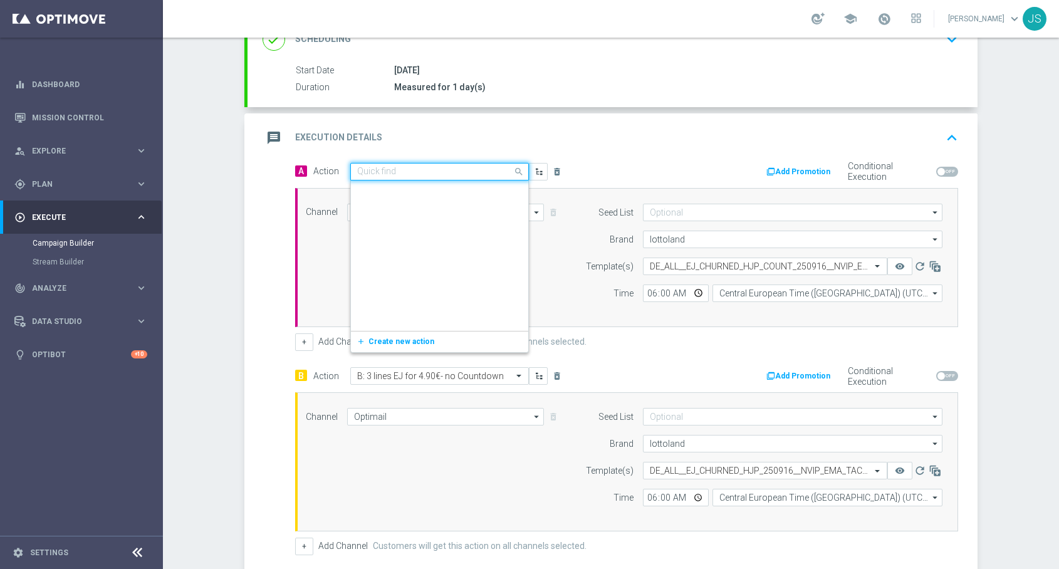
click at [470, 170] on input "text" at bounding box center [427, 172] width 140 height 11
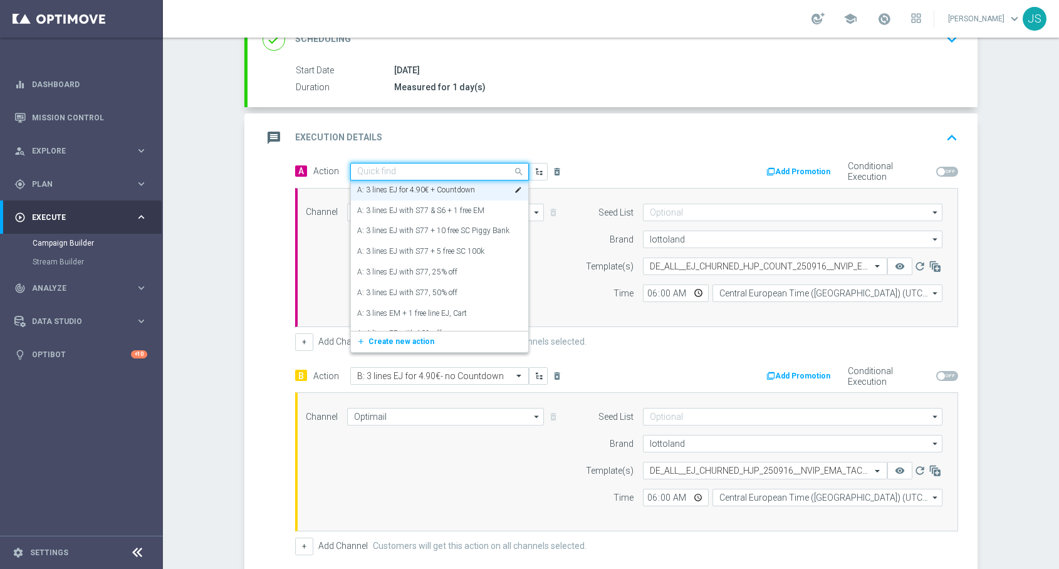
paste input "A: 3 lines EJ for 4.90€ + Countdown"
type input "A: 3 lines EJ for 4.90€ + Countdown"
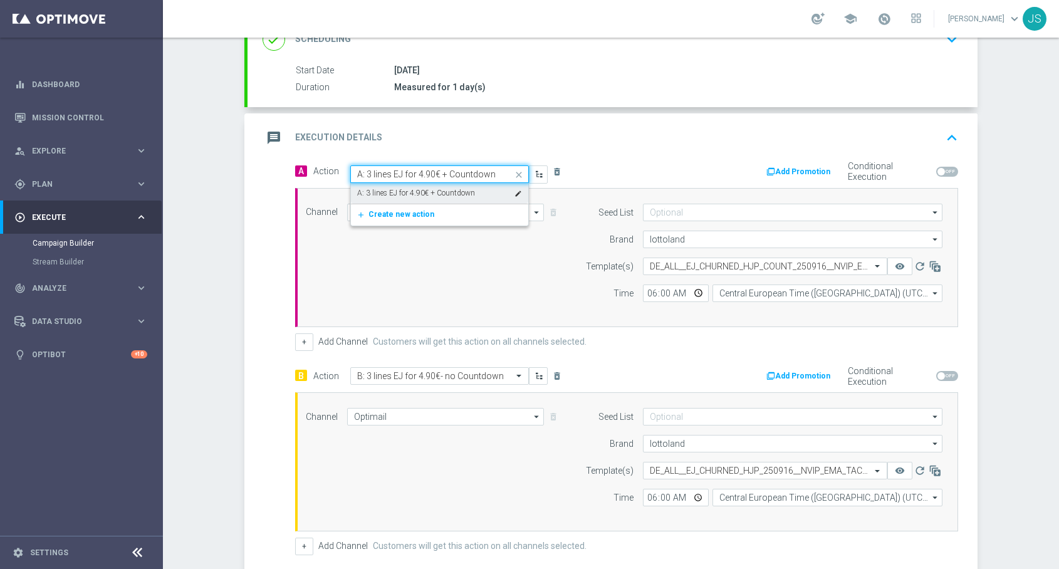
click at [458, 191] on label "A: 3 lines EJ for 4.90€ + Countdown" at bounding box center [416, 193] width 118 height 11
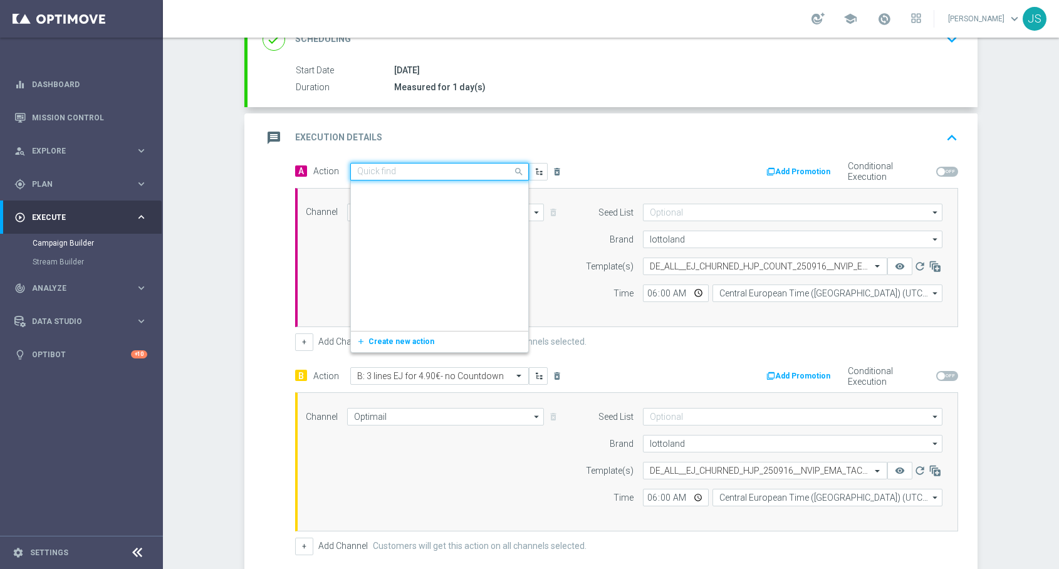
scroll to position [84128, 0]
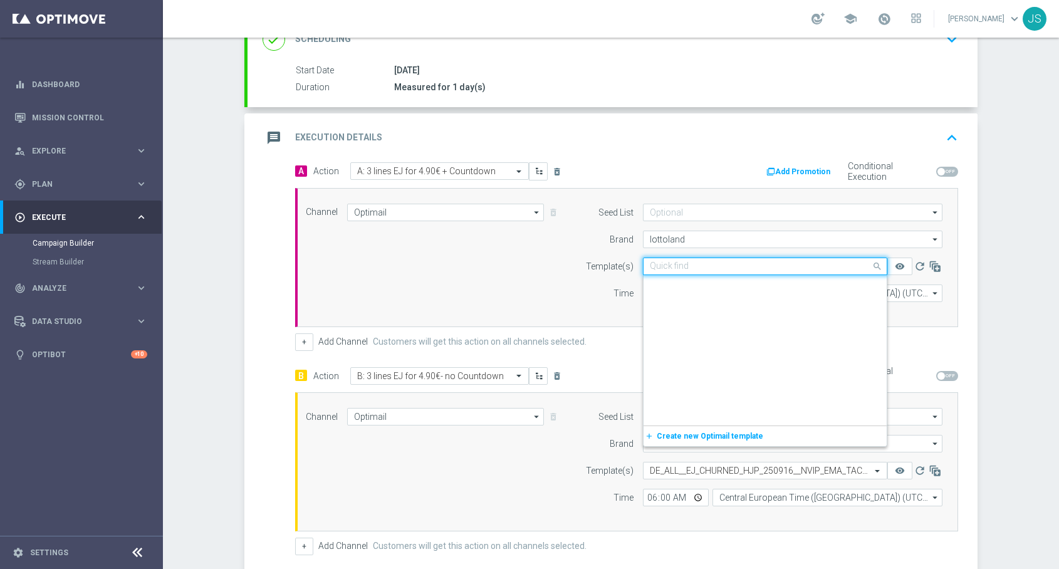
click at [690, 270] on input "text" at bounding box center [753, 266] width 206 height 11
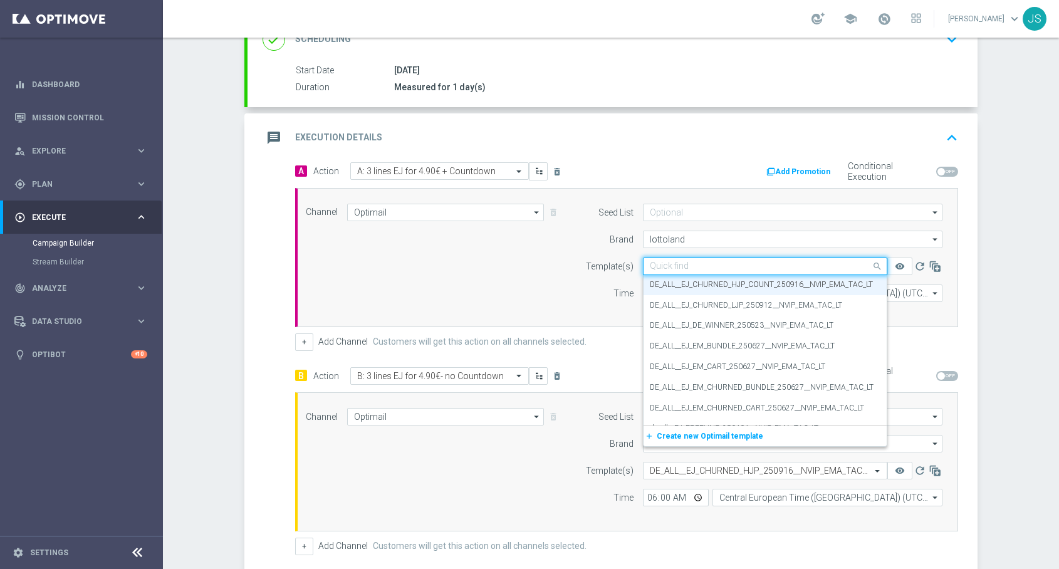
paste input "DE_ALL__EJ_CHURNED_HJP_COUNT_250916__NVIP_EMA_TAC_LT"
type input "DE_ALL__EJ_CHURNED_HJP_COUNT_250916__NVIP_EMA_TAC_LT"
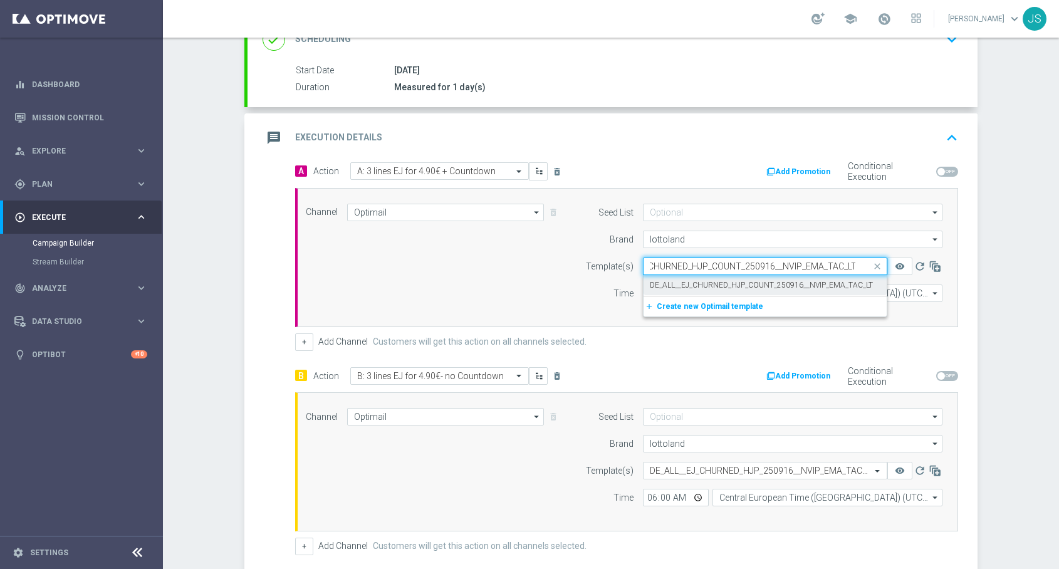
click at [692, 285] on label "DE_ALL__EJ_CHURNED_HJP_COUNT_250916__NVIP_EMA_TAC_LT" at bounding box center [761, 285] width 223 height 11
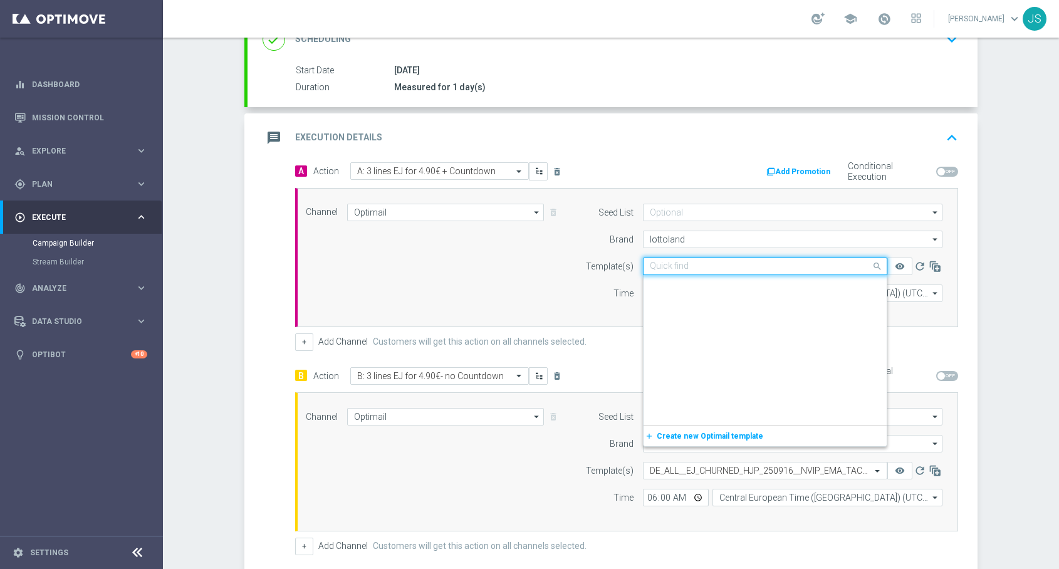
scroll to position [16610, 0]
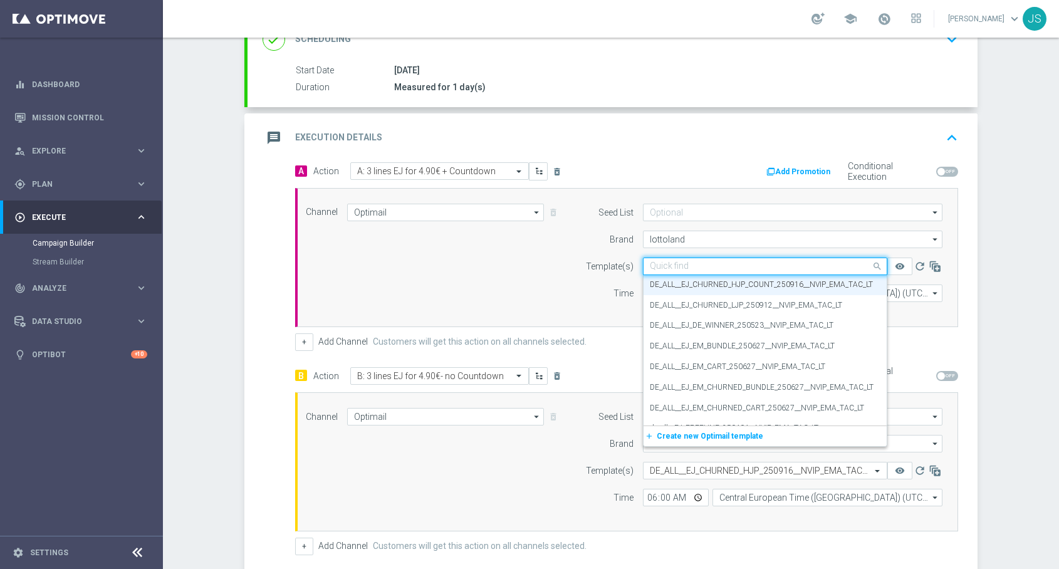
drag, startPoint x: 671, startPoint y: 263, endPoint x: 889, endPoint y: 262, distance: 218.1
click at [889, 262] on div "Quick find DE_ALL__EJ_CHURNED_HJP_COUNT_250916__NVIP_EMA_TAC_LT DE_ALL__EJ_CHUR…" at bounding box center [785, 267] width 285 height 18
click at [545, 299] on div "Channel Optimail Optimail arrow_drop_down Drag here to set row groups Drag here…" at bounding box center [624, 258] width 656 height 108
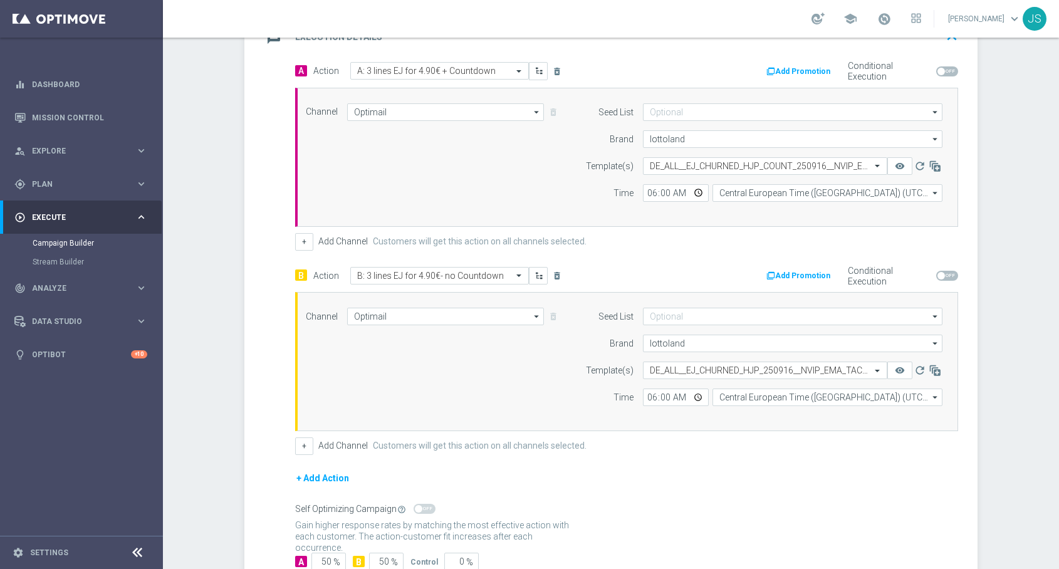
scroll to position [290, 0]
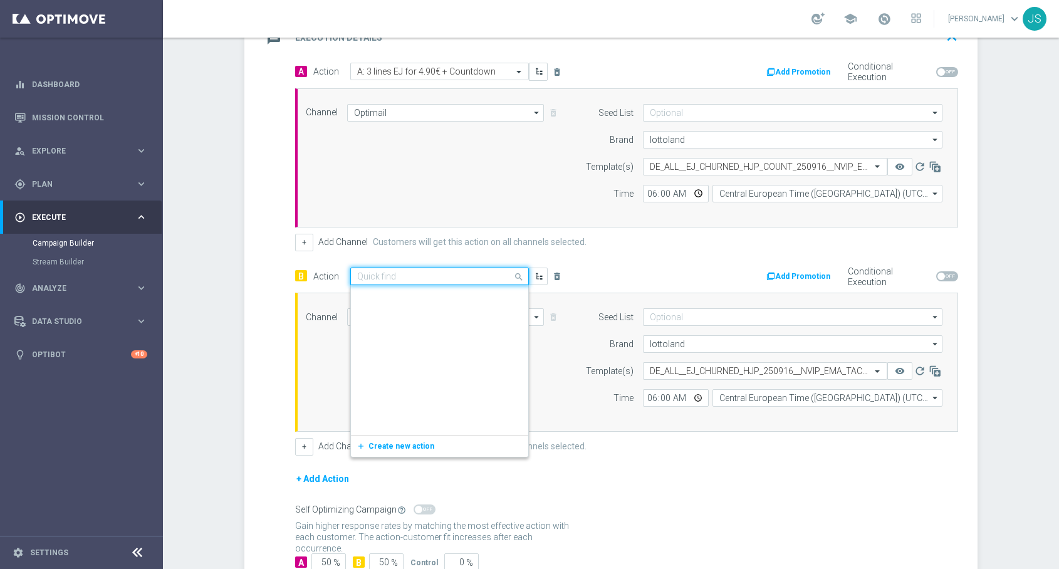
click at [419, 274] on input "text" at bounding box center [427, 276] width 140 height 11
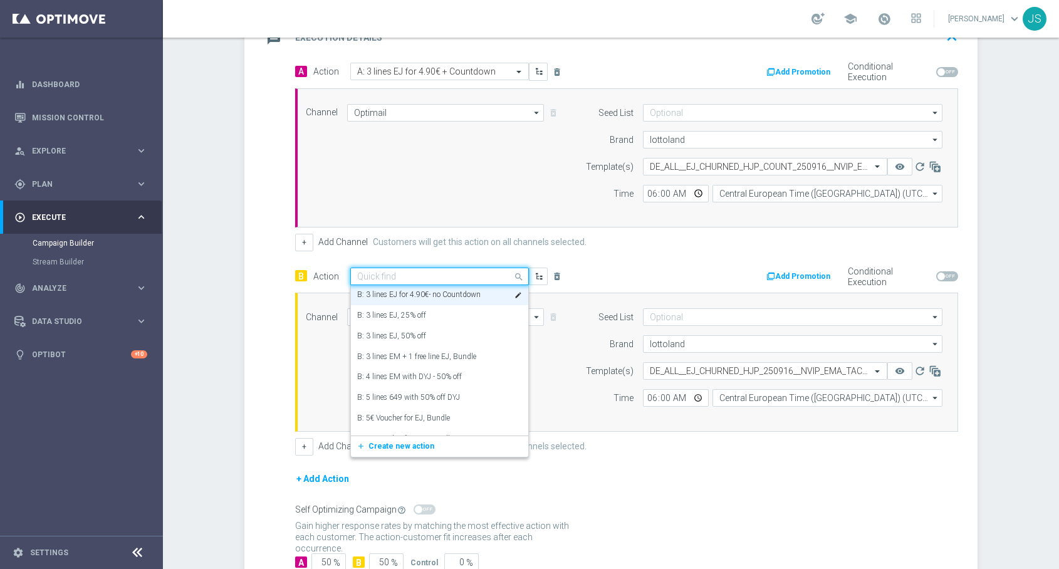
paste input "B: 3 lines EJ for 4.90€- no Countdown"
type input "B: 3 lines EJ for 4.90€- no Countdown"
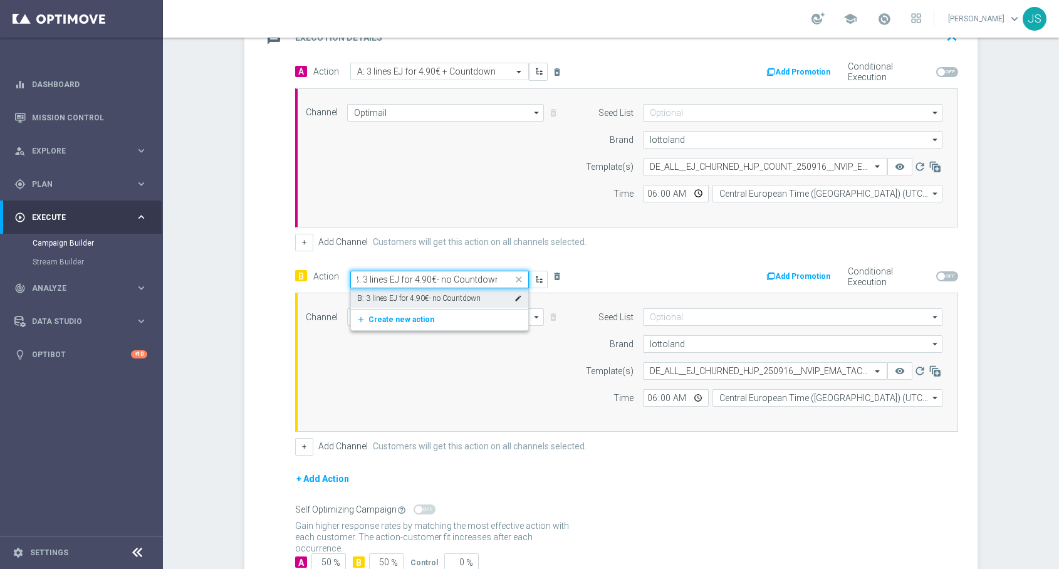
click at [410, 294] on label "B: 3 lines EJ for 4.90€- no Countdown" at bounding box center [418, 298] width 123 height 11
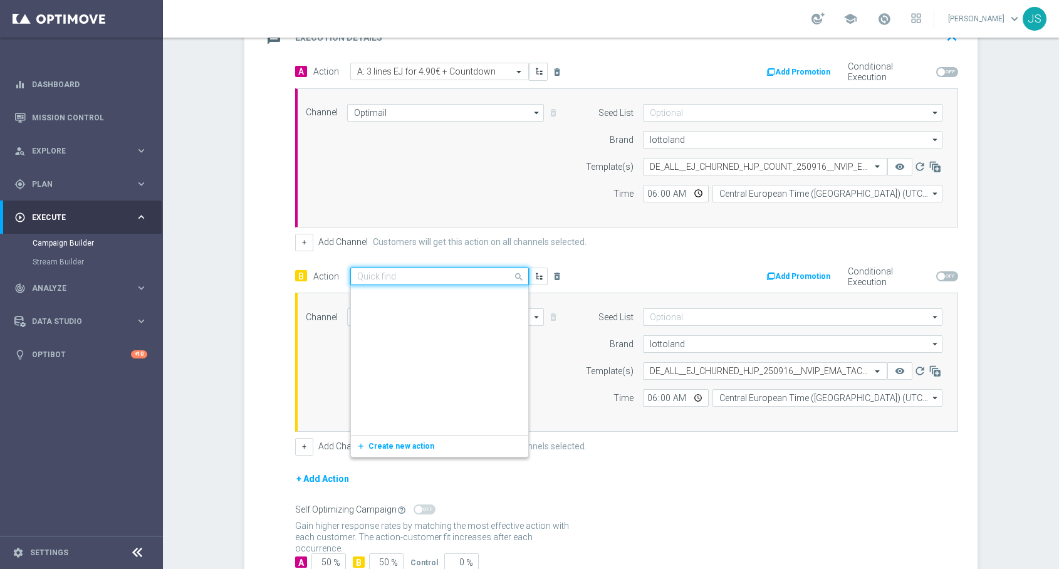
scroll to position [141530, 0]
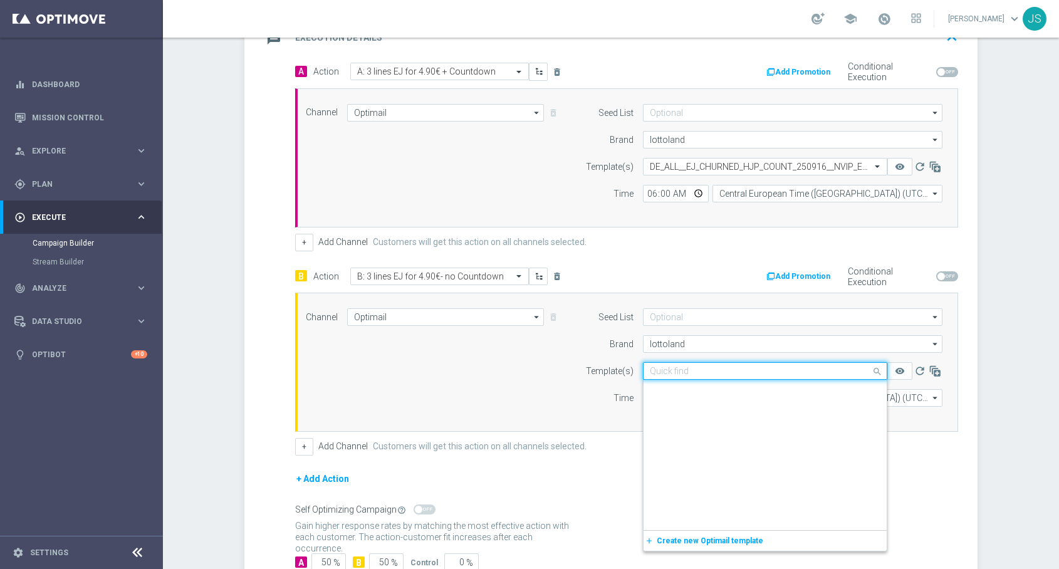
click at [676, 372] on input "text" at bounding box center [753, 371] width 206 height 11
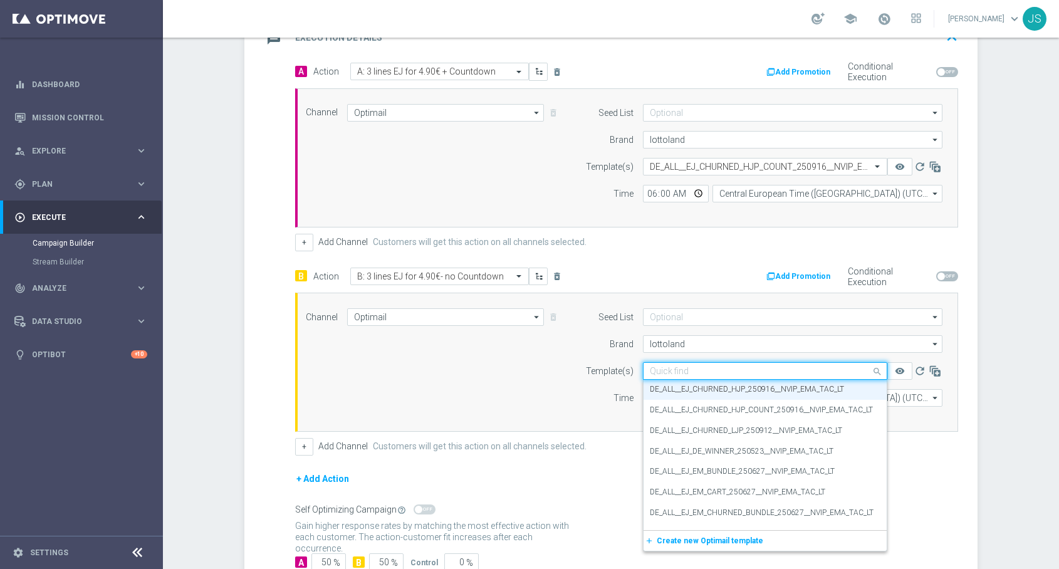
paste input "DE_ALL__EJ_CHURNED_HJP_250916__NVIP_EMA_TAC_LT"
type input "DE_ALL__EJ_CHURNED_HJP_250916__NVIP_EMA_TAC_LT"
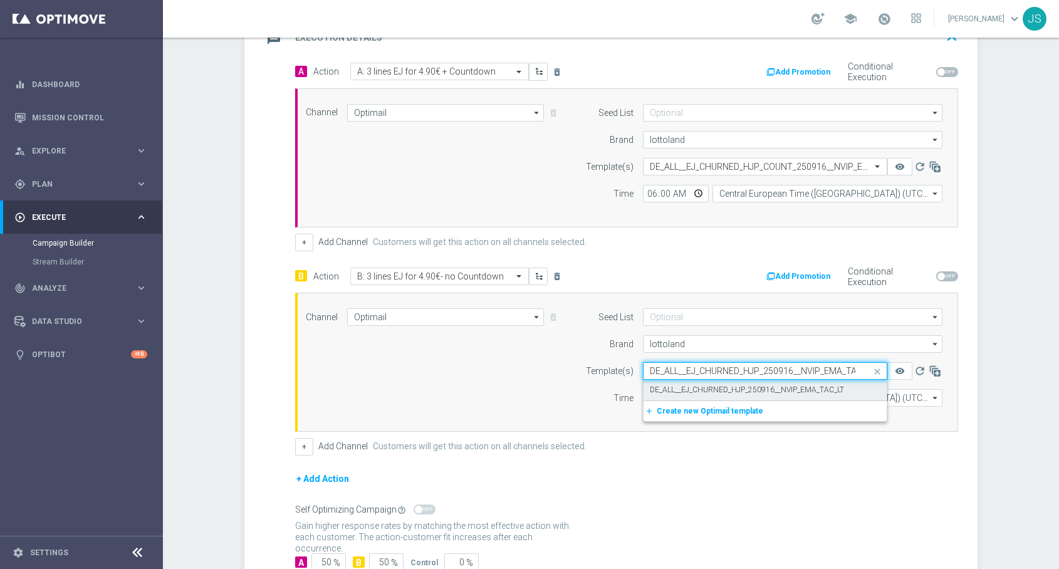
scroll to position [0, 0]
click at [678, 390] on label "DE_ALL__EJ_CHURNED_HJP_250916__NVIP_EMA_TAC_LT" at bounding box center [747, 390] width 194 height 11
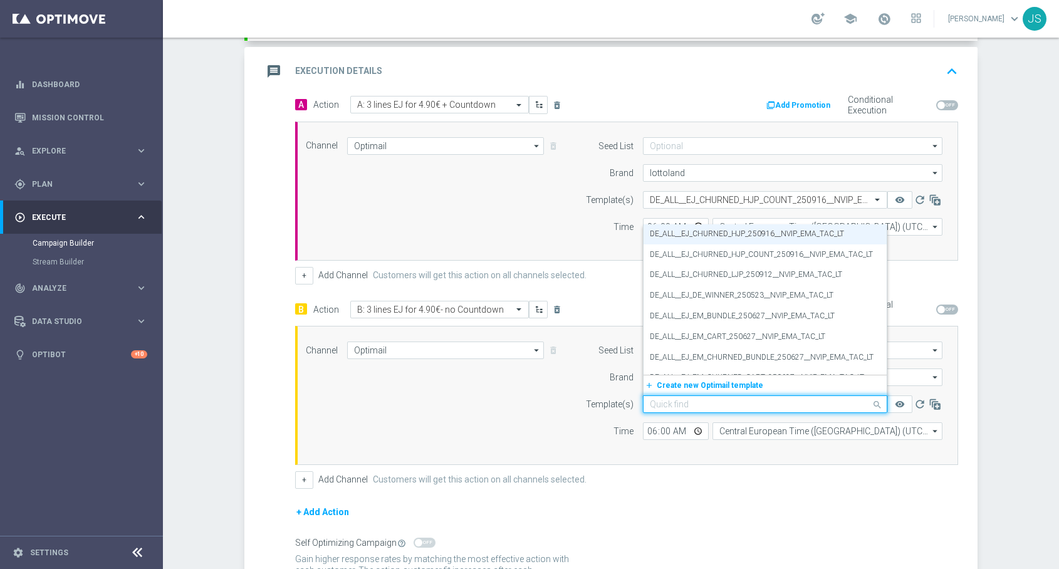
scroll to position [256, 0]
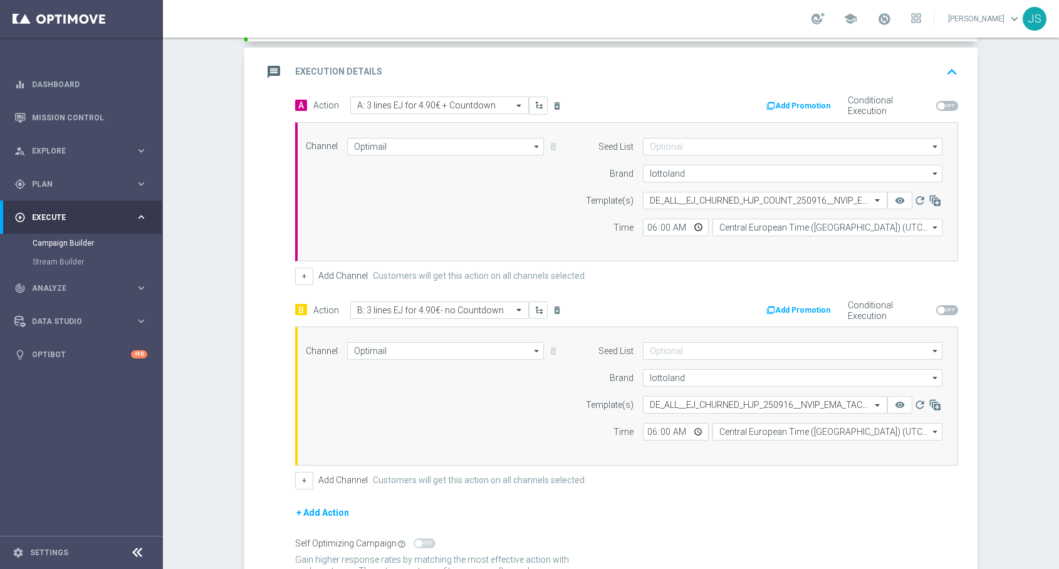
click at [980, 278] on section "done Target Group keyboard_arrow_down Target Group launch DE_ALL__LASTYEAR_LOTT…" at bounding box center [611, 265] width 752 height 819
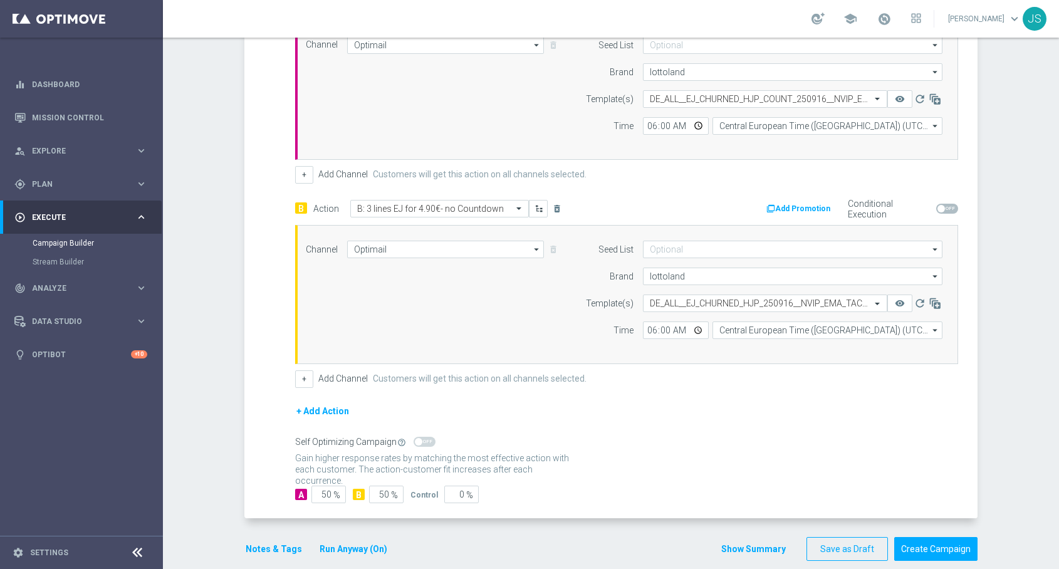
scroll to position [374, 0]
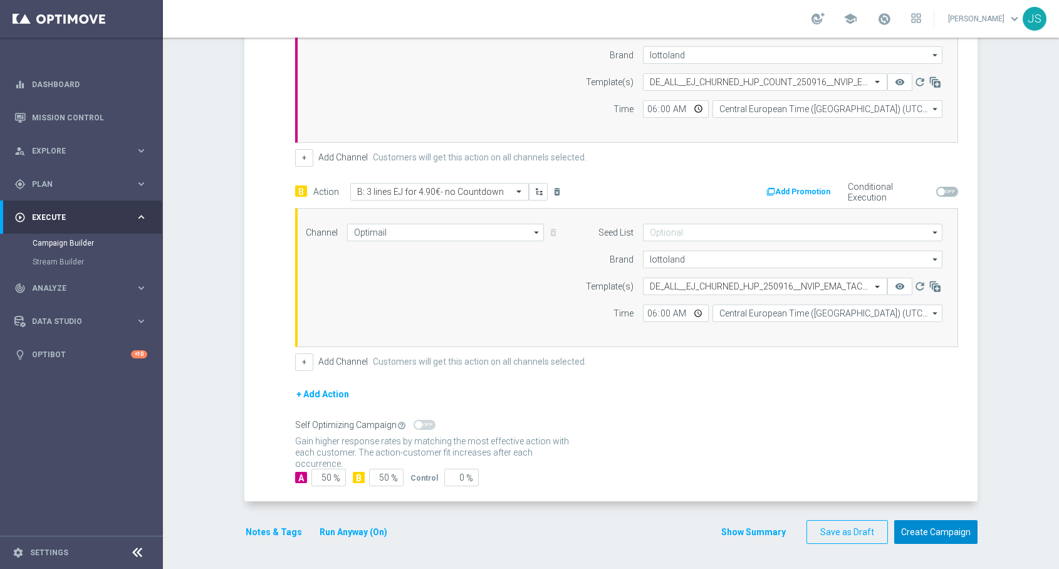
click at [935, 537] on button "Create Campaign" at bounding box center [935, 532] width 83 height 24
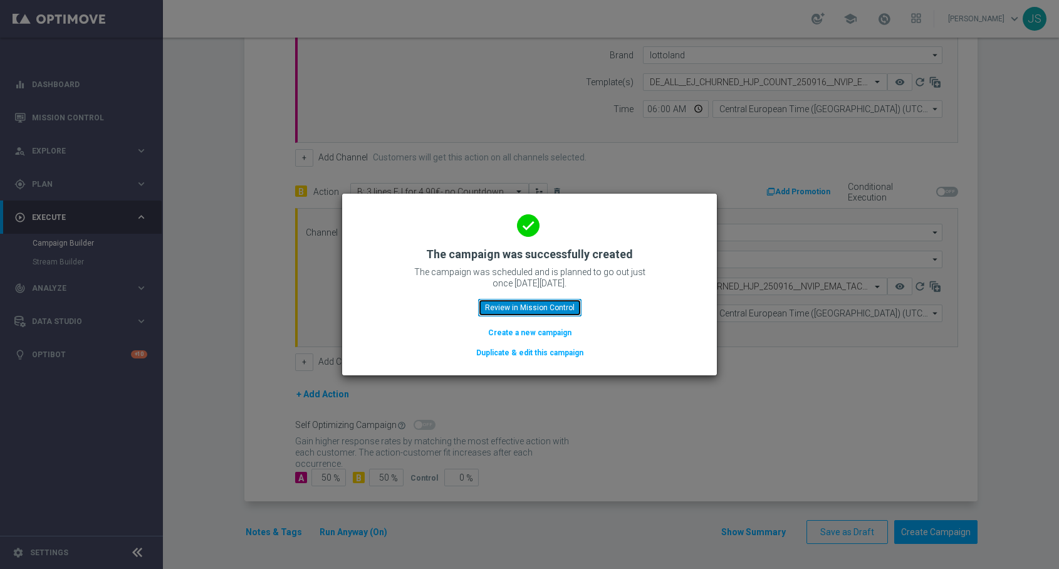
click at [524, 308] on button "Review in Mission Control" at bounding box center [529, 308] width 103 height 18
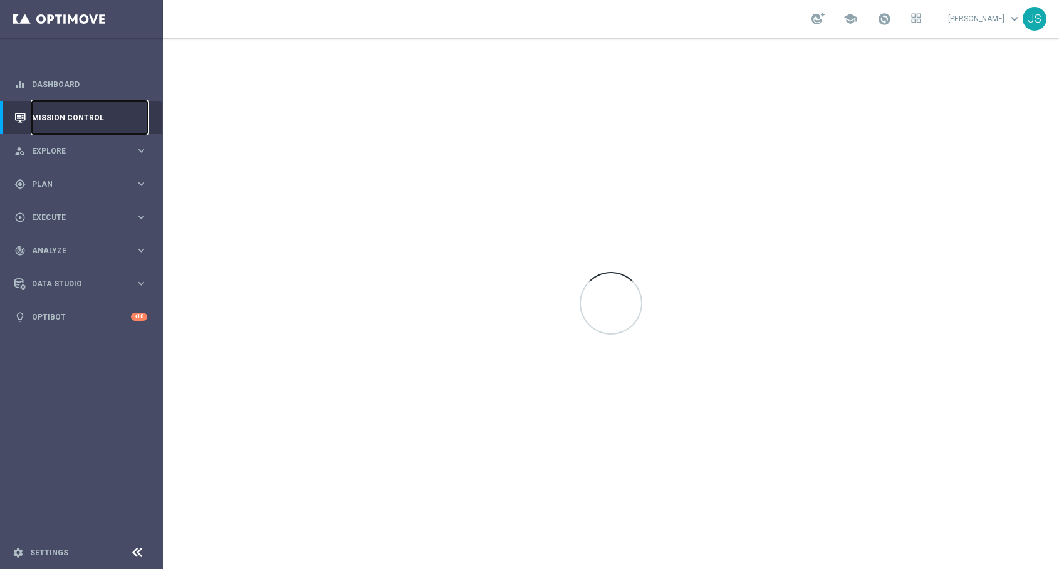
click at [66, 117] on link "Mission Control" at bounding box center [89, 117] width 115 height 33
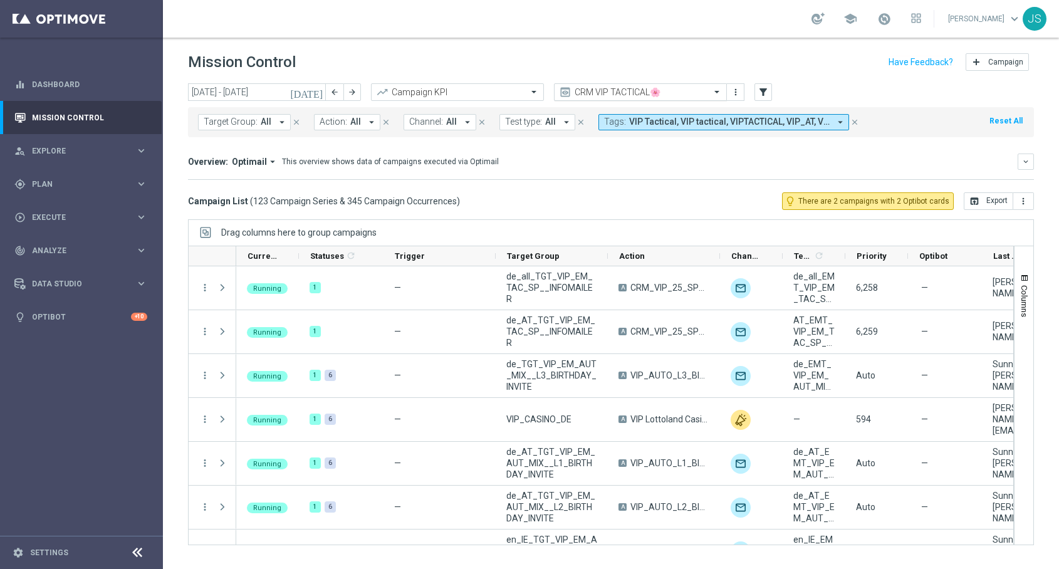
click at [609, 87] on input "text" at bounding box center [628, 92] width 134 height 11
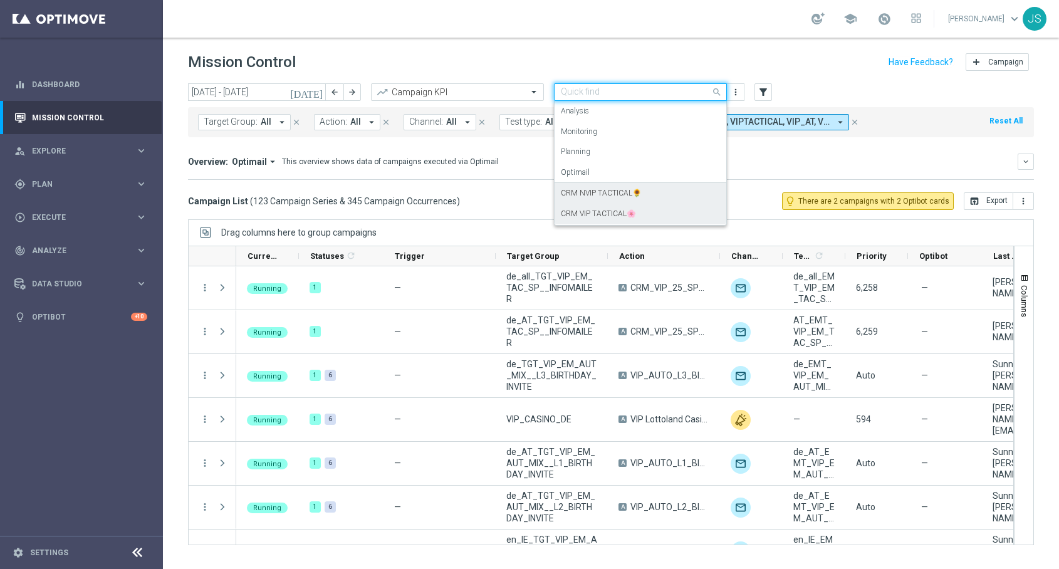
click at [602, 194] on label "CRM NVIP TACTICAL🌻" at bounding box center [601, 193] width 81 height 11
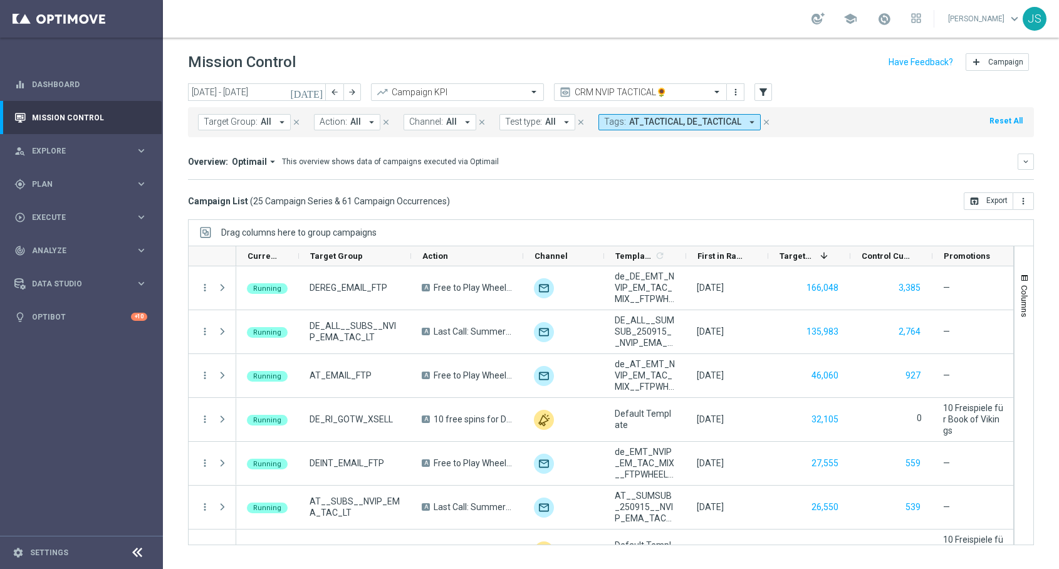
scroll to position [819, 0]
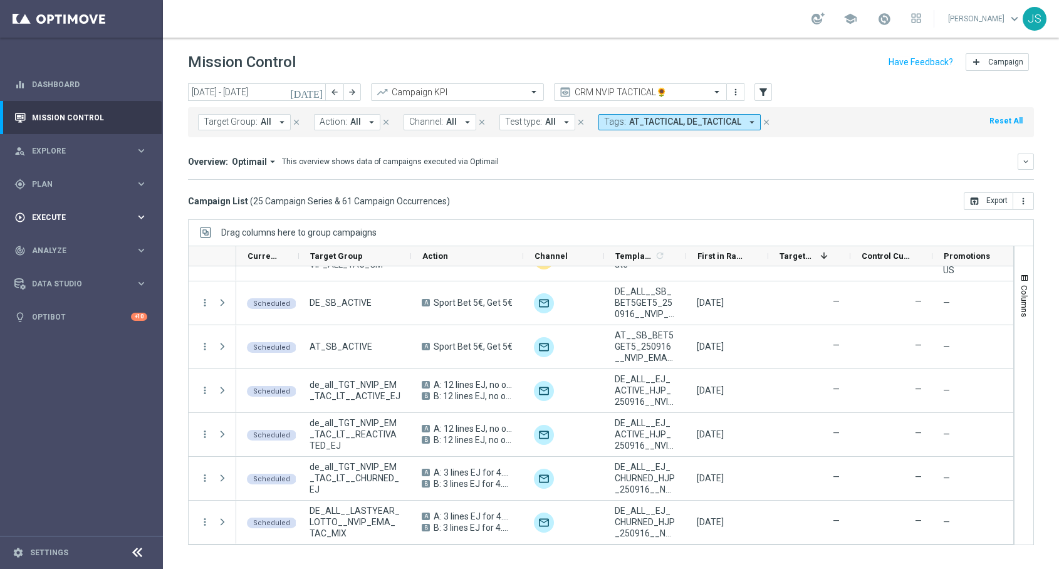
click at [107, 202] on div "play_circle_outline Execute keyboard_arrow_right" at bounding box center [81, 217] width 162 height 33
click at [97, 186] on span "Plan" at bounding box center [83, 185] width 103 height 8
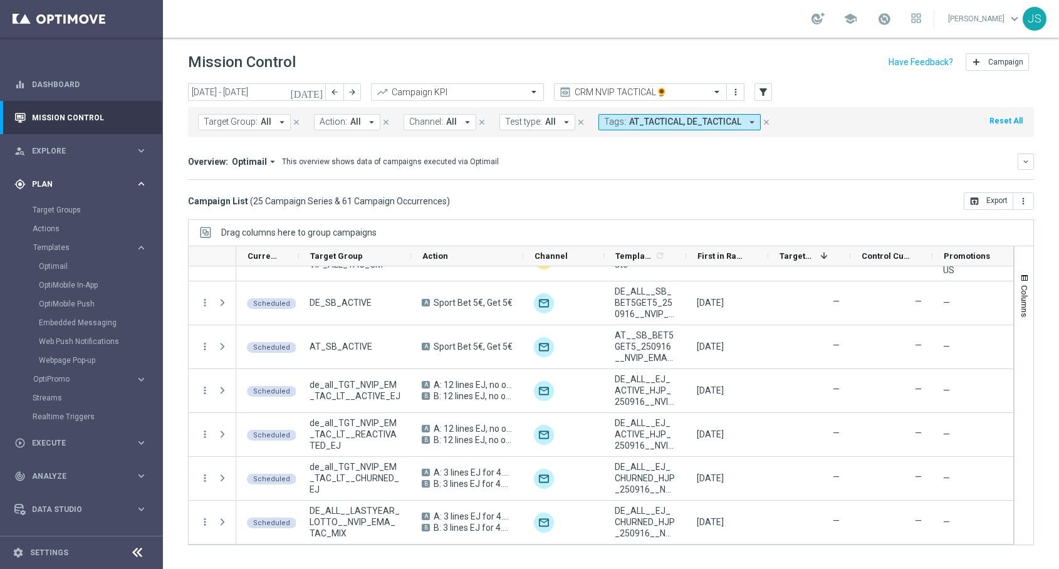
click at [97, 186] on span "Plan" at bounding box center [83, 185] width 103 height 8
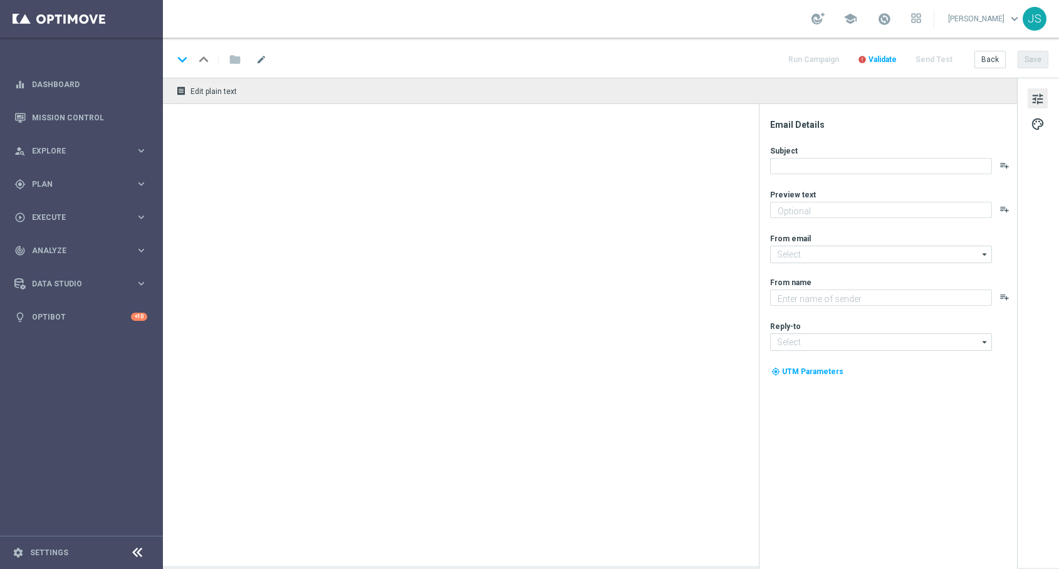
type textarea "Jetzt exklusiv im Lottoland"
type textarea "Lottoland"
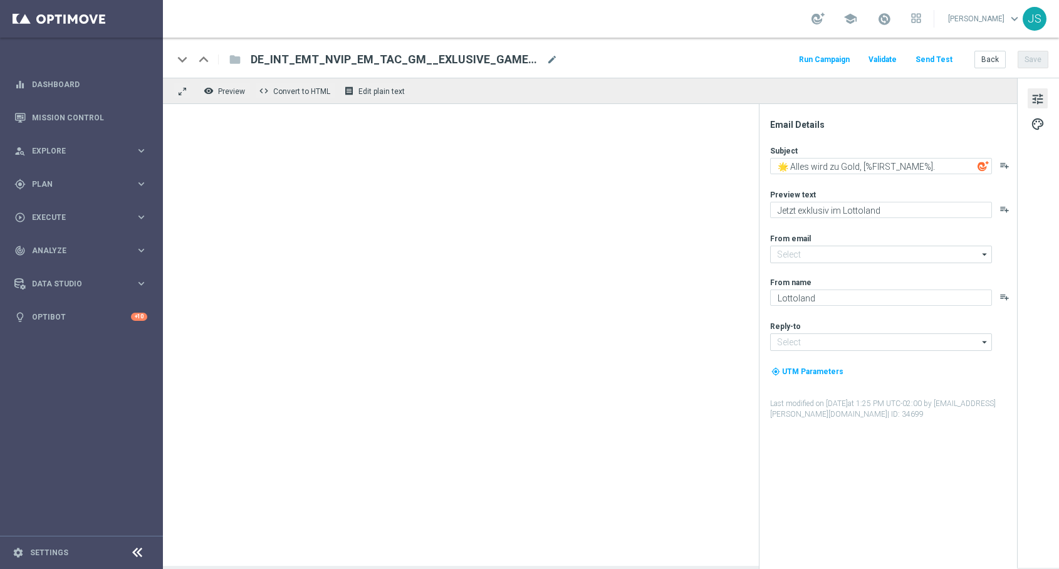
type input "[EMAIL_ADDRESS][DOMAIN_NAME]"
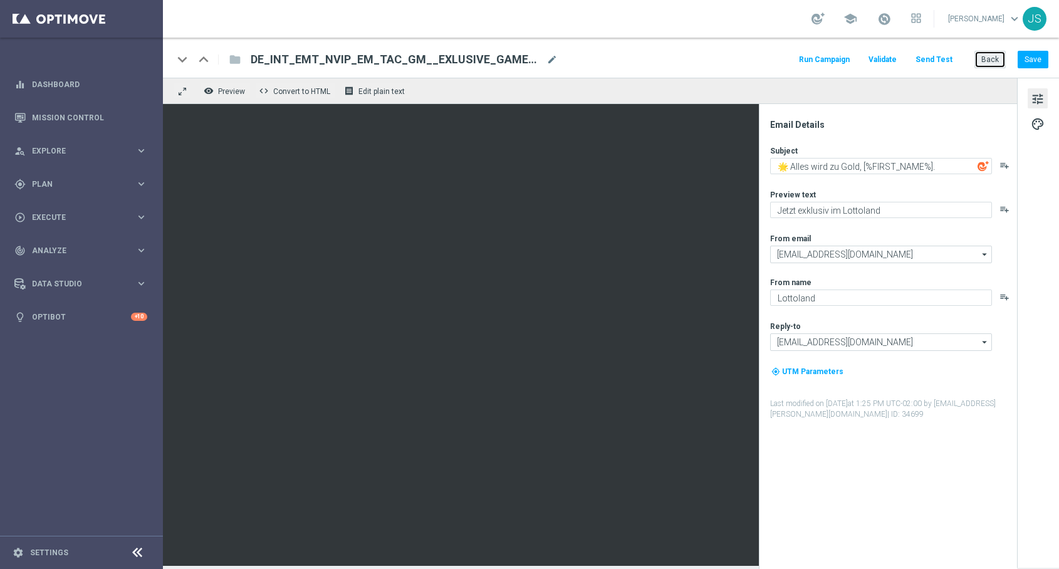
click at [987, 62] on button "Back" at bounding box center [990, 60] width 31 height 18
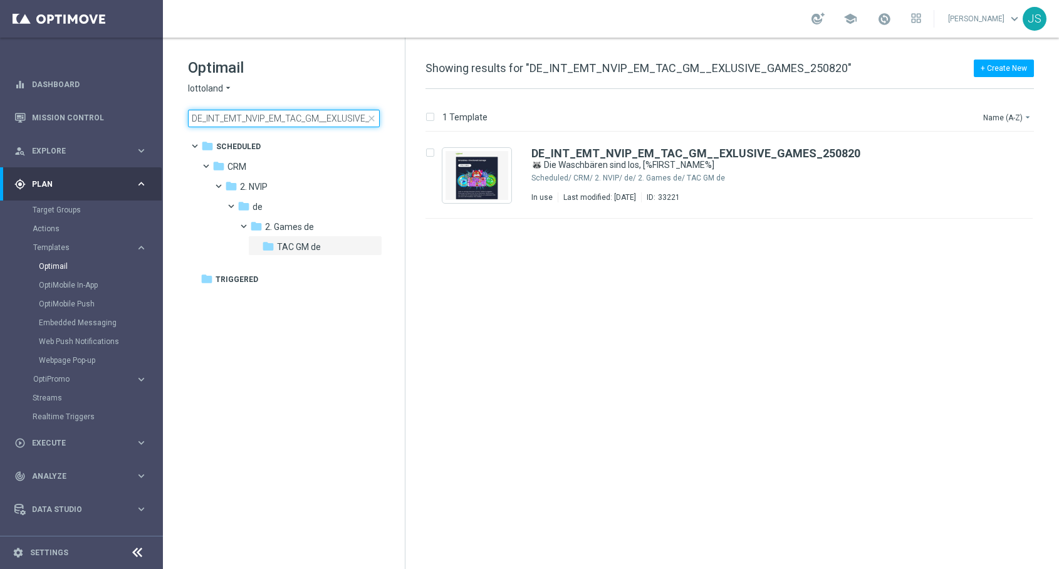
click at [288, 115] on input "DE_INT_EMT_NVIP_EM_TAC_GM__EXLUSIVE_GAMES_250820" at bounding box center [284, 119] width 192 height 18
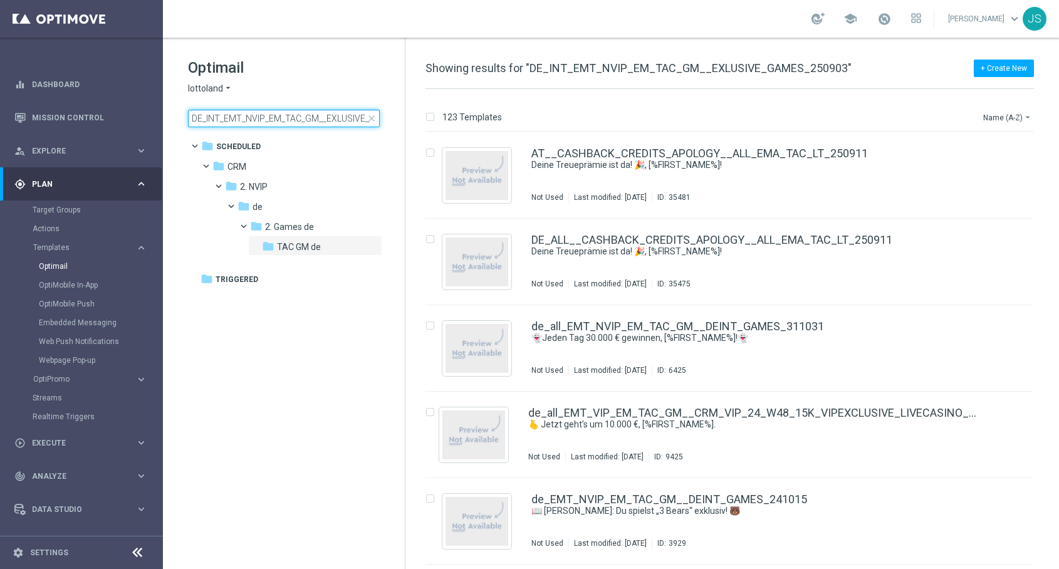
scroll to position [0, 60]
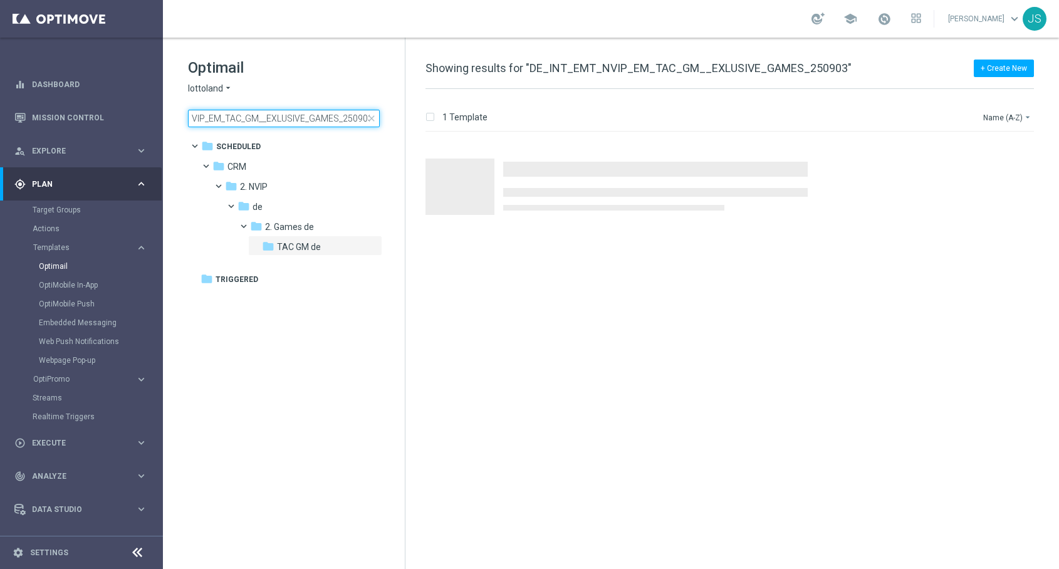
type input "DE_INT_EMT_NVIP_EM_TAC_GM__EXLUSIVE_GAMES_250903"
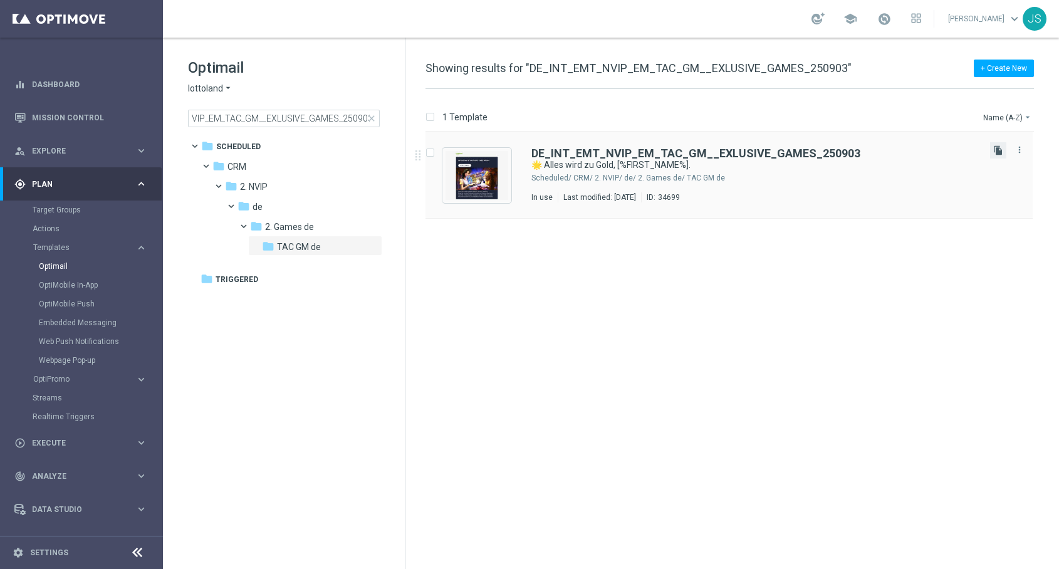
click at [999, 151] on icon "file_copy" at bounding box center [999, 150] width 10 height 10
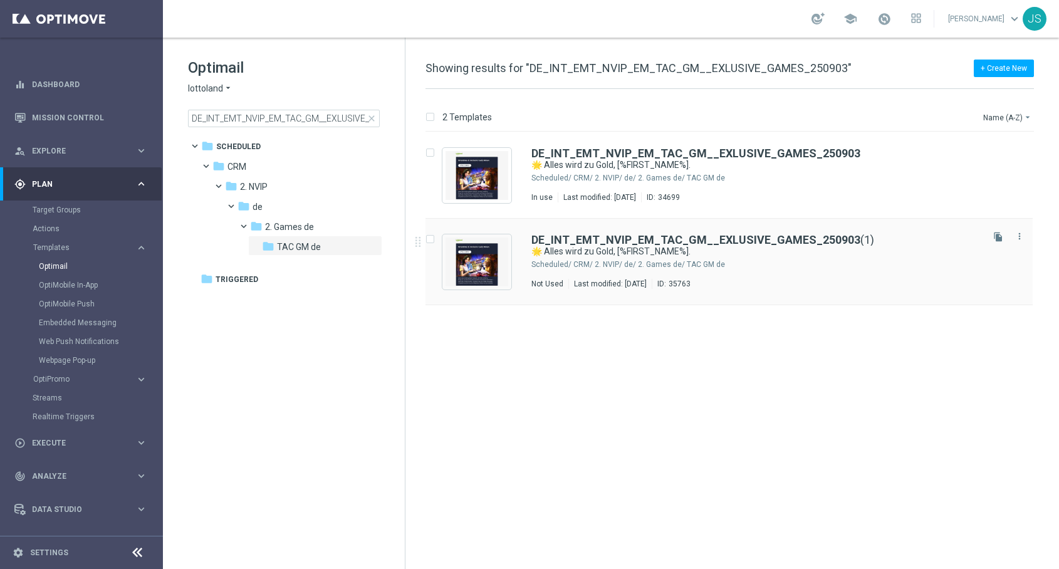
click at [674, 266] on div "CRM/ 2. NVIP/ de/ 2. Games de/ TAC GM de" at bounding box center [777, 265] width 407 height 10
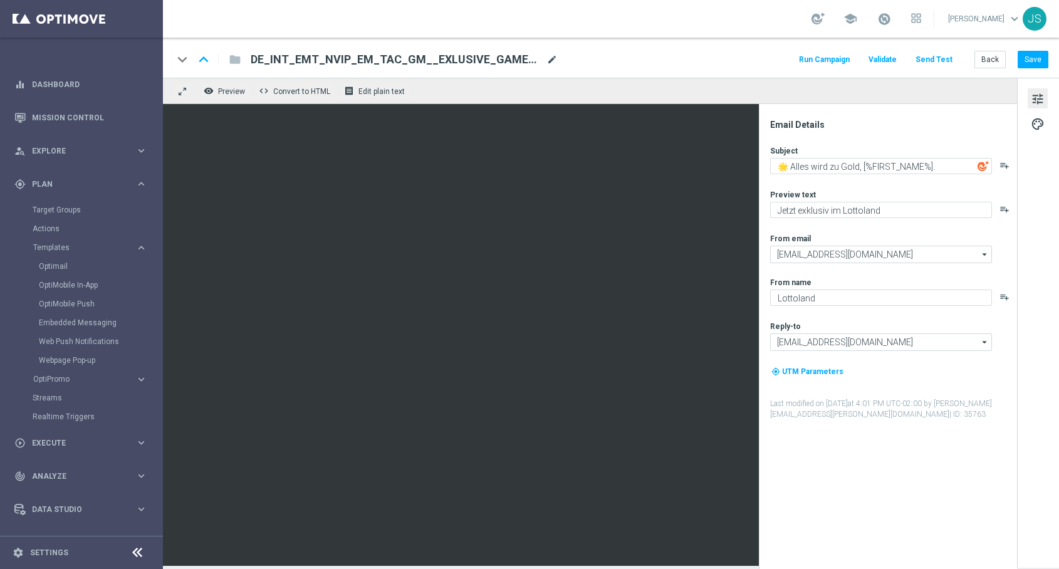
click at [550, 56] on span "mode_edit" at bounding box center [552, 59] width 11 height 11
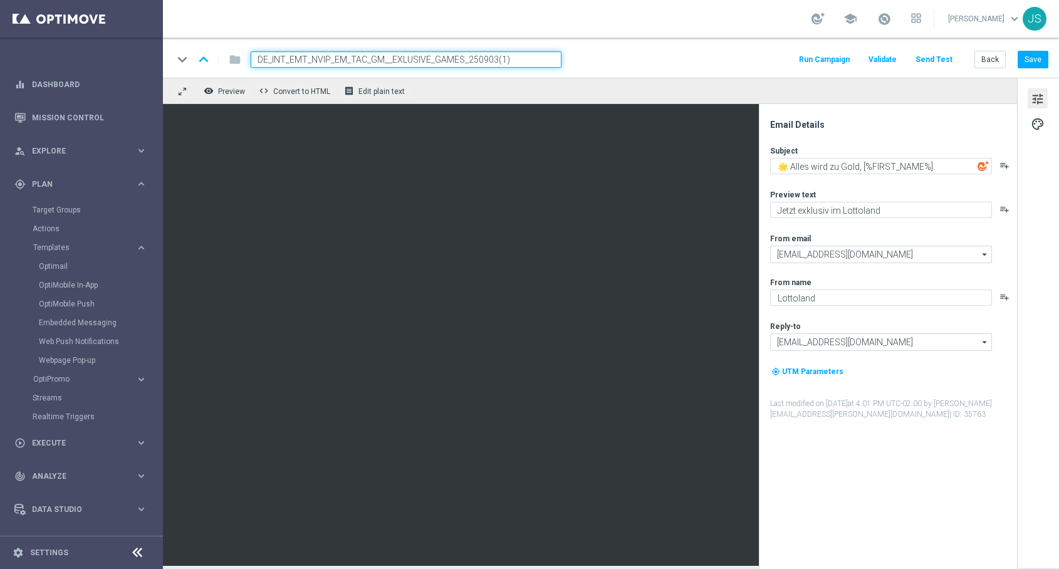
click at [527, 58] on input "DE_INT_EMT_NVIP_EM_TAC_GM__EXLUSIVE_GAMES_250903(1)" at bounding box center [406, 59] width 311 height 16
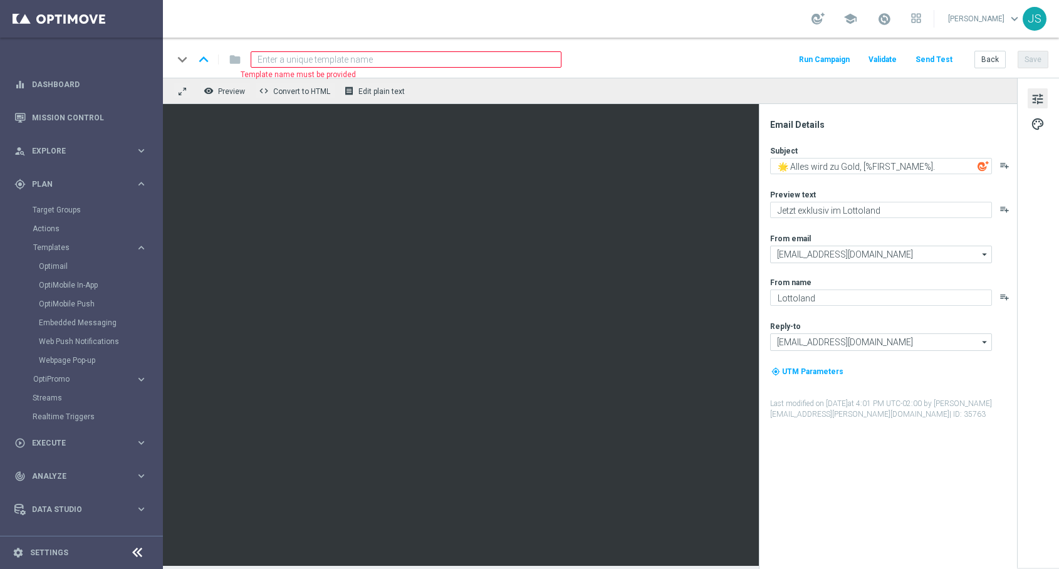
paste input "DE_INT_EMT_NVIP_EM_TAC_GM__EXLUSIVE_GAMES_250903"
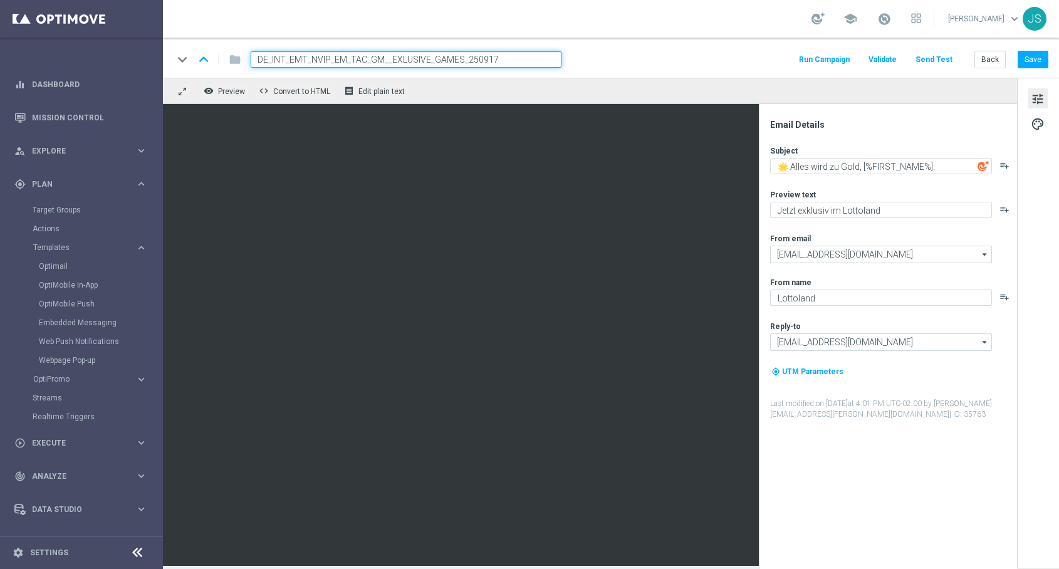
click at [533, 65] on input "DE_INT_EMT_NVIP_EM_TAC_GM__EXLUSIVE_GAMES_250917" at bounding box center [406, 59] width 311 height 16
click at [485, 58] on input "DE_INT_EMT_NVIP_EM_TAC_GM__EXLUSIVE_GAMES_250917" at bounding box center [406, 59] width 311 height 16
click at [528, 59] on input "DE_INT_EMT_NVIP_EM_TAC_GM__EXLUSIVE_GAMES_250917" at bounding box center [406, 59] width 311 height 16
type input "DE_INT_EMT_NVIP_EM_TAC_GM__EXLUSIVE_GAMES_250917"
click at [528, 58] on input "DE_INT_EMT_NVIP_EM_TAC_GM__EXLUSIVE_GAMES_250917" at bounding box center [406, 59] width 311 height 16
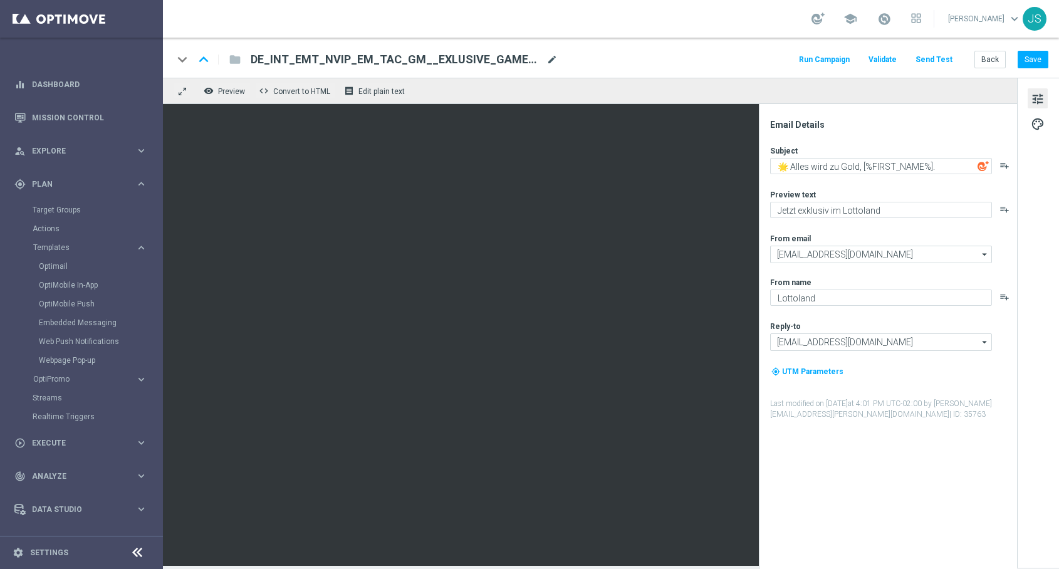
click at [550, 61] on span "mode_edit" at bounding box center [552, 59] width 11 height 11
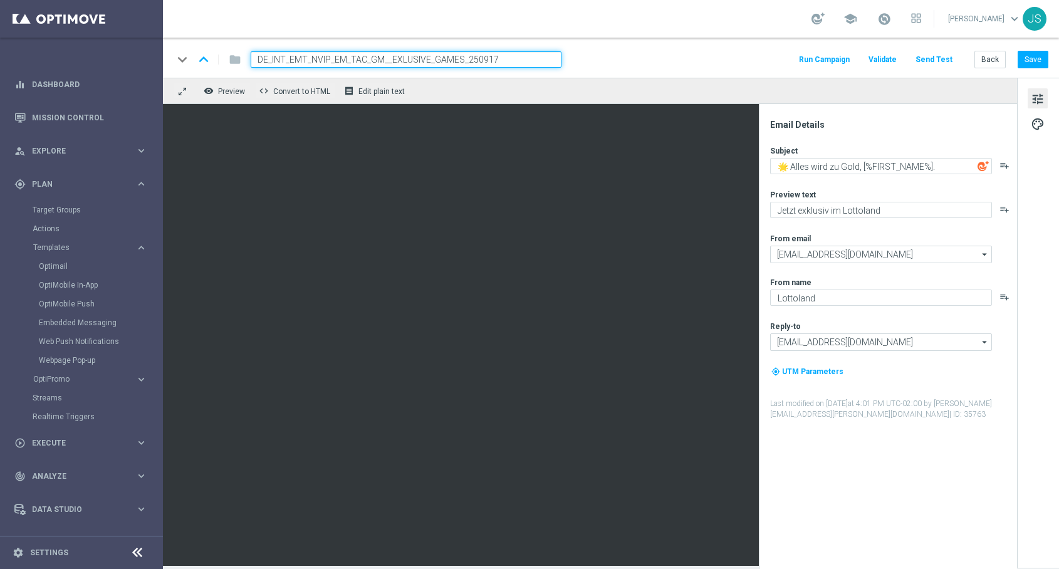
click at [458, 63] on input "DE_INT_EMT_NVIP_EM_TAC_GM__EXLUSIVE_GAMES_250917" at bounding box center [406, 59] width 311 height 16
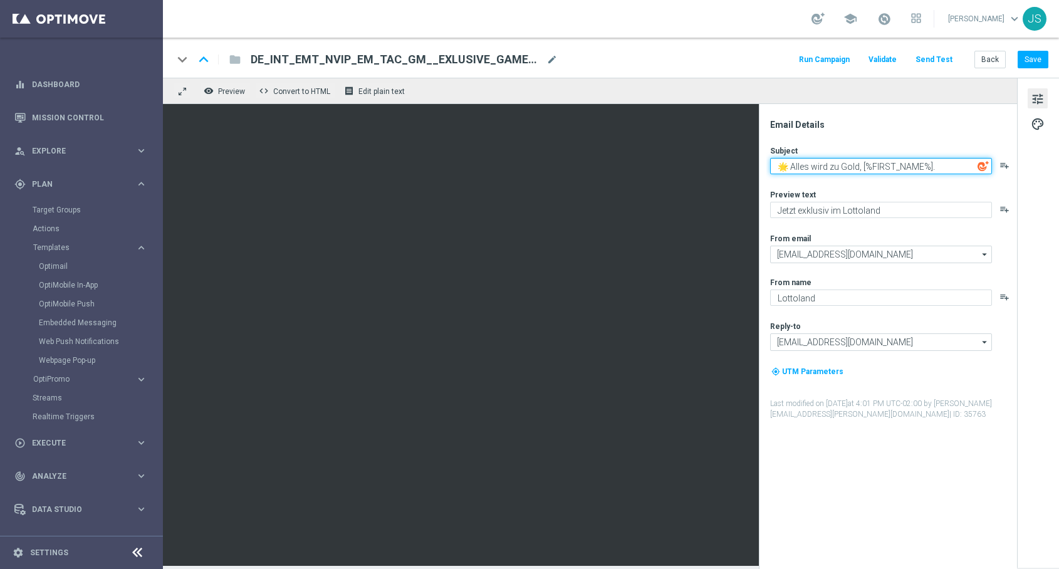
click at [875, 166] on textarea "🌟 Alles wird zu Gold, [%FIRST_NAME%]." at bounding box center [881, 166] width 222 height 16
paste textarea "🌄 Die Titanen kehren zurück, [%FIRST_NAME%]."
type textarea "🌄 Die Titanen kehren zurück, [%FIRST_NAME%]."
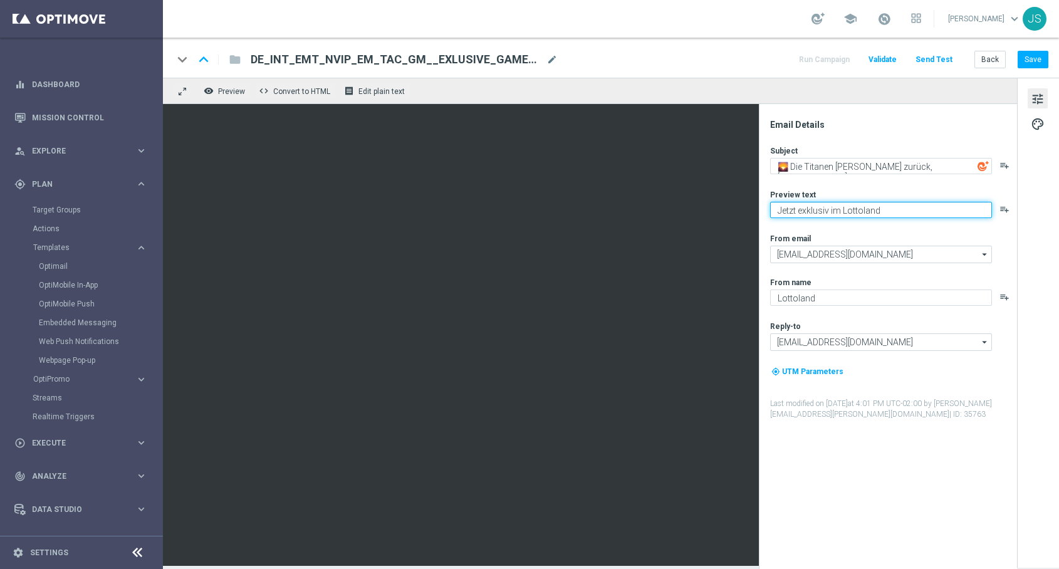
click at [837, 209] on textarea "Jetzt exklusiv im Lottoland" at bounding box center [881, 210] width 222 height 16
paste textarea "Neu und exklusiv im Lottoland"
click at [908, 214] on textarea "Neu und exklusiv im Lottoland" at bounding box center [881, 210] width 222 height 16
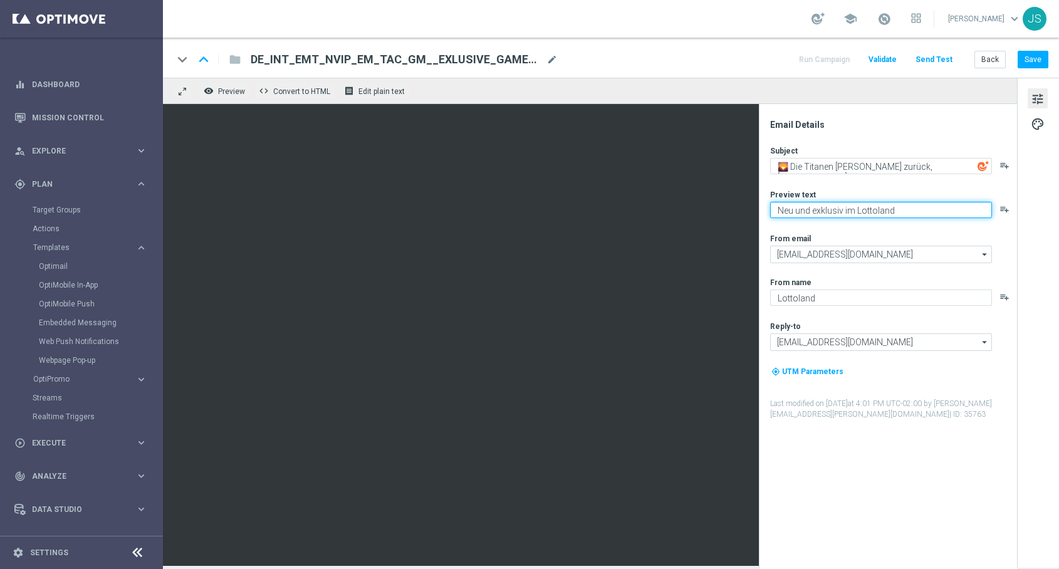
click at [908, 214] on textarea "Neu und exklusiv im Lottoland" at bounding box center [881, 210] width 222 height 16
type textarea "Neu und exklusiv im Lottoland"
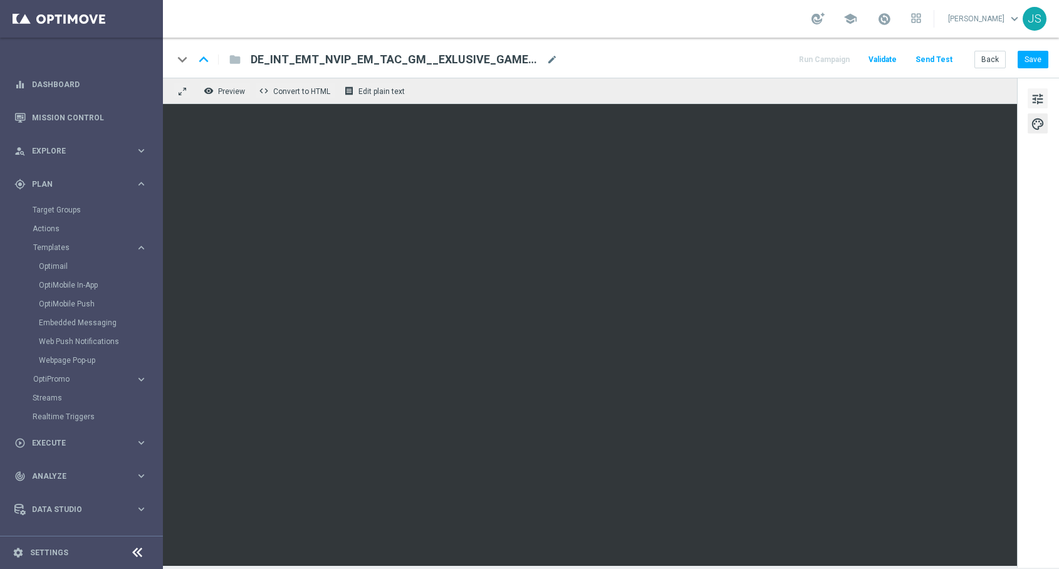
click at [1048, 98] on button "tune" at bounding box center [1038, 98] width 20 height 20
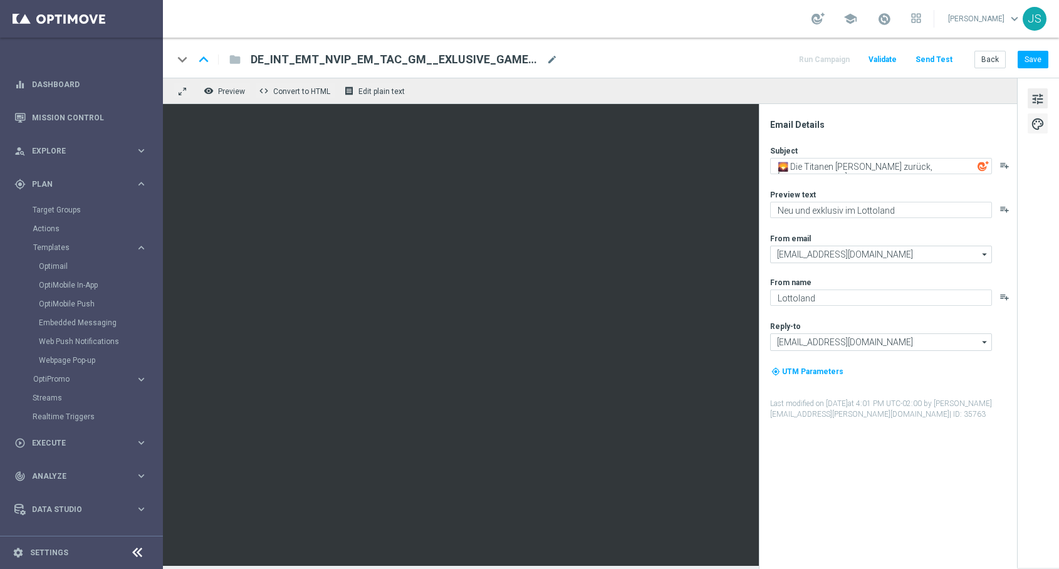
click at [1047, 122] on button "palette" at bounding box center [1038, 123] width 20 height 20
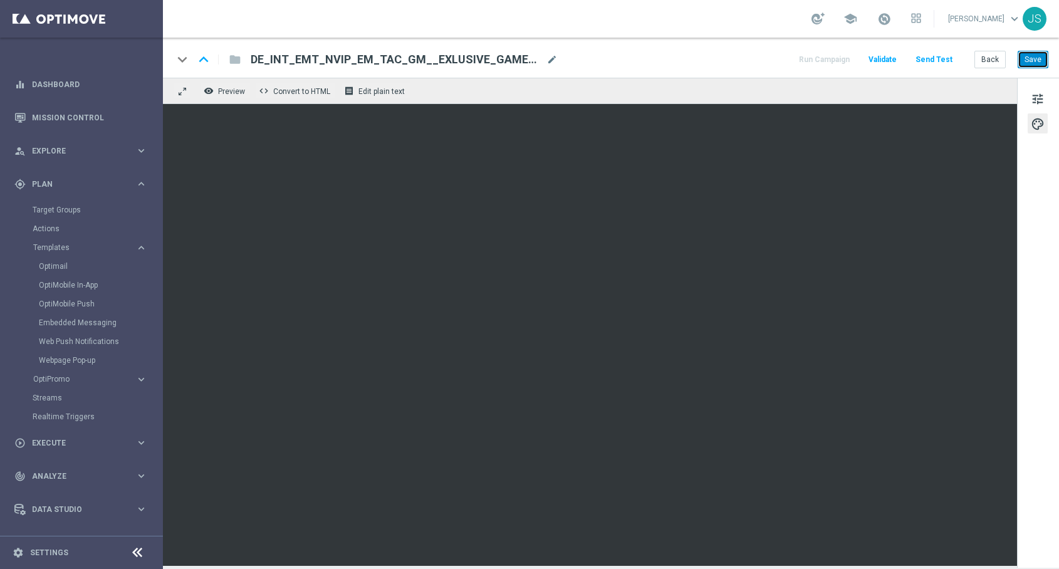
click at [1039, 53] on button "Save" at bounding box center [1033, 60] width 31 height 18
click at [936, 63] on button "Send Test" at bounding box center [934, 59] width 41 height 17
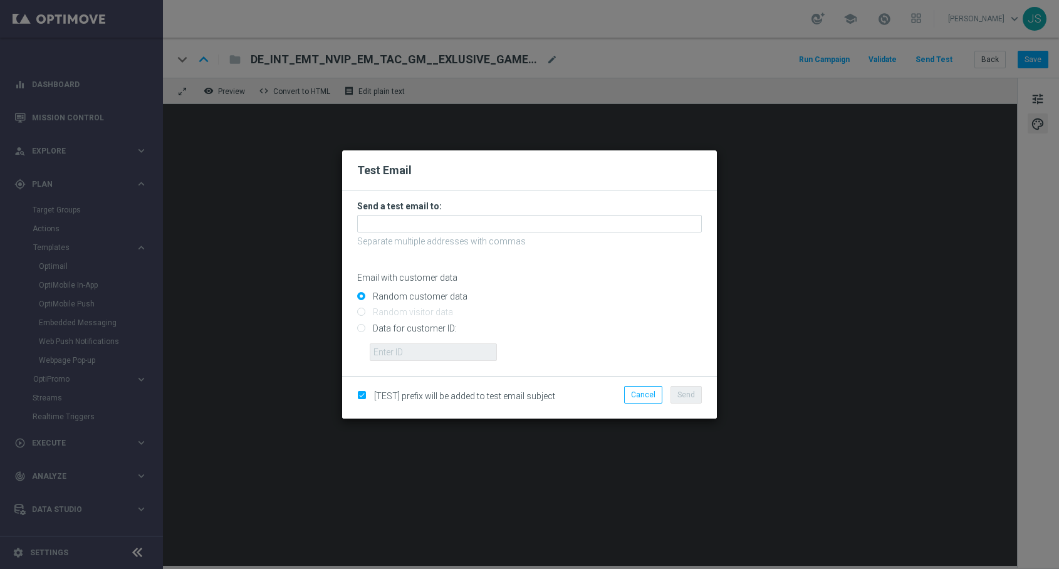
click at [535, 212] on form "Send a test email to: Separate multiple addresses with commas Email with custom…" at bounding box center [529, 281] width 345 height 160
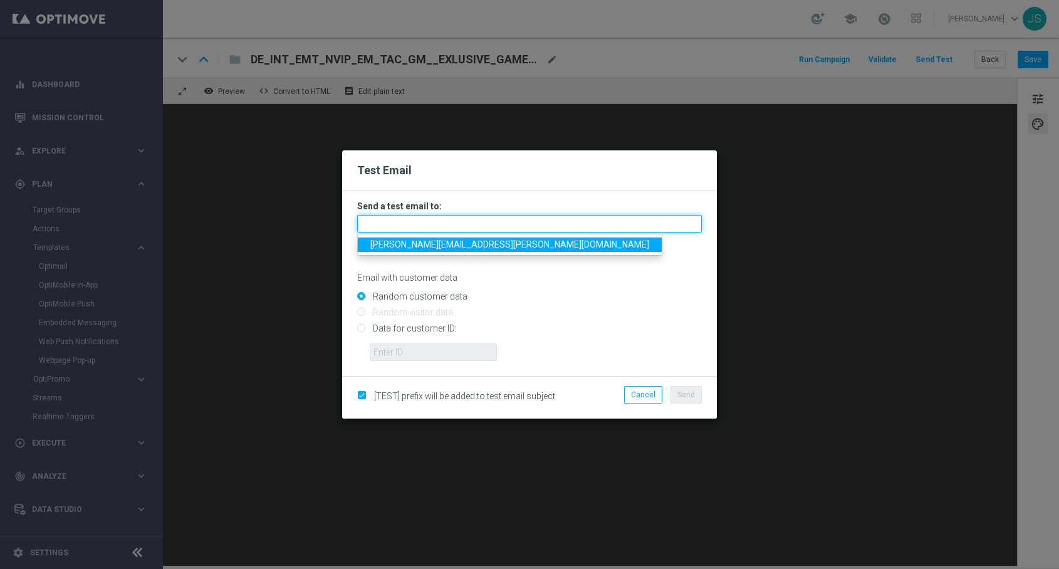
click at [535, 216] on input "text" at bounding box center [529, 224] width 345 height 18
type input "jessica.schmitt@lottoland.com"
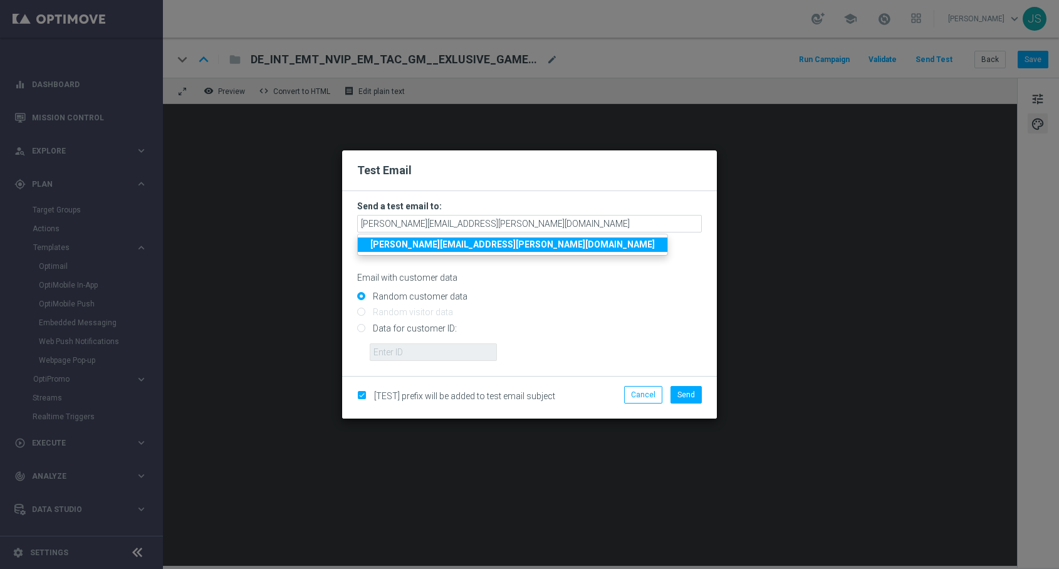
click at [632, 369] on form "Send a test email to: jessica.schmitt@lottoland.com jessica.schmitt@lottoland.c…" at bounding box center [529, 283] width 375 height 185
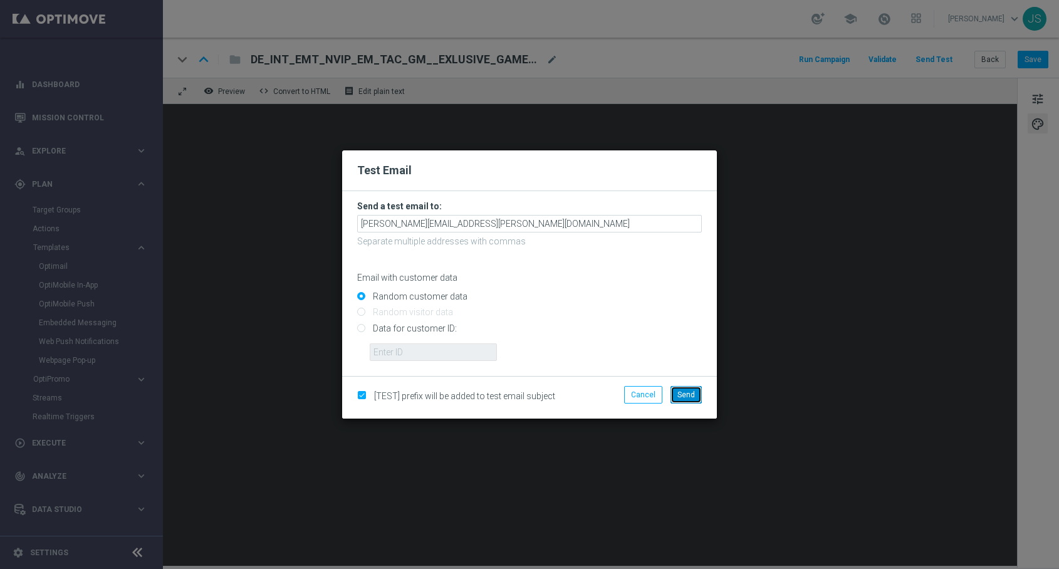
click at [693, 396] on span "Send" at bounding box center [687, 395] width 18 height 9
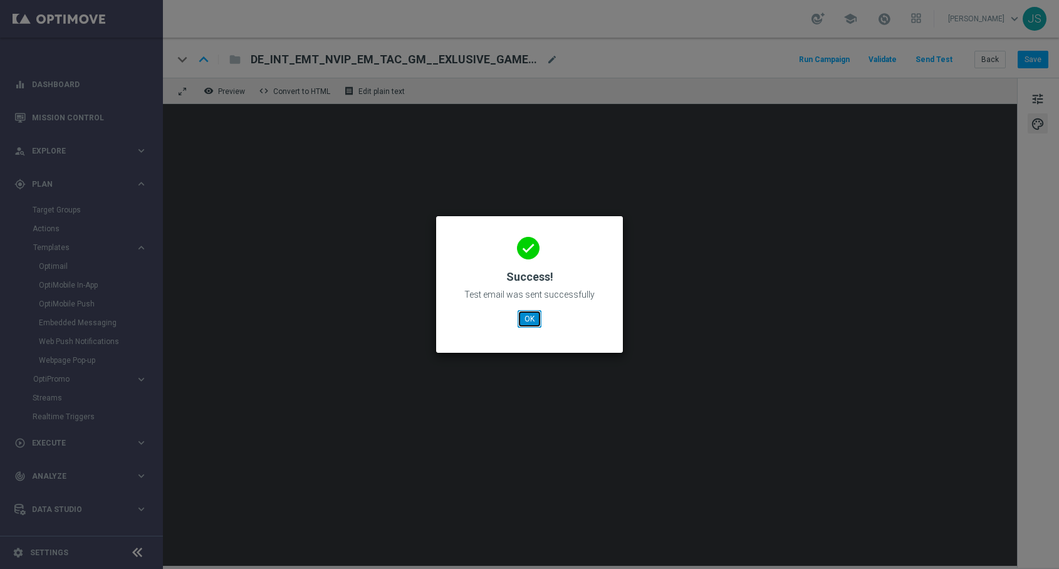
click at [528, 317] on button "OK" at bounding box center [530, 319] width 24 height 18
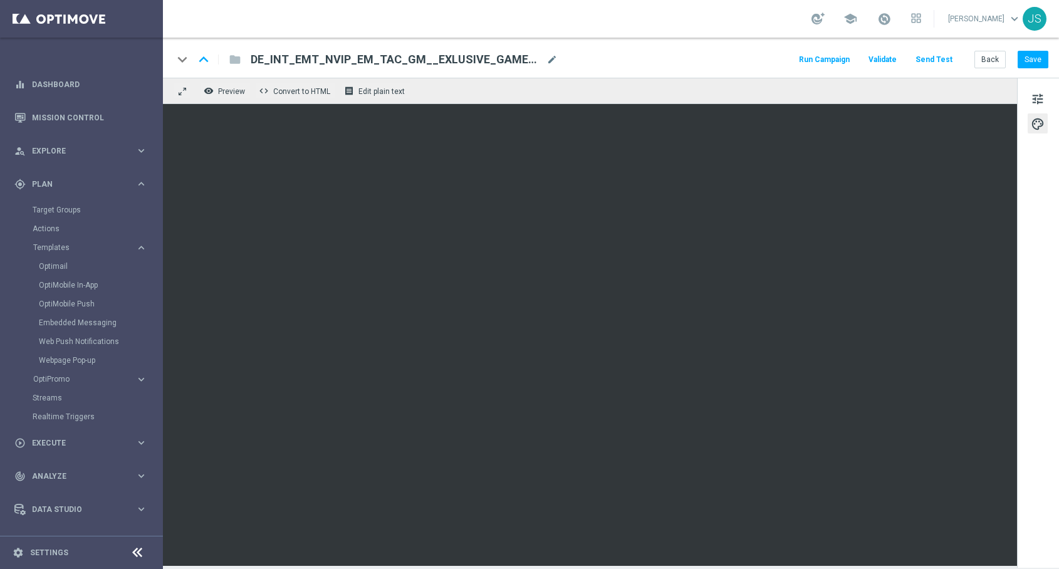
click at [407, 59] on span "DE_INT_EMT_NVIP_EM_TAC_GM__EXLUSIVE_GAMES_250917" at bounding box center [396, 59] width 291 height 15
click at [0, 0] on input "DE_INT_EMT_NVIP_EM_TAC_GM__EXLUSIVE_GAMES_250917" at bounding box center [0, 0] width 0 height 0
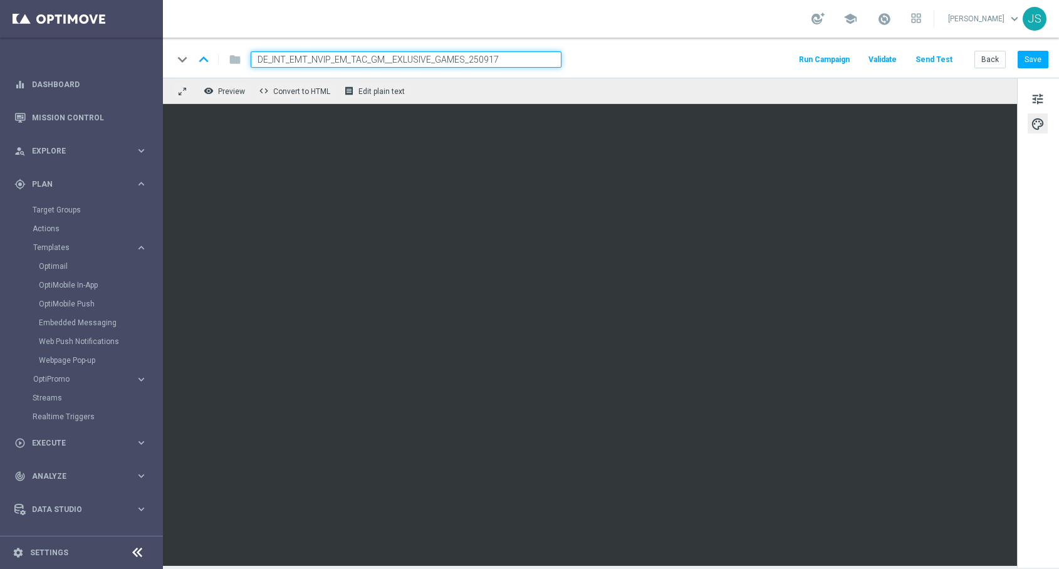
click at [407, 59] on input "DE_INT_EMT_NVIP_EM_TAC_GM__EXLUSIVE_GAMES_250917" at bounding box center [406, 59] width 311 height 16
click at [1043, 65] on button "Save" at bounding box center [1033, 60] width 31 height 18
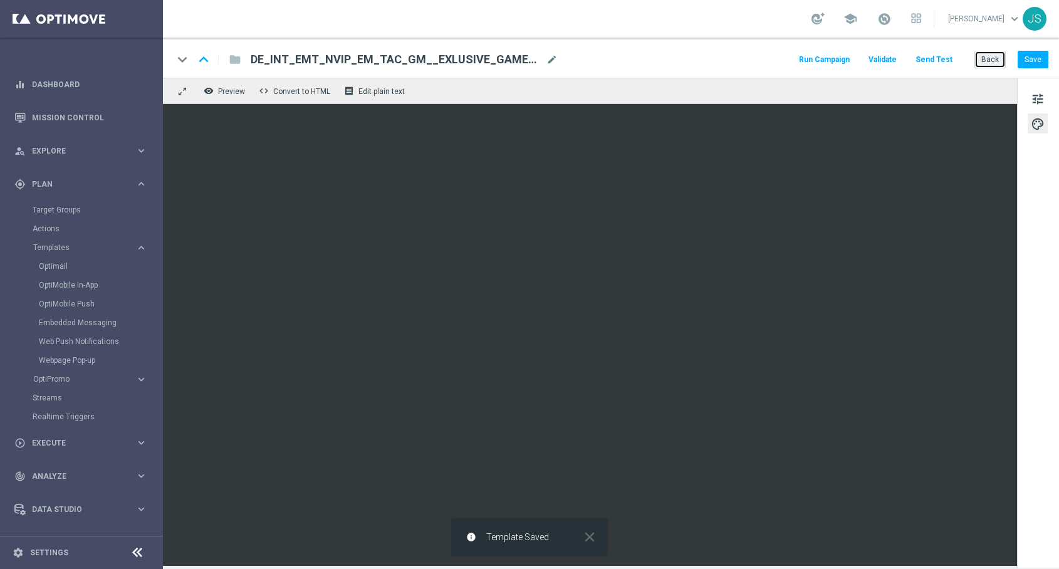
click at [982, 61] on button "Back" at bounding box center [990, 60] width 31 height 18
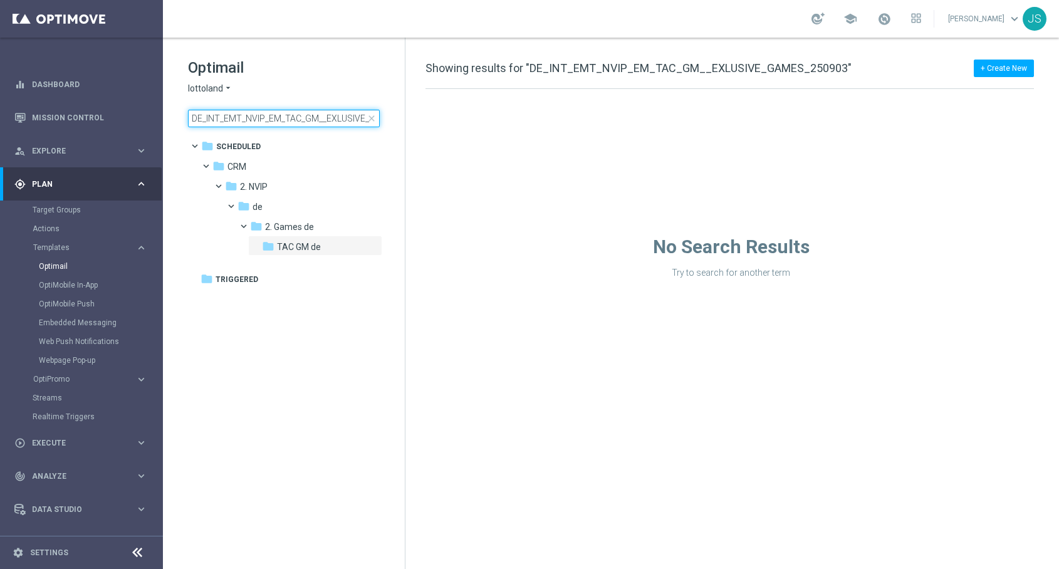
click at [310, 124] on input "DE_INT_EMT_NVIP_EM_TAC_GM__EXLUSIVE_GAMES_250903" at bounding box center [284, 119] width 192 height 18
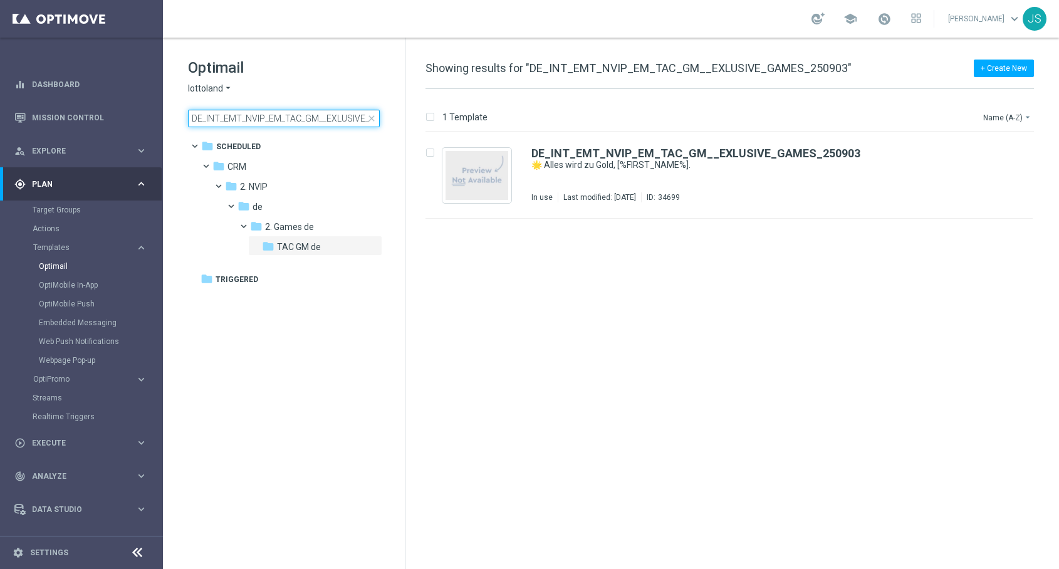
click at [310, 124] on input "DE_INT_EMT_NVIP_EM_TAC_GM__EXLUSIVE_GAMES_250903" at bounding box center [284, 119] width 192 height 18
type input "DE_INT_EMT_NVIP_EM_TAC_GM__EXLUSIVE_GAMES_250917"
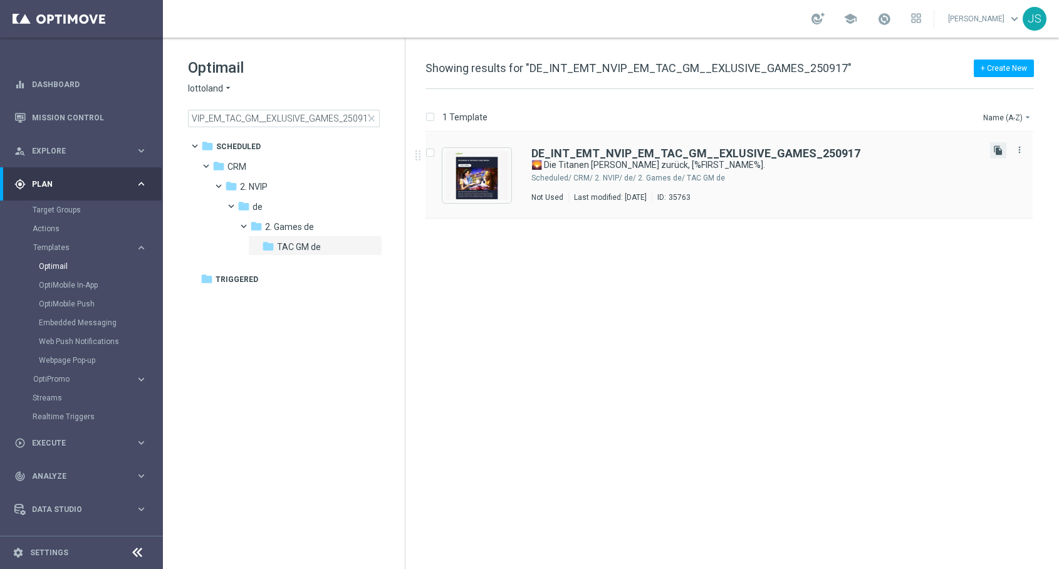
click at [998, 148] on icon "file_copy" at bounding box center [999, 150] width 10 height 10
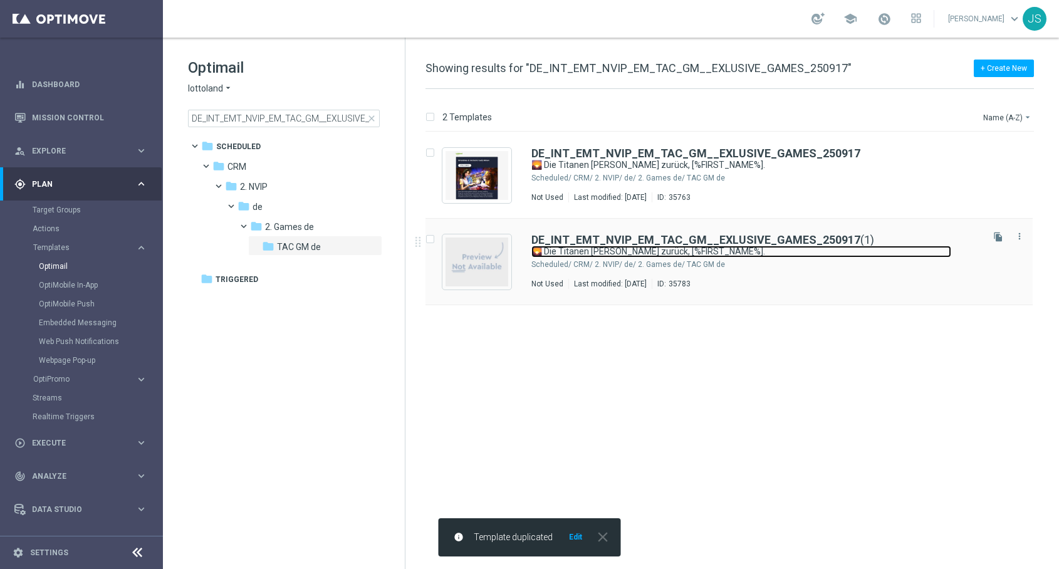
click at [668, 249] on link "🌄 Die Titanen kehren zurück, [%FIRST_NAME%]." at bounding box center [742, 252] width 420 height 12
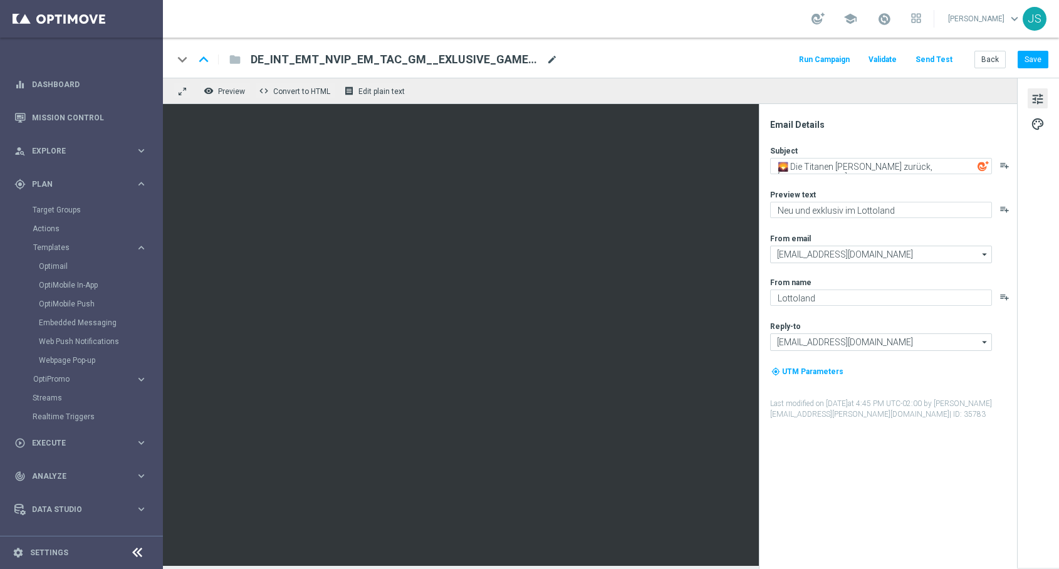
click at [554, 58] on span "mode_edit" at bounding box center [552, 59] width 11 height 11
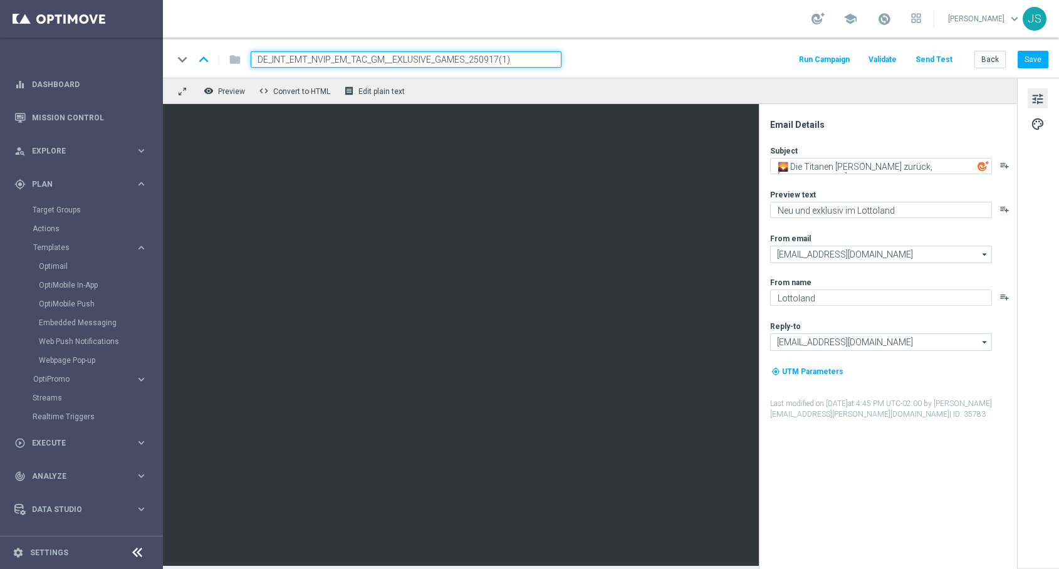
click at [535, 56] on input "DE_INT_EMT_NVIP_EM_TAC_GM__EXLUSIVE_GAMES_250917(1)" at bounding box center [406, 59] width 311 height 16
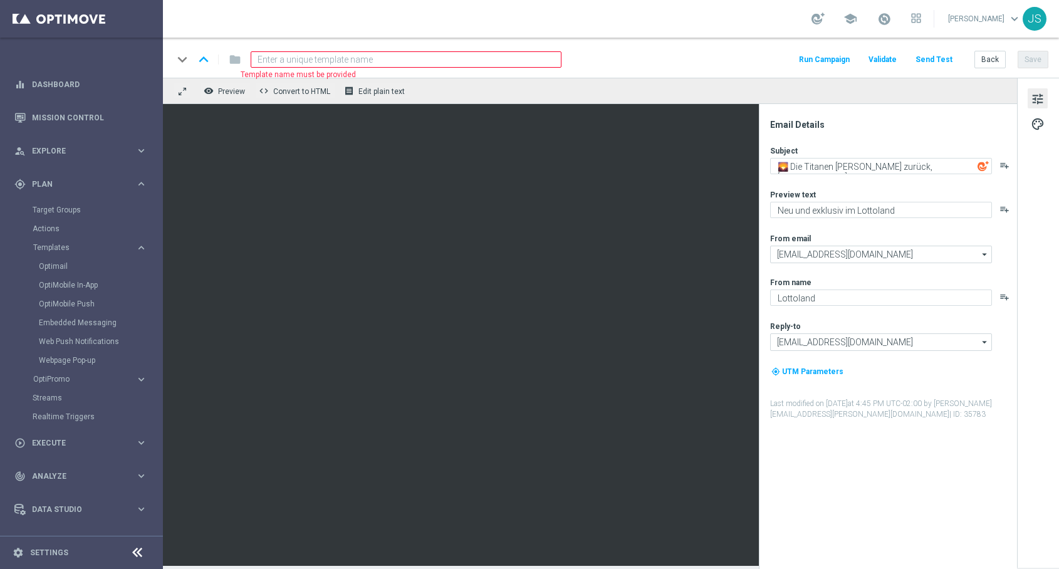
paste input "AT_EMT_NVIP_EM_TAC_GM__EXLUSIVE_GAMES_250917"
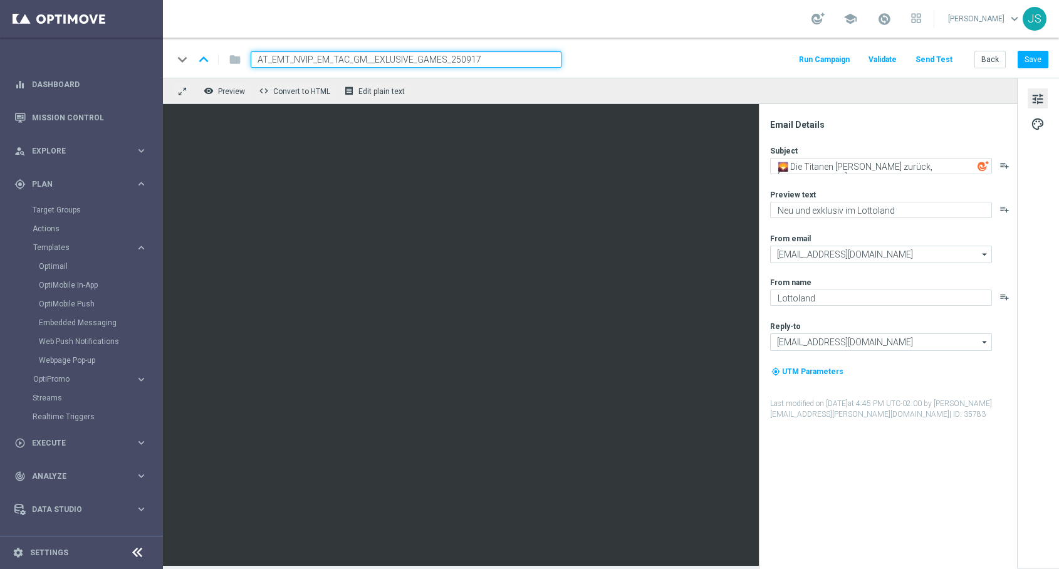
type input "AT_EMT_NVIP_EM_TAC_GM__EXLUSIVE_GAMES_250917"
click at [619, 86] on div "remove_red_eye Preview code Convert to HTML receipt Edit plain text" at bounding box center [590, 91] width 854 height 26
click at [611, 59] on div "keyboard_arrow_down keyboard_arrow_up folder AT_EMT_NVIP_EM_TAC_GM__EXLUSIVE_GA…" at bounding box center [611, 59] width 876 height 16
click at [530, 55] on input "AT_EMT_NVIP_EM_TAC_GM__EXLUSIVE_GAMES_250917" at bounding box center [406, 59] width 311 height 16
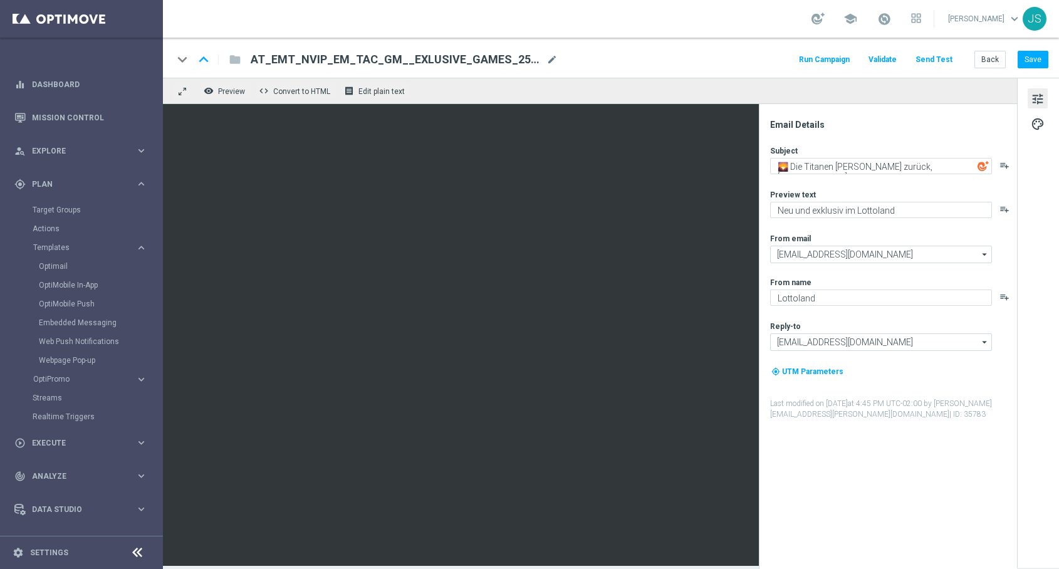
click at [503, 90] on div "remove_red_eye Preview code Convert to HTML receipt Edit plain text" at bounding box center [590, 91] width 854 height 26
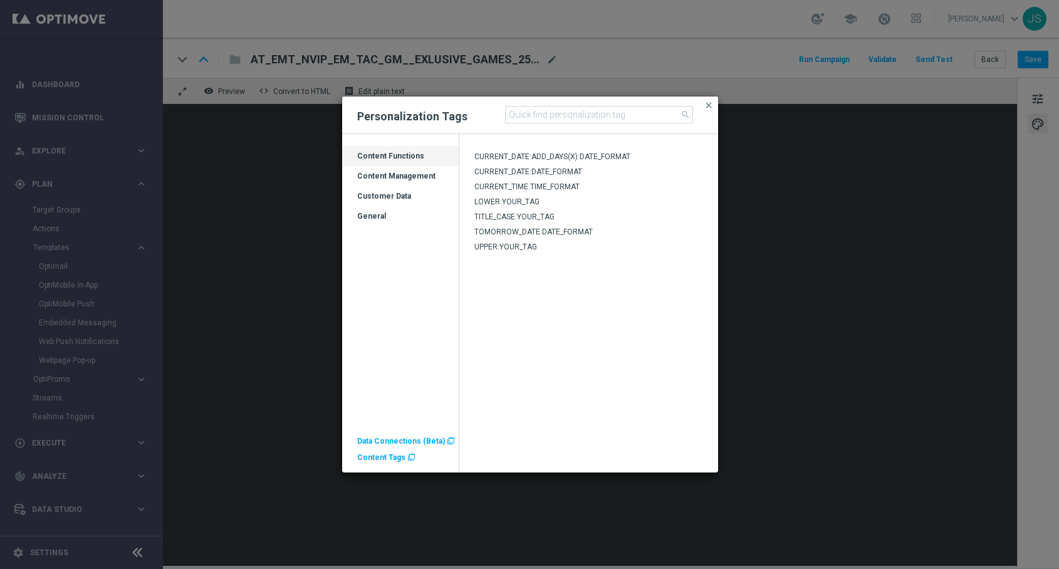
click at [387, 460] on span "Content Tags" at bounding box center [381, 457] width 48 height 9
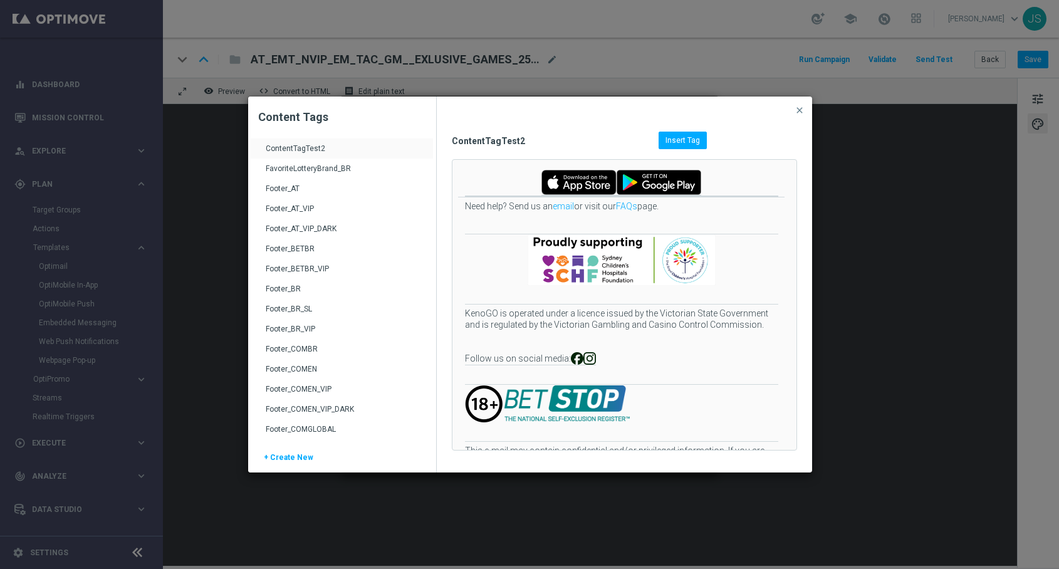
click at [278, 192] on div "Footer_AT" at bounding box center [343, 194] width 155 height 20
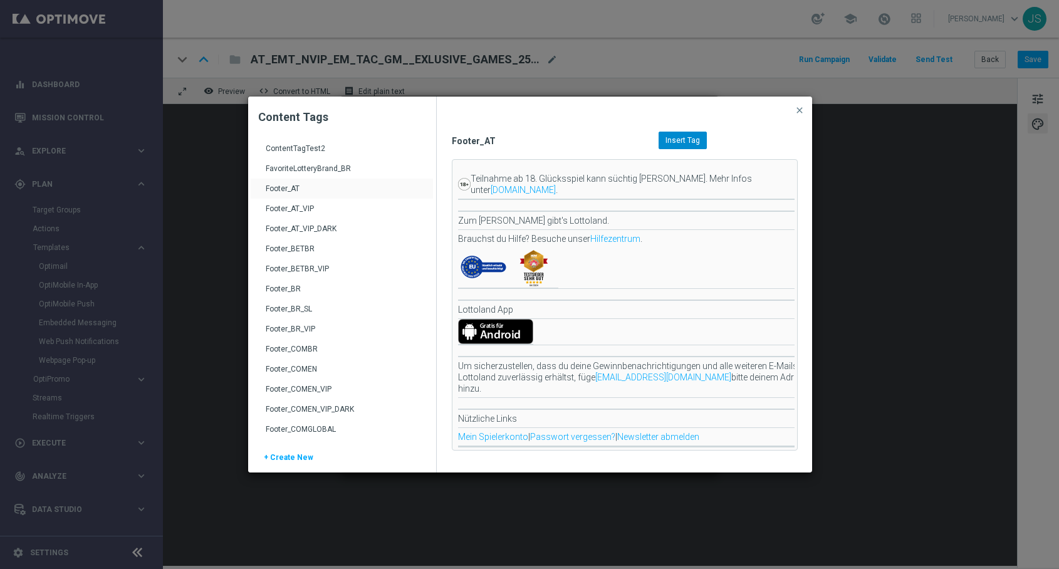
click at [698, 139] on span "Insert Tag" at bounding box center [683, 140] width 34 height 9
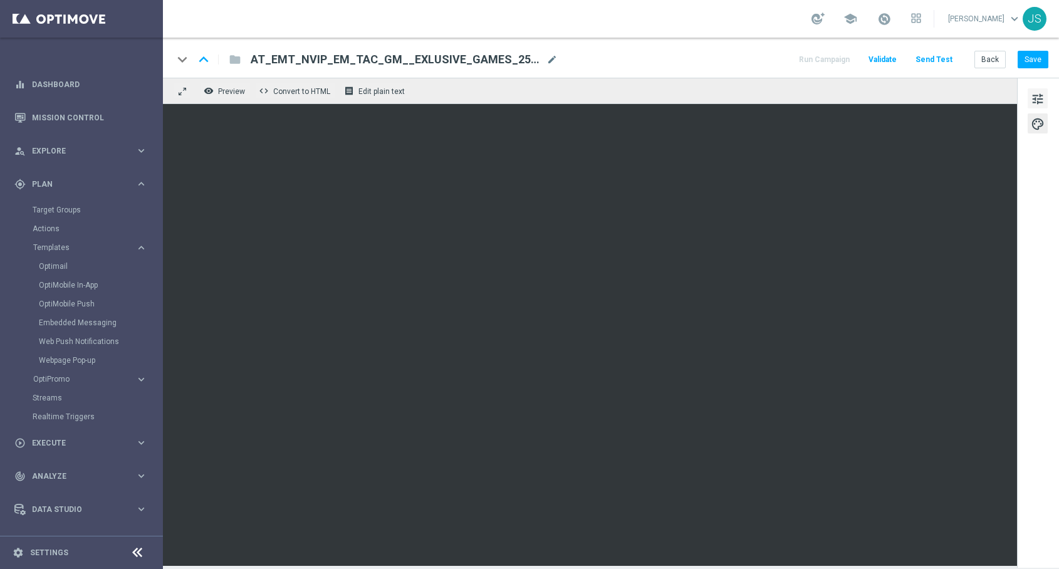
click at [1042, 102] on span "tune" at bounding box center [1038, 99] width 14 height 16
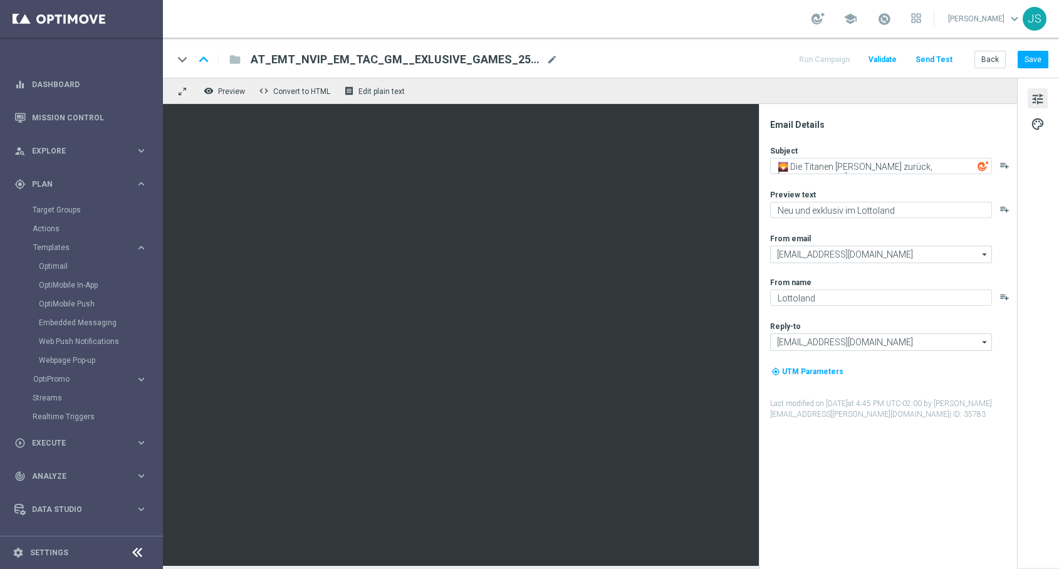
click at [362, 53] on span "AT_EMT_NVIP_EM_TAC_GM__EXLUSIVE_GAMES_250917" at bounding box center [396, 59] width 291 height 15
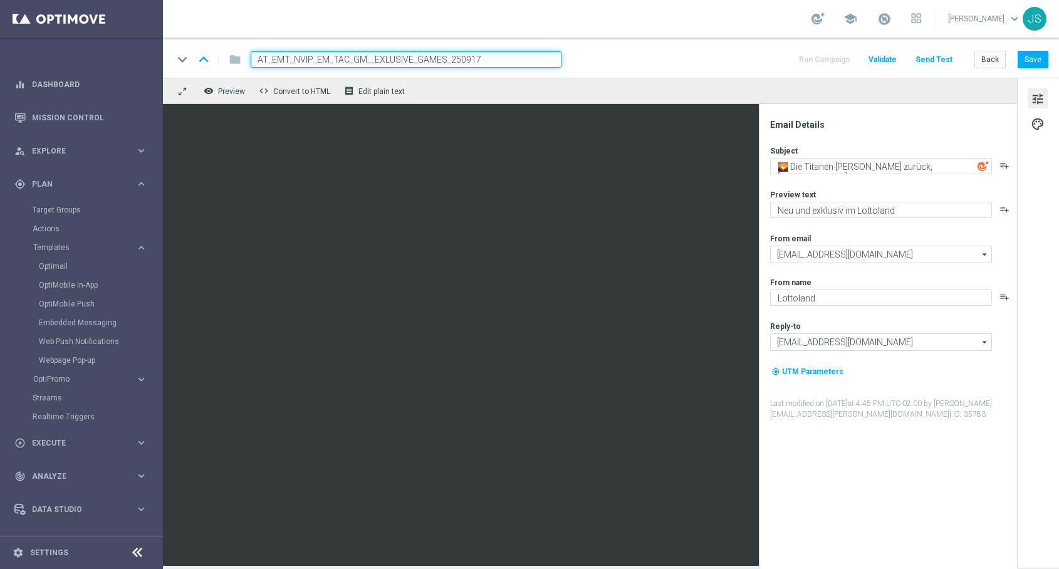
click at [368, 56] on input "AT_EMT_NVIP_EM_TAC_GM__EXLUSIVE_GAMES_250917" at bounding box center [406, 59] width 311 height 16
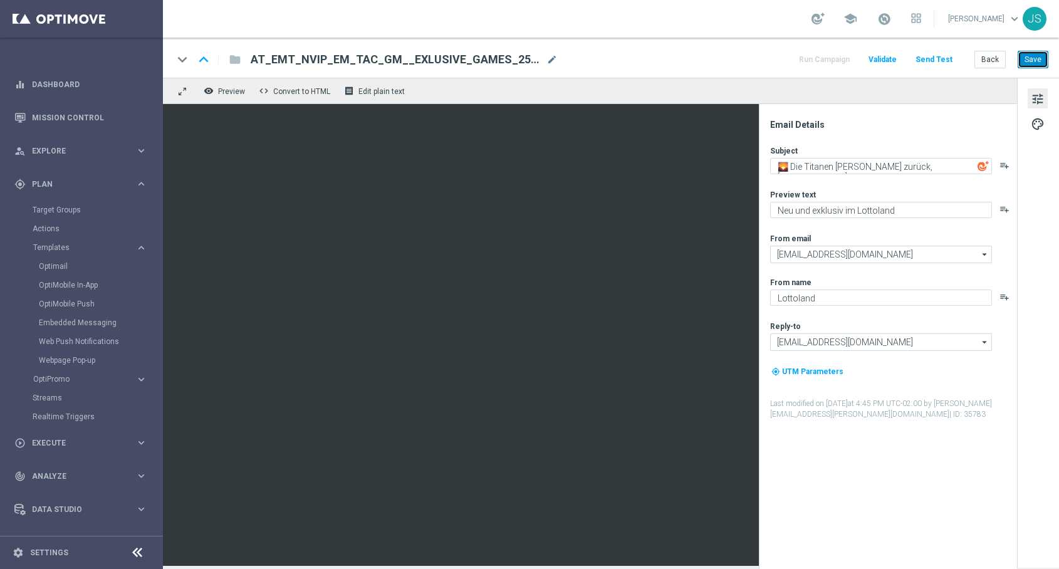
click at [1029, 57] on button "Save" at bounding box center [1033, 60] width 31 height 18
click at [938, 62] on button "Send Test" at bounding box center [934, 59] width 41 height 17
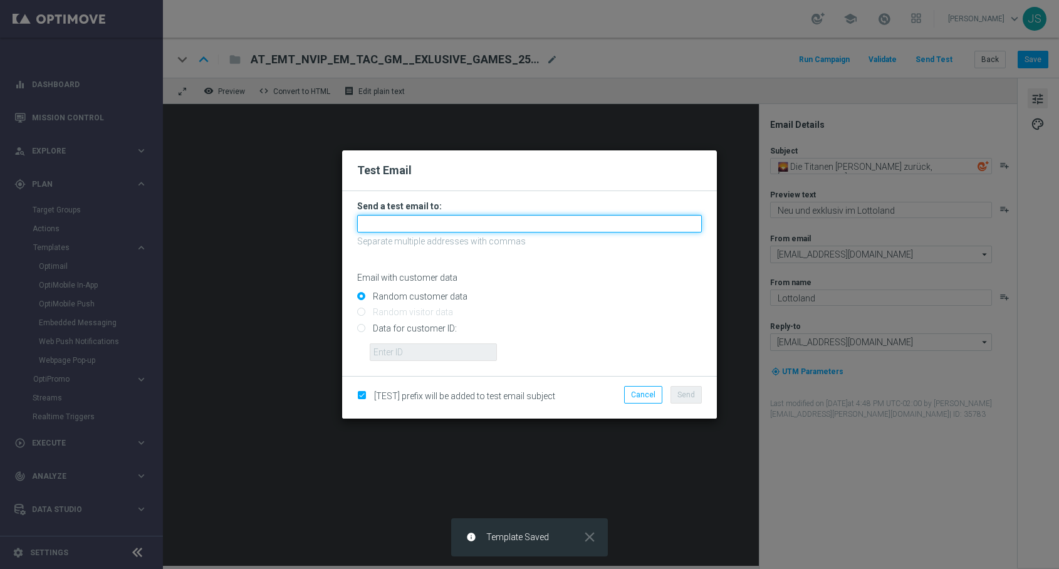
click at [419, 224] on input "text" at bounding box center [529, 224] width 345 height 18
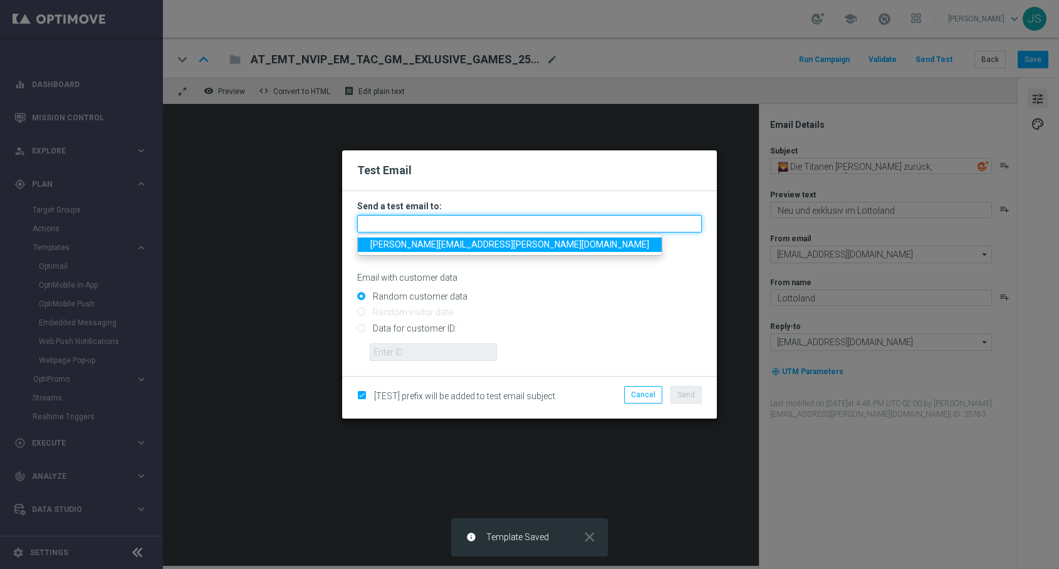
type input "jessica.schmitt@lottoland.com"
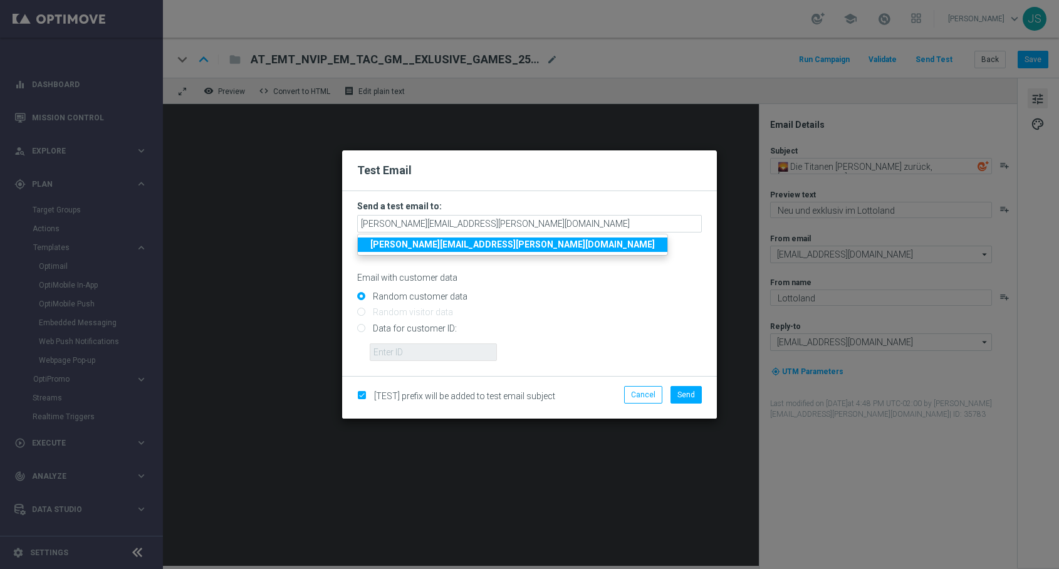
click at [431, 253] on ul "jessica.schmitt@lottoland.com" at bounding box center [512, 245] width 311 height 22
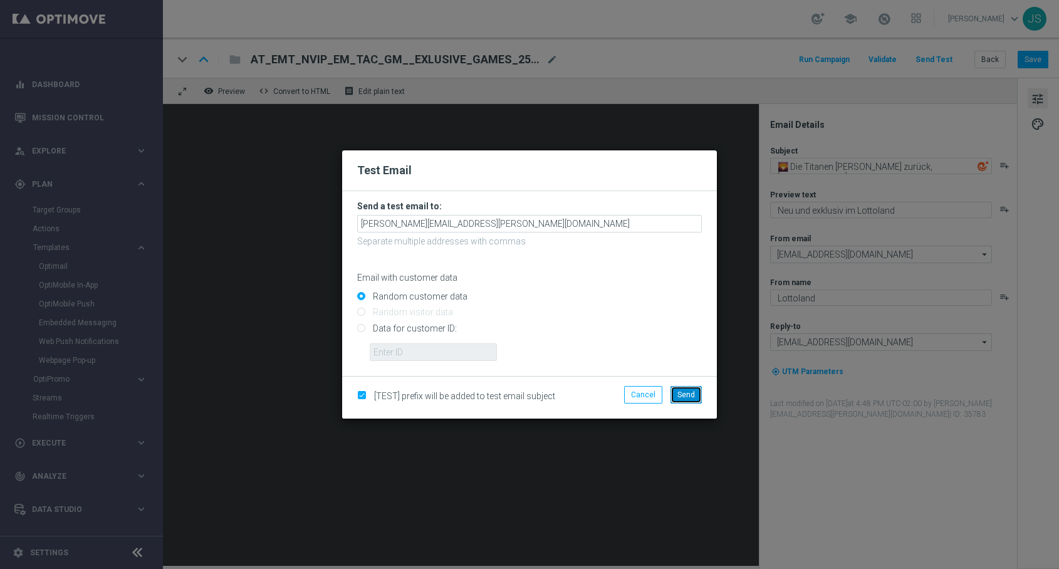
click at [688, 399] on span "Send" at bounding box center [687, 395] width 18 height 9
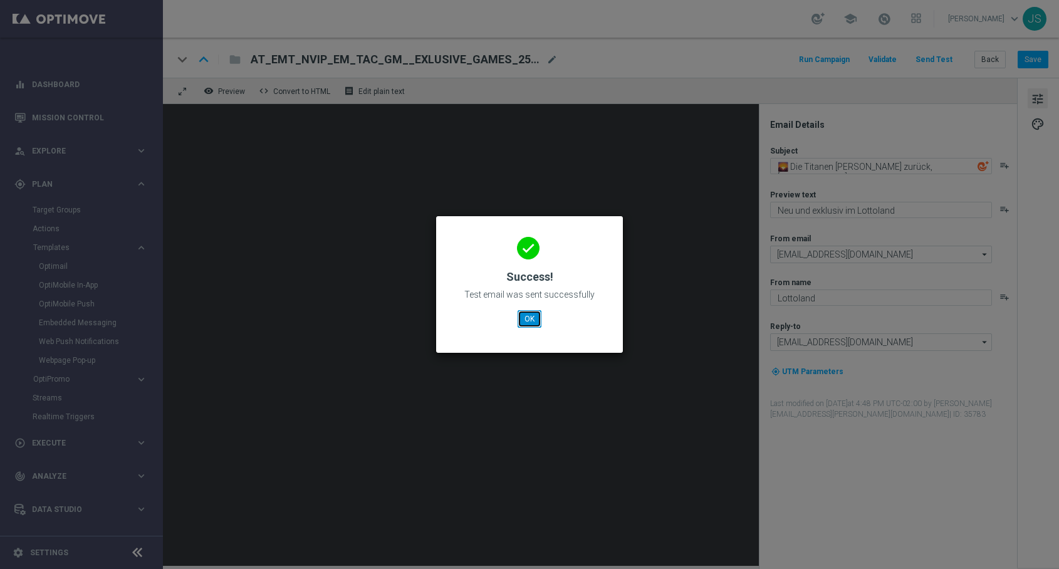
click at [531, 317] on button "OK" at bounding box center [530, 319] width 24 height 18
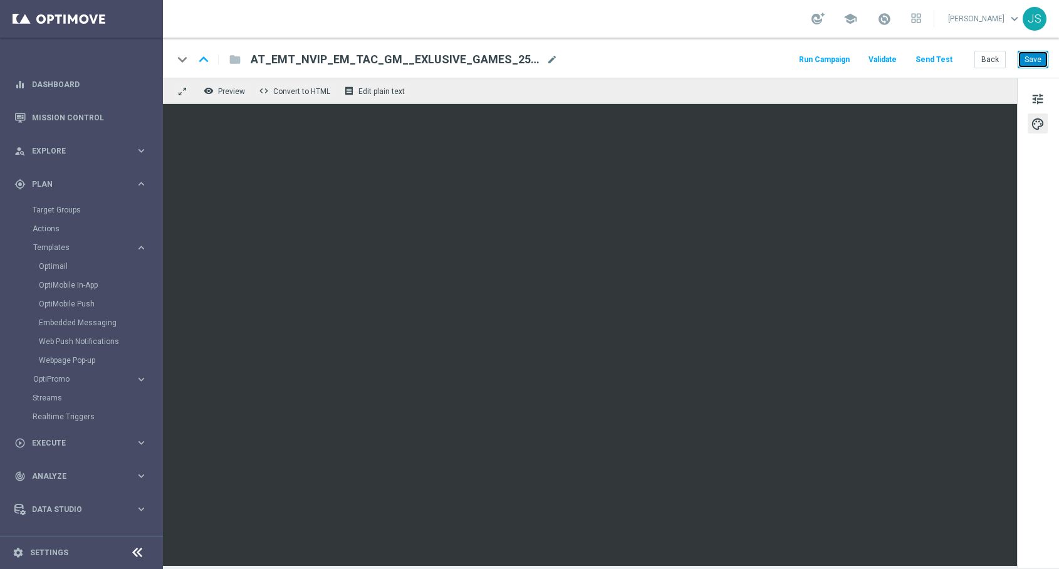
click at [1036, 60] on button "Save" at bounding box center [1033, 60] width 31 height 18
click at [1036, 58] on button "Save" at bounding box center [1033, 60] width 31 height 18
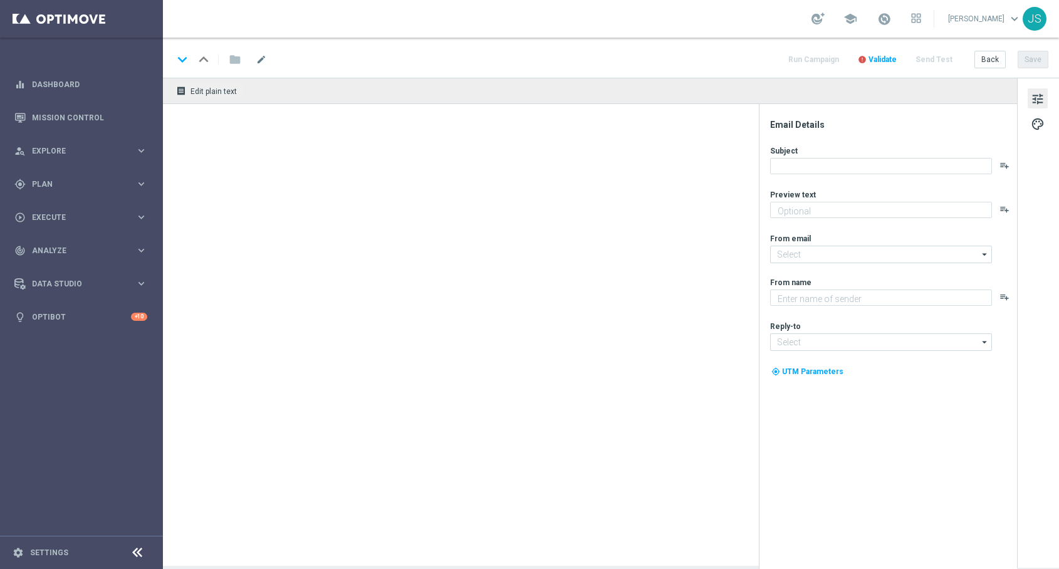
type textarea "Hol dir EuroJackpot GRATIS zu EuroMillionen."
type textarea "Lottoland"
type input "[EMAIL_ADDRESS][DOMAIN_NAME]"
type textarea "Hol dir EuroJackpot GRATIS zu EuroMillionen."
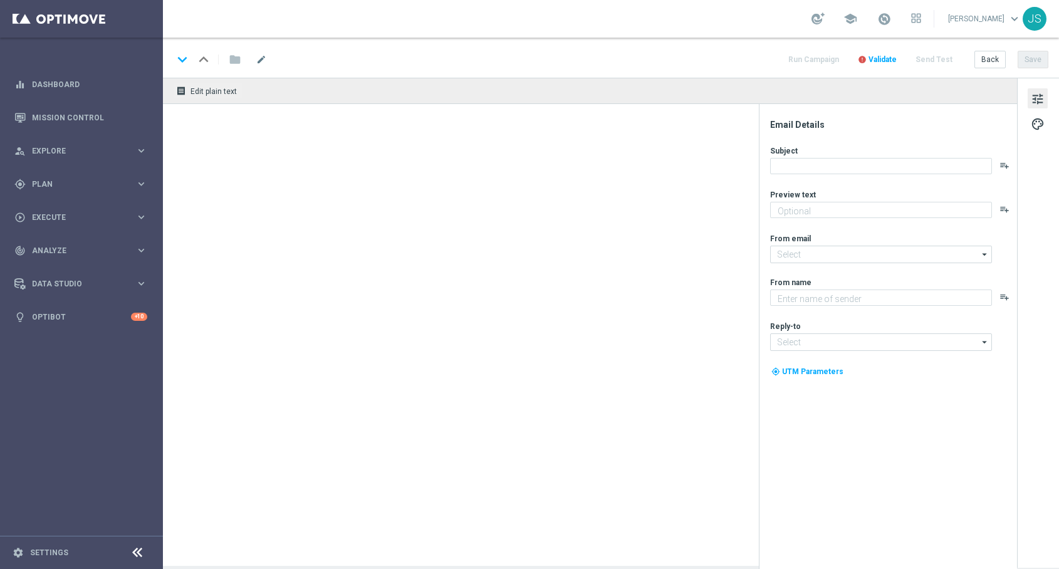
type textarea "Lottoland"
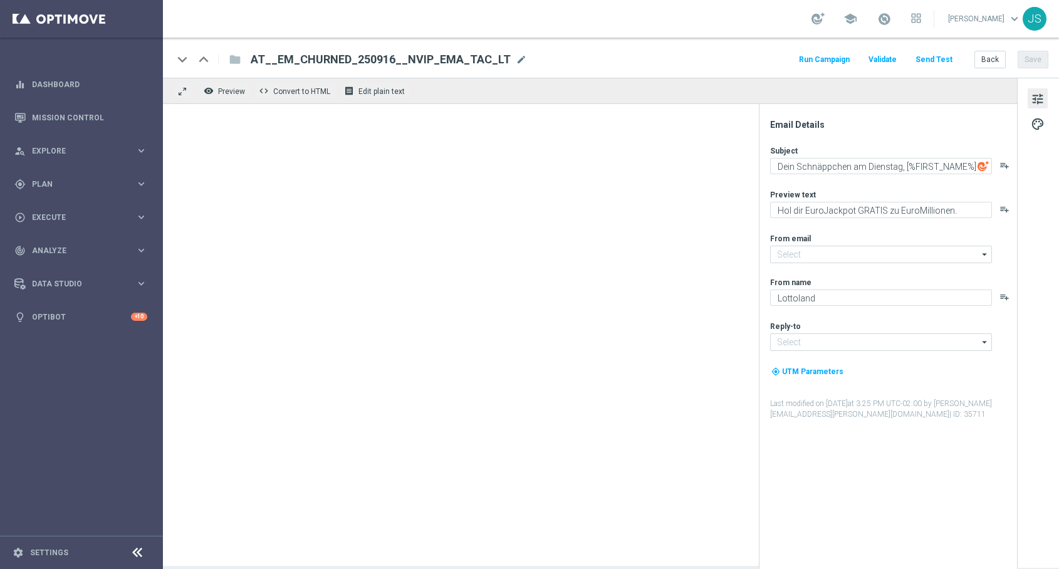
type input "[EMAIL_ADDRESS][DOMAIN_NAME]"
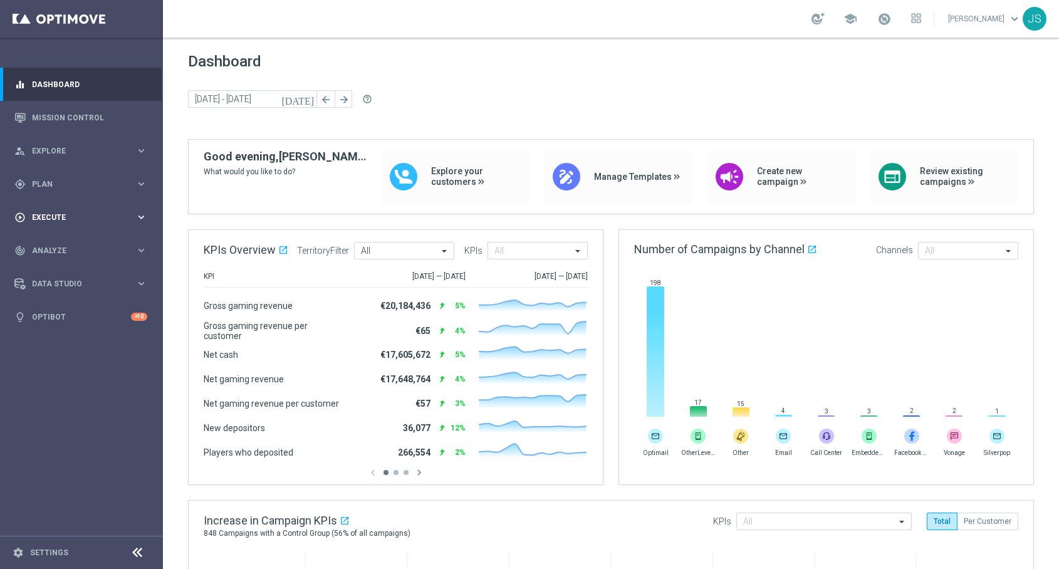
click at [107, 209] on div "play_circle_outline Execute keyboard_arrow_right" at bounding box center [81, 217] width 162 height 33
click at [112, 187] on span "Plan" at bounding box center [83, 185] width 103 height 8
click at [69, 247] on span "Templates" at bounding box center [78, 248] width 90 height 8
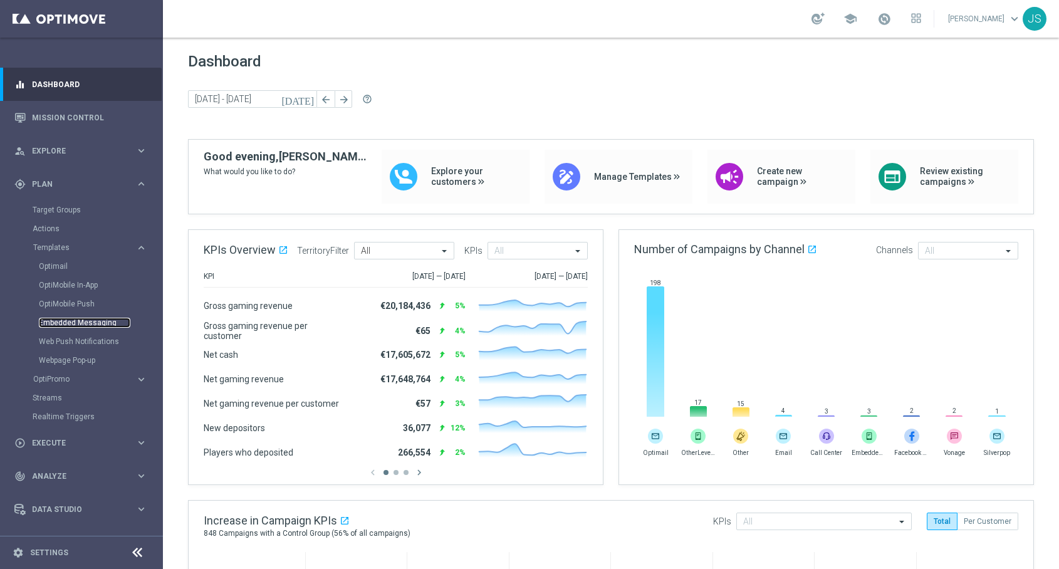
click at [61, 324] on link "Embedded Messaging" at bounding box center [85, 323] width 92 height 10
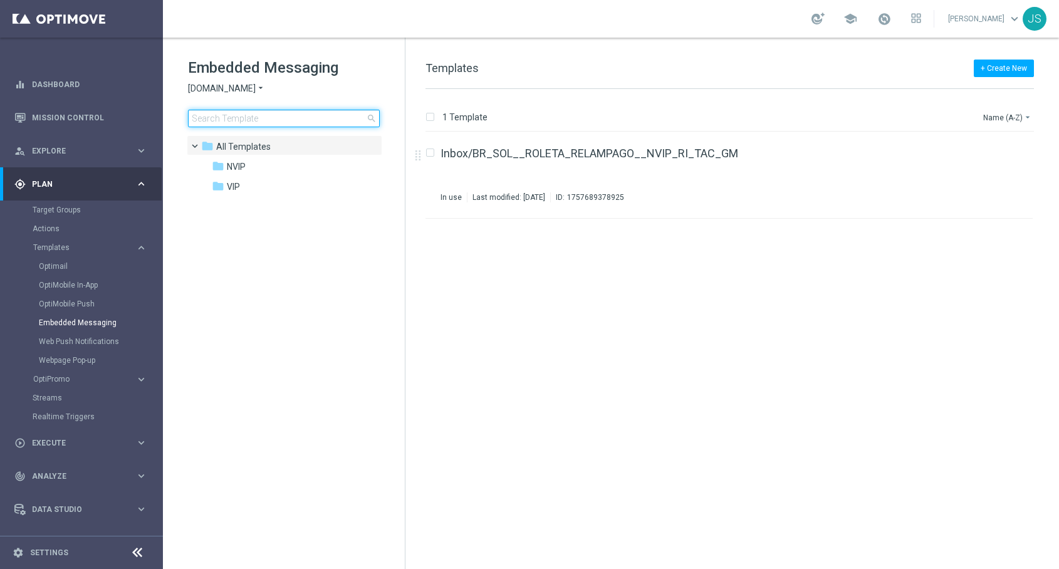
click at [280, 118] on input at bounding box center [284, 119] width 192 height 18
type input "DE_REG__EJ_250916__NVIP_RI_TAC_LT"
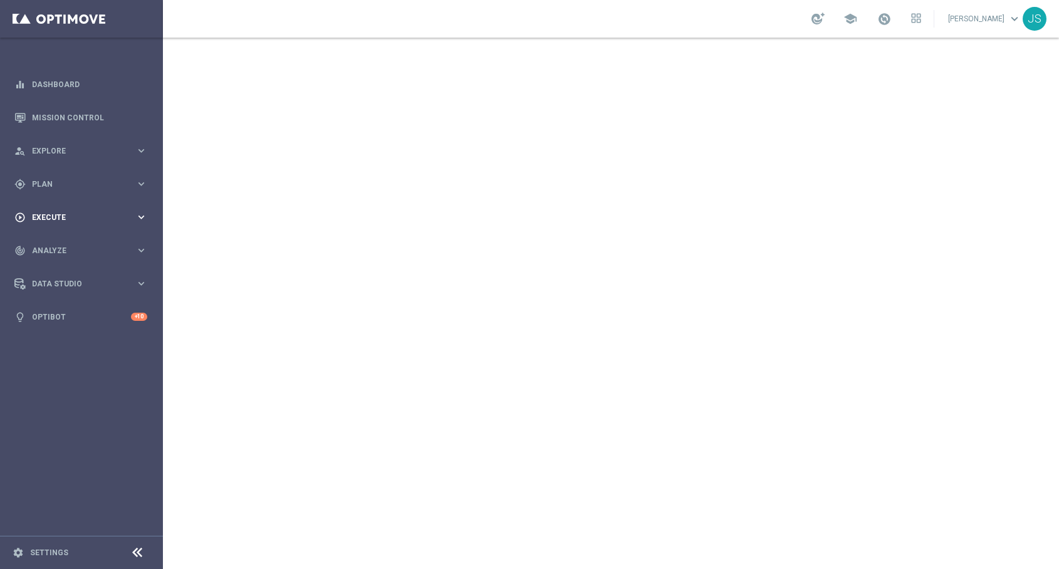
click at [133, 218] on span "Execute" at bounding box center [83, 218] width 103 height 8
click at [101, 238] on div "Campaign Builder" at bounding box center [97, 243] width 129 height 19
click at [88, 247] on link "Campaign Builder" at bounding box center [82, 243] width 98 height 10
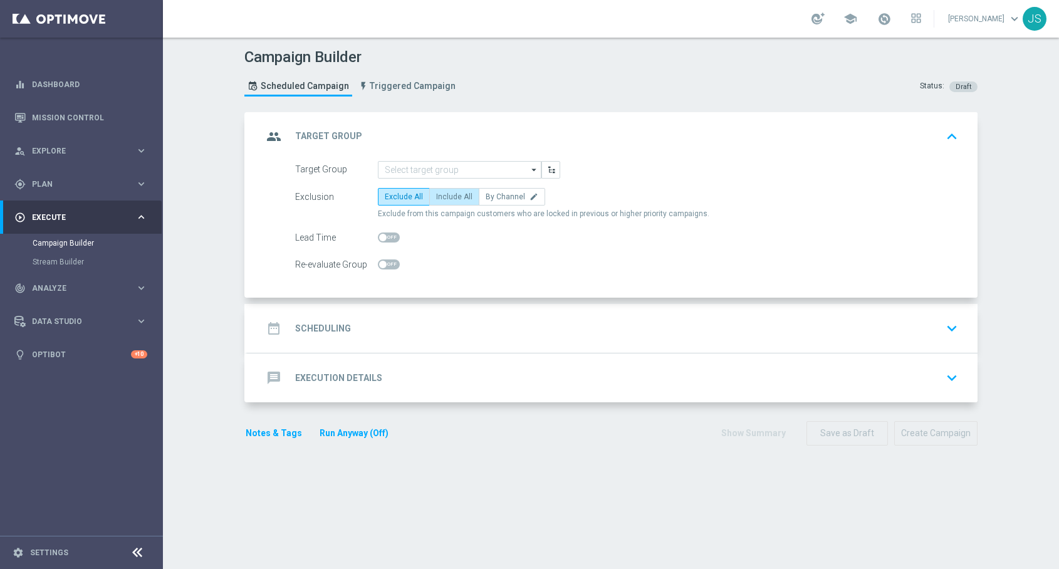
click at [430, 191] on label "Include All" at bounding box center [454, 197] width 50 height 18
click at [436, 195] on input "Include All" at bounding box center [440, 199] width 8 height 8
radio input "true"
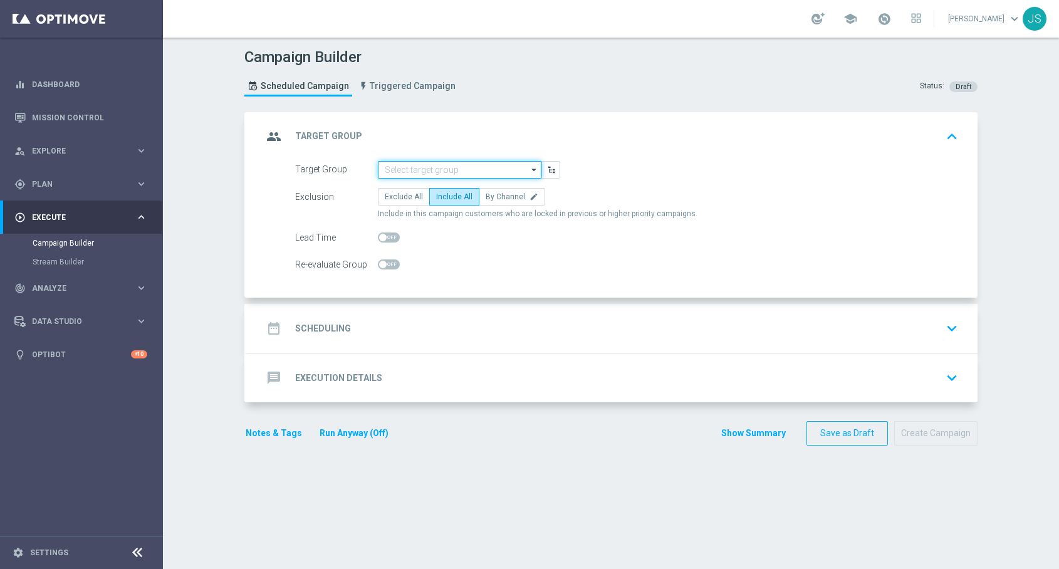
click at [416, 166] on input at bounding box center [460, 170] width 164 height 18
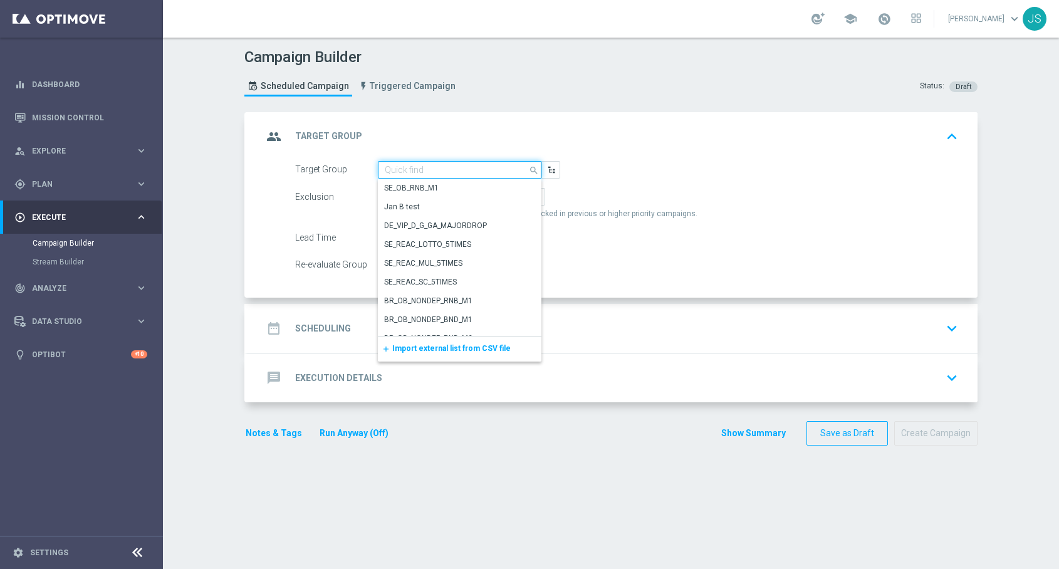
paste input "de_DE_TGT_NVIP_RI_TAC_MIX__BASE_ALL"
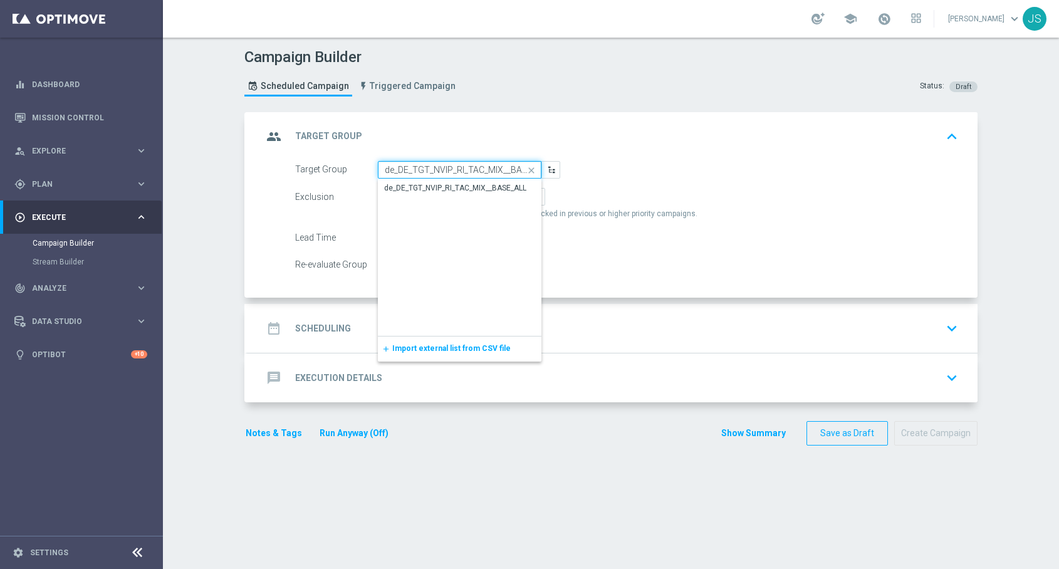
scroll to position [0, 21]
click at [441, 181] on div "de_DE_TGT_NVIP_RI_TAC_MIX__BASE_ALL" at bounding box center [460, 188] width 164 height 18
type input "de_DE_TGT_NVIP_RI_TAC_MIX__BASE_ALL"
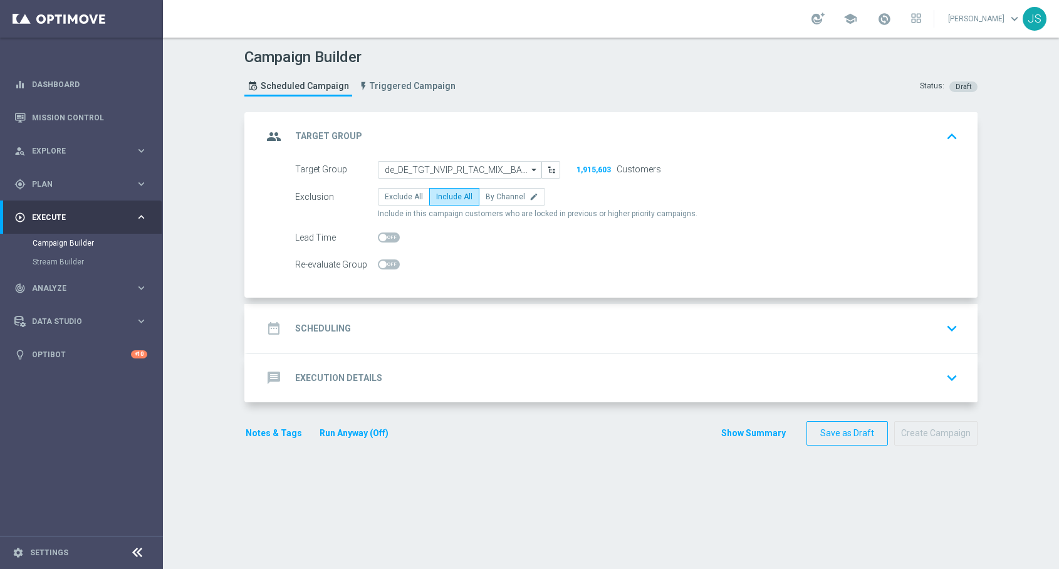
click at [570, 322] on div "date_range Scheduling keyboard_arrow_down" at bounding box center [613, 329] width 700 height 24
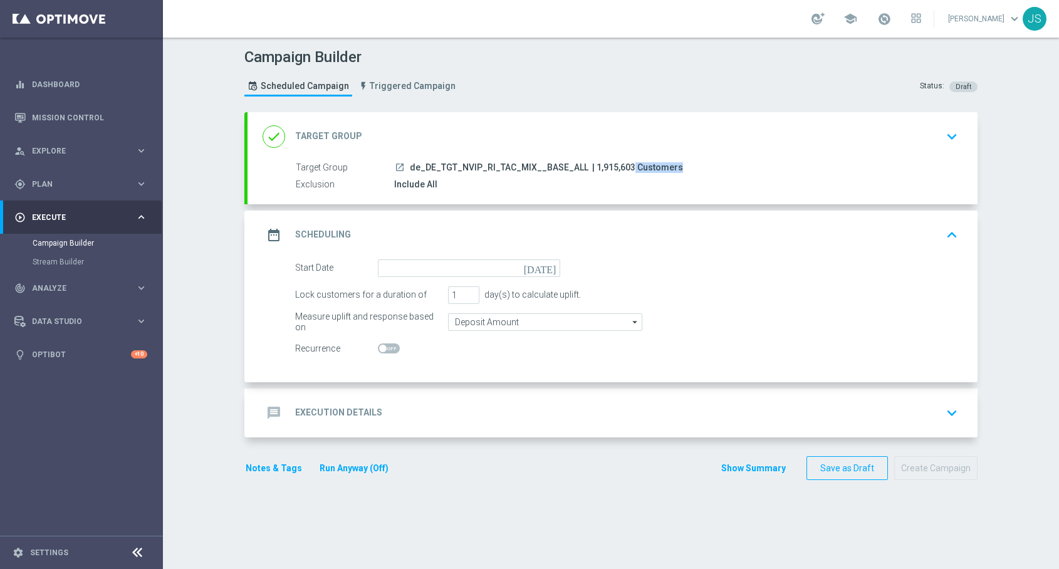
drag, startPoint x: 627, startPoint y: 166, endPoint x: 589, endPoint y: 164, distance: 38.3
click at [592, 164] on span "| 1,915,603 Customers" at bounding box center [637, 167] width 91 height 11
copy span "1,915,603"
click at [476, 266] on input at bounding box center [469, 269] width 182 height 18
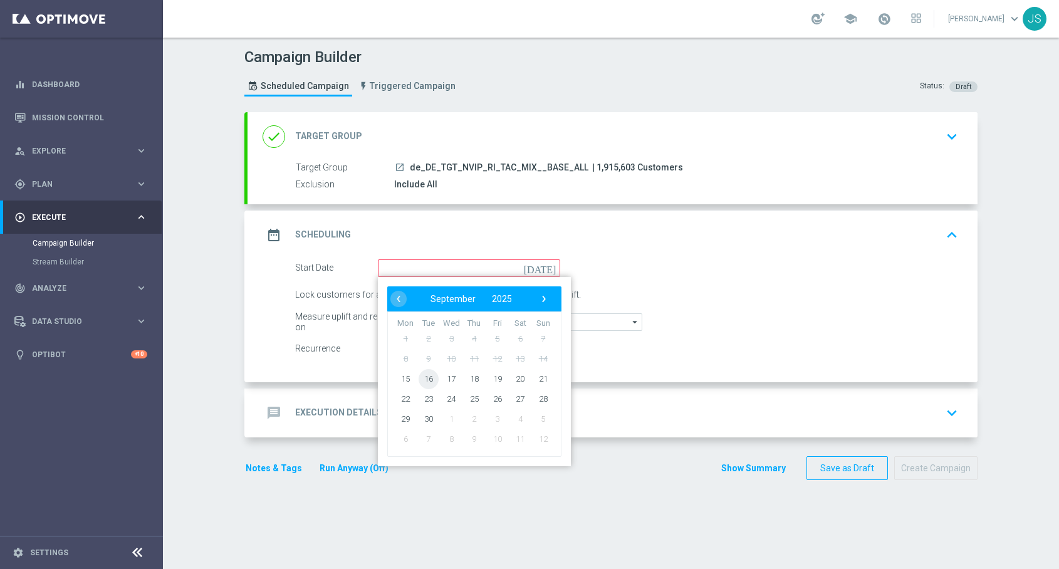
click at [433, 379] on span "16" at bounding box center [429, 379] width 20 height 20
type input "[DATE]"
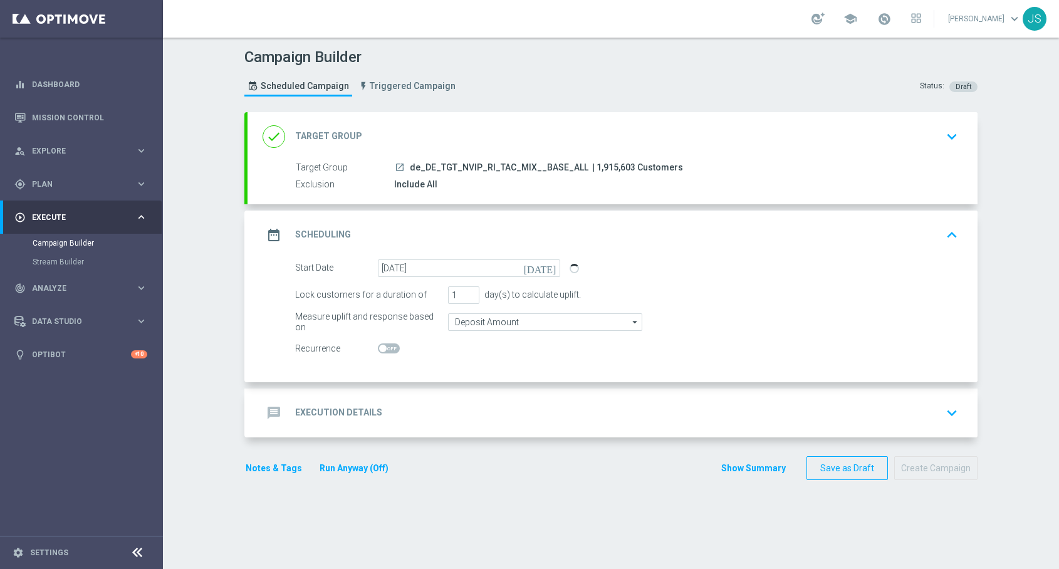
click at [951, 411] on icon "keyboard_arrow_down" at bounding box center [952, 413] width 19 height 19
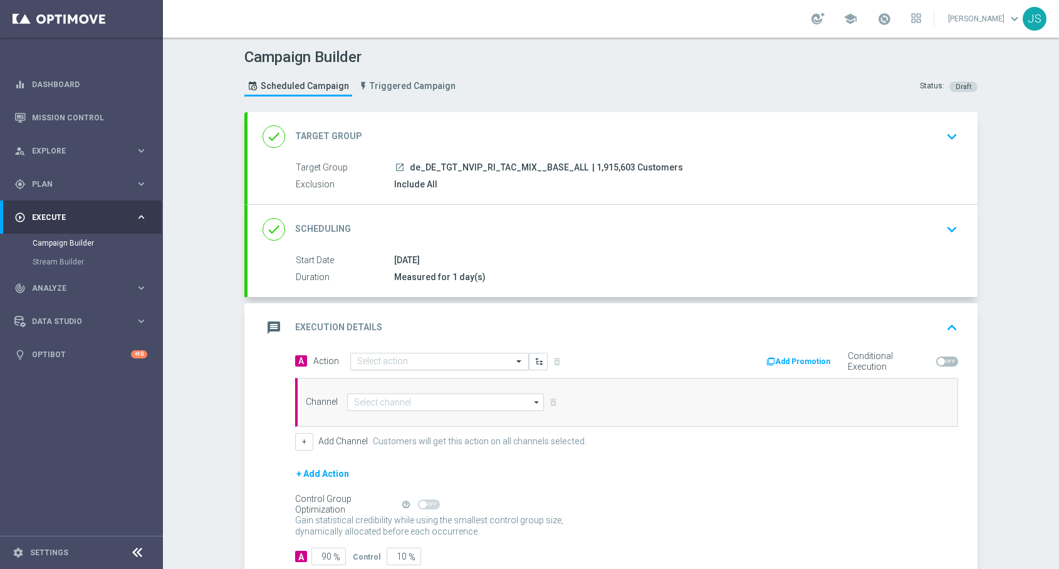
click at [446, 367] on div "Select action" at bounding box center [439, 362] width 179 height 18
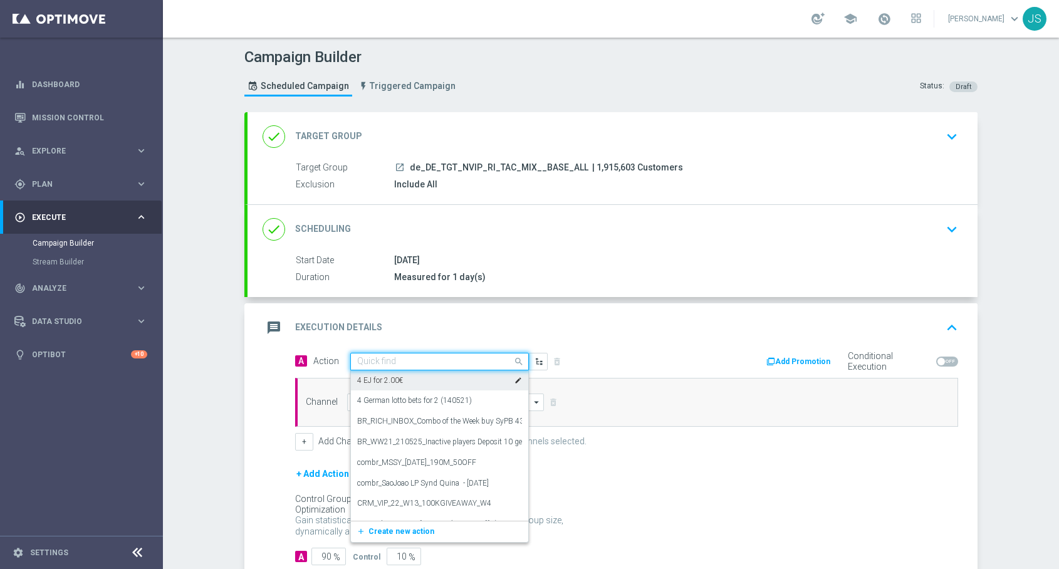
click at [421, 360] on input "text" at bounding box center [427, 362] width 140 height 11
paste input "EuroJackpot Exklusiv with 20% off"
type input "EuroJackpot Exklusiv with 20% off"
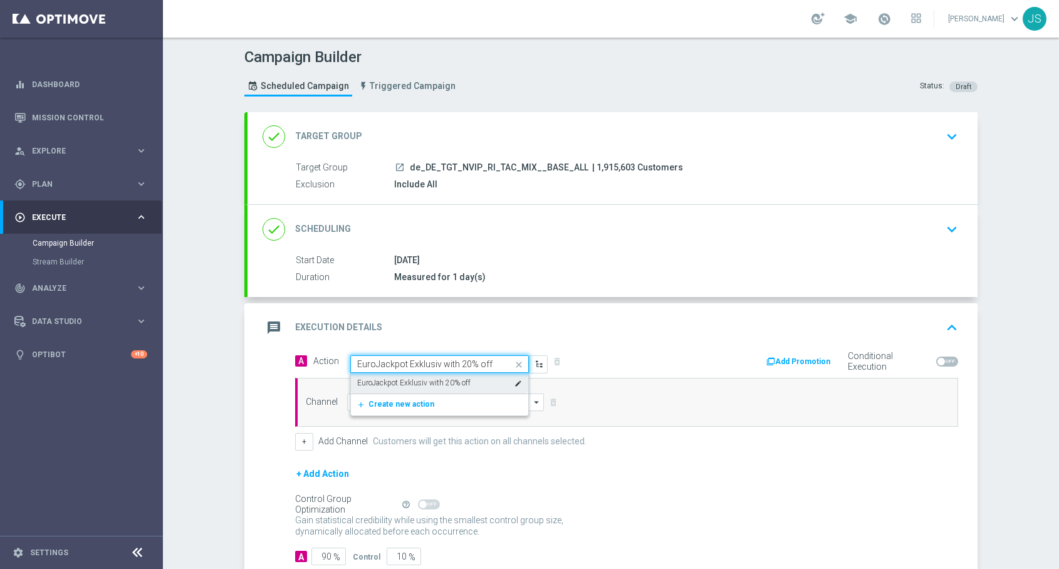
click at [429, 379] on label "EuroJackpot Exklusiv with 20% off" at bounding box center [413, 383] width 113 height 11
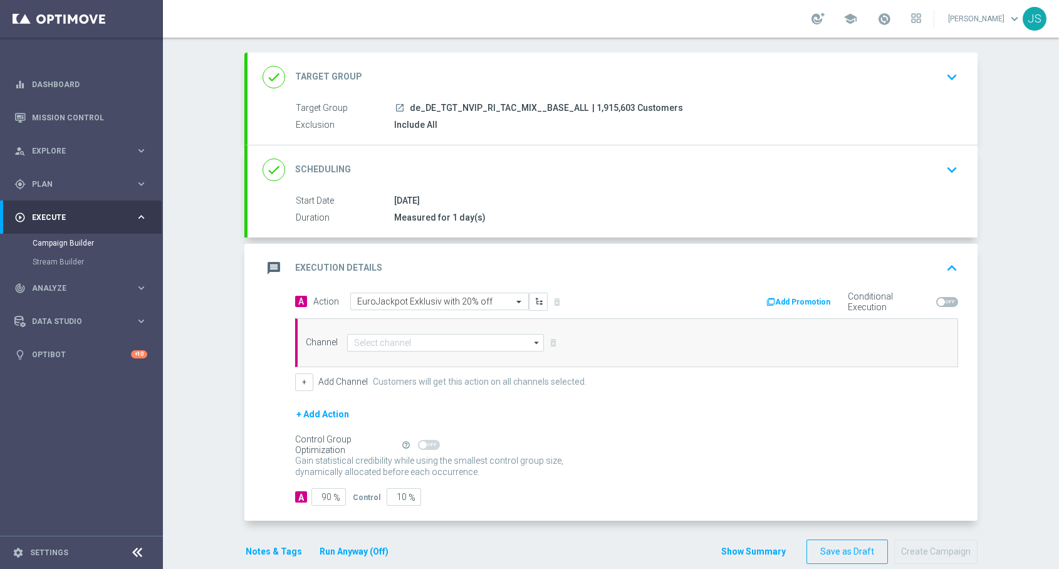
scroll to position [60, 0]
click at [421, 344] on input at bounding box center [445, 342] width 197 height 18
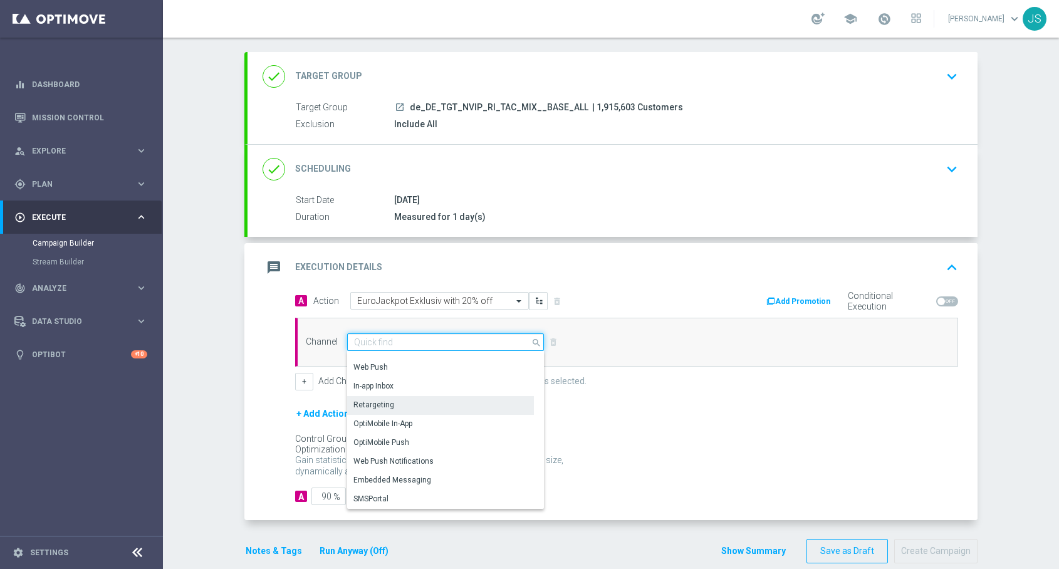
scroll to position [328, 0]
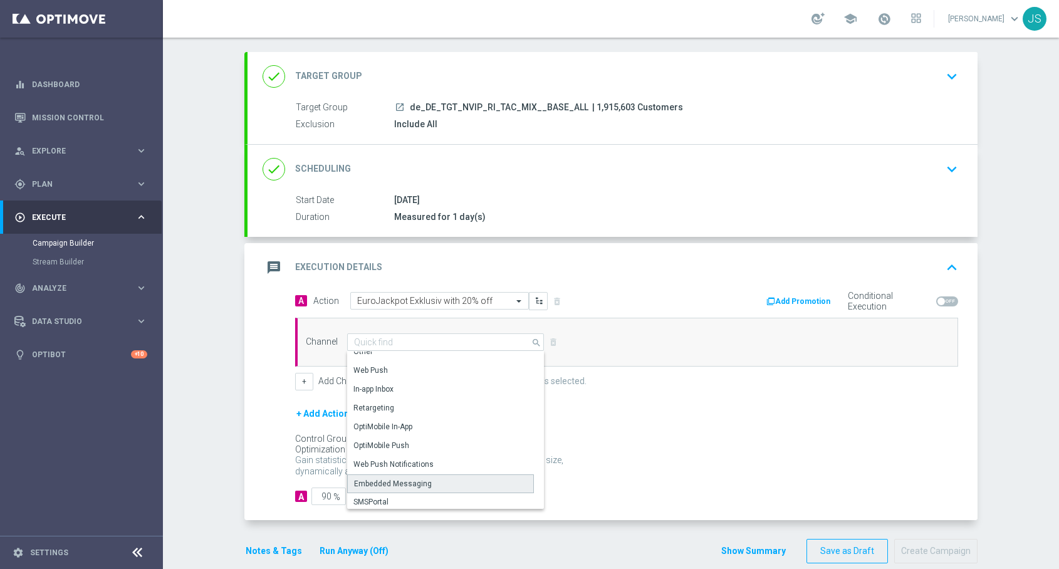
click at [394, 488] on div "Embedded Messaging" at bounding box center [393, 483] width 78 height 11
type input "Embedded Messaging"
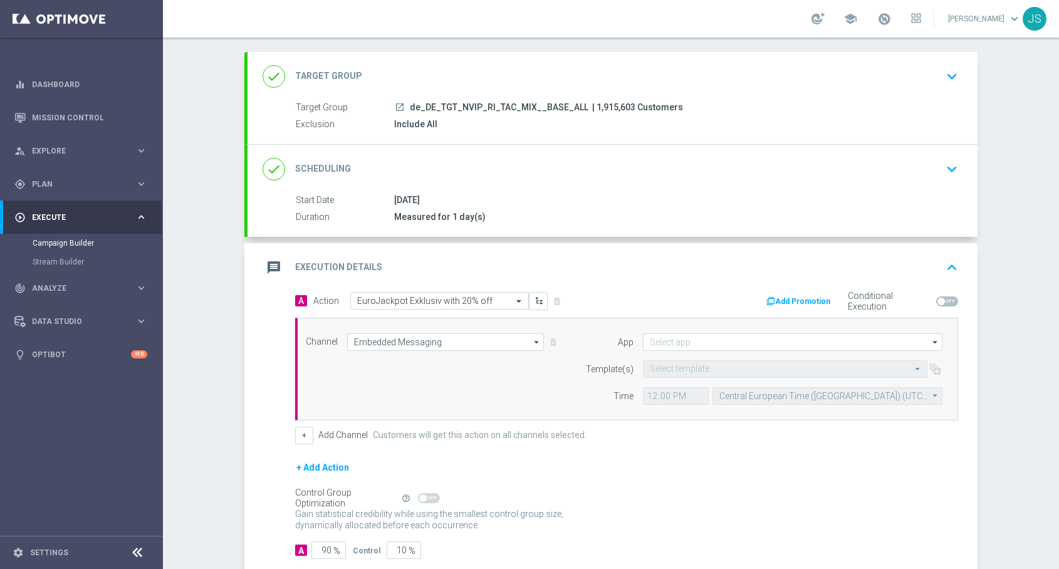
click at [695, 362] on div "Select template" at bounding box center [785, 369] width 285 height 18
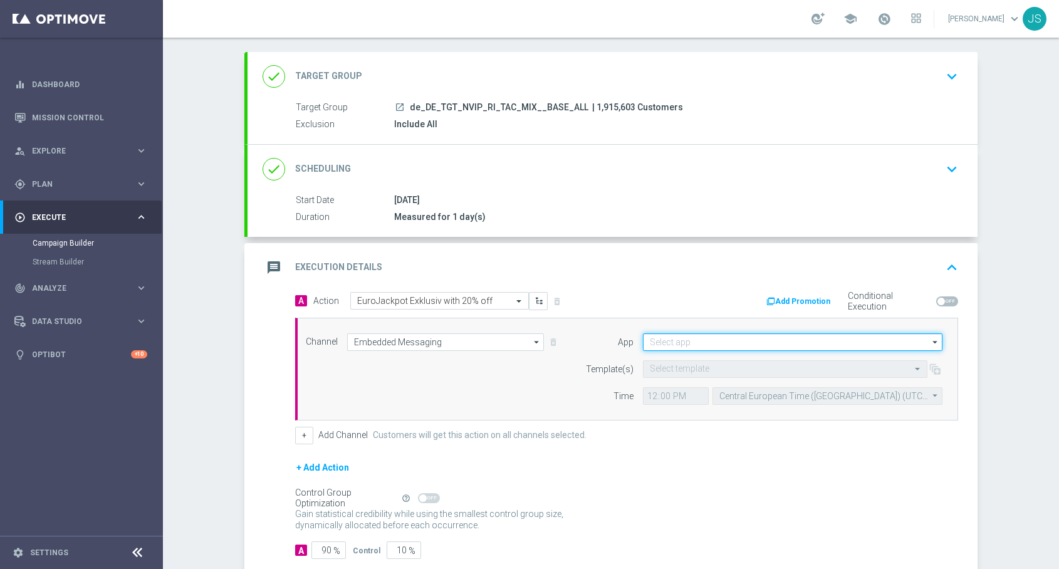
click at [675, 339] on input at bounding box center [793, 342] width 300 height 18
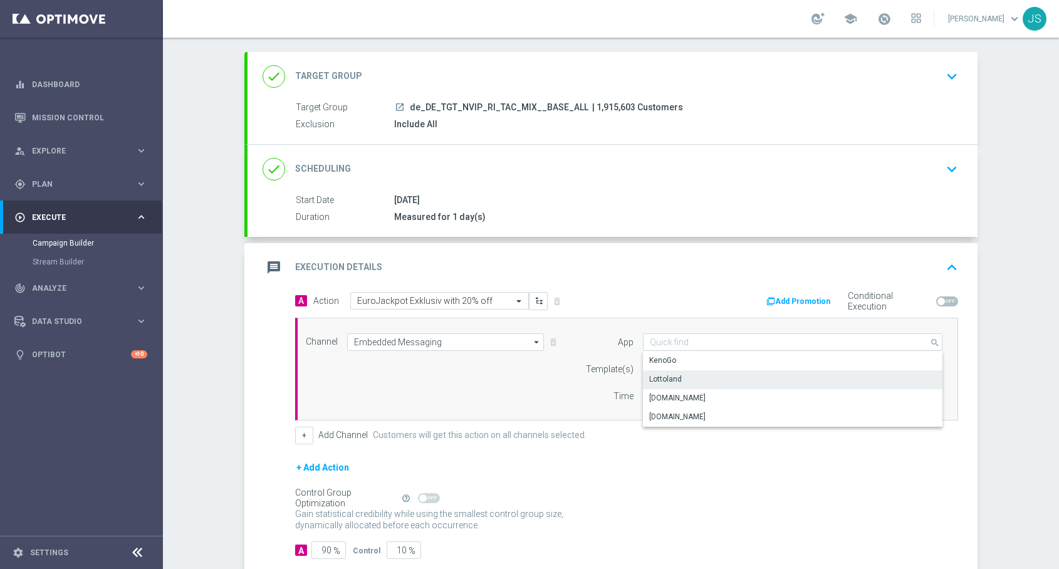
click at [676, 374] on div "Lottoland" at bounding box center [665, 379] width 33 height 11
type input "Lottoland"
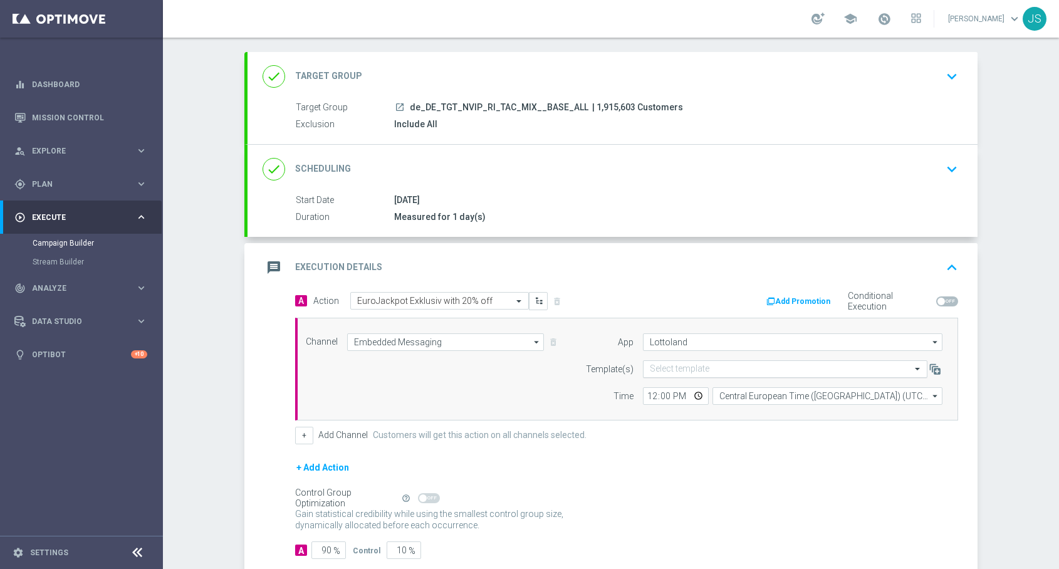
click at [675, 367] on input "text" at bounding box center [773, 369] width 246 height 11
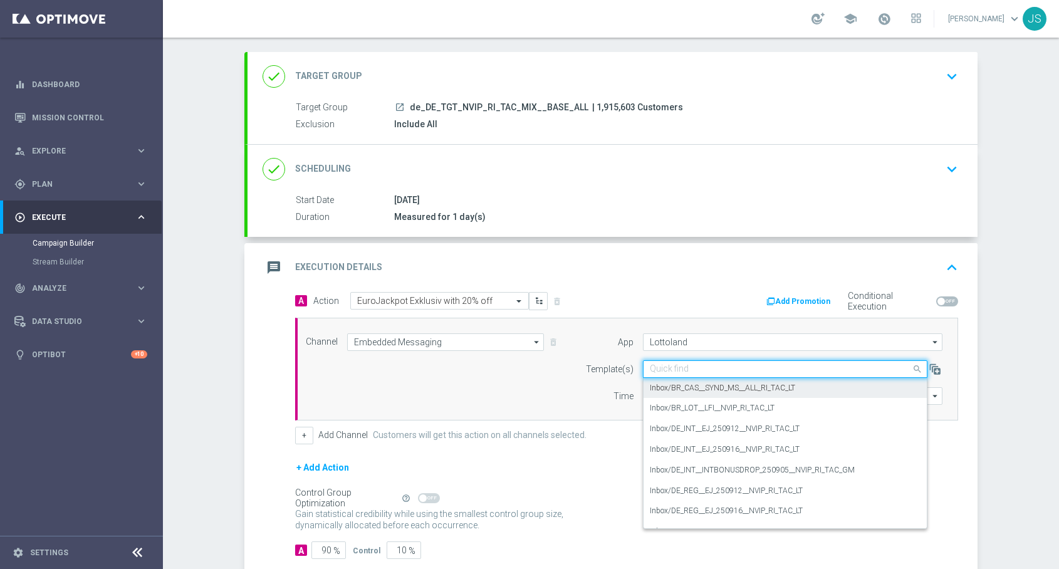
paste input "DE_REG__EJ_250916__NVIP_RI_TAC_LT"
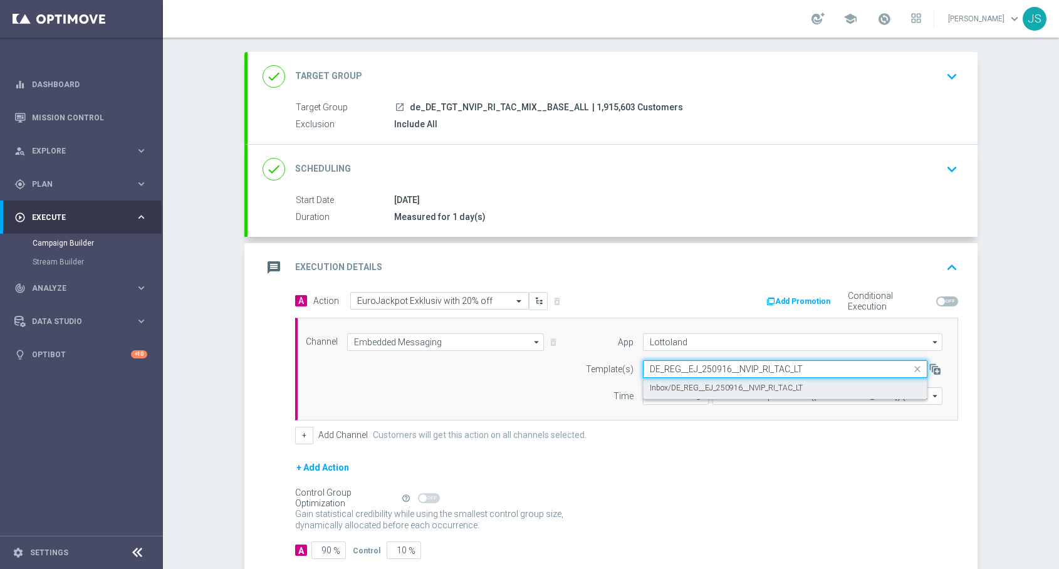
type input "DE_REG__EJ_250916__NVIP_RI_TAC_LT"
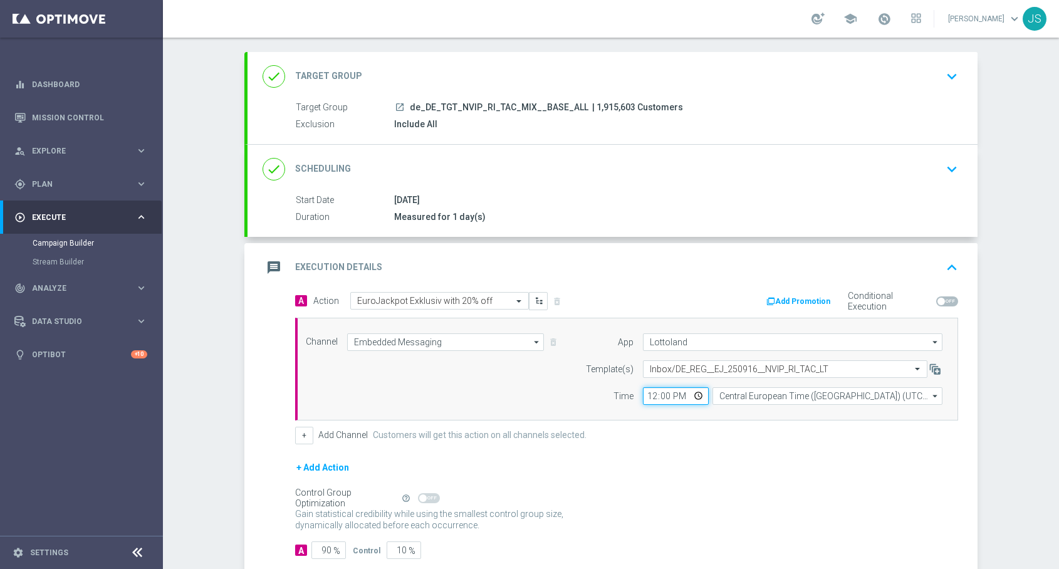
click at [696, 397] on input "12:00" at bounding box center [676, 396] width 66 height 18
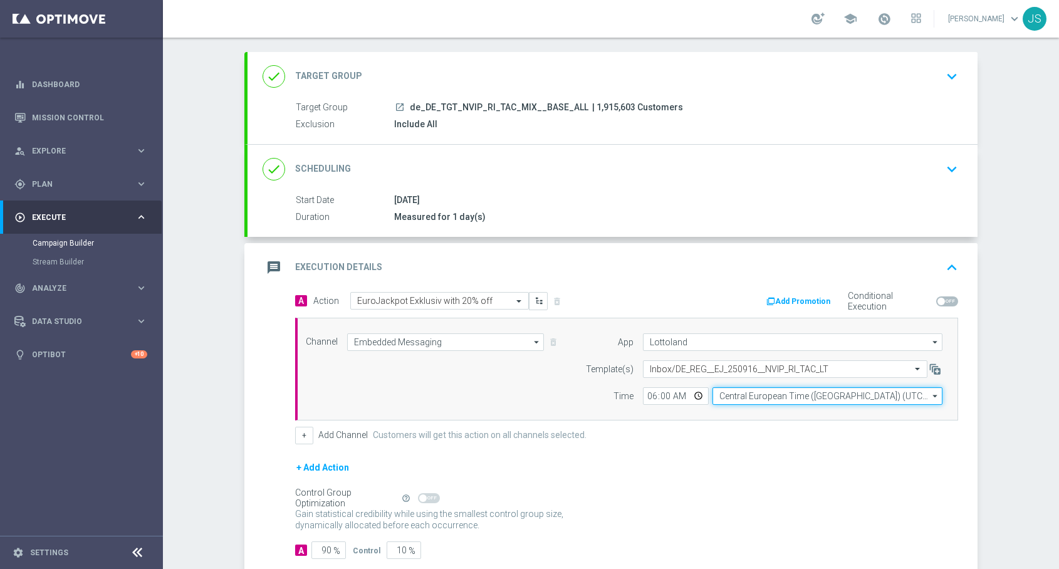
type input "06:00"
click at [755, 396] on input "Central European Time ([GEOGRAPHIC_DATA]) (UTC +02:00)" at bounding box center [828, 396] width 230 height 18
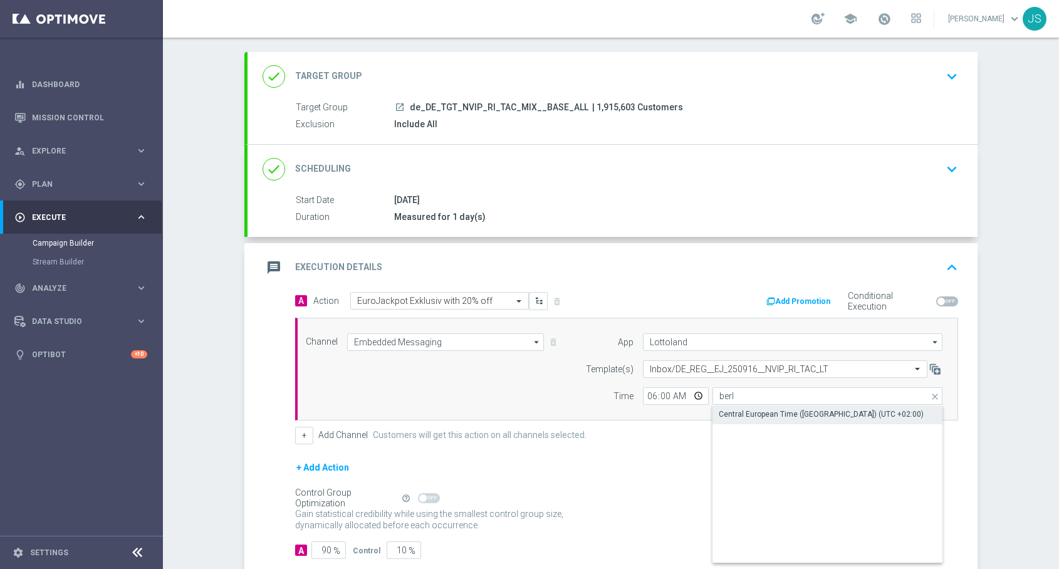
click at [742, 417] on div "Central European Time ([GEOGRAPHIC_DATA]) (UTC +02:00)" at bounding box center [821, 414] width 205 height 11
type input "Central European Time ([GEOGRAPHIC_DATA]) (UTC +02:00)"
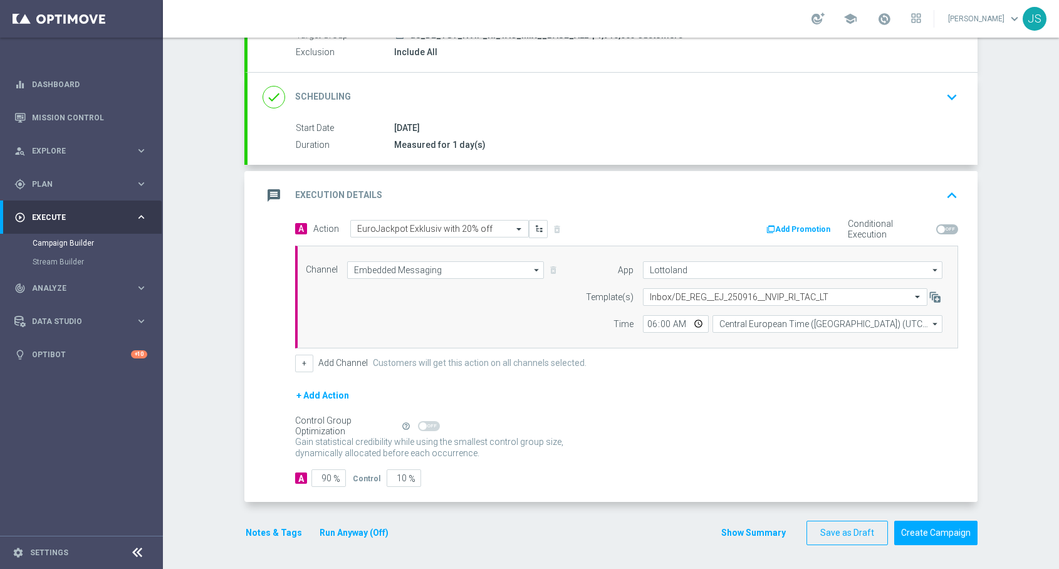
scroll to position [134, 0]
click at [328, 477] on input "90" at bounding box center [329, 477] width 34 height 18
type input "9"
type input "91"
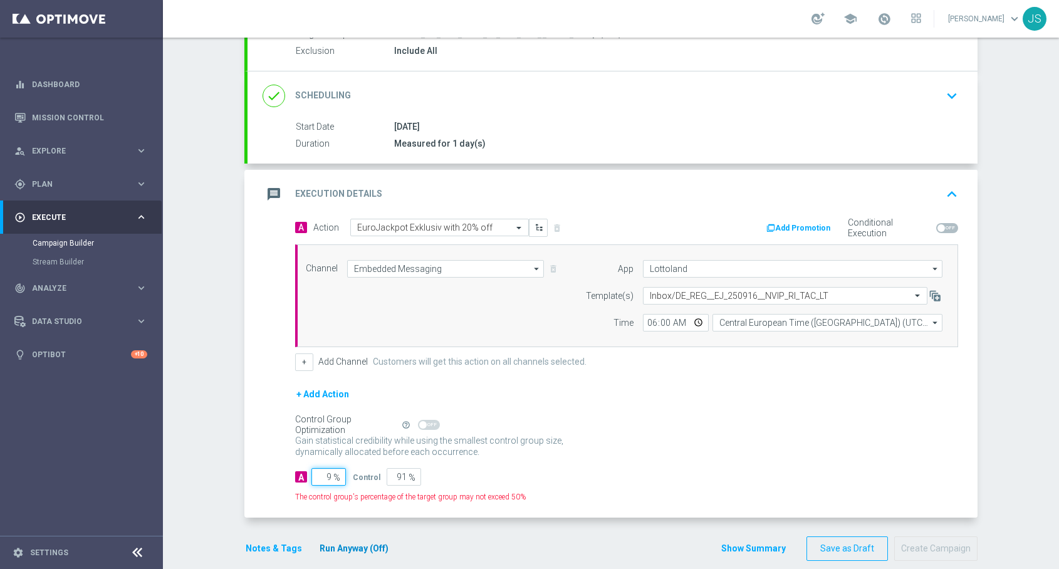
type input "98"
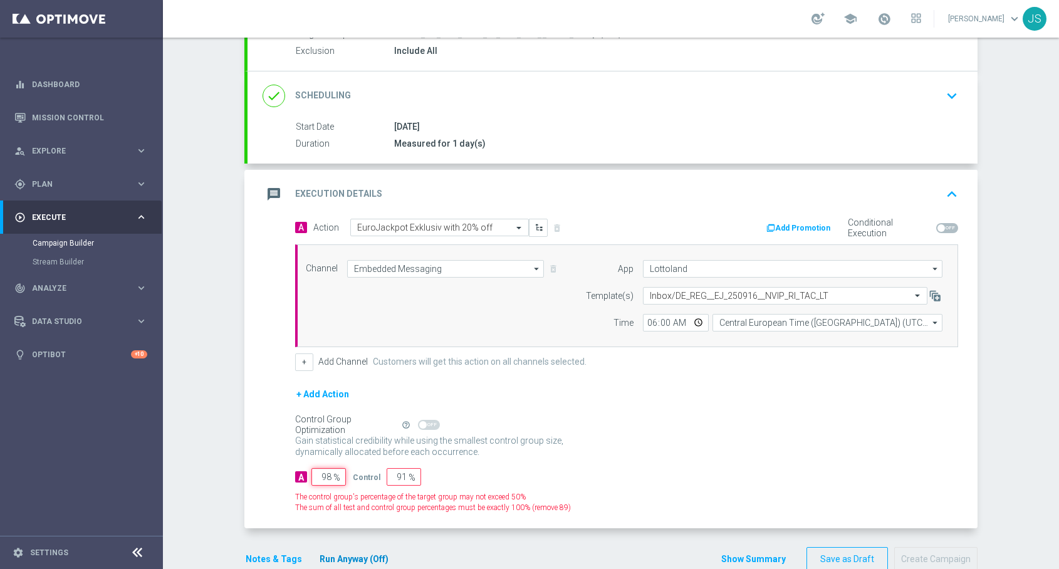
type input "2"
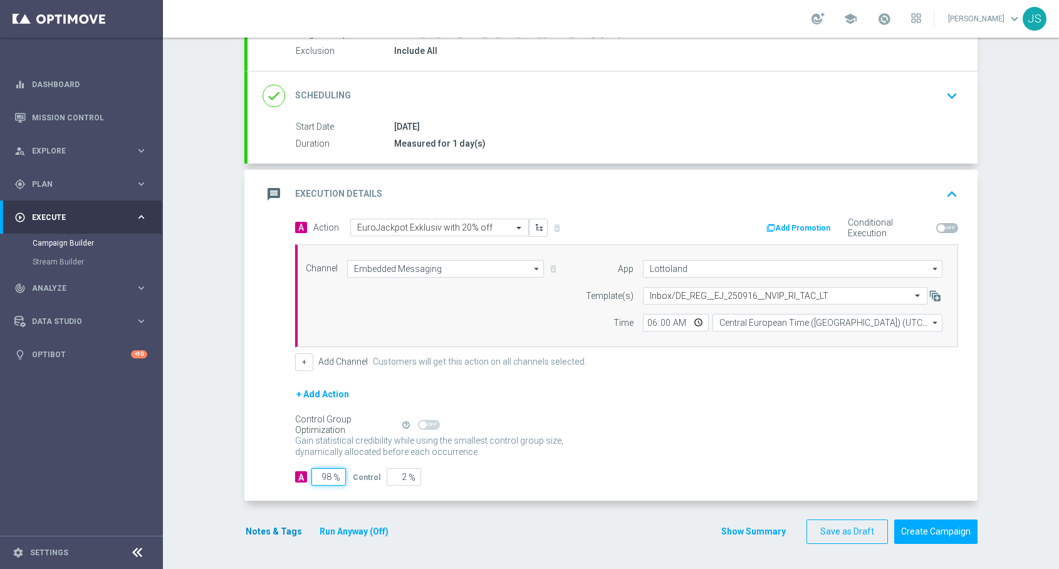
type input "98"
click at [269, 526] on button "Notes & Tags" at bounding box center [273, 532] width 59 height 16
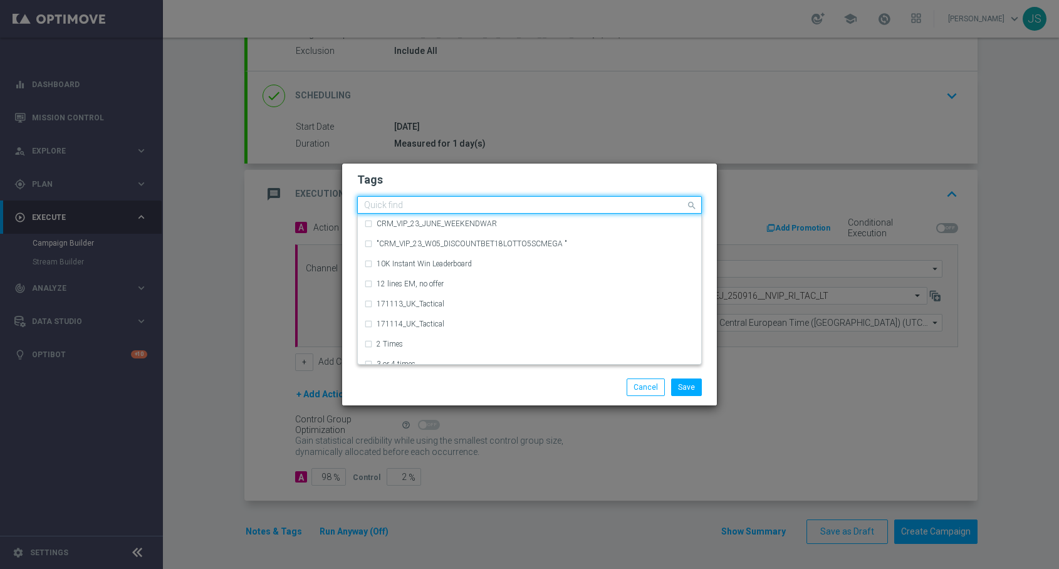
click at [416, 209] on input "text" at bounding box center [525, 206] width 322 height 11
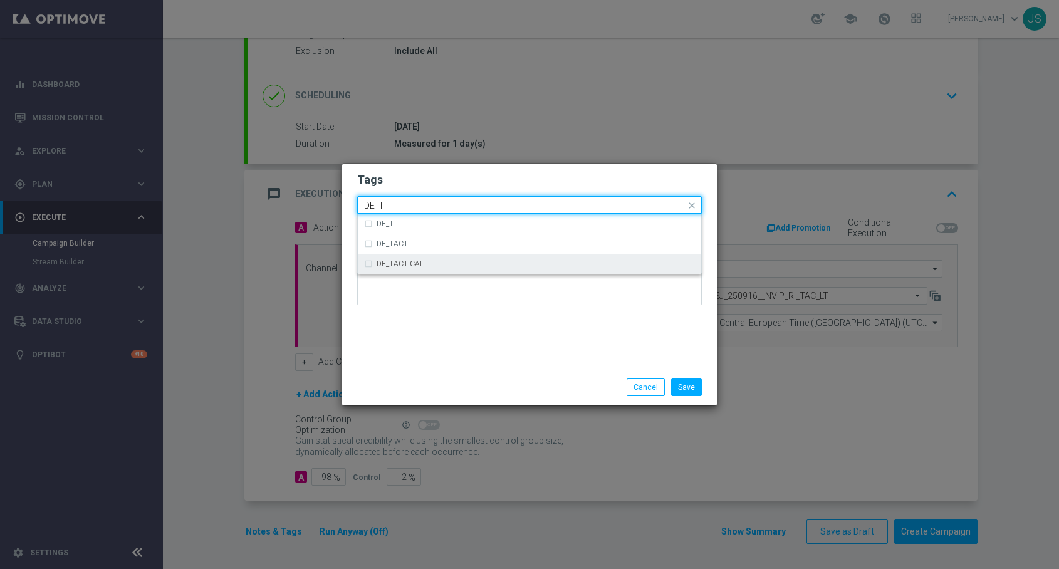
click at [401, 259] on div "DE_TACTICAL" at bounding box center [529, 264] width 331 height 20
type input "DE_T"
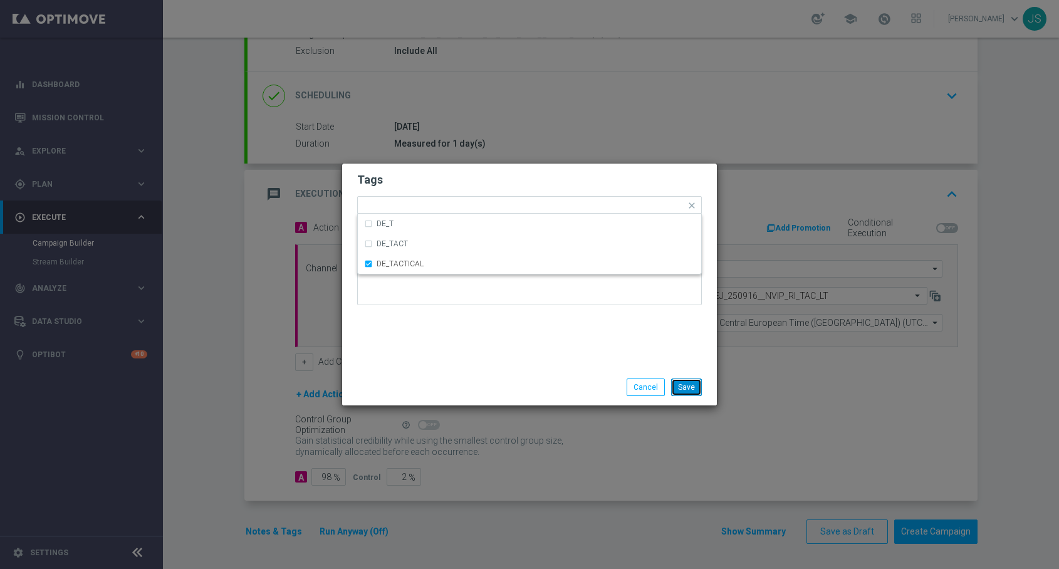
click at [696, 383] on button "Save" at bounding box center [686, 388] width 31 height 18
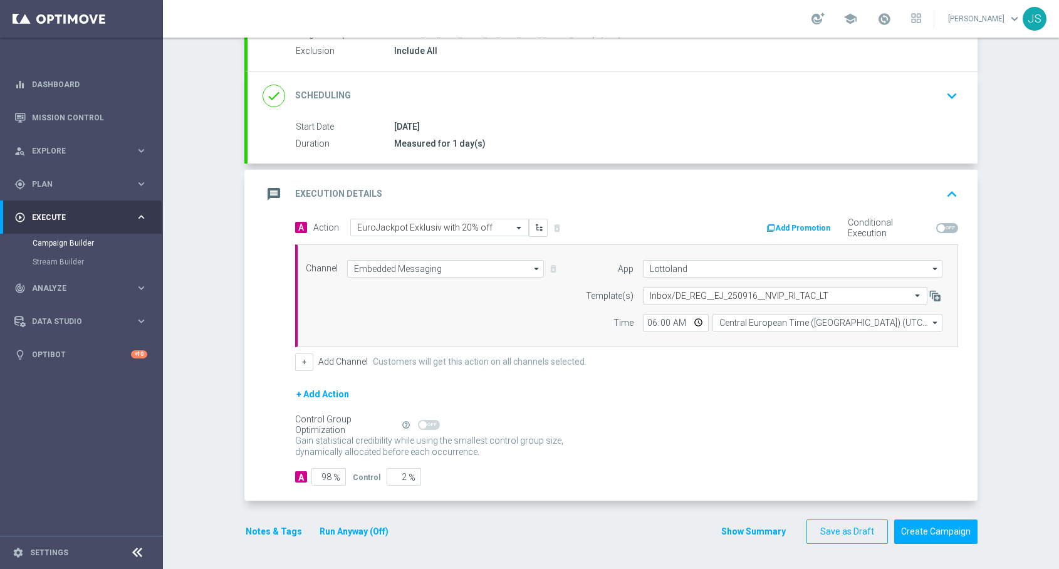
click at [357, 533] on button "Run Anyway (Off)" at bounding box center [353, 532] width 71 height 16
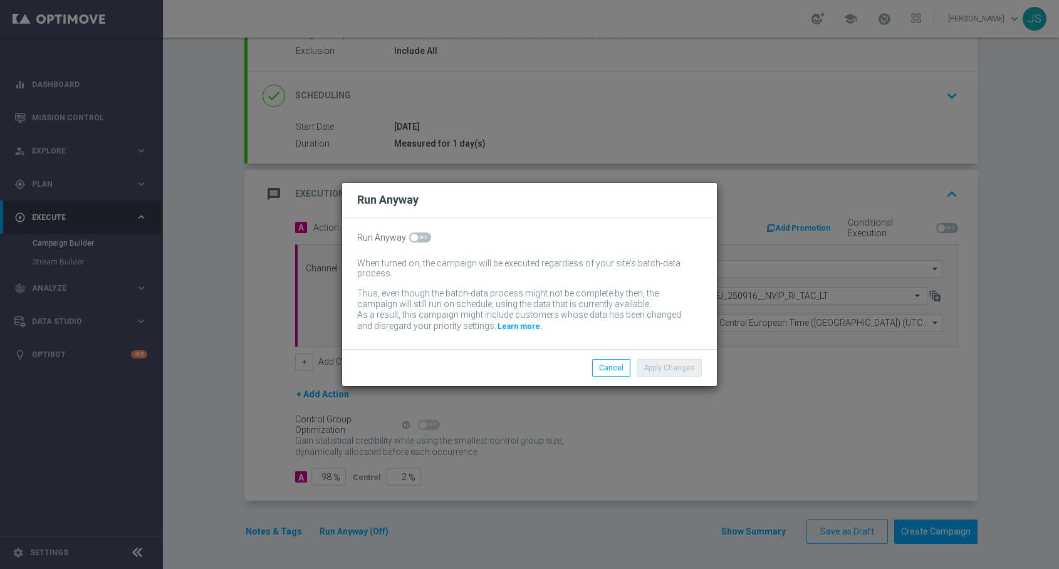
click at [417, 238] on span at bounding box center [420, 238] width 22 height 10
click at [417, 238] on input "checkbox" at bounding box center [420, 238] width 22 height 10
checkbox input "true"
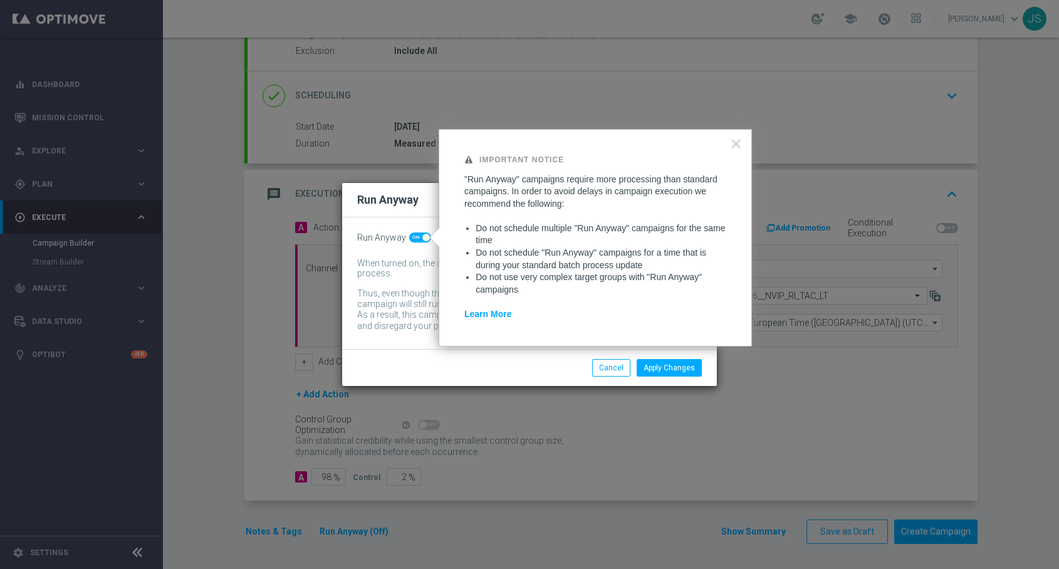
click at [493, 373] on div "Apply Changes Cancel" at bounding box center [590, 368] width 243 height 18
click at [736, 144] on button "×" at bounding box center [736, 144] width 12 height 20
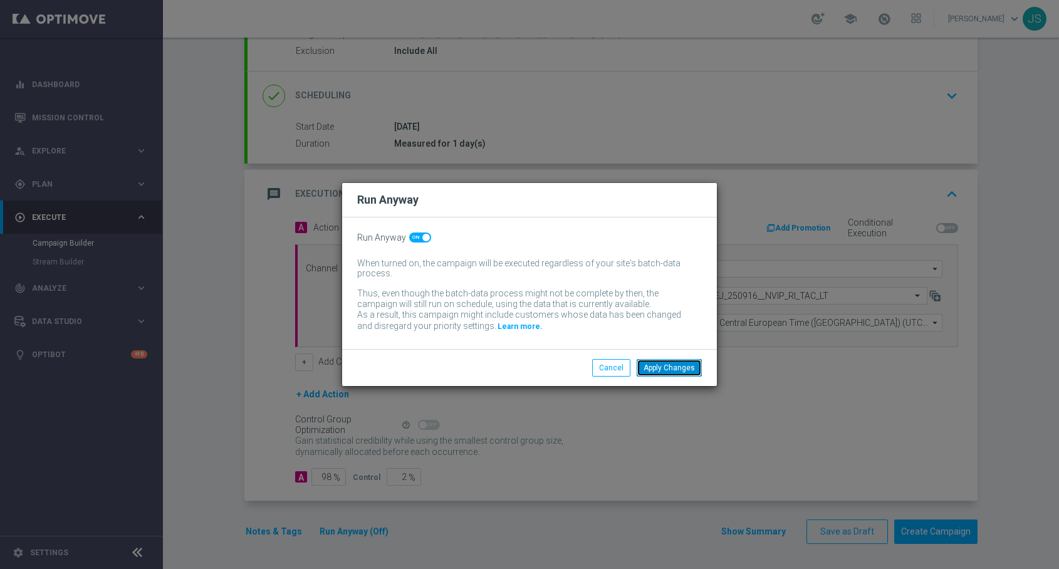
click at [656, 371] on button "Apply Changes" at bounding box center [669, 368] width 65 height 18
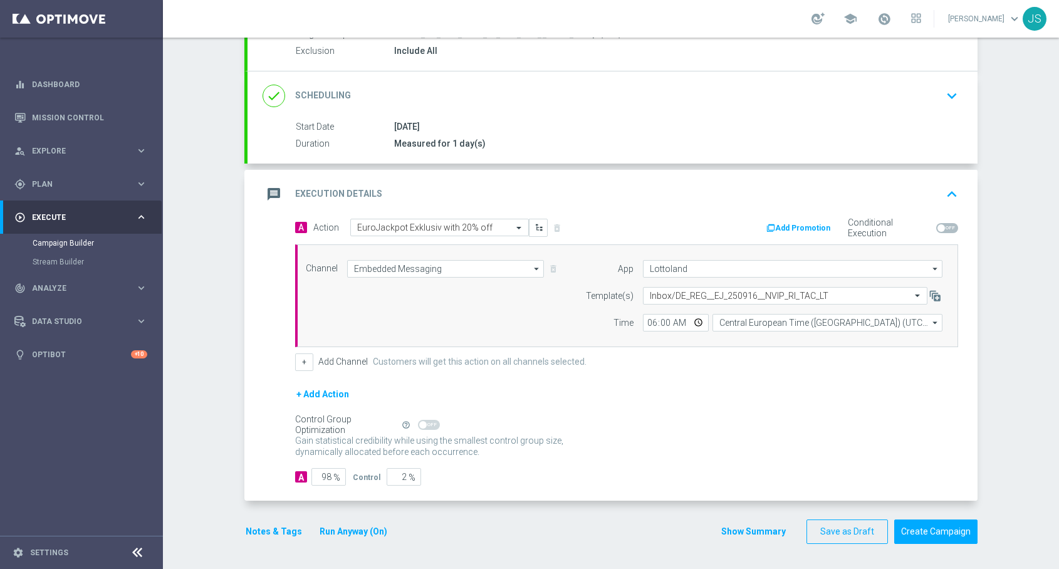
click at [272, 535] on button "Notes & Tags" at bounding box center [273, 532] width 59 height 16
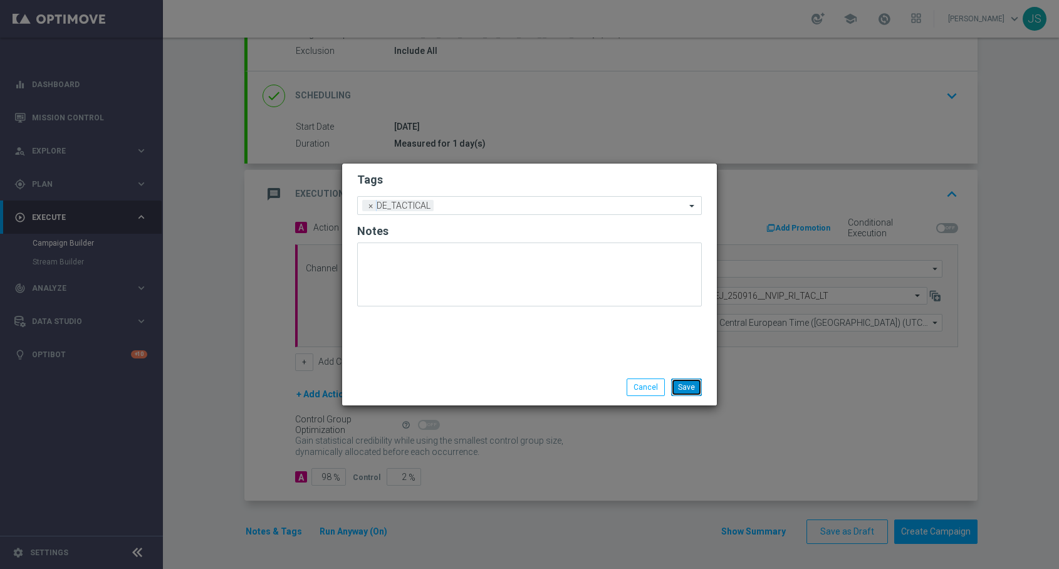
click at [700, 384] on button "Save" at bounding box center [686, 388] width 31 height 18
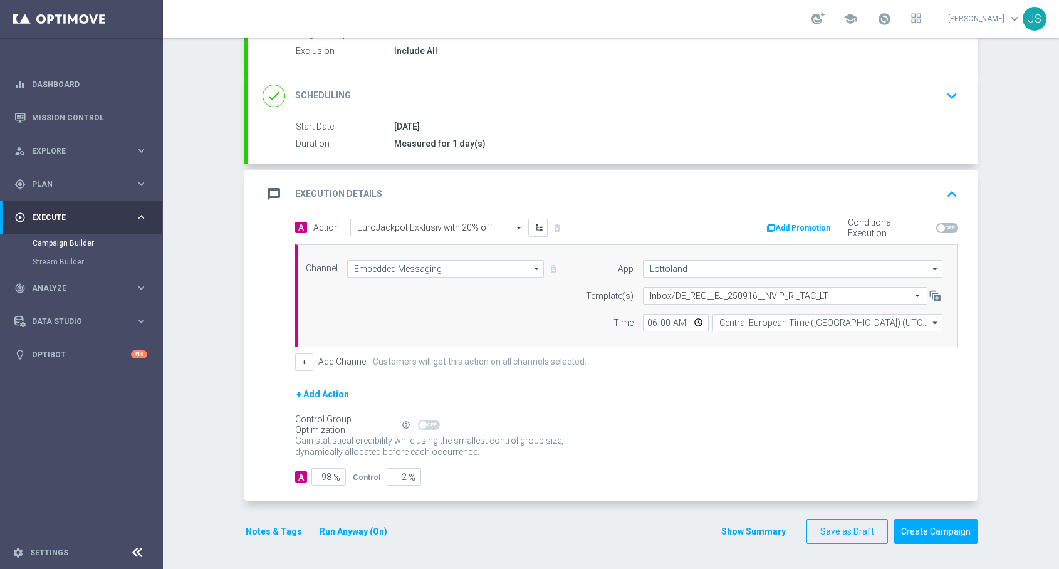
click at [360, 530] on button "Run Anyway (On)" at bounding box center [353, 532] width 70 height 16
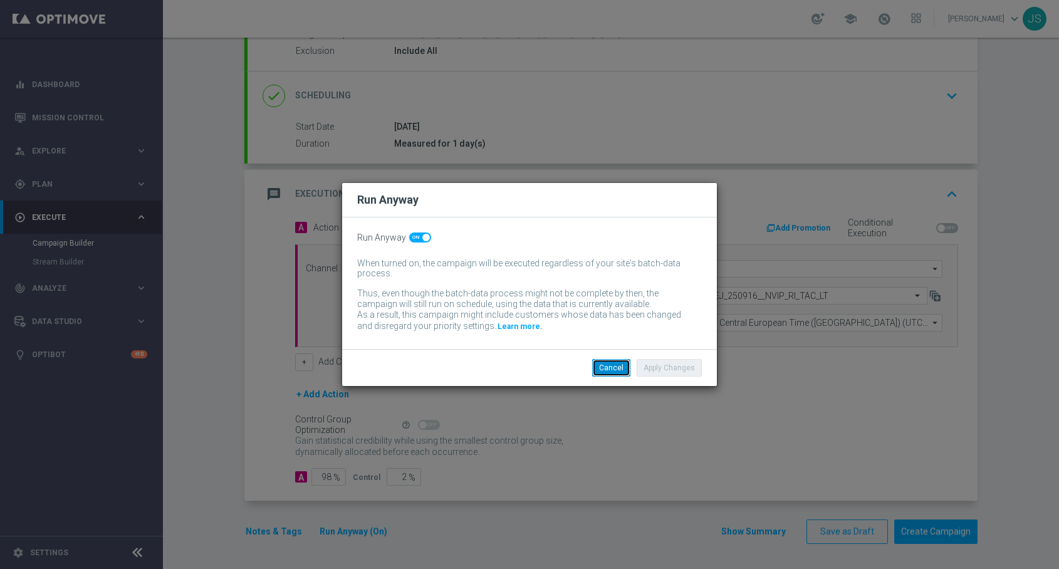
click at [627, 364] on button "Cancel" at bounding box center [611, 368] width 38 height 18
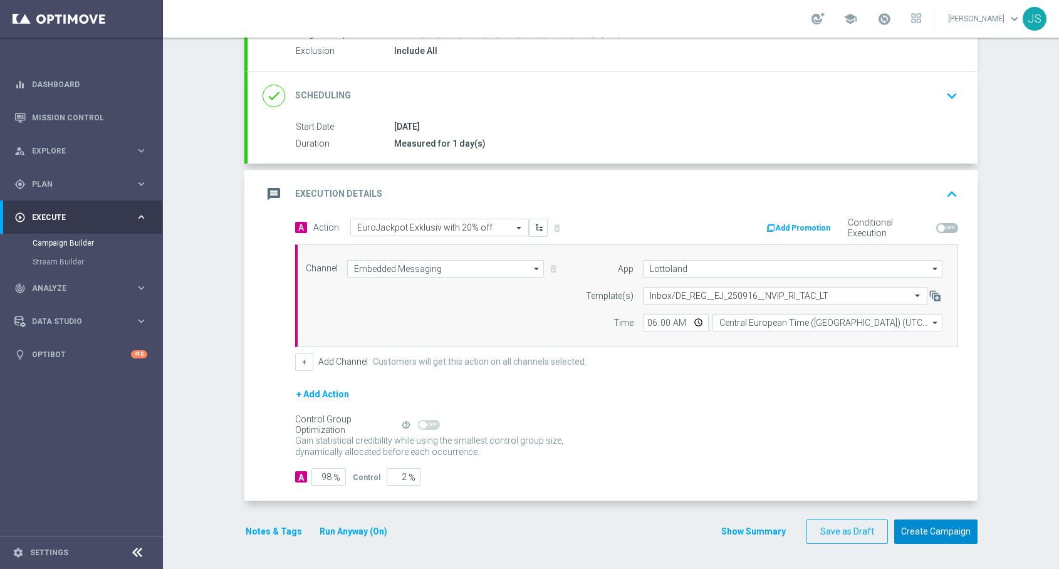
click at [927, 534] on button "Create Campaign" at bounding box center [935, 532] width 83 height 24
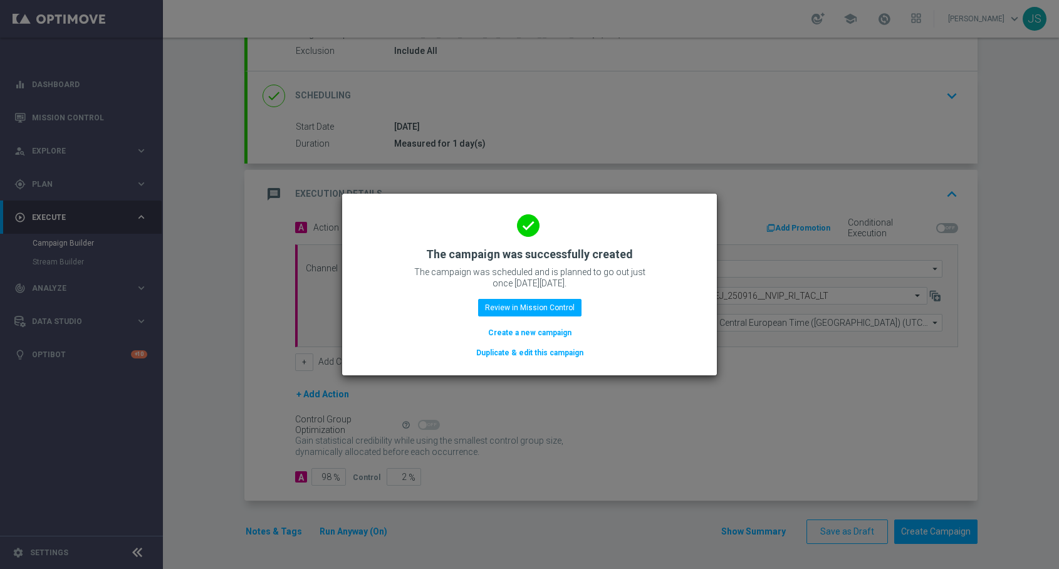
click at [537, 353] on button "Duplicate & edit this campaign" at bounding box center [530, 353] width 110 height 14
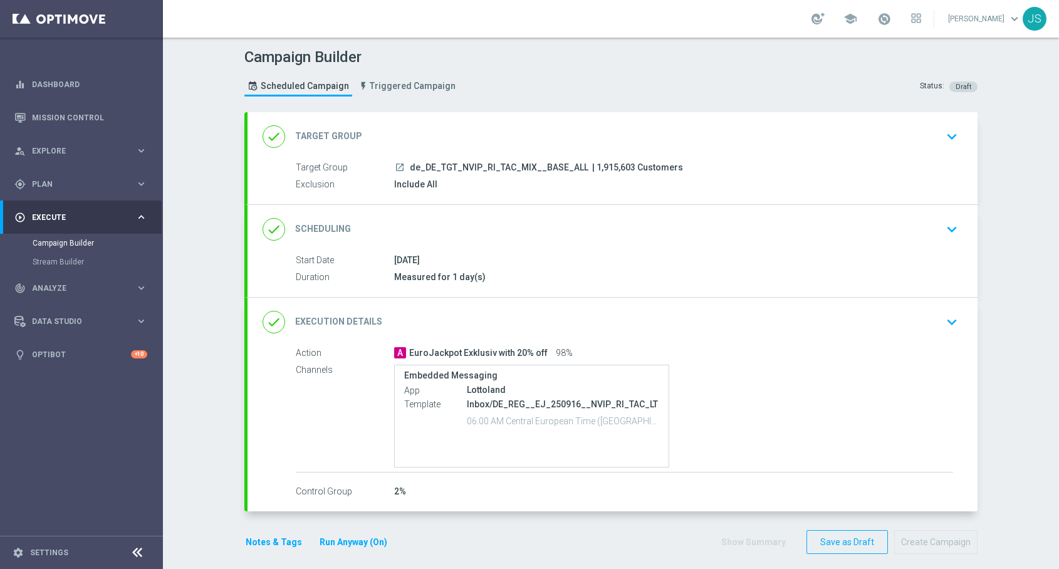
click at [954, 131] on icon "keyboard_arrow_down" at bounding box center [952, 136] width 19 height 19
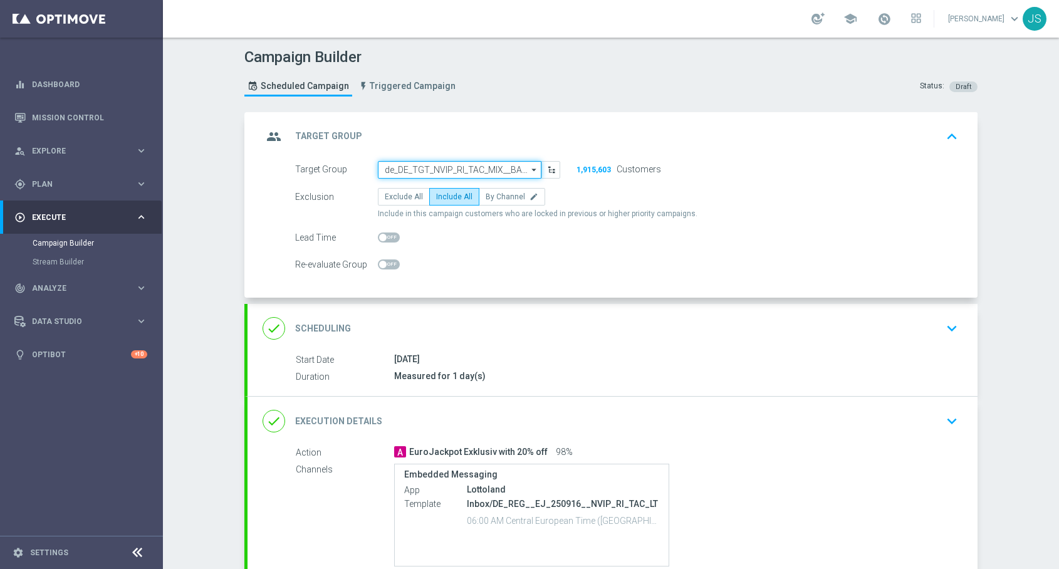
click at [511, 165] on input "de_DE_TGT_NVIP_RI_TAC_MIX__BASE_ALL" at bounding box center [460, 170] width 164 height 18
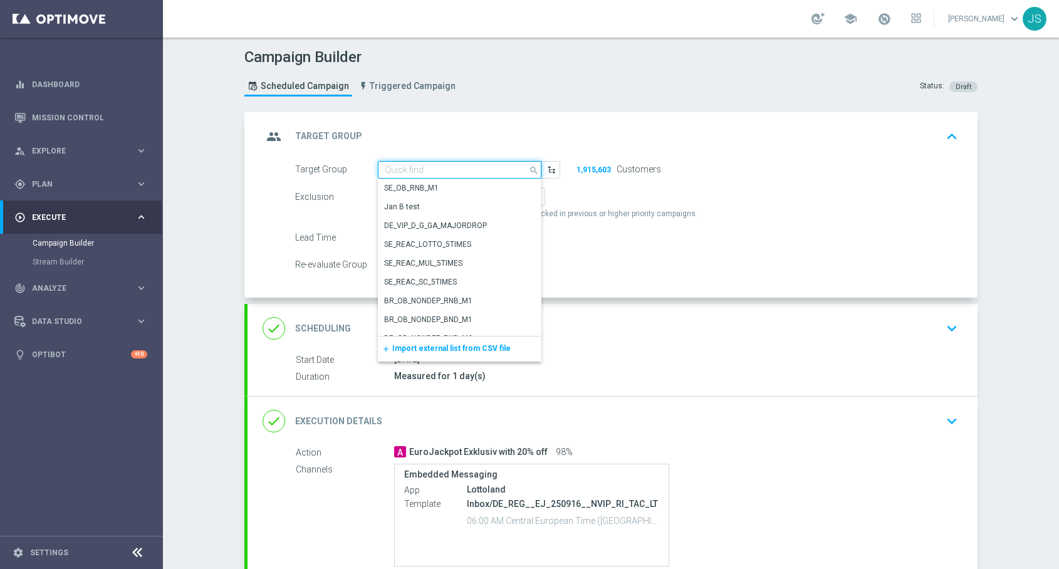
click at [511, 165] on input at bounding box center [460, 170] width 164 height 18
click at [481, 167] on input at bounding box center [460, 170] width 164 height 18
paste input "DE_INT__EJ_250916__NVIP_RI_TAC_LT"
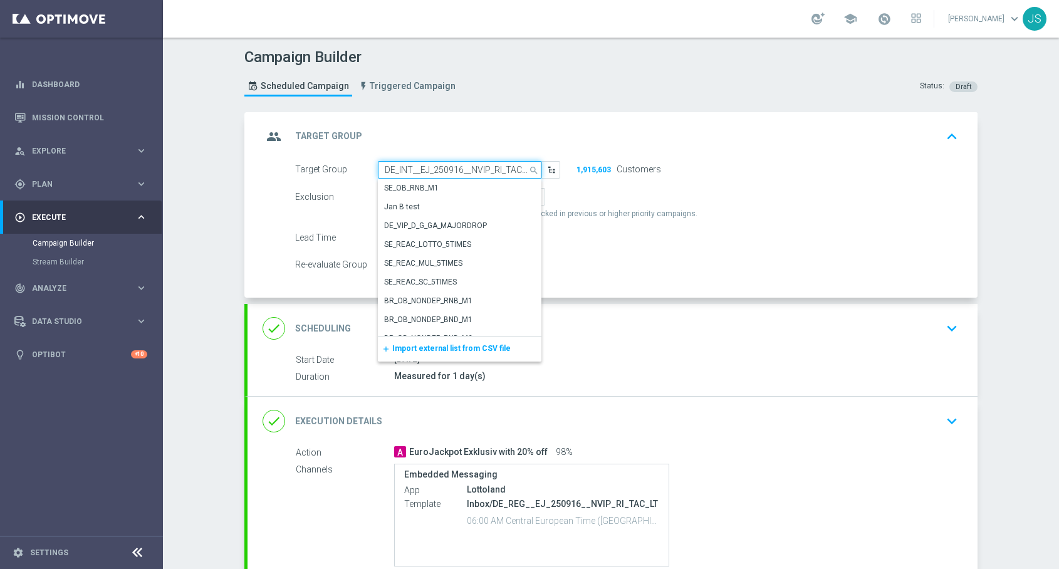
scroll to position [0, 6]
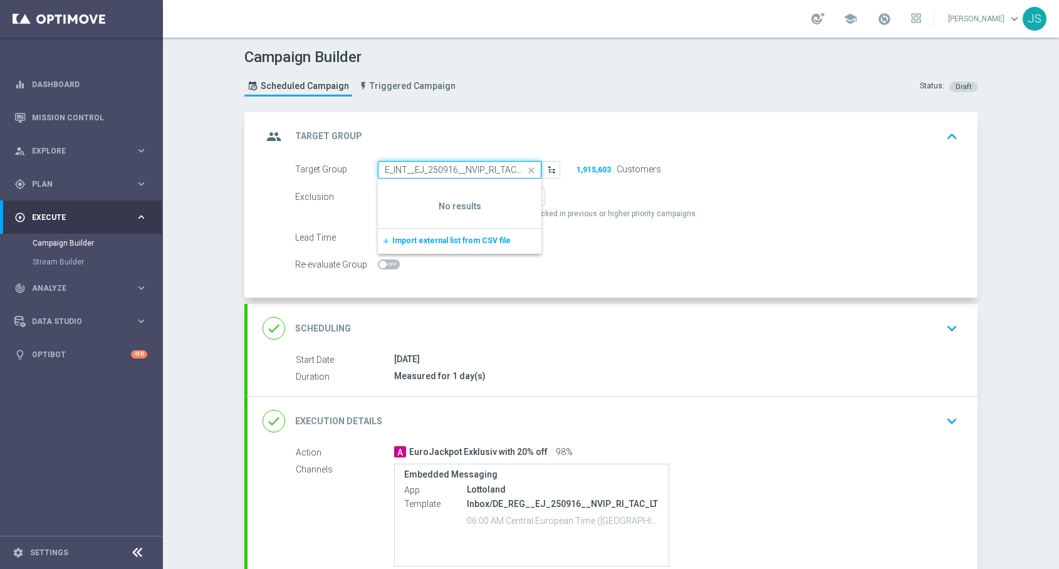
click at [422, 167] on input "DE_INT__EJ_250916__NVIP_RI_TAC_LT" at bounding box center [460, 170] width 164 height 18
click at [422, 166] on input "DE_INT__EJ_250916__NVIP_RI_TAC_LT" at bounding box center [460, 170] width 164 height 18
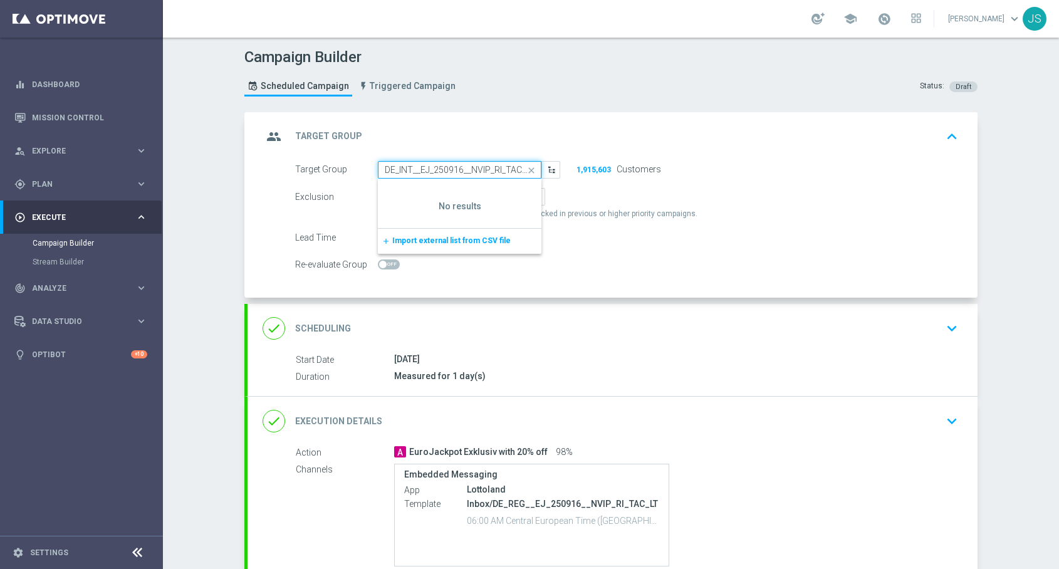
click at [487, 171] on input "DE_INT__EJ_250916__NVIP_RI_TAC_LT" at bounding box center [460, 170] width 164 height 18
click at [487, 157] on div "group Target Group keyboard_arrow_up" at bounding box center [613, 136] width 730 height 49
type input "de_DE_TGT_NVIP_RI_TAC_MIX__BASE_ALL"
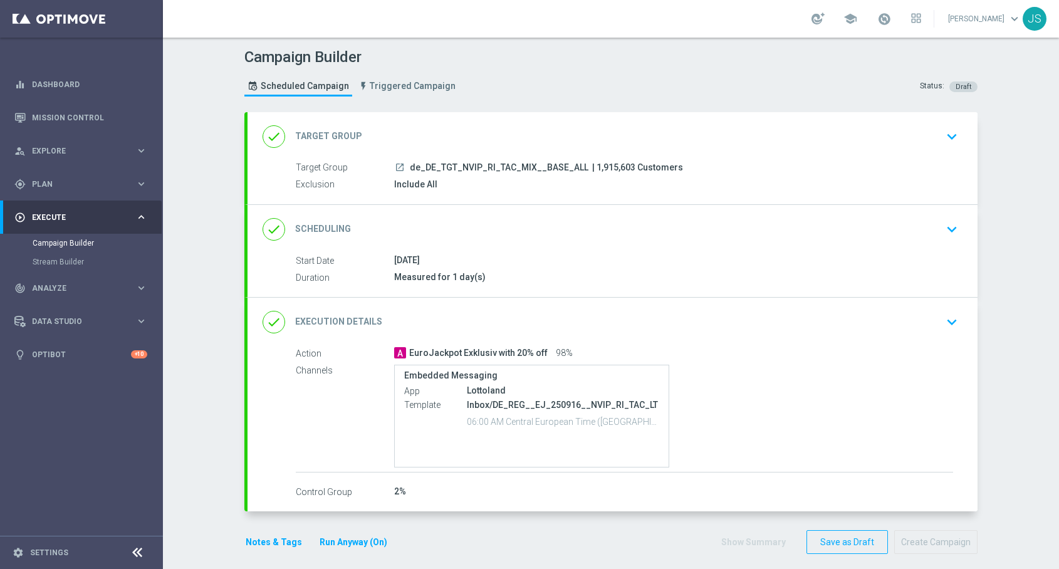
click at [487, 157] on div "done Target Group keyboard_arrow_down Target Group launch de_DE_TGT_NVIP_RI_TAC…" at bounding box center [613, 158] width 730 height 92
click at [485, 167] on span "de_DE_TGT_NVIP_RI_TAC_MIX__BASE_ALL" at bounding box center [499, 167] width 179 height 11
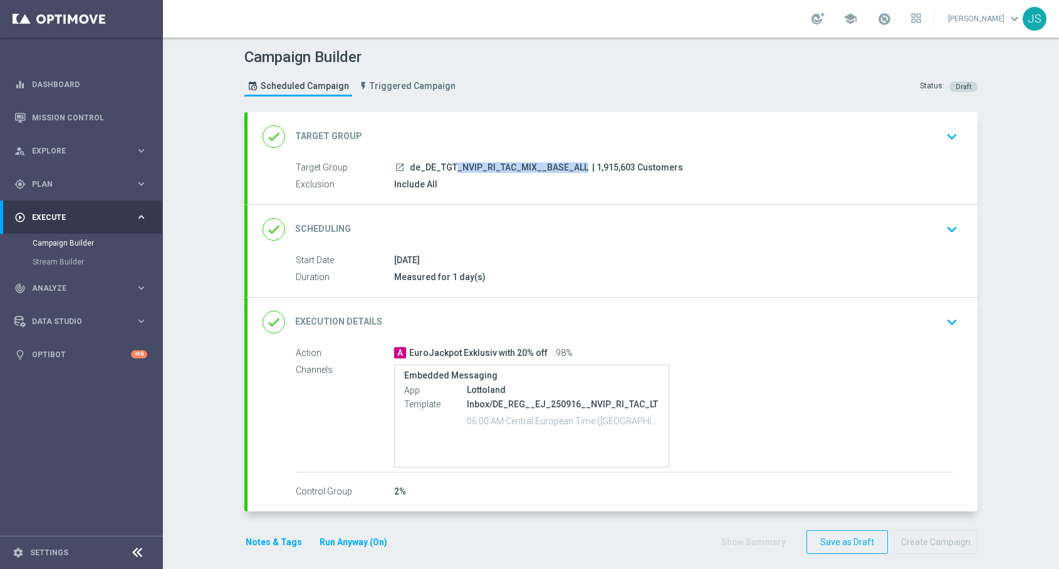
click at [948, 139] on icon "keyboard_arrow_down" at bounding box center [952, 136] width 19 height 19
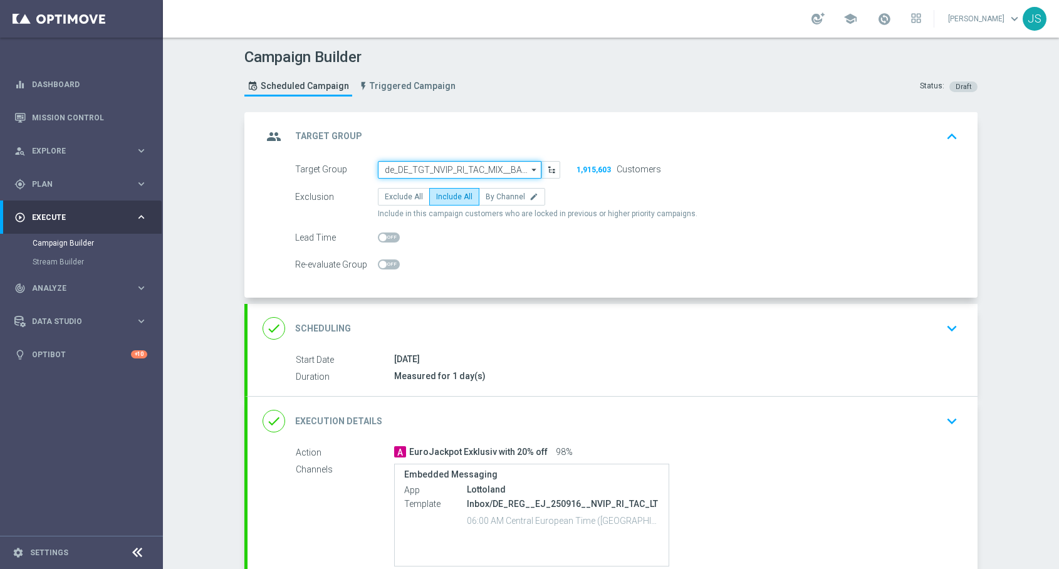
click at [508, 166] on input "de_DE_TGT_NVIP_RI_TAC_MIX__BASE_ALL" at bounding box center [460, 170] width 164 height 18
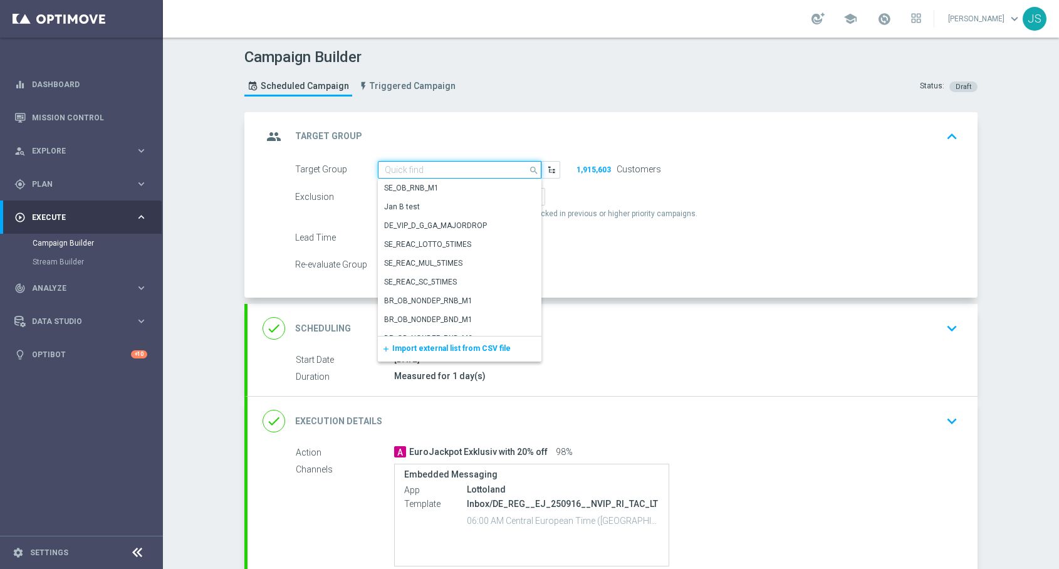
paste input "DE_INT__EJ_250916__NVIP_RI_TAC_LT"
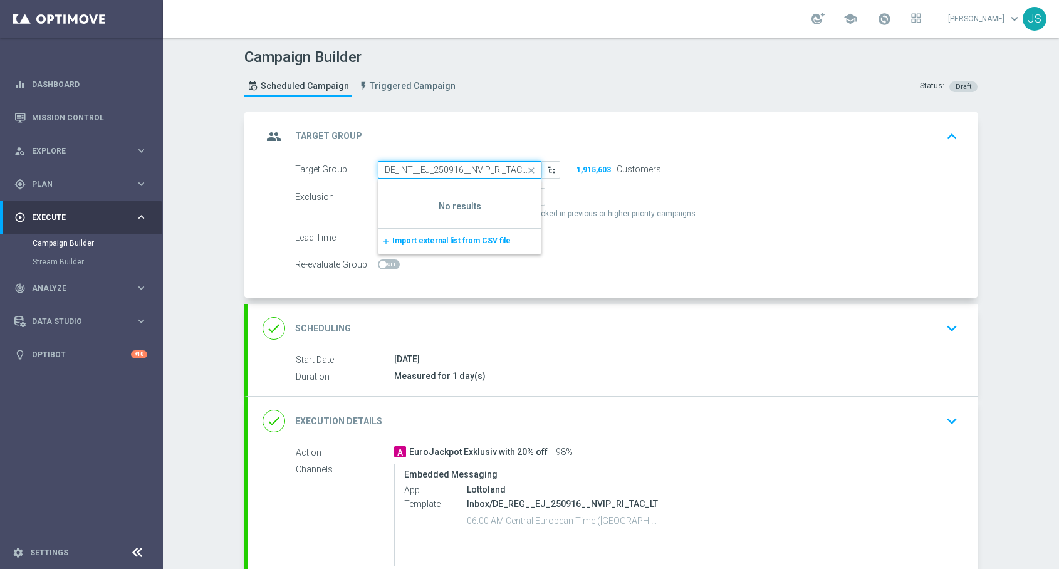
scroll to position [0, 6]
drag, startPoint x: 477, startPoint y: 161, endPoint x: 372, endPoint y: 154, distance: 105.6
click at [372, 154] on div "group Target Group keyboard_arrow_up Target Group launch de_DE_TGT_NVIP_RI_TAC_…" at bounding box center [613, 205] width 730 height 186
type input "de_DE_TGT_NVIP_RI_TAC_MIX__BASE_ALL"
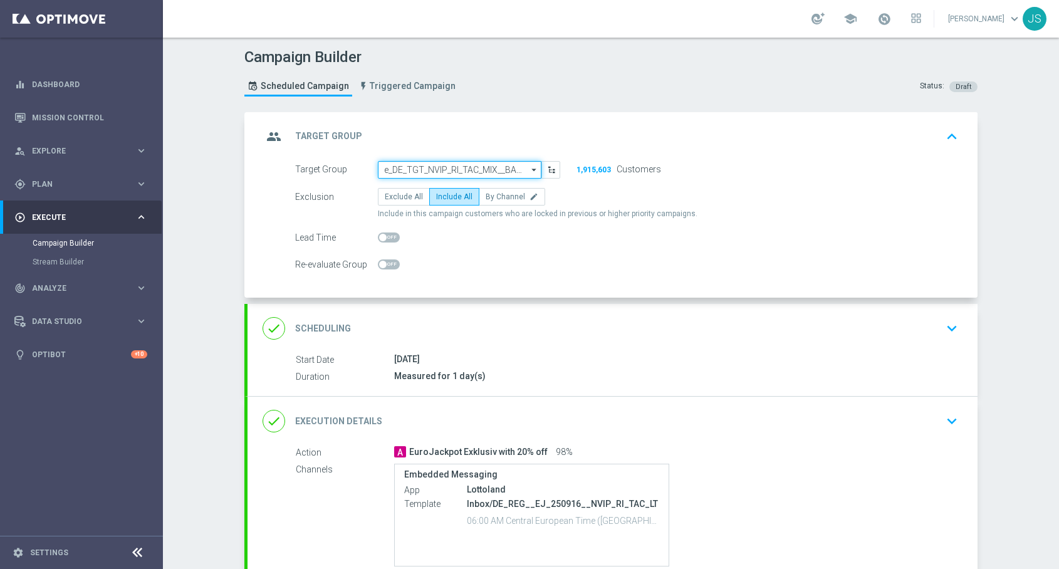
drag, startPoint x: 384, startPoint y: 166, endPoint x: 394, endPoint y: 167, distance: 10.1
click at [386, 167] on input "de_DE_TGT_NVIP_RI_TAC_MIX__BASE_ALL" at bounding box center [460, 170] width 164 height 18
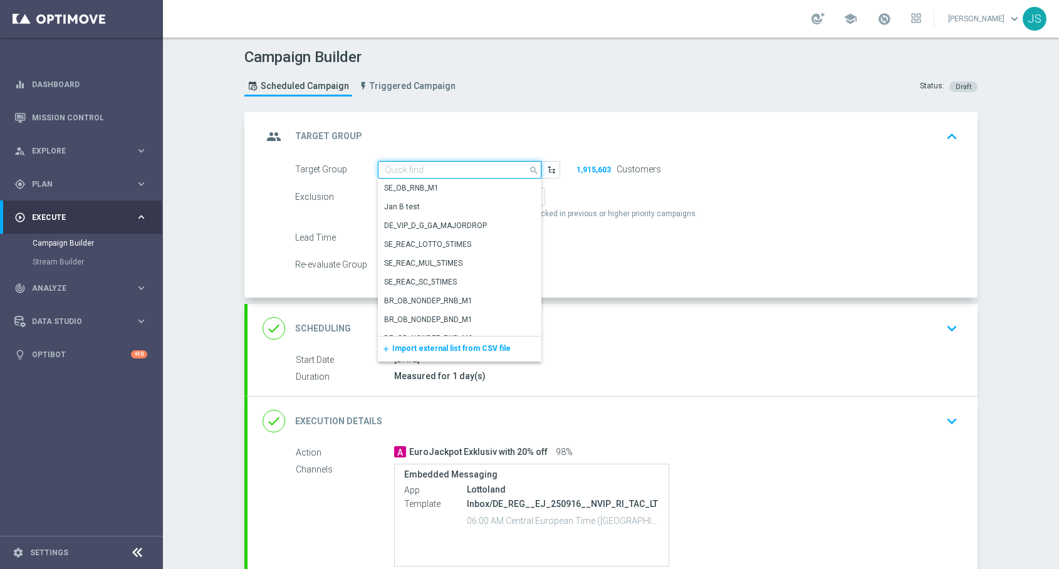
click at [394, 167] on input at bounding box center [460, 170] width 164 height 18
paste input "de_TGT_NVIP_RI_TAC_MIX__BASE_ALL"
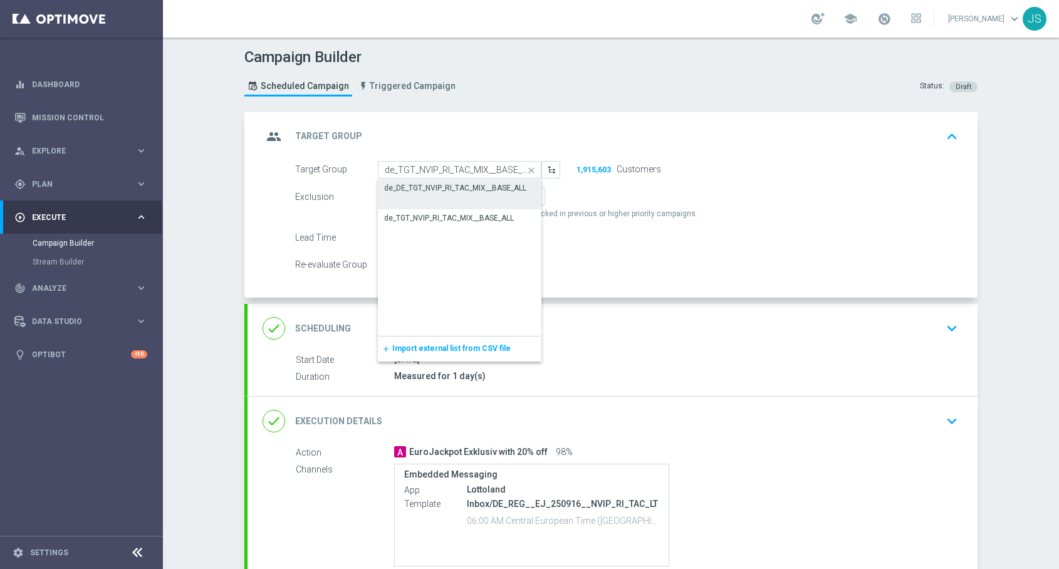
click at [426, 224] on div "de_TGT_NVIP_RI_TAC_MIX__BASE_ALL" at bounding box center [460, 218] width 164 height 18
type input "de_TGT_NVIP_RI_TAC_MIX__BASE_ALL"
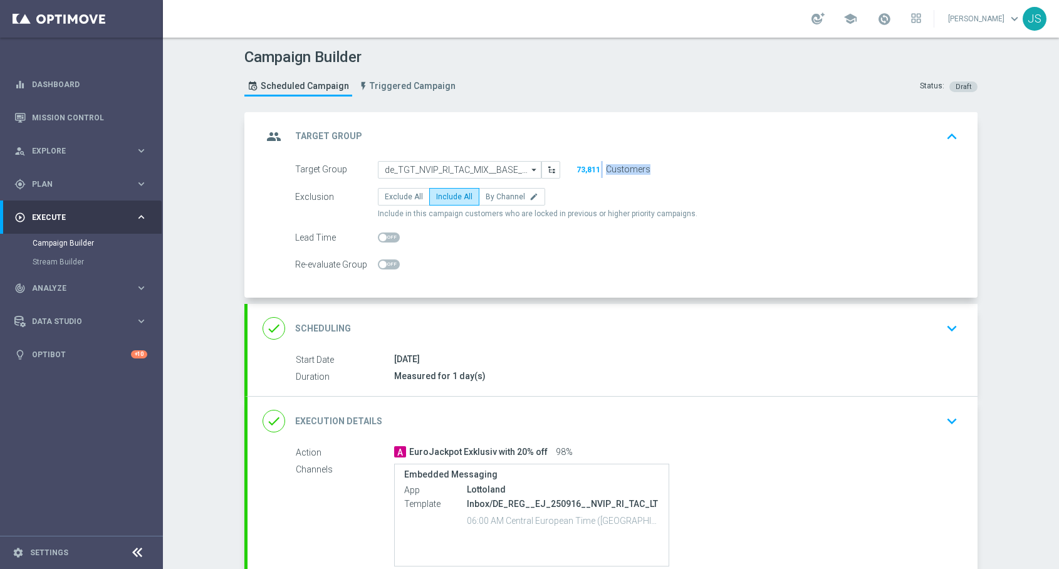
drag, startPoint x: 601, startPoint y: 168, endPoint x: 661, endPoint y: 185, distance: 62.5
click at [660, 186] on form "Target Group de_TGT_NVIP_RI_TAC_MIX__BASE_ALL de_TGT_NVIP_RI_TAC_MIX__BASE_ALL …" at bounding box center [626, 217] width 663 height 113
click at [960, 322] on icon "keyboard_arrow_down" at bounding box center [952, 328] width 19 height 19
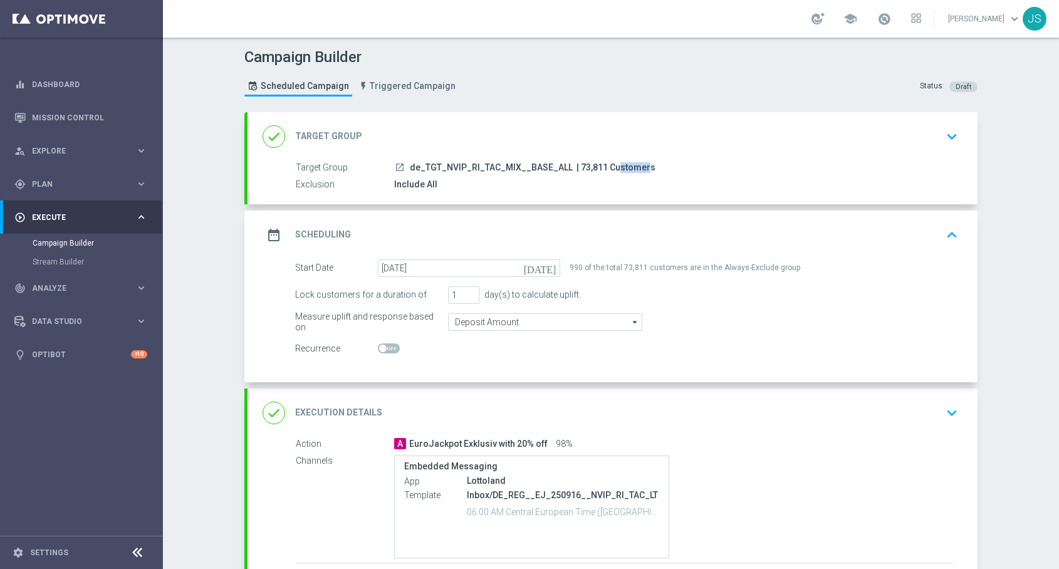
drag, startPoint x: 601, startPoint y: 163, endPoint x: 575, endPoint y: 163, distance: 25.7
click at [577, 163] on span "| 73,811 Customers" at bounding box center [616, 167] width 79 height 11
copy span "73,811"
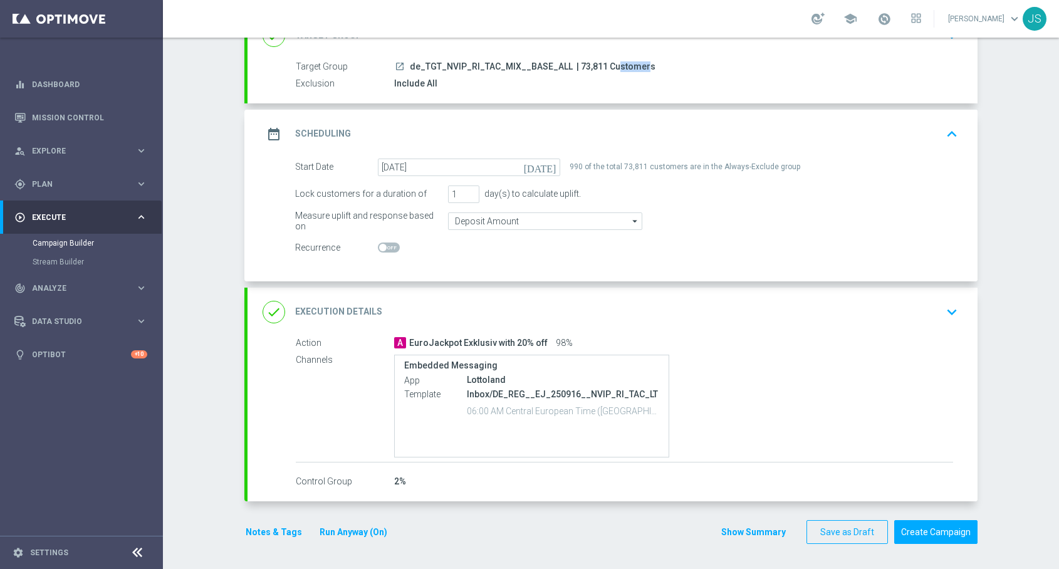
click at [948, 308] on icon "keyboard_arrow_down" at bounding box center [952, 312] width 19 height 19
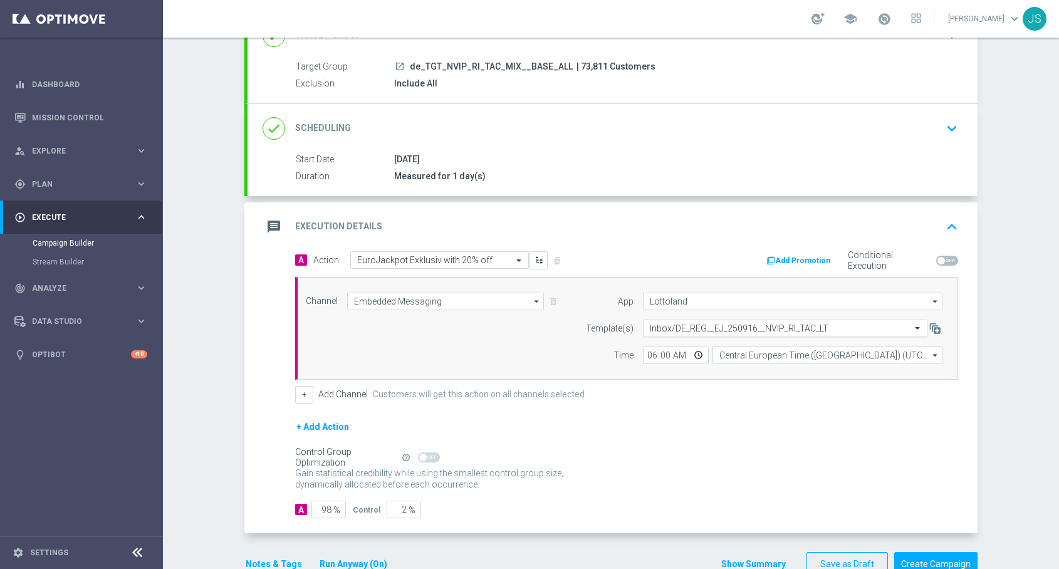
click at [715, 326] on input "text" at bounding box center [773, 328] width 246 height 11
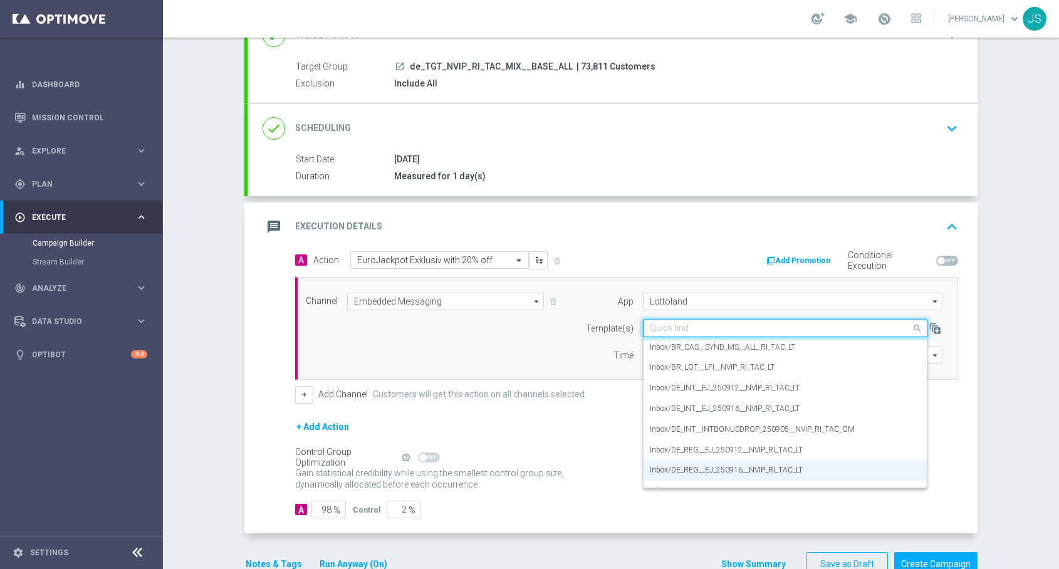
click at [715, 326] on input "text" at bounding box center [773, 328] width 246 height 11
paste input "DE_INT__EJ_250916__NVIP_RI_TAC_LT"
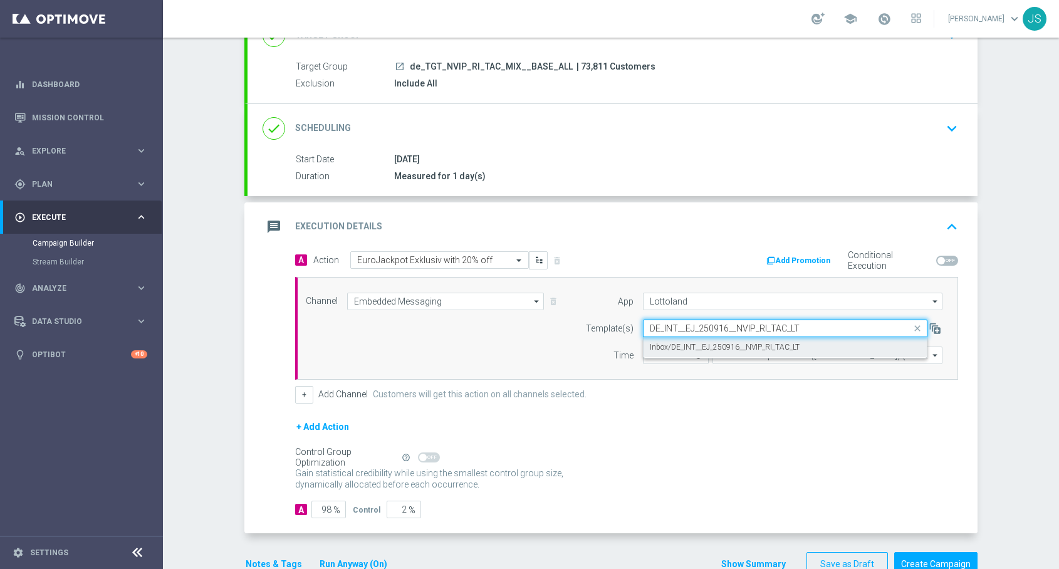
click at [708, 345] on label "Inbox/DE_INT__EJ_250916__NVIP_RI_TAC_LT" at bounding box center [725, 347] width 150 height 11
type input "DE_INT__EJ_250916__NVIP_RI_TAC_LT"
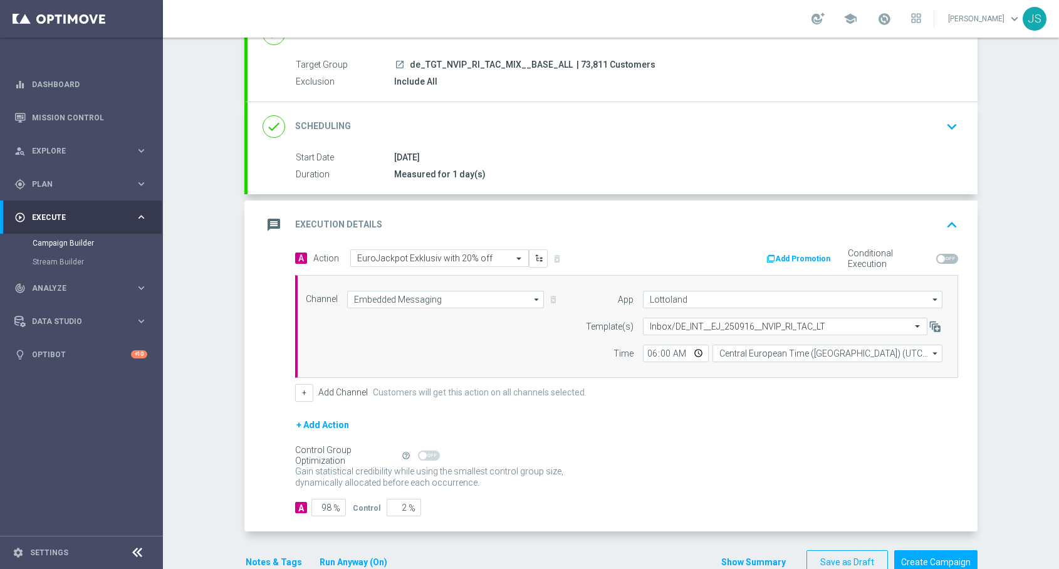
scroll to position [134, 0]
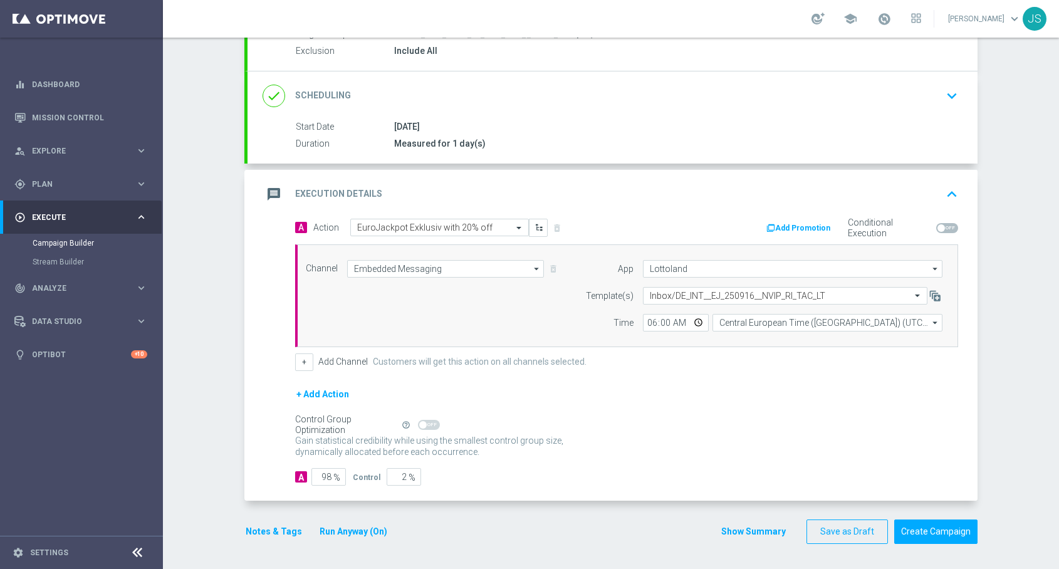
click at [276, 529] on button "Notes & Tags" at bounding box center [273, 532] width 59 height 16
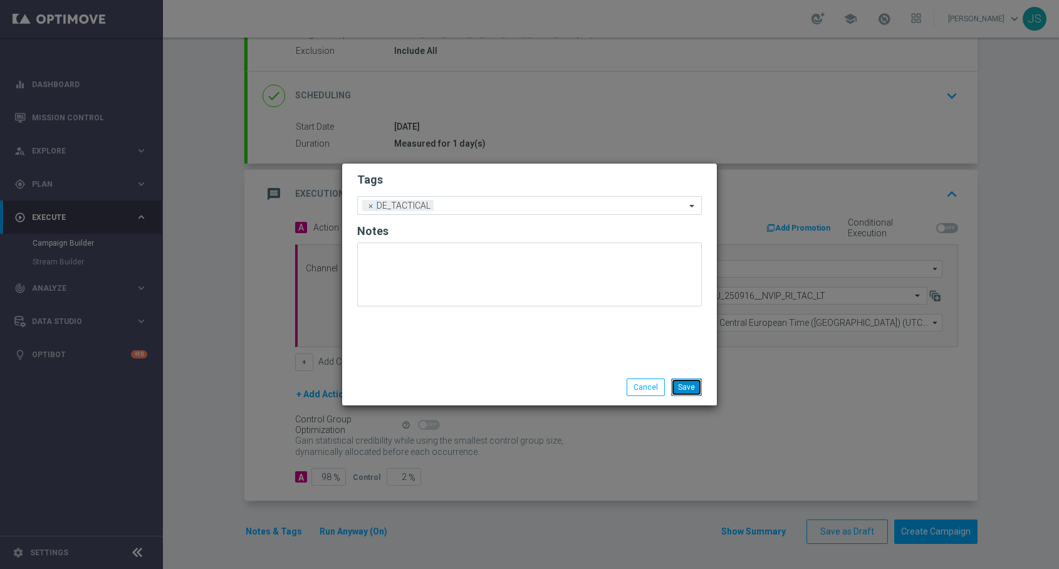
click at [681, 392] on button "Save" at bounding box center [686, 388] width 31 height 18
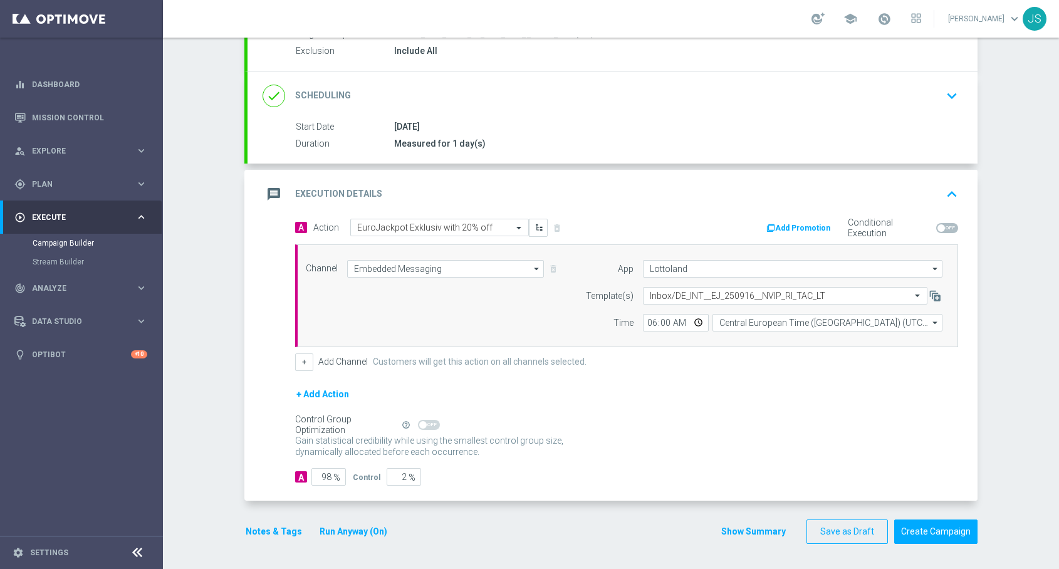
click at [362, 533] on button "Run Anyway (On)" at bounding box center [353, 532] width 70 height 16
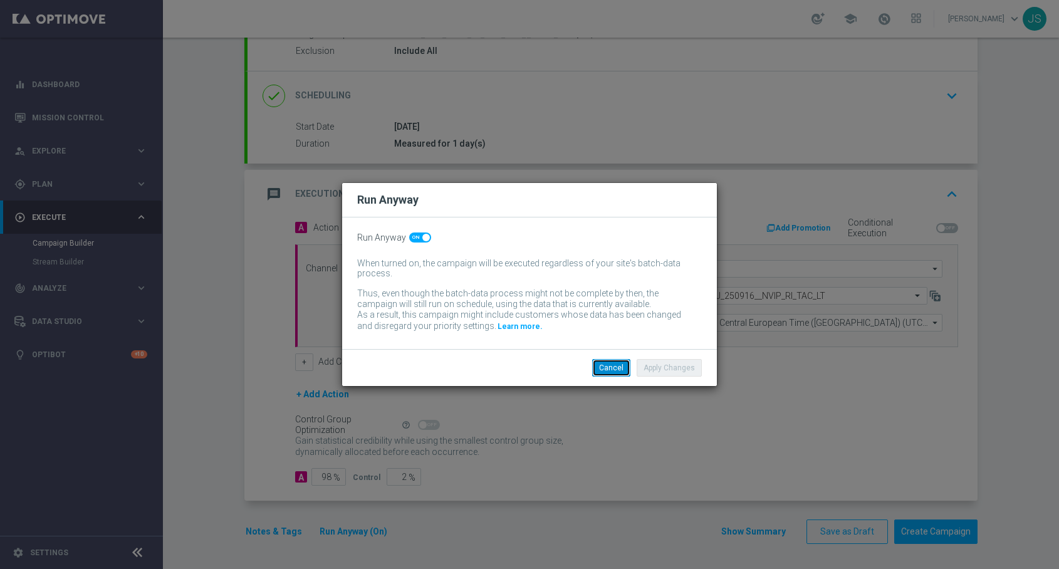
click at [612, 371] on button "Cancel" at bounding box center [611, 368] width 38 height 18
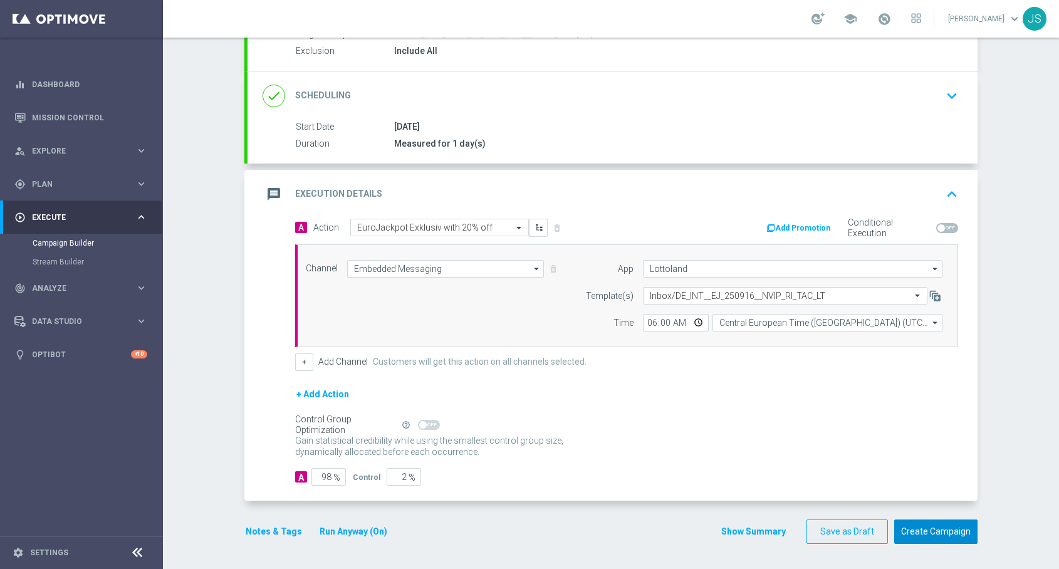
click at [909, 535] on button "Create Campaign" at bounding box center [935, 532] width 83 height 24
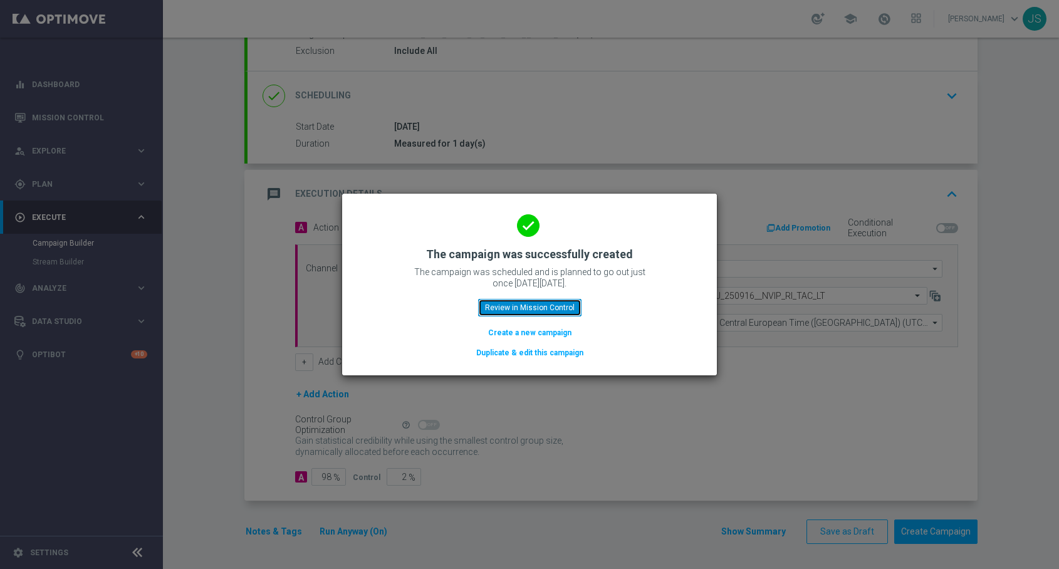
click at [552, 308] on button "Review in Mission Control" at bounding box center [529, 308] width 103 height 18
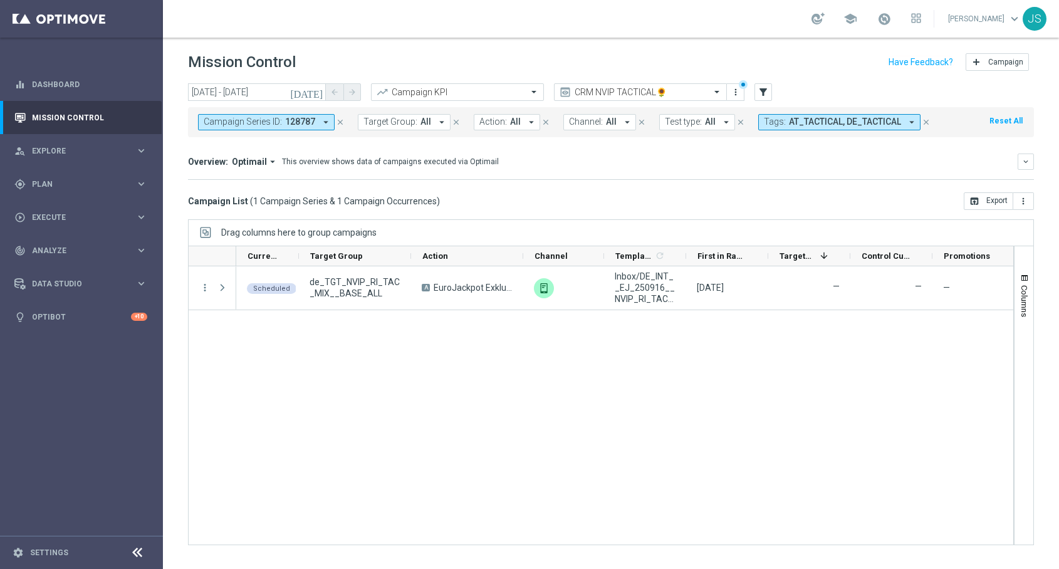
click at [342, 115] on button "close" at bounding box center [340, 122] width 11 height 14
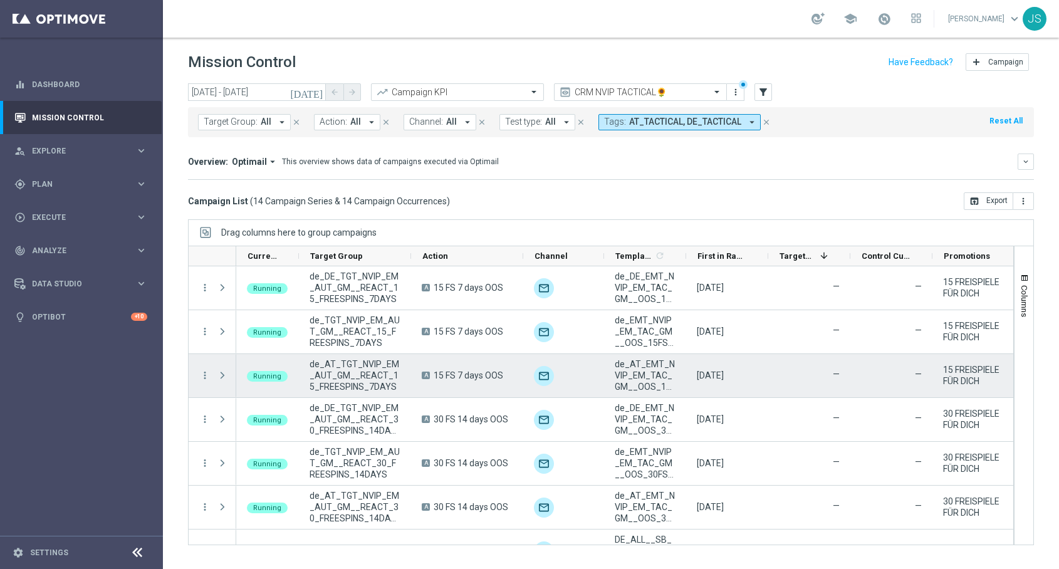
scroll to position [336, 0]
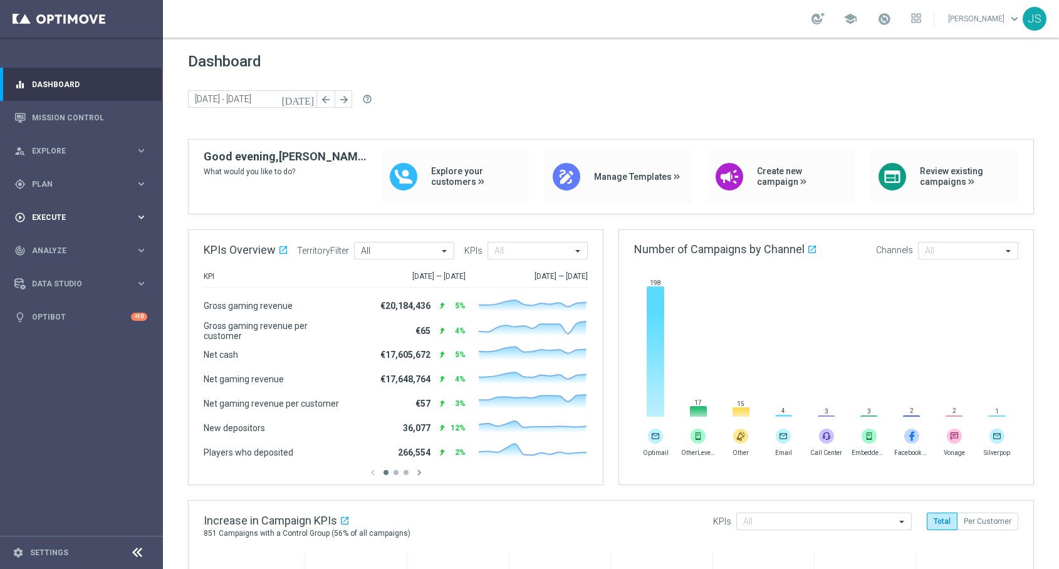
click at [72, 218] on span "Execute" at bounding box center [83, 218] width 103 height 8
click at [73, 244] on link "Campaign Builder" at bounding box center [82, 243] width 98 height 10
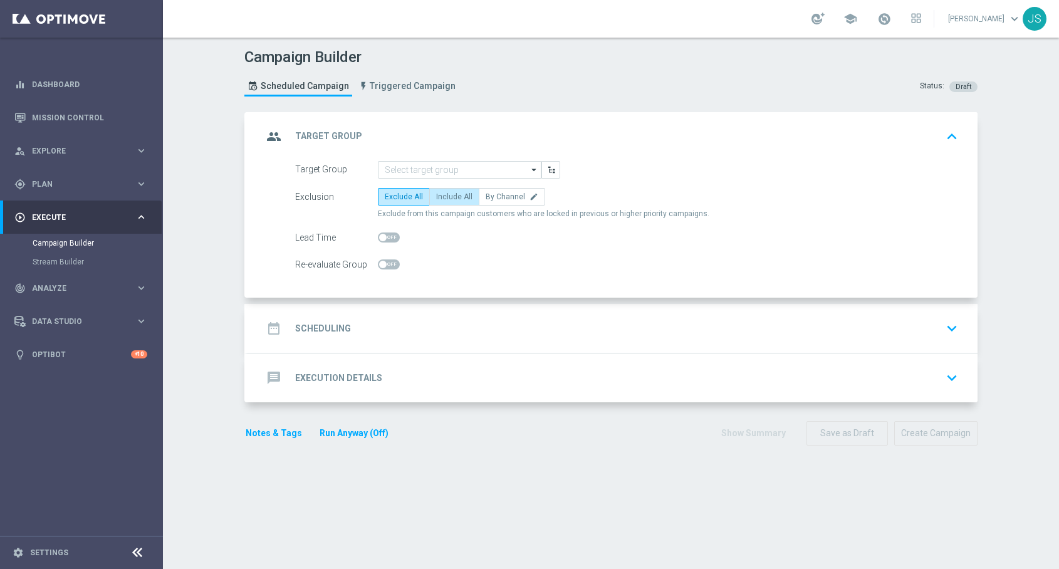
click at [457, 199] on span "Include All" at bounding box center [454, 196] width 36 height 9
click at [444, 199] on input "Include All" at bounding box center [440, 199] width 8 height 8
radio input "true"
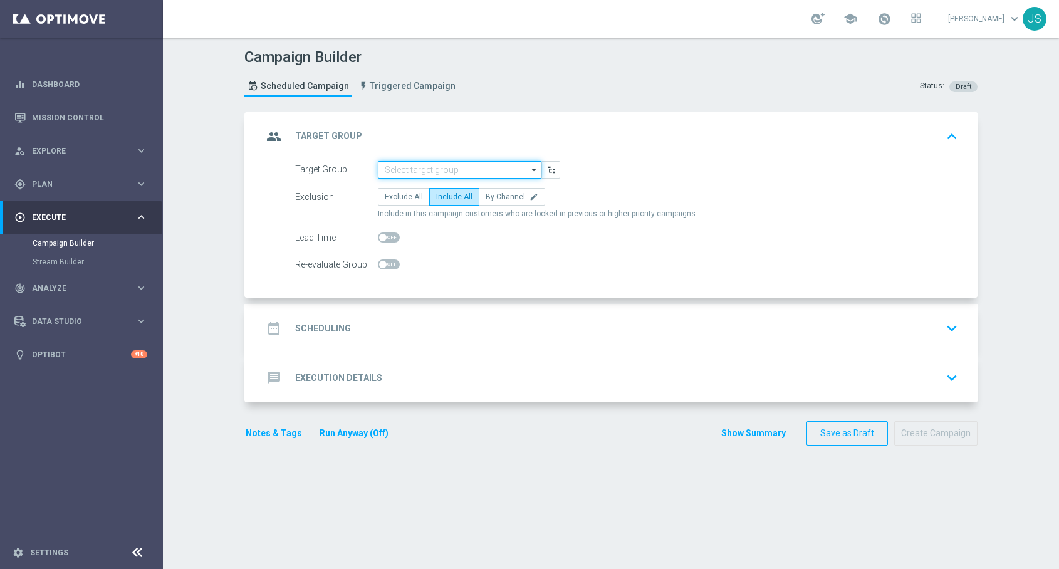
click at [446, 172] on input at bounding box center [460, 170] width 164 height 18
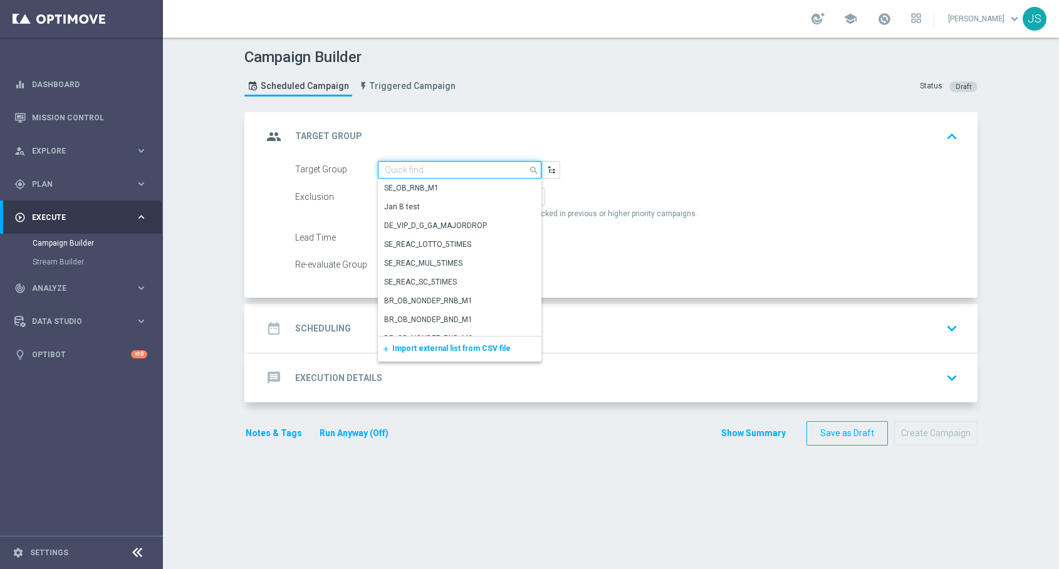
paste input "de_AT_TGT_NVIP_EM_TAC_LT__ACTIVE_EM"
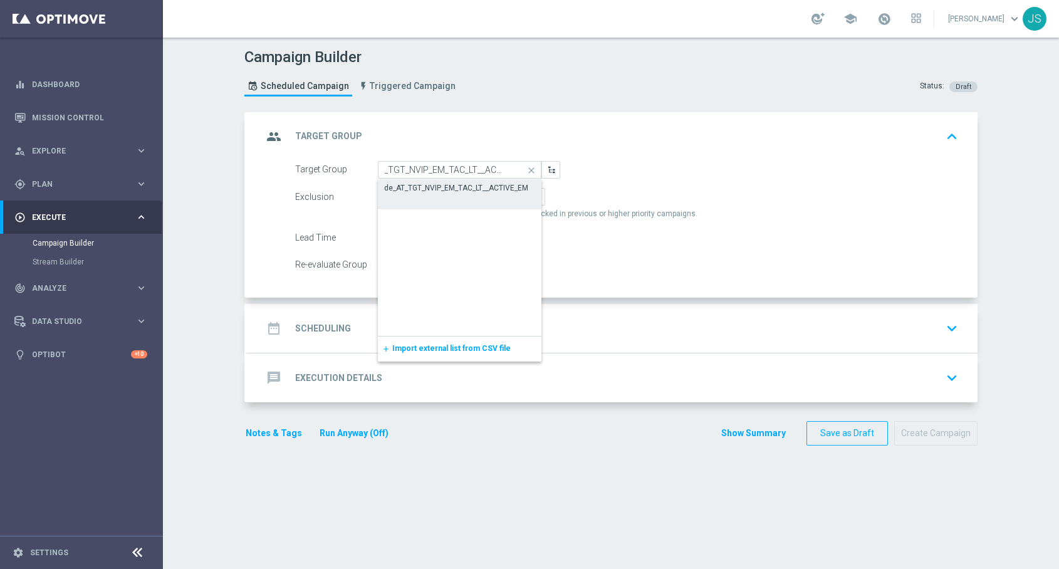
click at [450, 188] on div "de_AT_TGT_NVIP_EM_TAC_LT__ACTIVE_EM" at bounding box center [456, 187] width 144 height 11
type input "de_AT_TGT_NVIP_EM_TAC_LT__ACTIVE_EM"
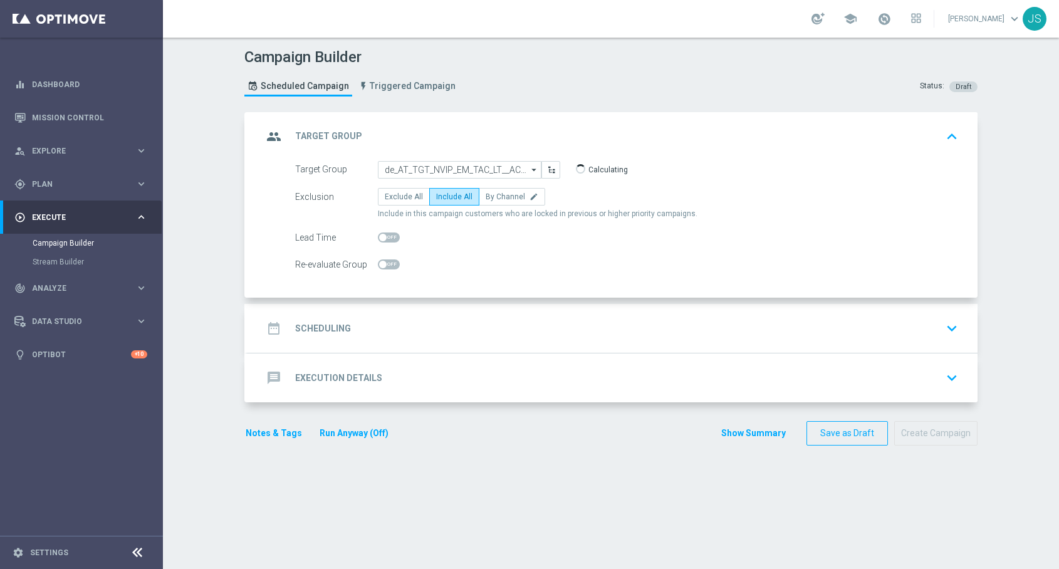
click at [383, 322] on div "date_range Scheduling keyboard_arrow_down" at bounding box center [613, 329] width 700 height 24
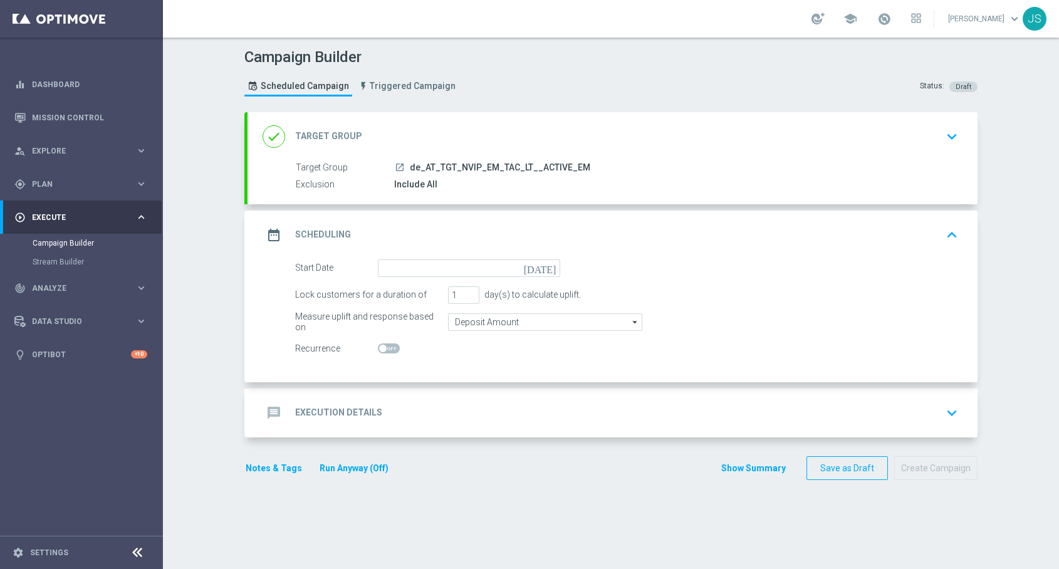
click at [555, 267] on icon "[DATE]" at bounding box center [542, 267] width 37 height 14
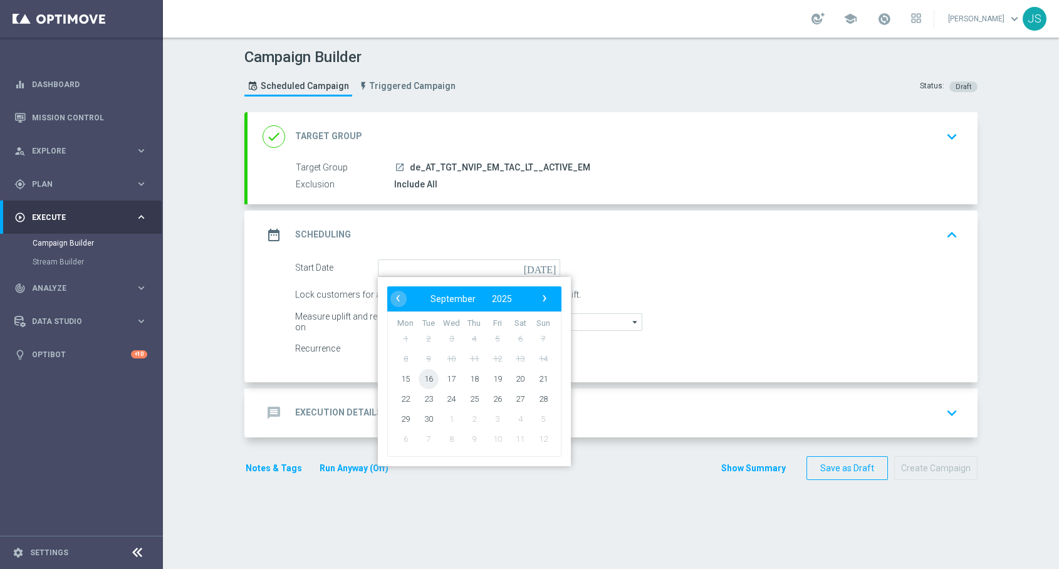
click at [428, 377] on span "16" at bounding box center [429, 379] width 20 height 20
type input "[DATE]"
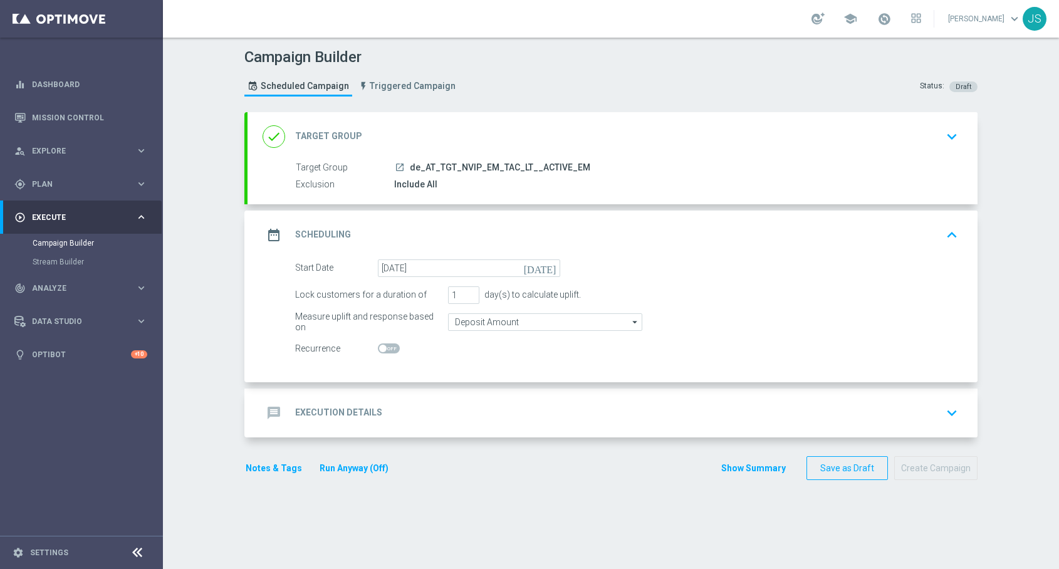
click at [496, 394] on div "message Execution Details keyboard_arrow_down" at bounding box center [613, 413] width 730 height 49
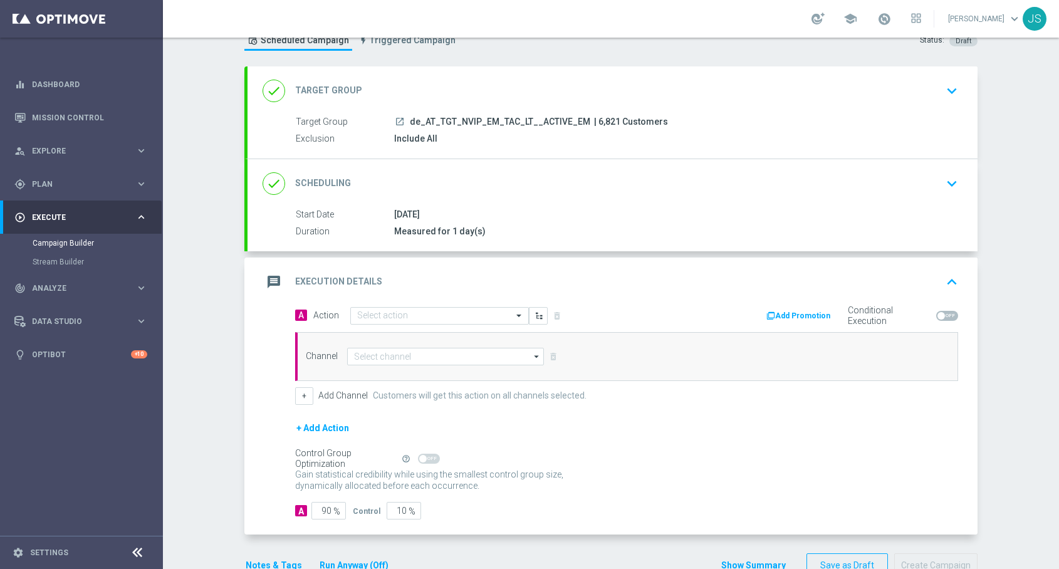
scroll to position [48, 0]
click at [452, 311] on input "text" at bounding box center [427, 313] width 140 height 11
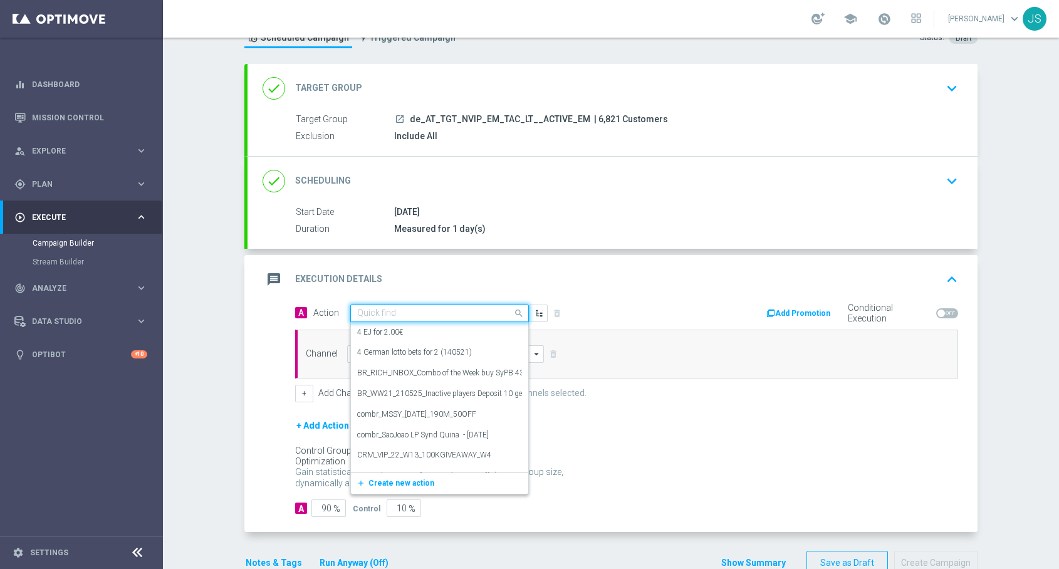
paste input "6 lines EM + 1 free EJ"
type input "6 lines EM + 1 free EJ"
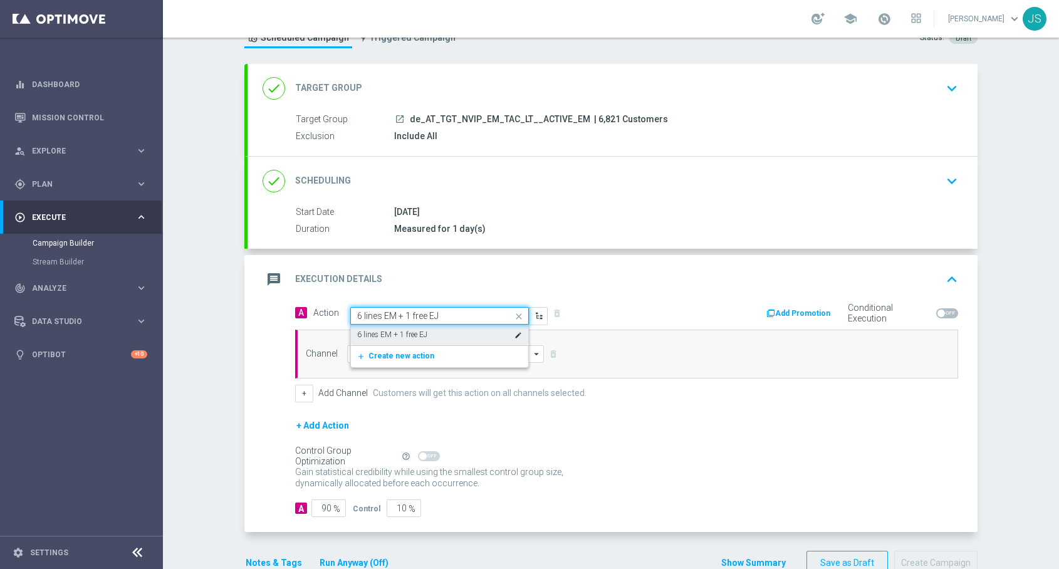
click at [402, 331] on label "6 lines EM + 1 free EJ" at bounding box center [392, 335] width 70 height 11
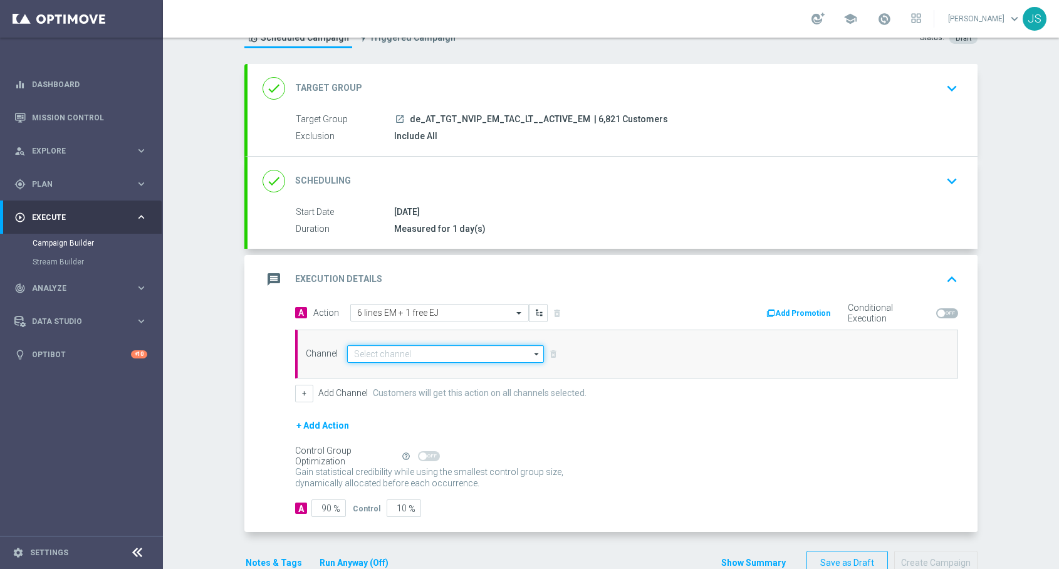
click at [394, 349] on input at bounding box center [445, 354] width 197 height 18
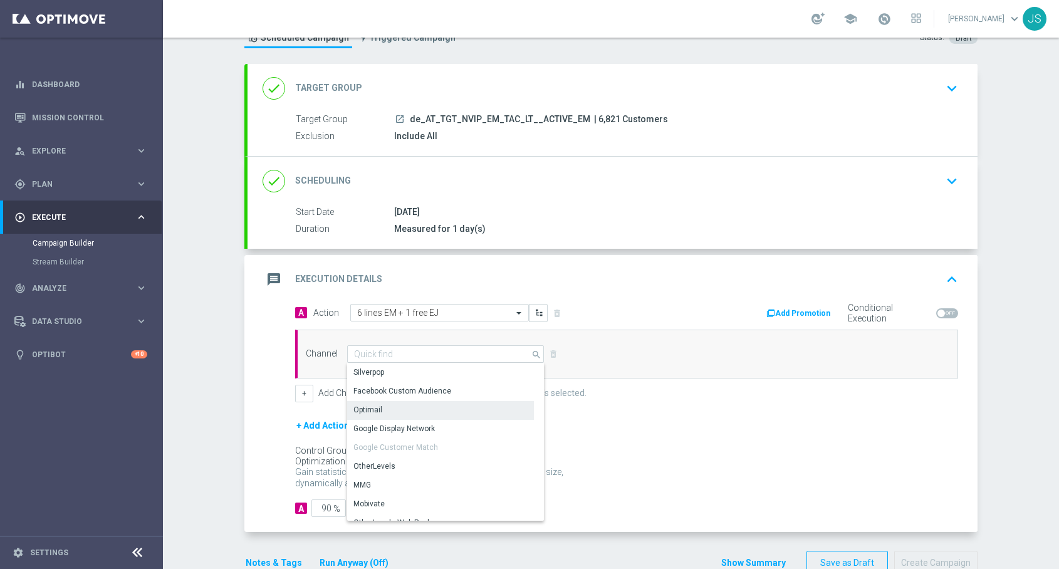
click at [379, 409] on div "Optimail" at bounding box center [368, 409] width 29 height 11
type input "Optimail"
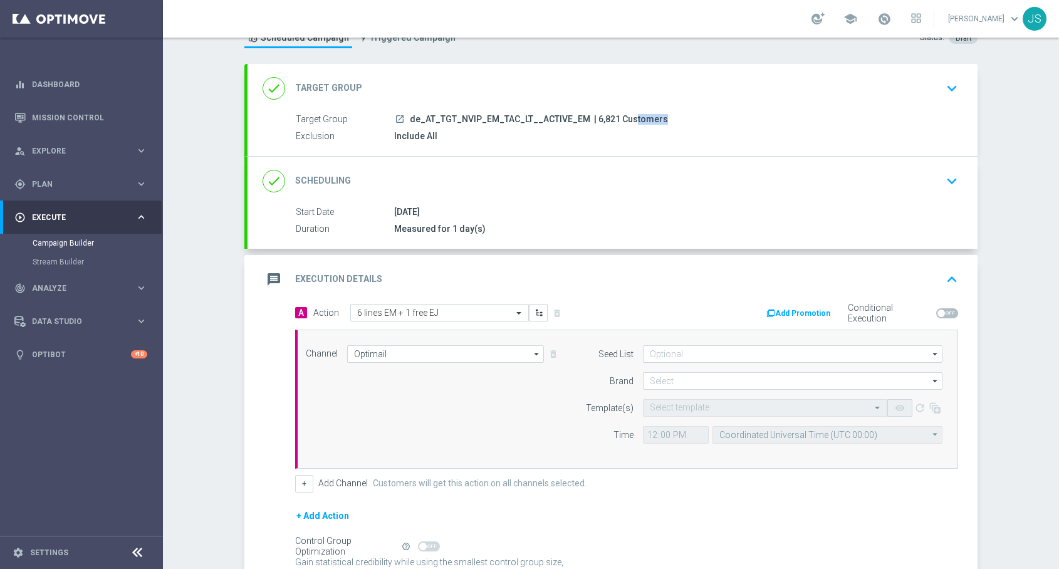
drag, startPoint x: 616, startPoint y: 117, endPoint x: 590, endPoint y: 117, distance: 25.7
click at [594, 117] on span "| 6,821 Customers" at bounding box center [631, 119] width 74 height 11
copy span "6,821"
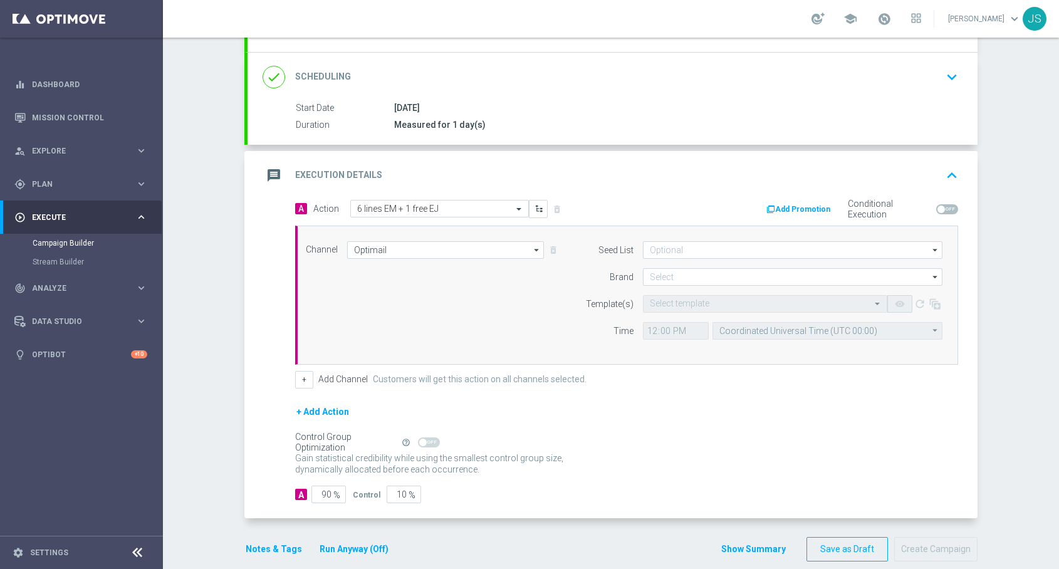
scroll to position [170, 0]
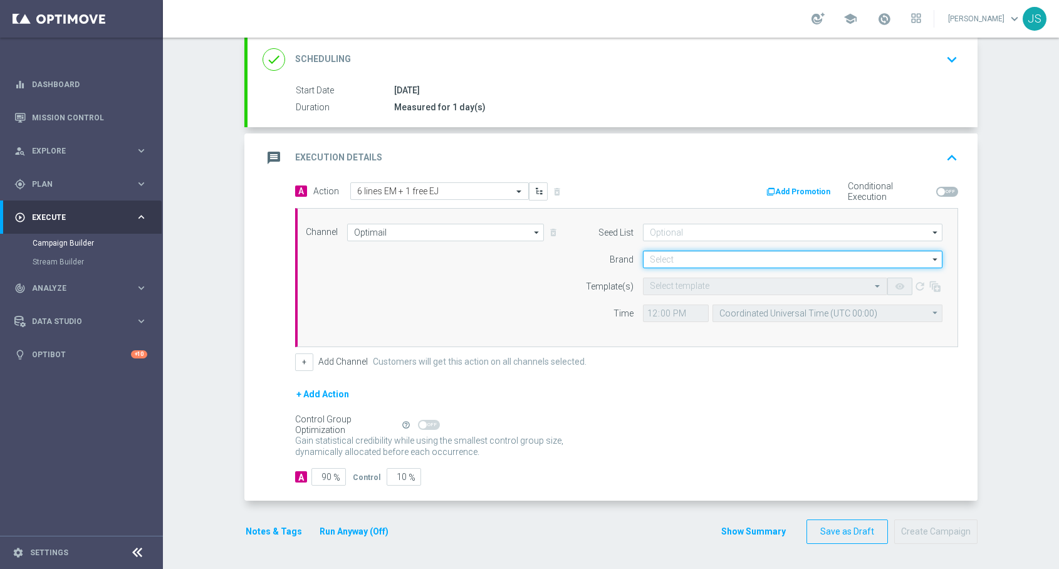
click at [696, 263] on input at bounding box center [793, 260] width 300 height 18
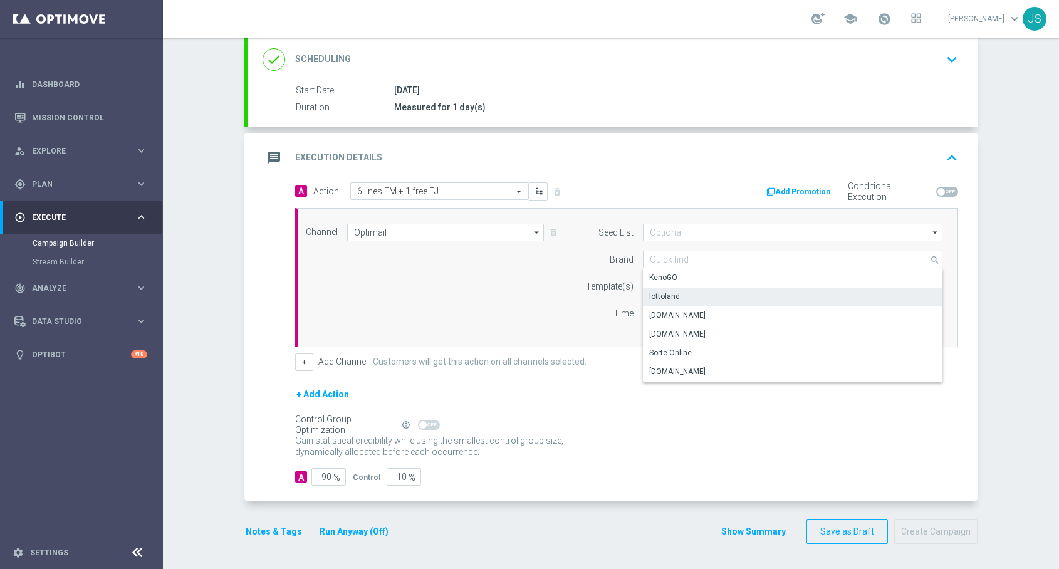
click at [684, 295] on div "lottoland" at bounding box center [793, 297] width 300 height 18
type input "lottoland"
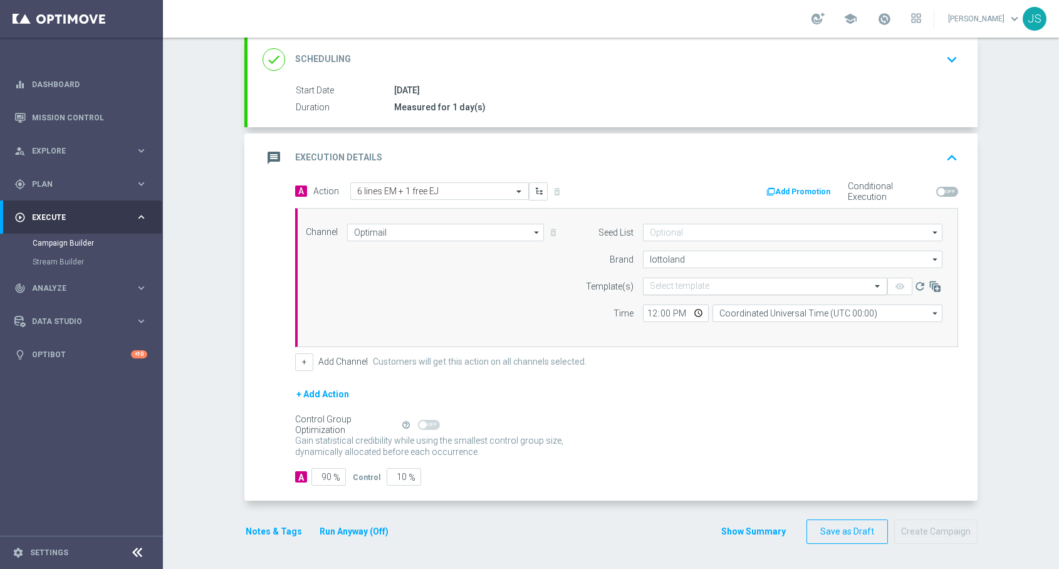
click at [679, 282] on input "text" at bounding box center [753, 286] width 206 height 11
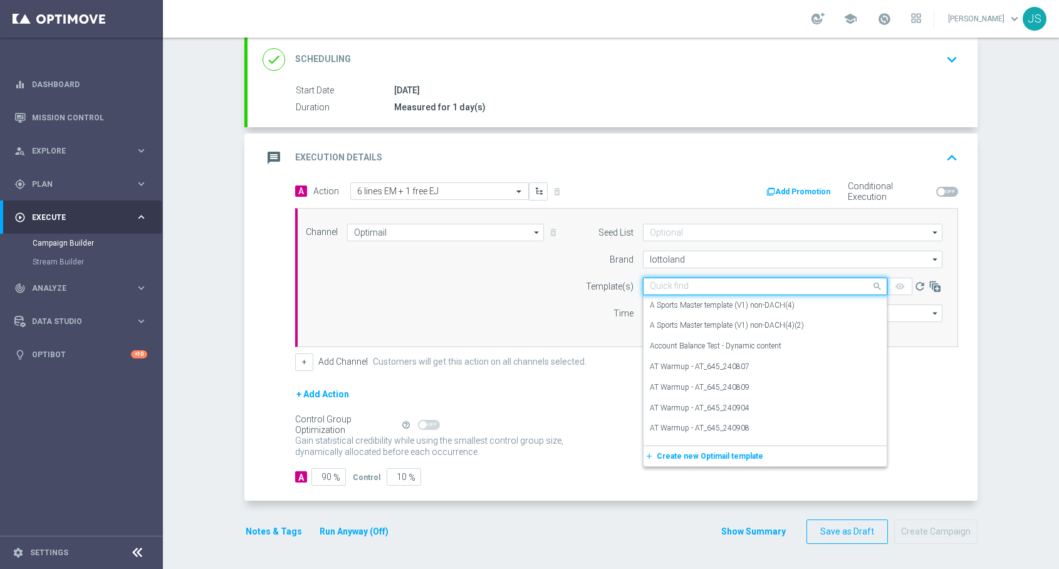
paste input "AT__EM_ACTIVE_250916__NVIP_EMA_TAC_LT"
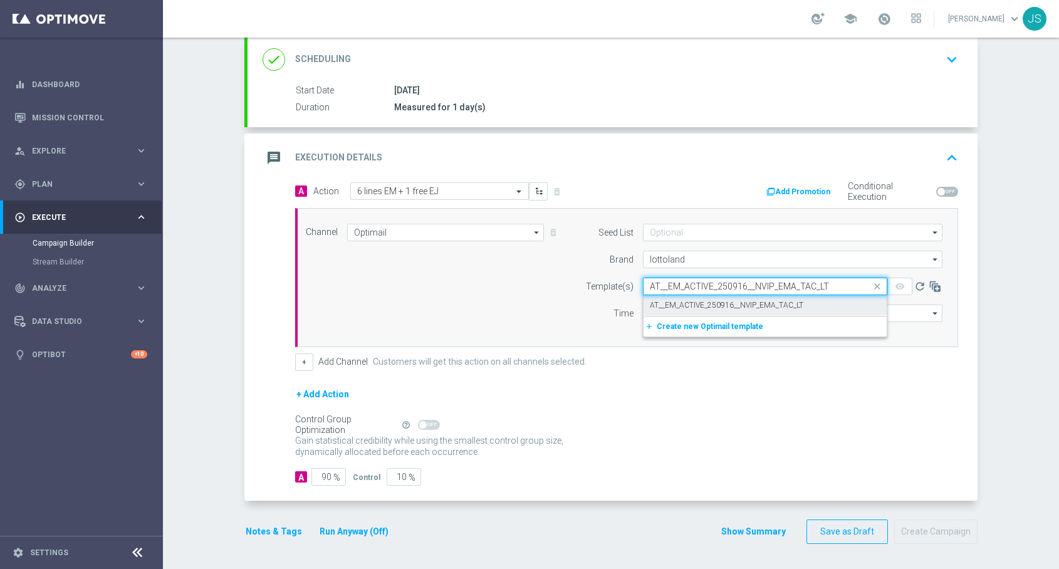
click at [708, 304] on label "AT__EM_ACTIVE_250916__NVIP_EMA_TAC_LT" at bounding box center [727, 305] width 154 height 11
type input "AT__EM_ACTIVE_250916__NVIP_EMA_TAC_LT"
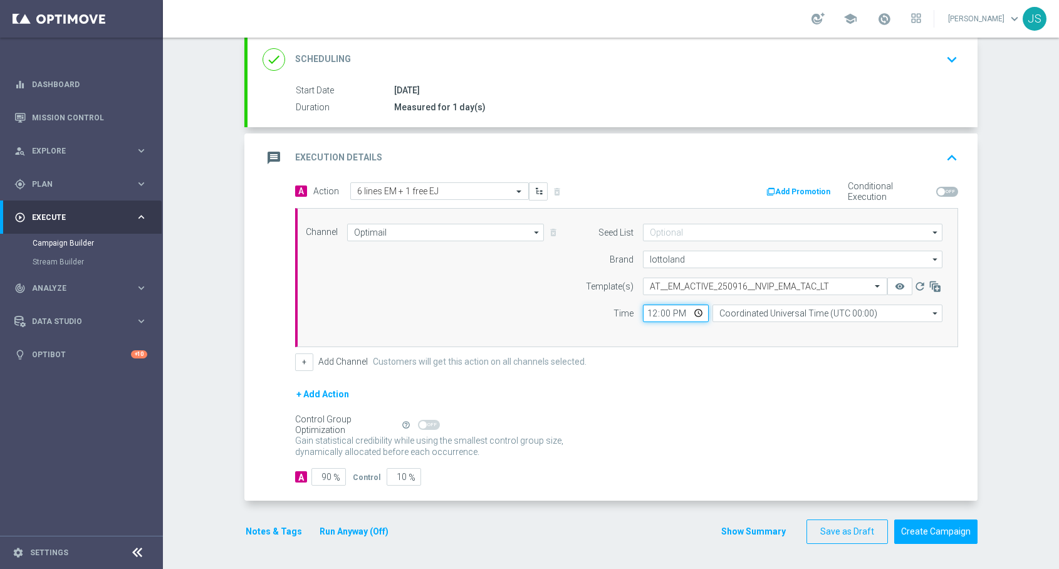
click at [654, 312] on input "12:00" at bounding box center [676, 314] width 66 height 18
type input "06:00"
click at [762, 310] on input "Coordinated Universal Time (UTC 00:00)" at bounding box center [828, 314] width 230 height 18
click at [759, 329] on div "Central European Time ([GEOGRAPHIC_DATA]) (UTC +02:00)" at bounding box center [821, 331] width 205 height 11
type input "Central European Time ([GEOGRAPHIC_DATA]) (UTC +02:00)"
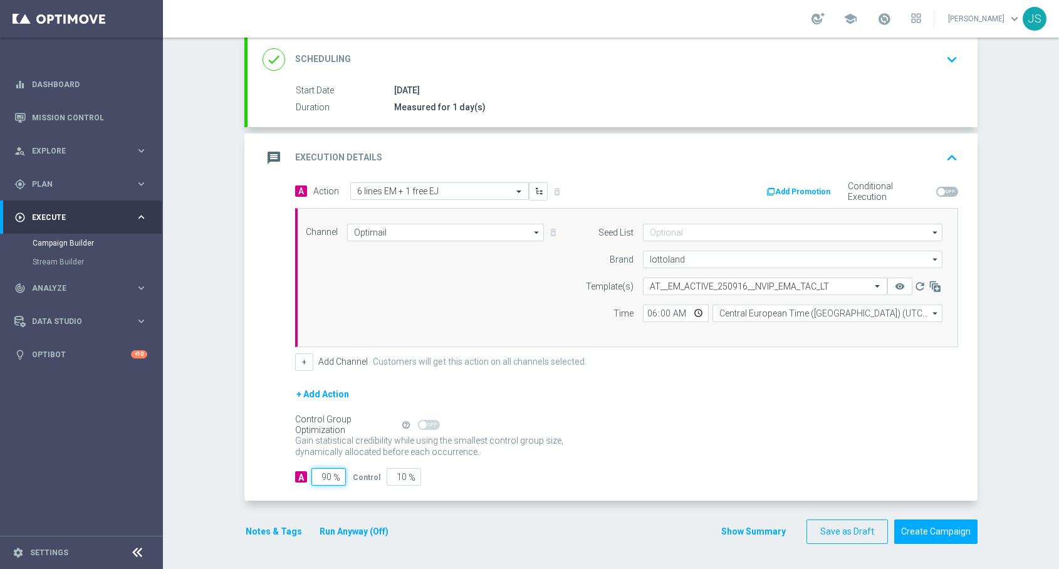
click at [335, 472] on input "90" at bounding box center [329, 477] width 34 height 18
type input "9"
type input "91"
type input "98"
type input "2"
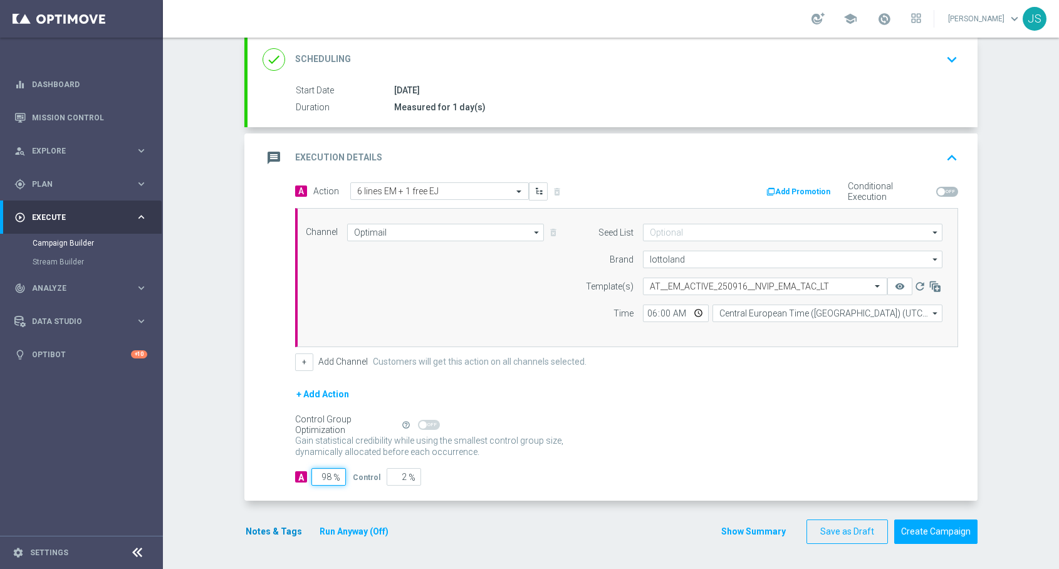
type input "98"
click at [274, 537] on button "Notes & Tags" at bounding box center [273, 532] width 59 height 16
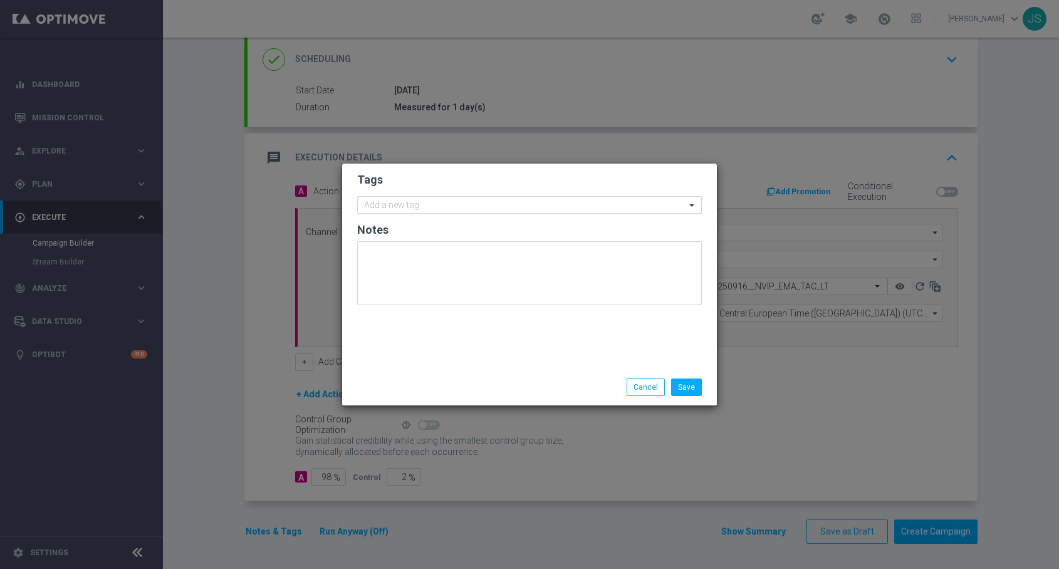
click at [432, 204] on input "text" at bounding box center [525, 206] width 322 height 11
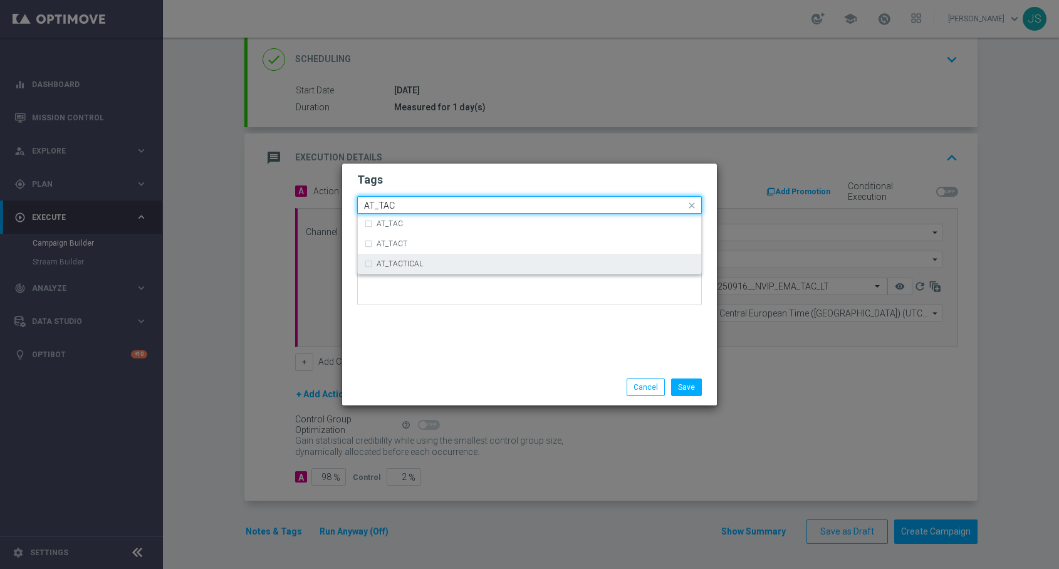
click at [399, 261] on label "AT_TACTICAL" at bounding box center [400, 264] width 46 height 8
type input "AT_TAC"
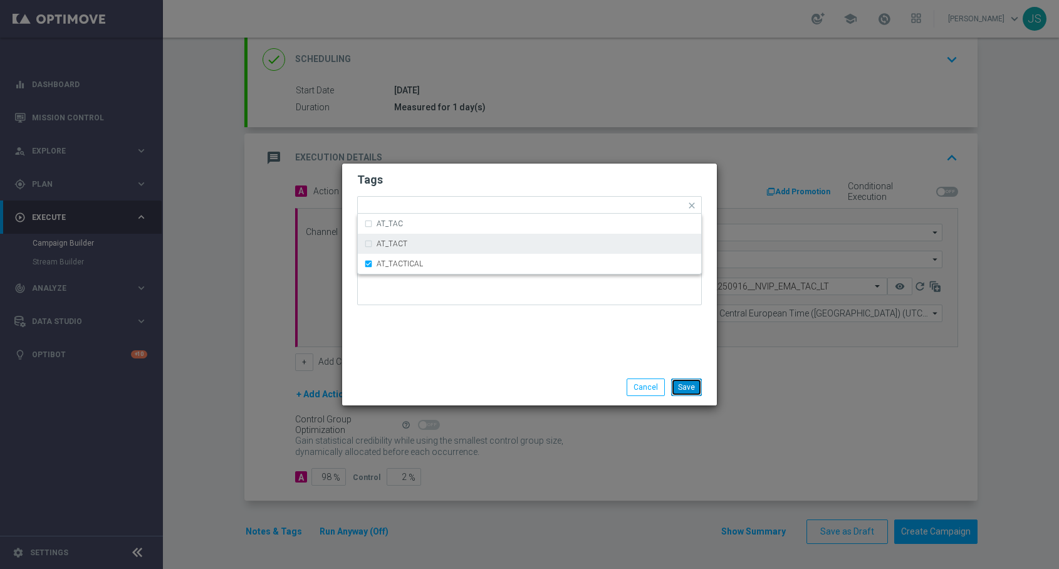
click at [688, 387] on button "Save" at bounding box center [686, 388] width 31 height 18
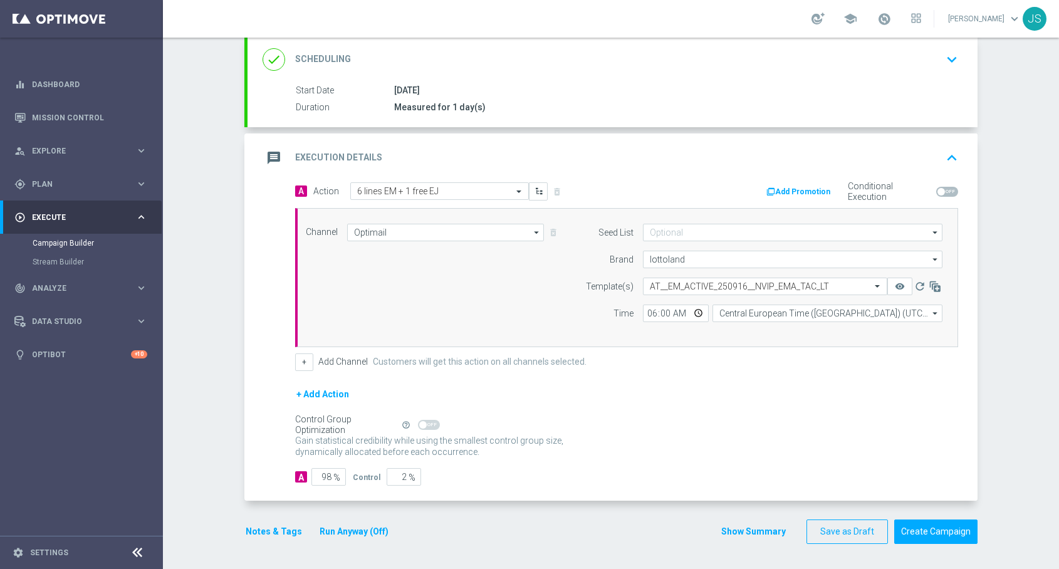
click at [347, 529] on button "Run Anyway (Off)" at bounding box center [353, 532] width 71 height 16
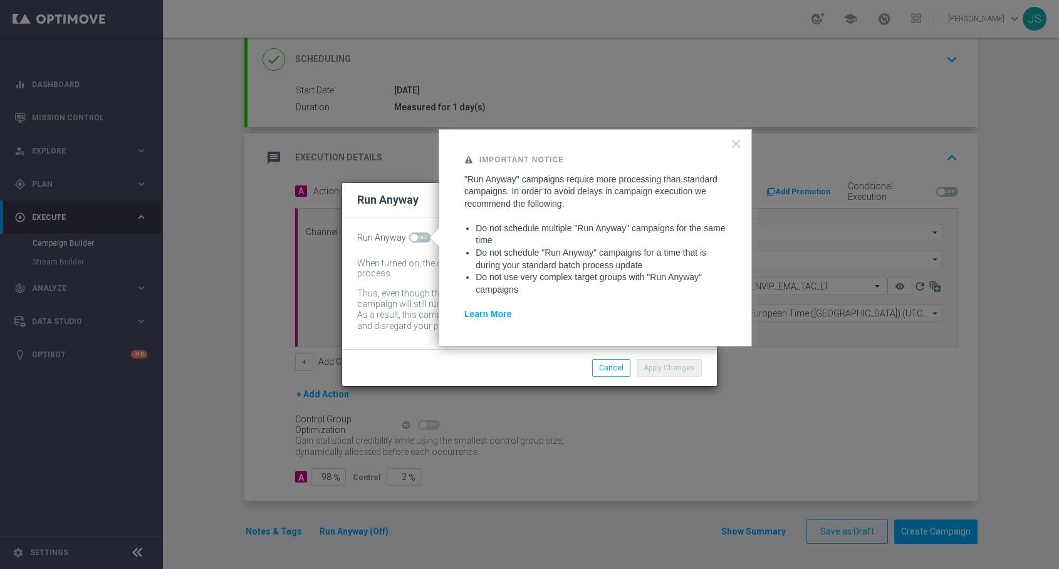
click at [421, 239] on span at bounding box center [420, 238] width 22 height 10
click at [421, 239] on input "checkbox" at bounding box center [420, 238] width 22 height 10
checkbox input "true"
click at [732, 149] on button "×" at bounding box center [736, 144] width 12 height 20
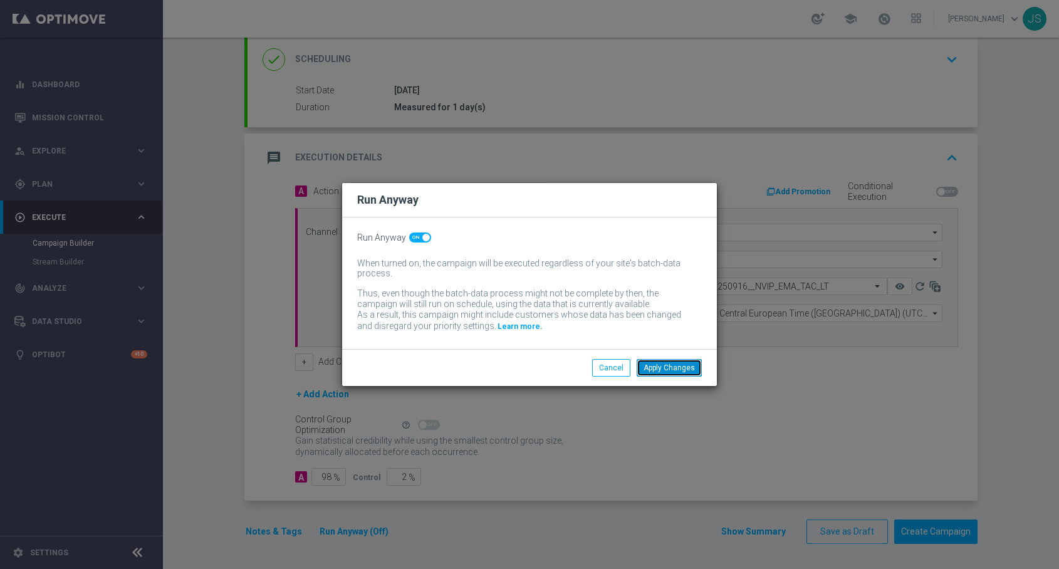
click at [681, 373] on button "Apply Changes" at bounding box center [669, 368] width 65 height 18
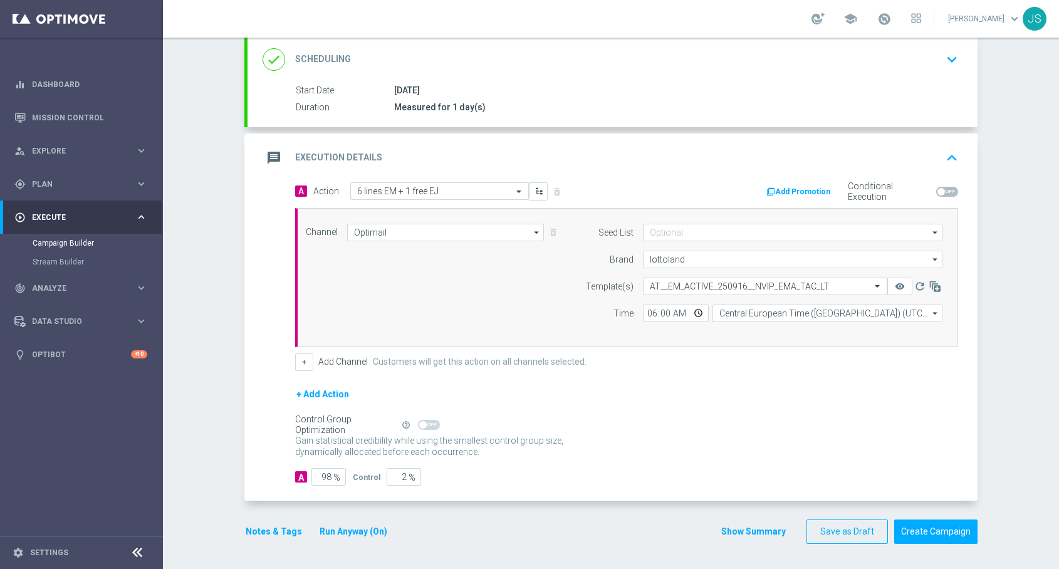
click at [288, 533] on button "Notes & Tags" at bounding box center [273, 532] width 59 height 16
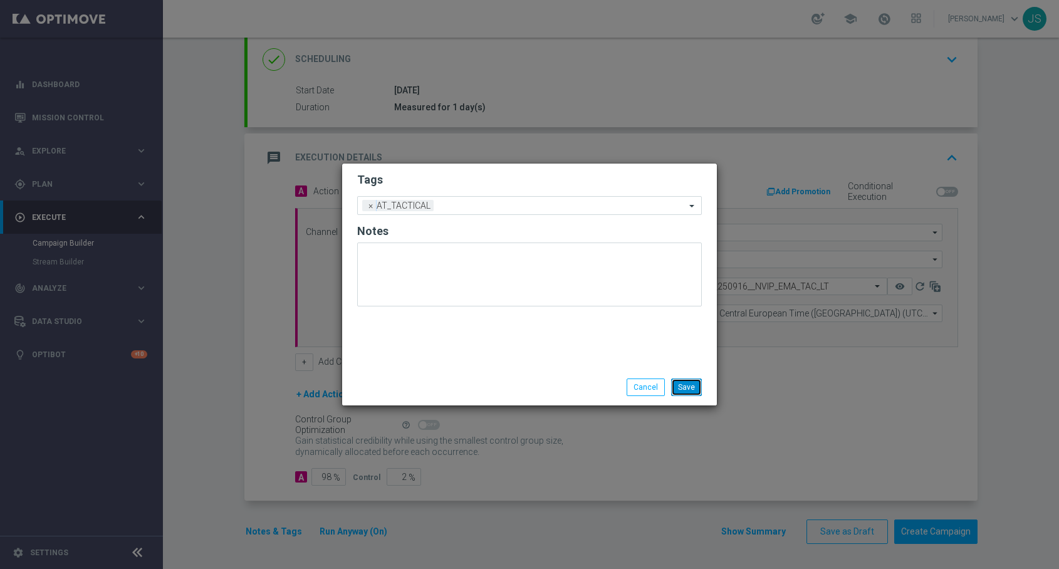
click at [682, 388] on button "Save" at bounding box center [686, 388] width 31 height 18
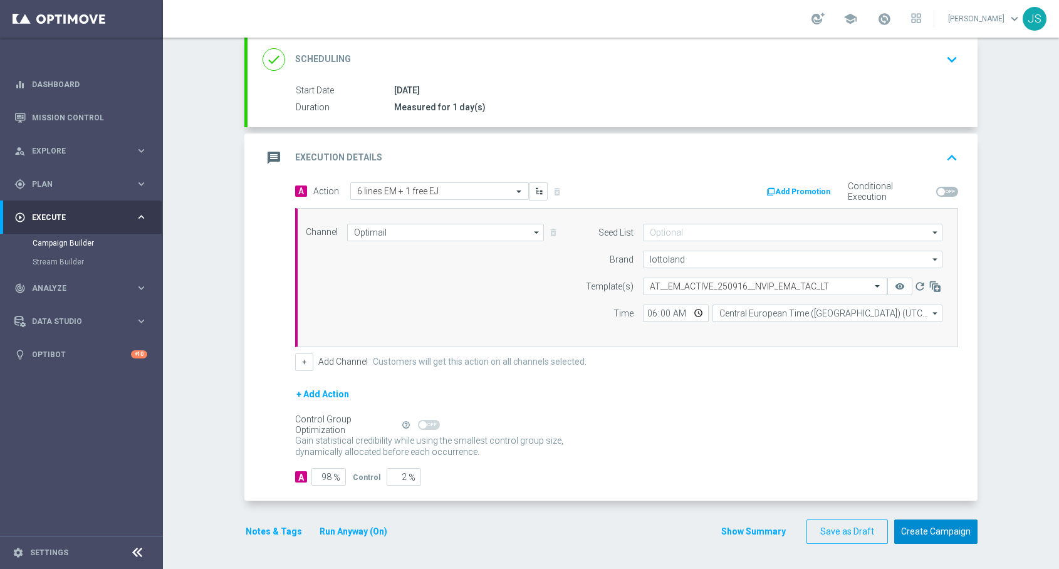
click at [916, 533] on button "Create Campaign" at bounding box center [935, 532] width 83 height 24
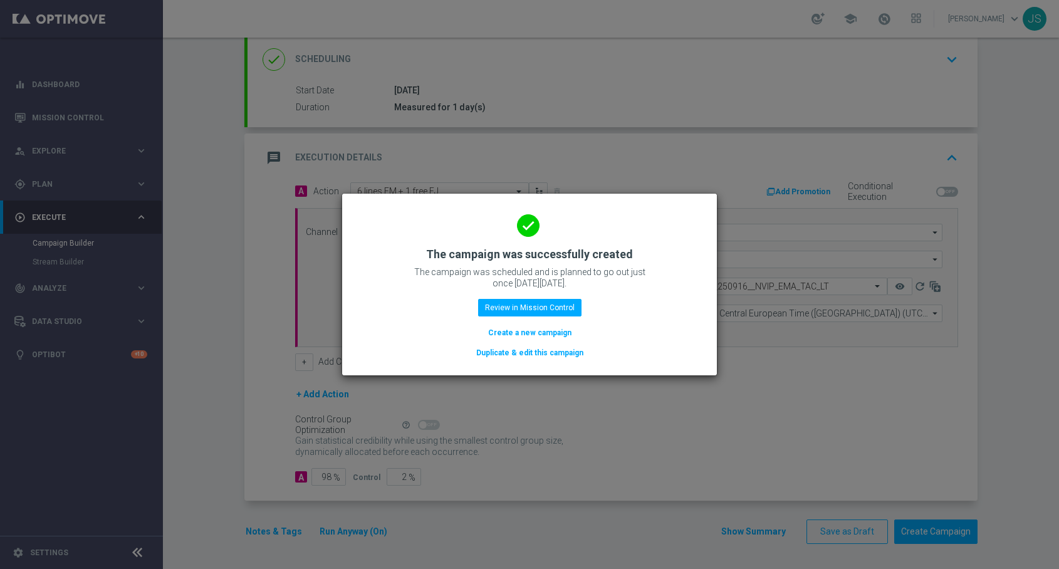
click at [508, 354] on button "Duplicate & edit this campaign" at bounding box center [530, 353] width 110 height 14
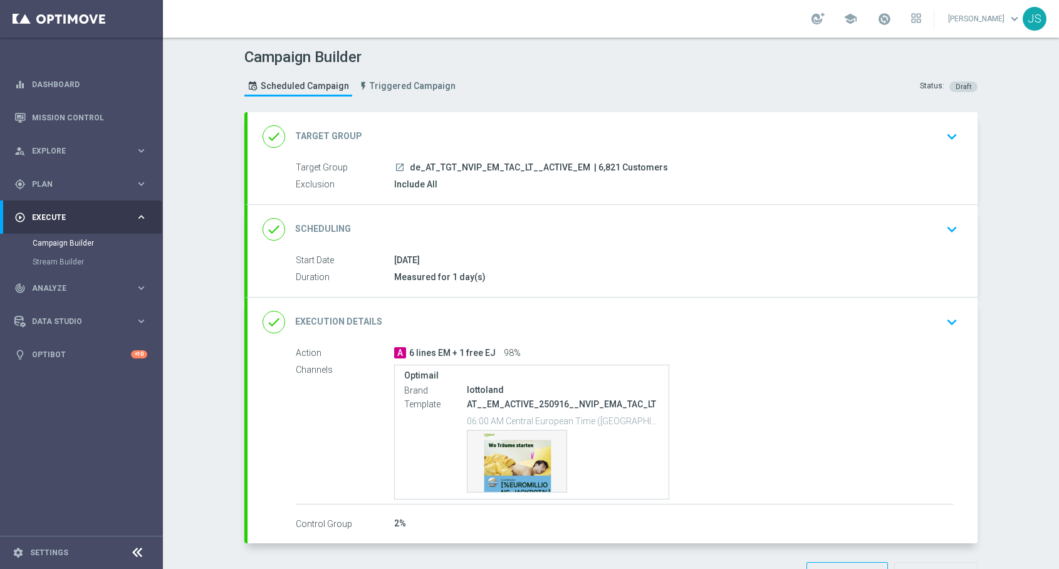
click at [948, 139] on icon "keyboard_arrow_down" at bounding box center [952, 136] width 19 height 19
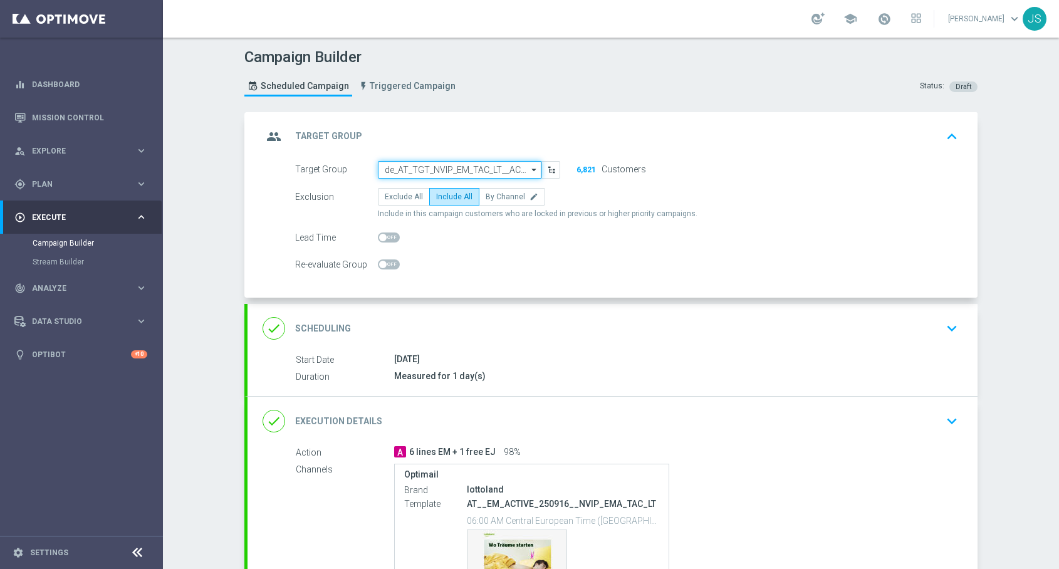
click at [513, 165] on input "de_AT_TGT_NVIP_EM_TAC_LT__ACTIVE_EM" at bounding box center [460, 170] width 164 height 18
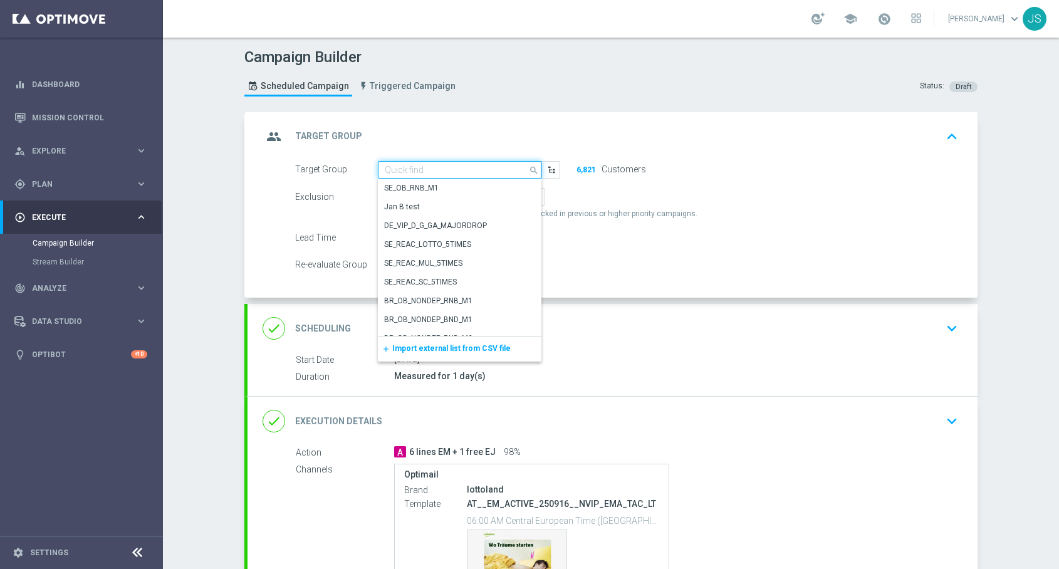
paste input "de_AT_TGT_NVIP_EM_TAC_LT__REACTIVATED_EM"
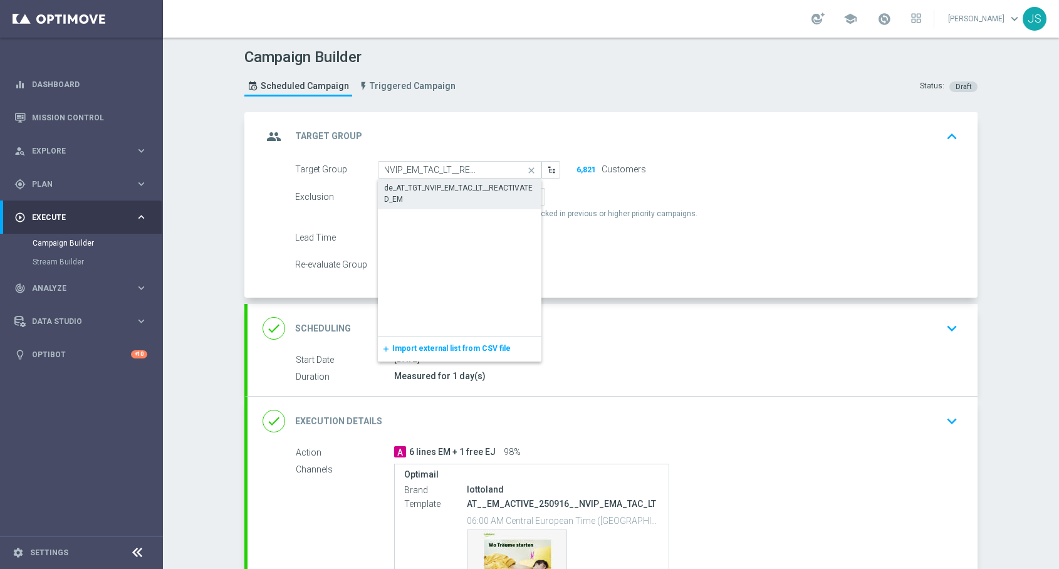
click at [490, 183] on div "de_AT_TGT_NVIP_EM_TAC_LT__REACTIVATED_EM" at bounding box center [459, 193] width 151 height 23
type input "de_AT_TGT_NVIP_EM_TAC_LT__REACTIVATED_EM"
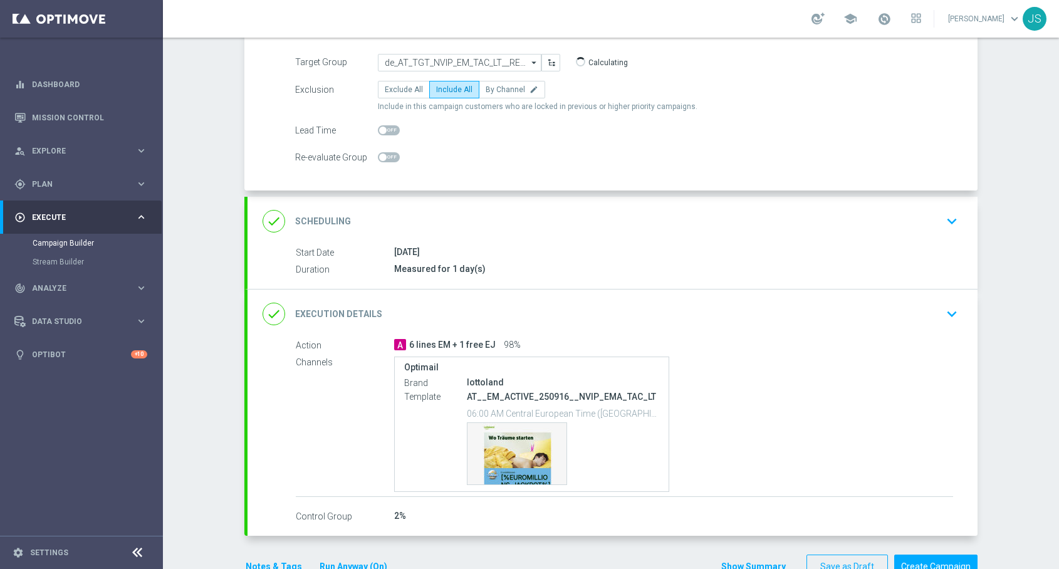
scroll to position [0, 0]
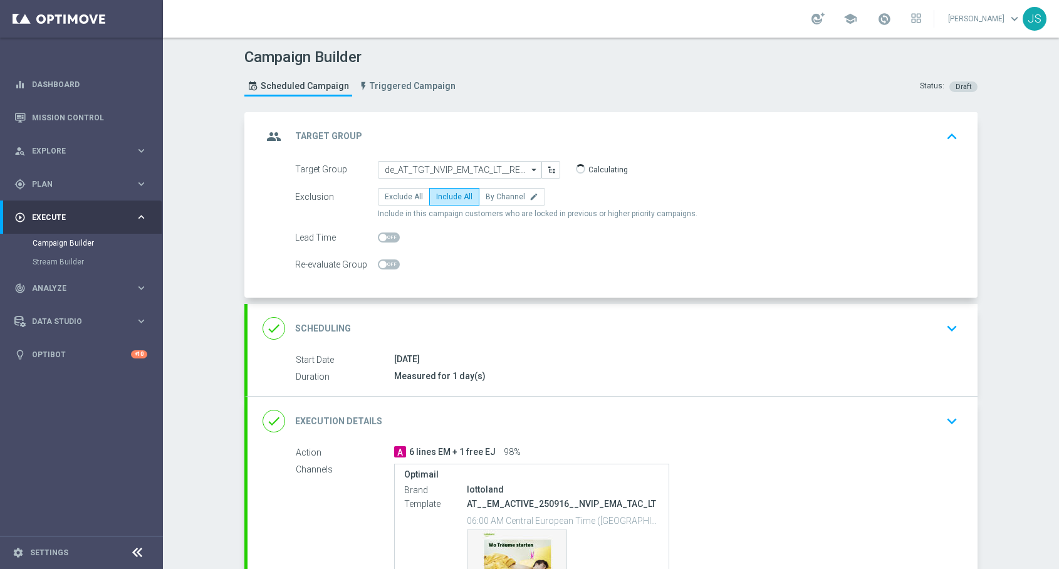
click at [964, 333] on div "done Scheduling keyboard_arrow_down" at bounding box center [613, 328] width 730 height 49
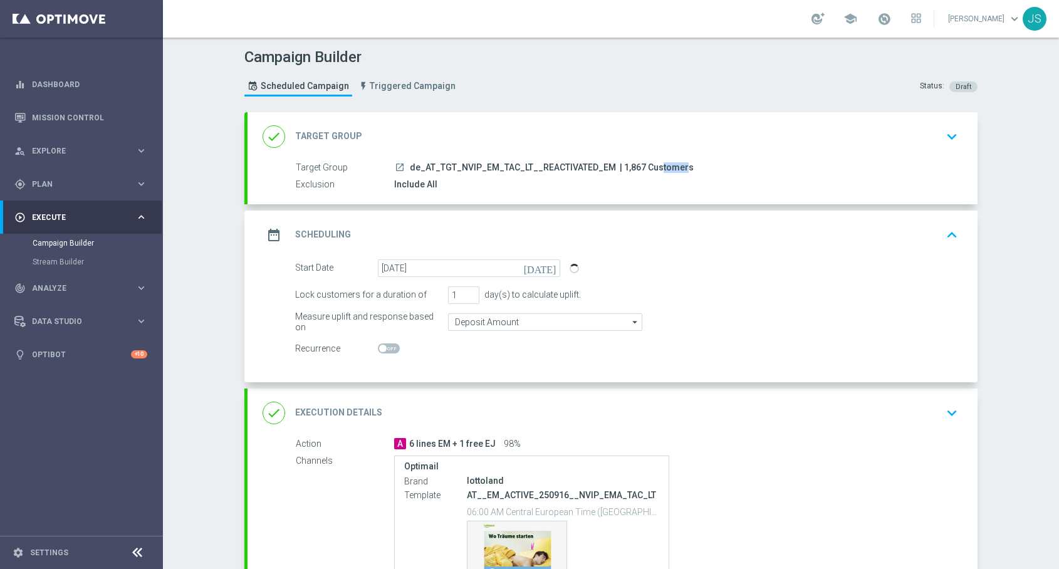
drag, startPoint x: 639, startPoint y: 165, endPoint x: 618, endPoint y: 165, distance: 21.3
click at [620, 165] on span "| 1,867 Customers" at bounding box center [657, 167] width 74 height 11
copy span "1,867"
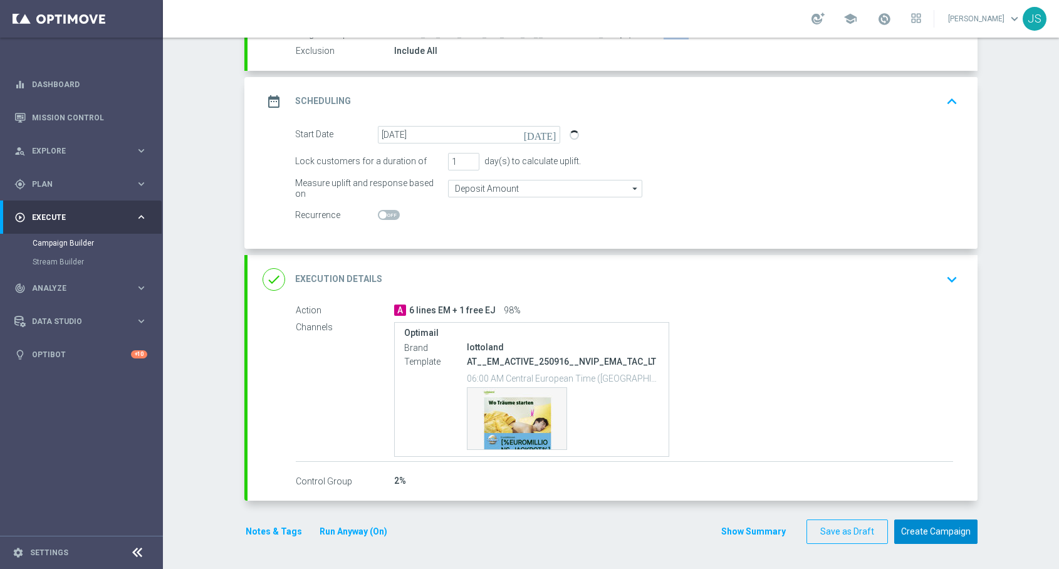
click at [958, 537] on button "Create Campaign" at bounding box center [935, 532] width 83 height 24
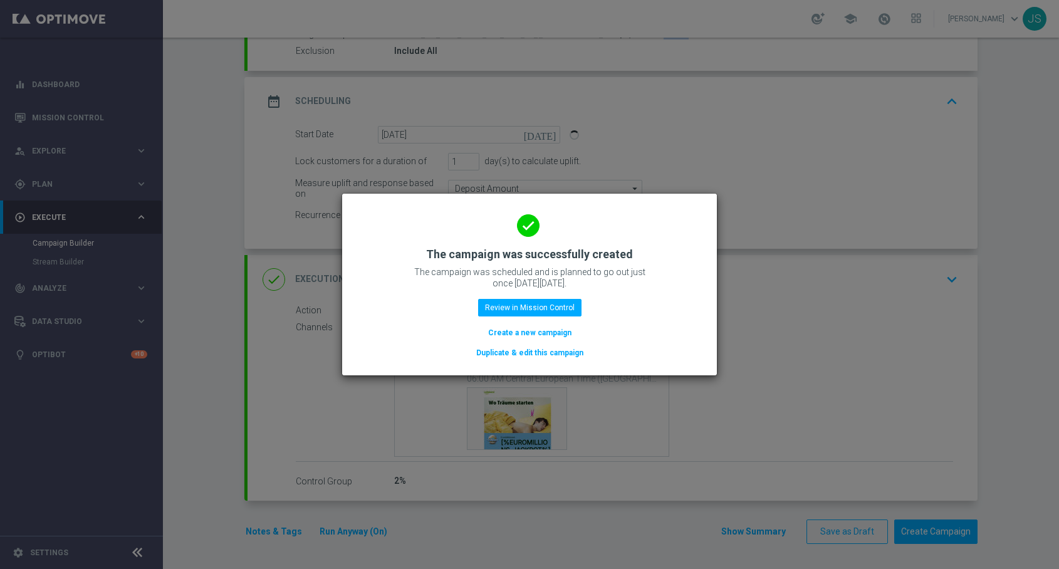
click at [548, 350] on button "Duplicate & edit this campaign" at bounding box center [530, 353] width 110 height 14
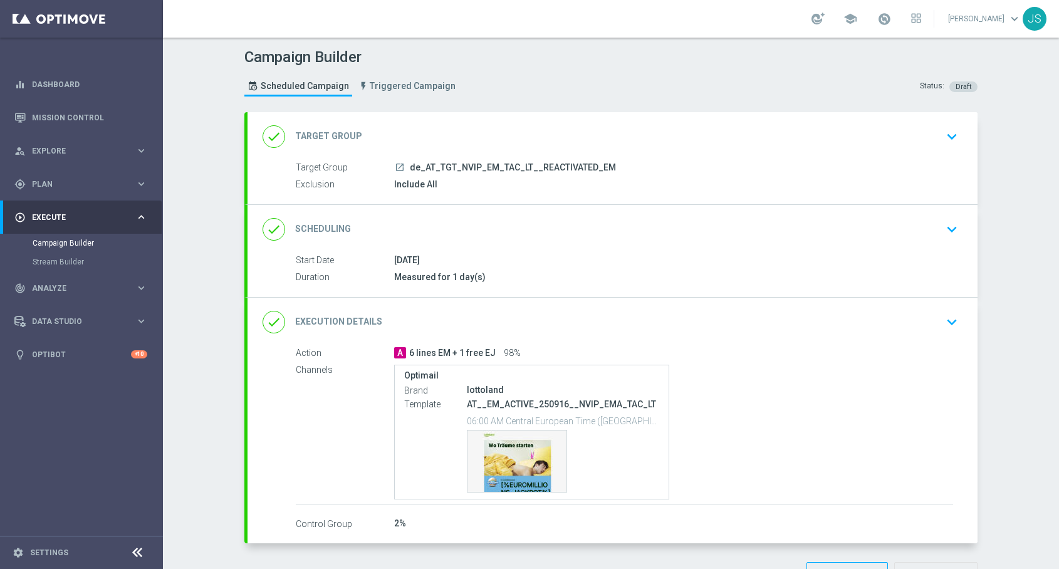
click at [942, 138] on button "keyboard_arrow_down" at bounding box center [952, 137] width 21 height 24
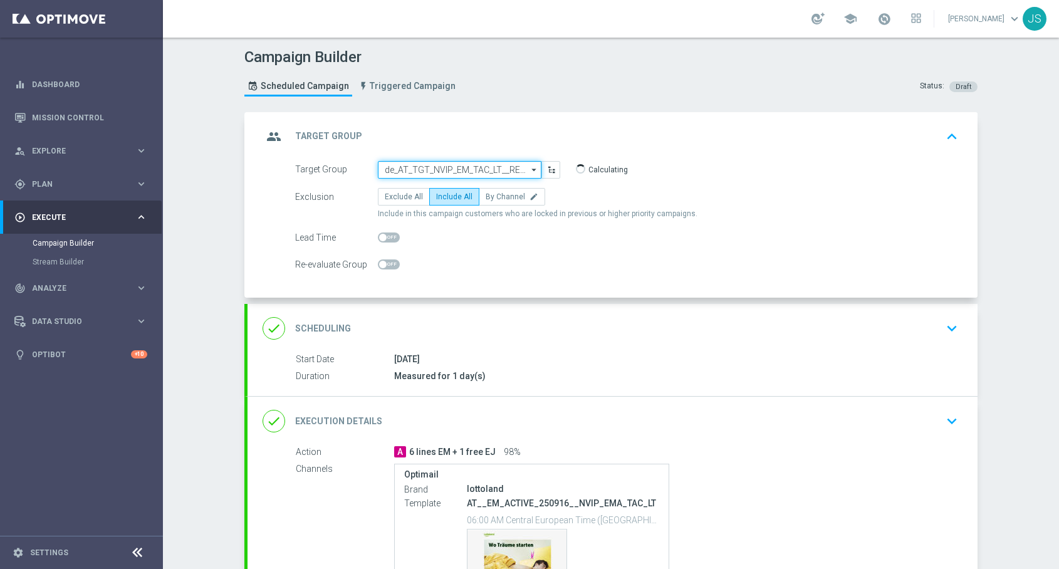
click at [500, 167] on input "de_AT_TGT_NVIP_EM_TAC_LT__REACTIVATED_EM" at bounding box center [460, 170] width 164 height 18
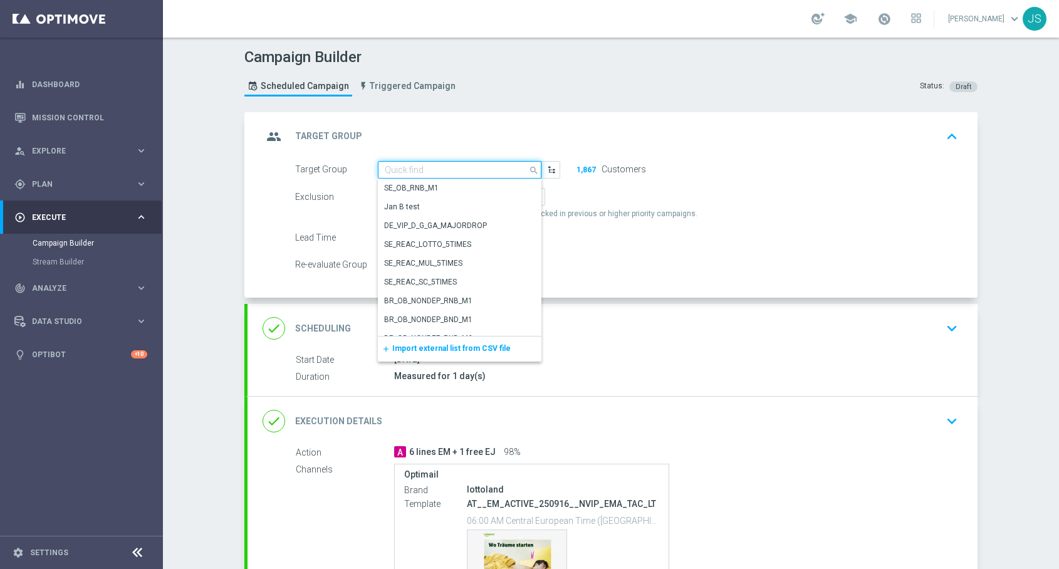
paste input "de_AT_TGT_NVIP_EM_TAC_LT__CHURNED_EM"
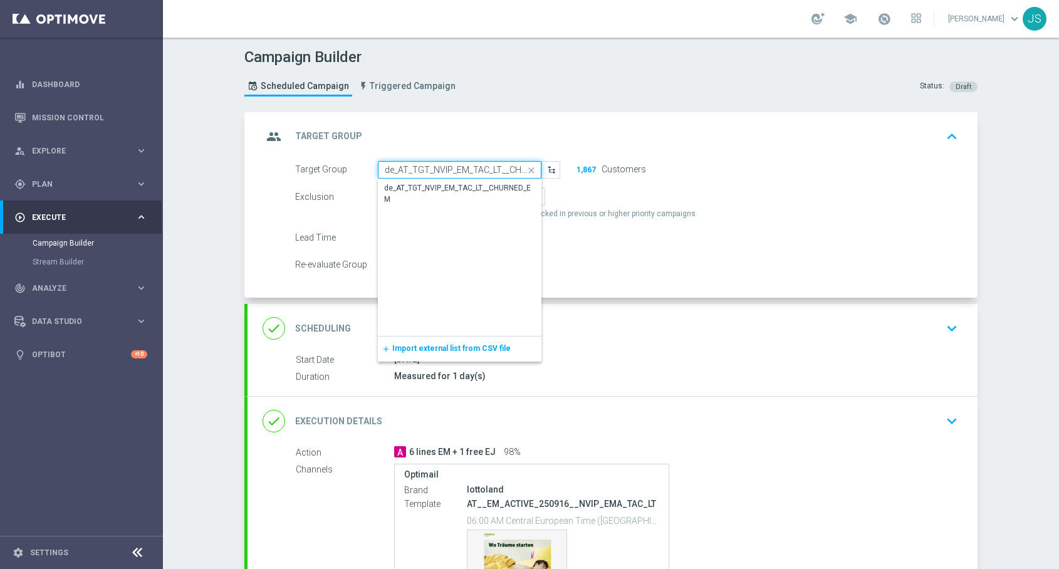
scroll to position [0, 35]
click at [428, 186] on div "de_AT_TGT_NVIP_EM_TAC_LT__CHURNED_EM" at bounding box center [459, 193] width 151 height 23
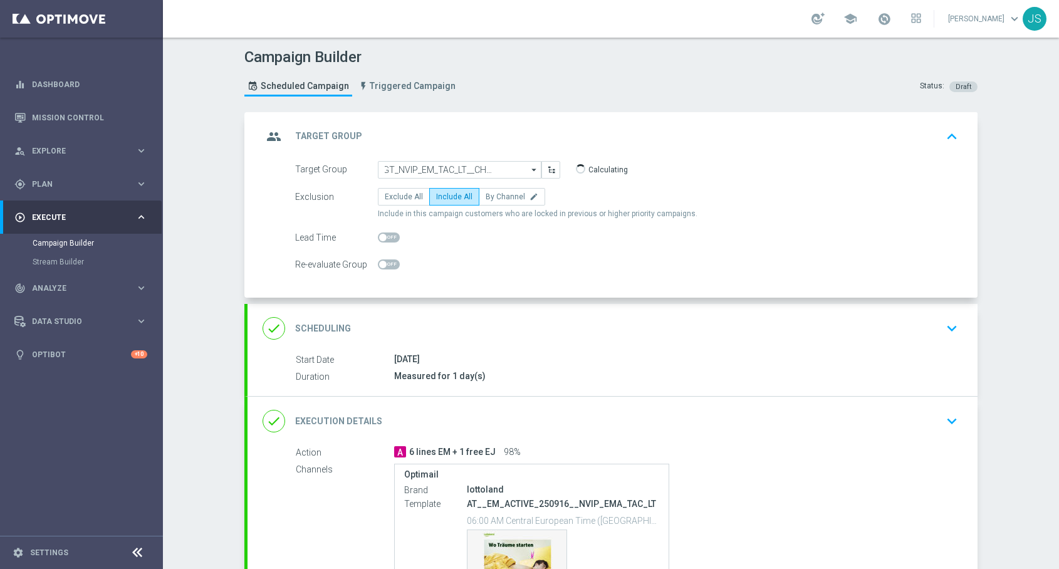
type input "de_AT_TGT_NVIP_EM_TAC_LT__CHURNED_EM"
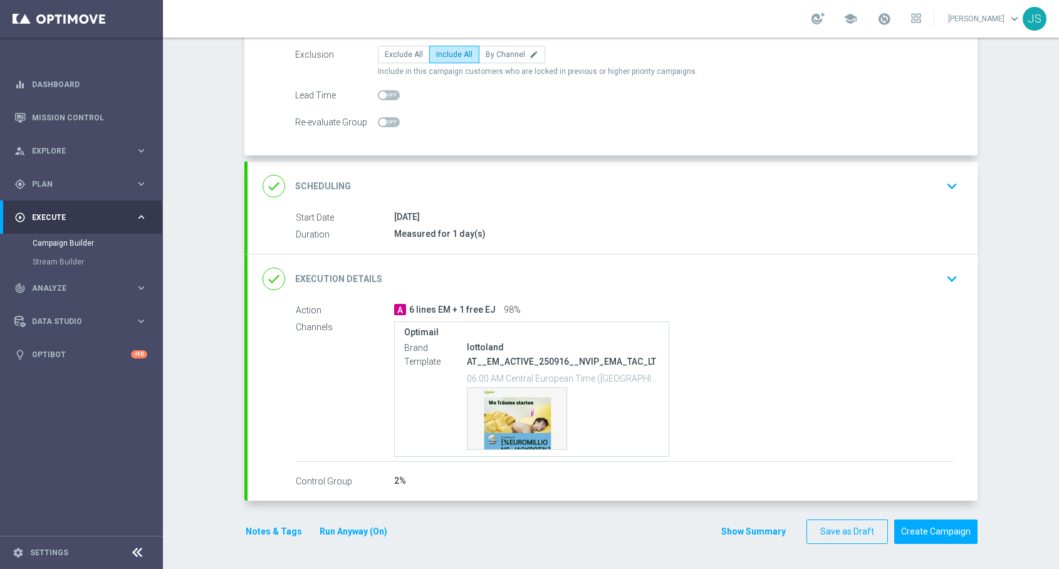
click at [951, 277] on icon "keyboard_arrow_down" at bounding box center [952, 279] width 19 height 19
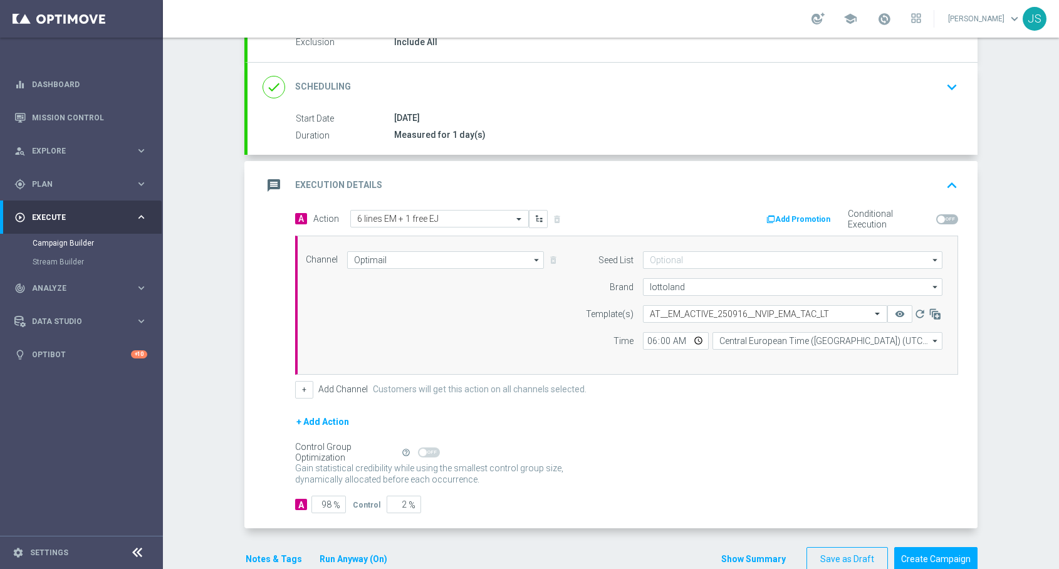
scroll to position [130, 0]
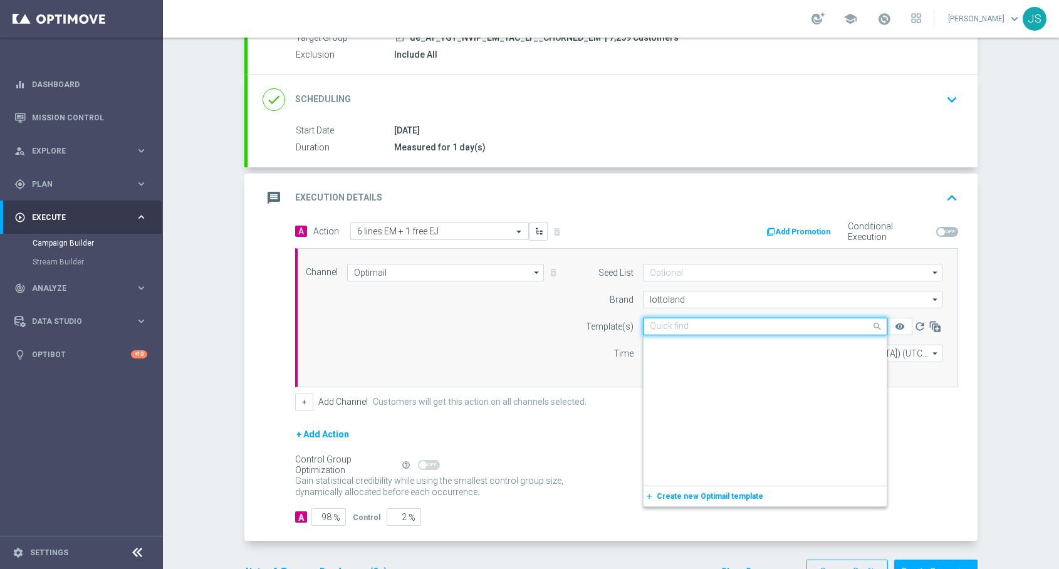
click at [682, 322] on input "text" at bounding box center [753, 327] width 206 height 11
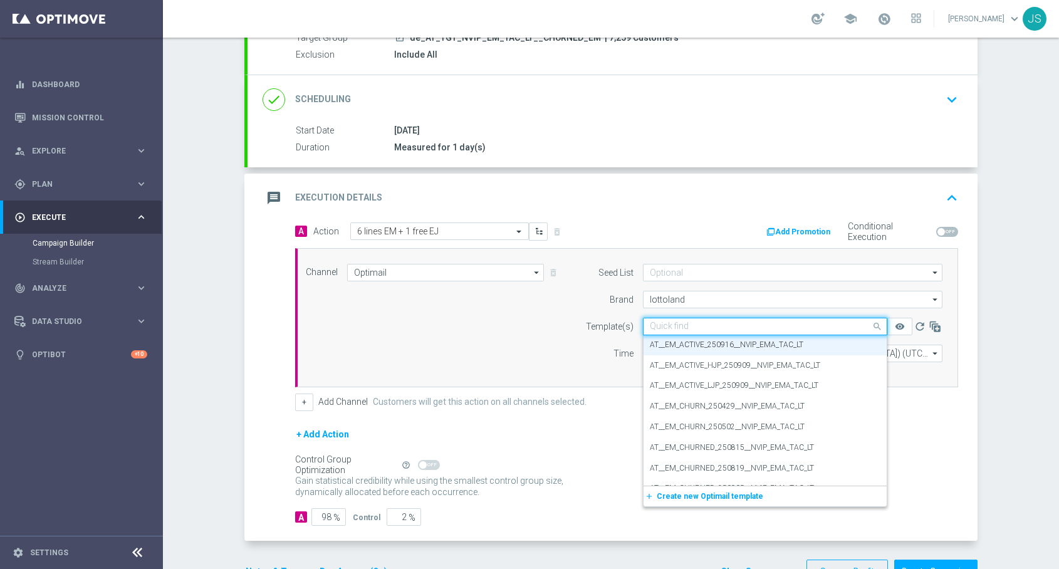
paste input "AT__EM_CHURNED_250916__NVIP_EMA_TAC_LT"
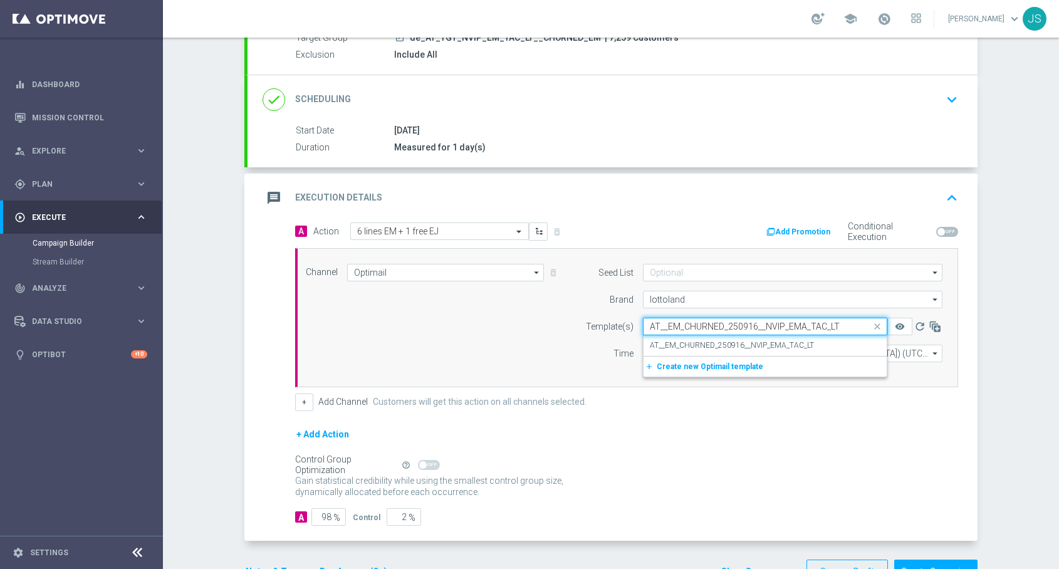
scroll to position [0, 0]
click at [719, 347] on label "AT__EM_CHURNED_250916__NVIP_EMA_TAC_LT" at bounding box center [732, 345] width 164 height 11
type input "AT__EM_CHURNED_250916__NVIP_EMA_TAC_LT"
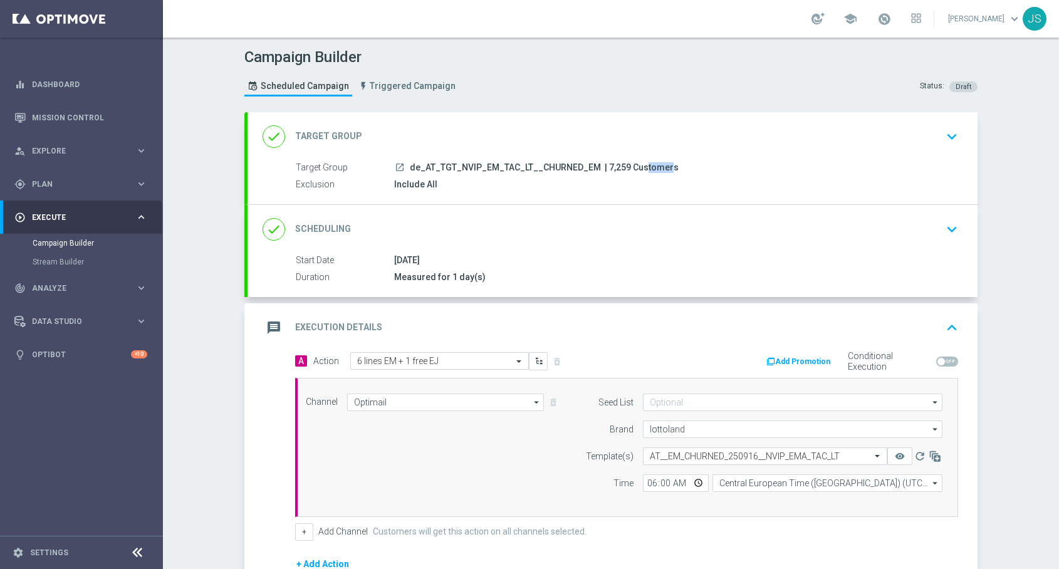
drag, startPoint x: 623, startPoint y: 167, endPoint x: 601, endPoint y: 166, distance: 22.6
click at [605, 166] on span "| 7,259 Customers" at bounding box center [642, 167] width 74 height 11
copy span "7,259"
click at [414, 365] on input "text" at bounding box center [427, 361] width 140 height 11
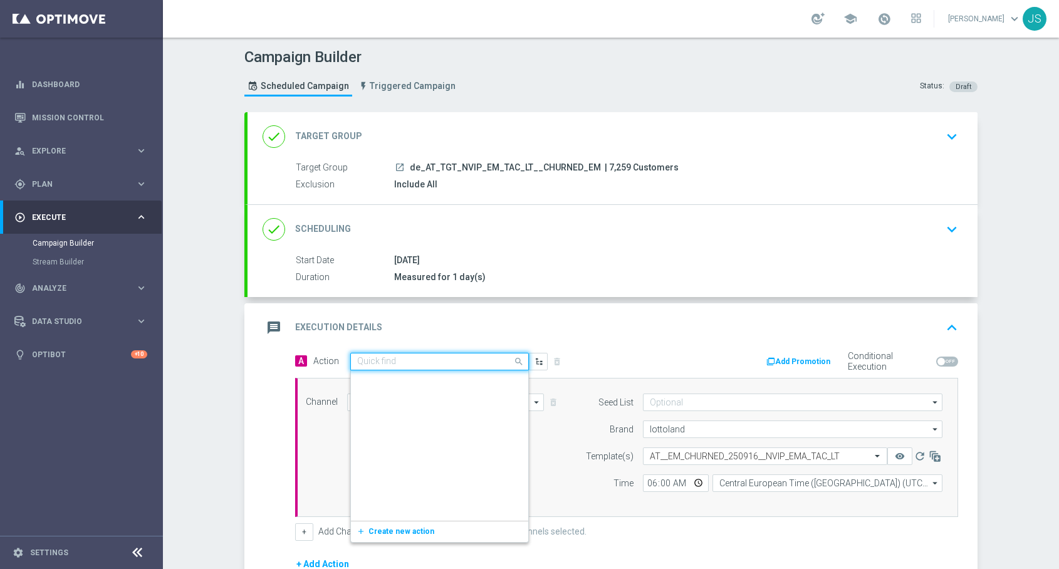
scroll to position [69834, 0]
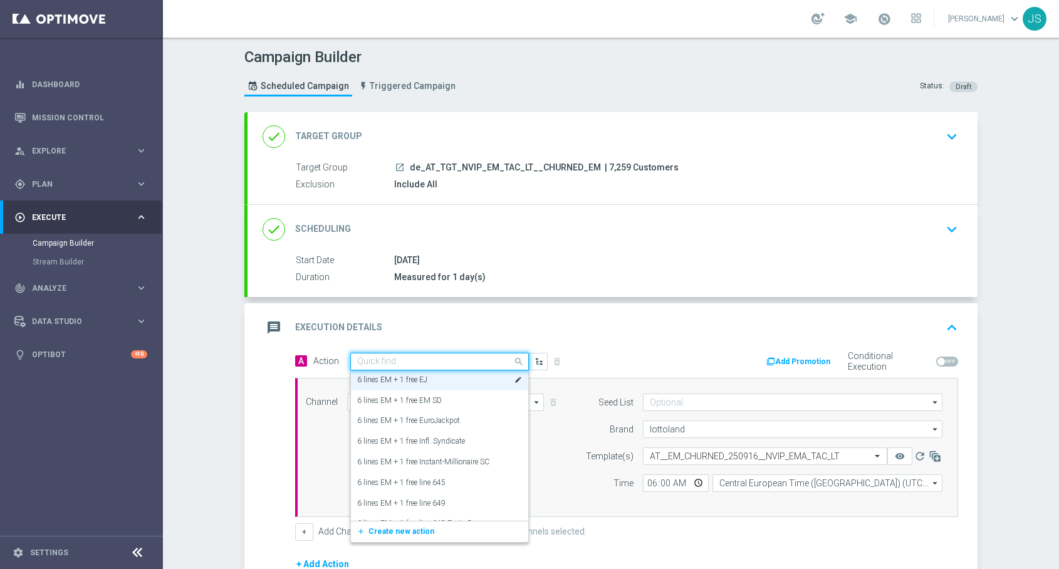
paste input "2 lines EM + 1 free EJ"
type input "2 lines EM + 1 free EJ"
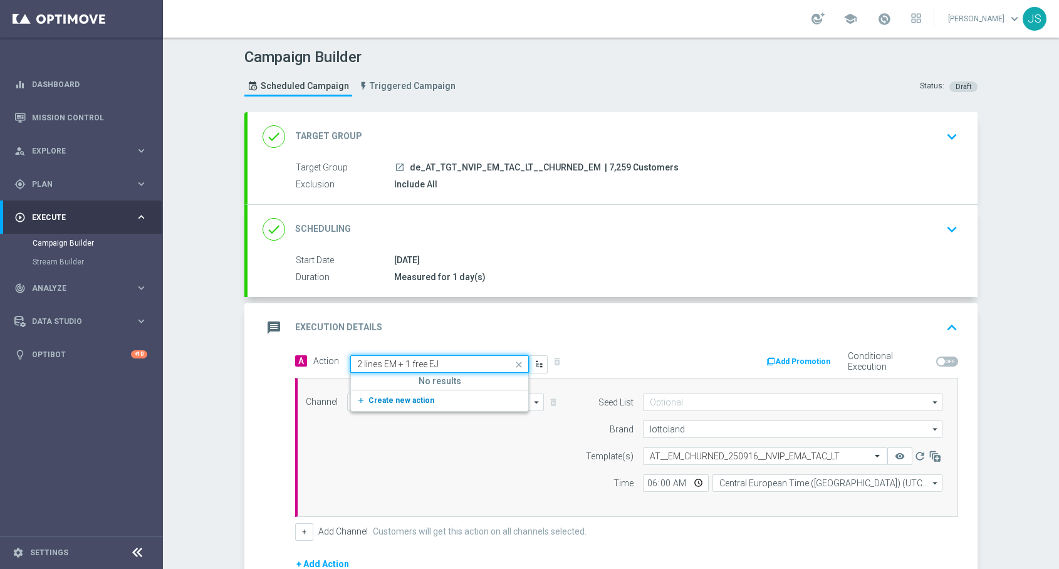
click at [399, 400] on span "Create new action" at bounding box center [402, 400] width 66 height 9
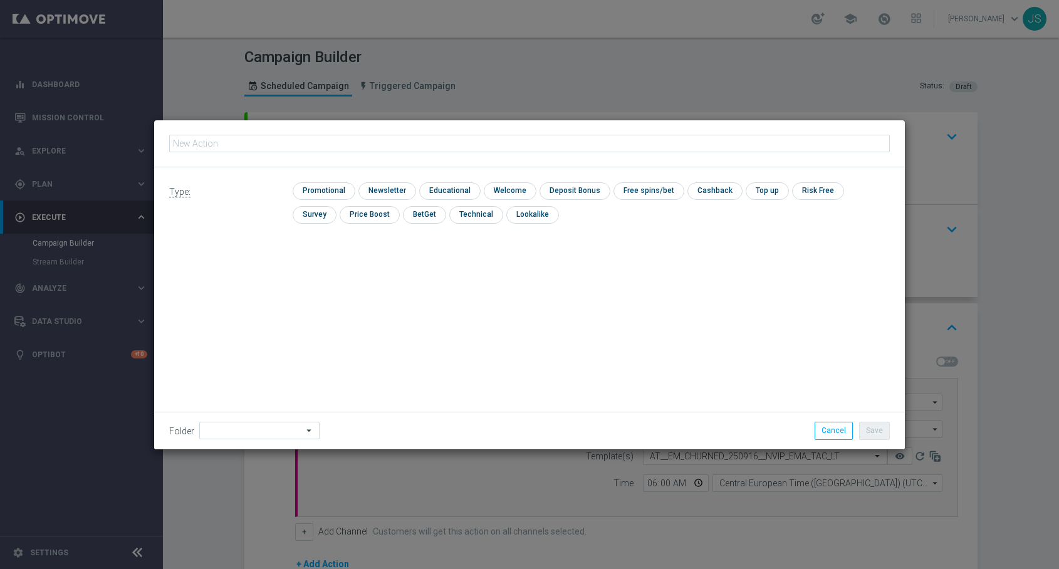
type input "2 lines EM + 1 free EJ"
click at [325, 183] on input "checkbox" at bounding box center [323, 190] width 60 height 17
checkbox input "true"
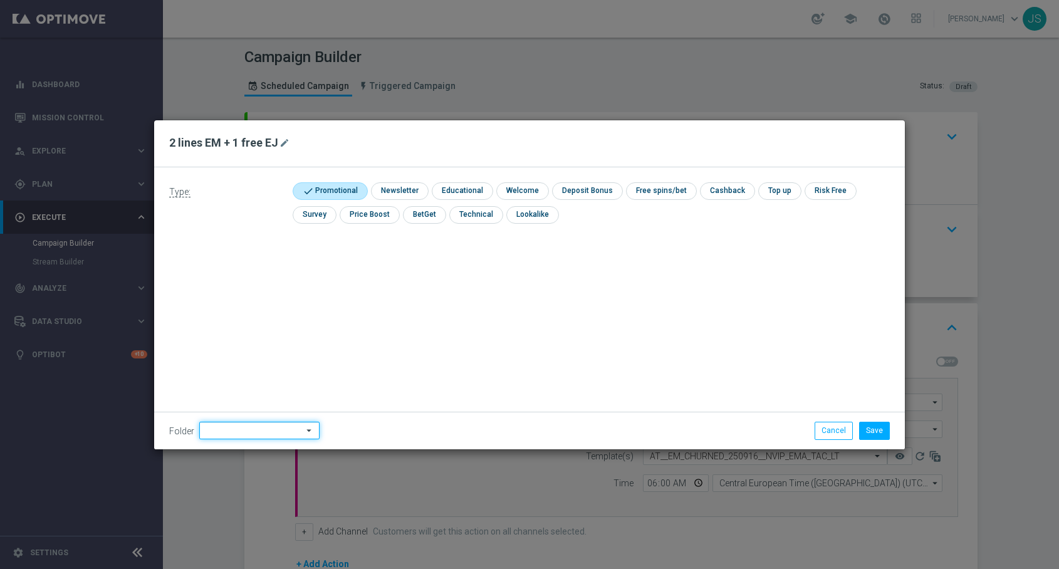
click at [233, 431] on input at bounding box center [259, 431] width 120 height 18
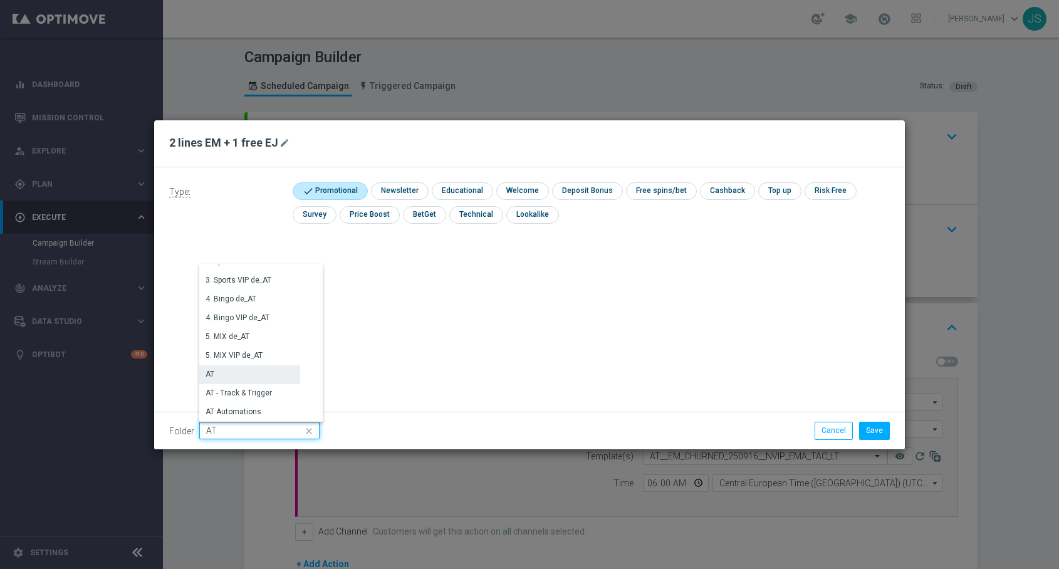
scroll to position [94, 0]
click at [217, 366] on div "AT" at bounding box center [249, 368] width 101 height 19
type input "AT"
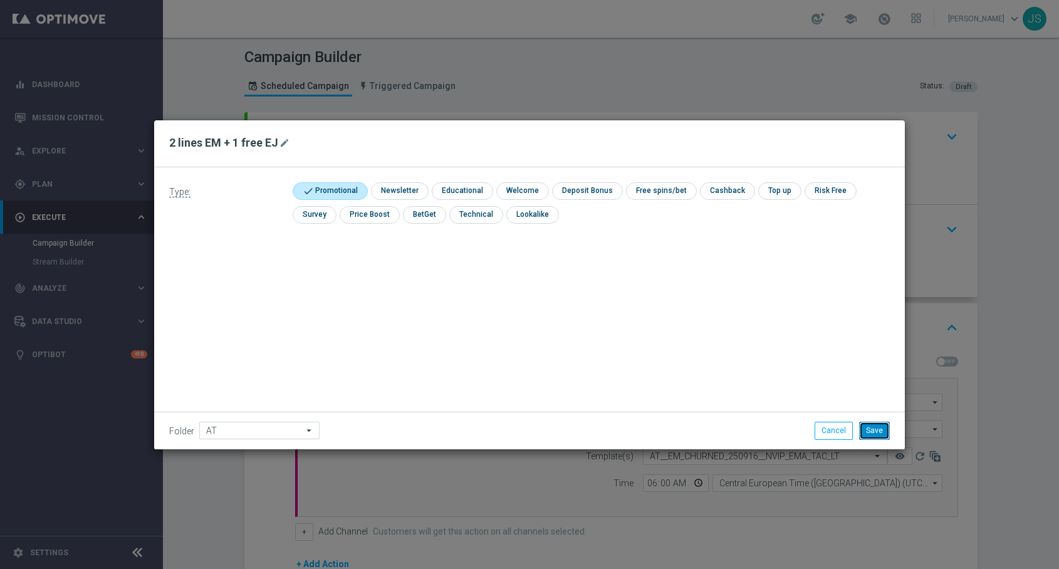
click at [880, 427] on button "Save" at bounding box center [874, 431] width 31 height 18
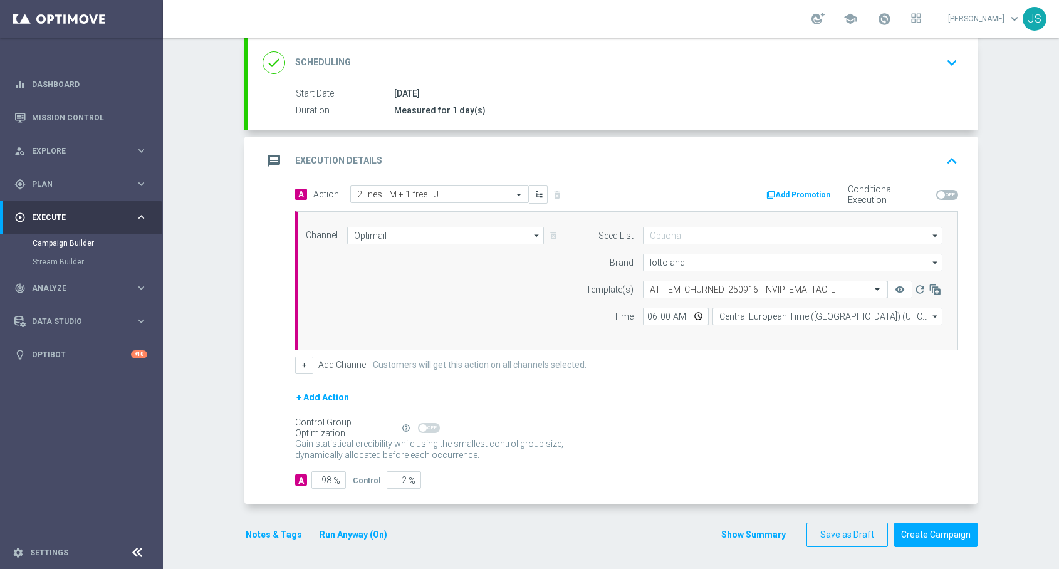
scroll to position [170, 0]
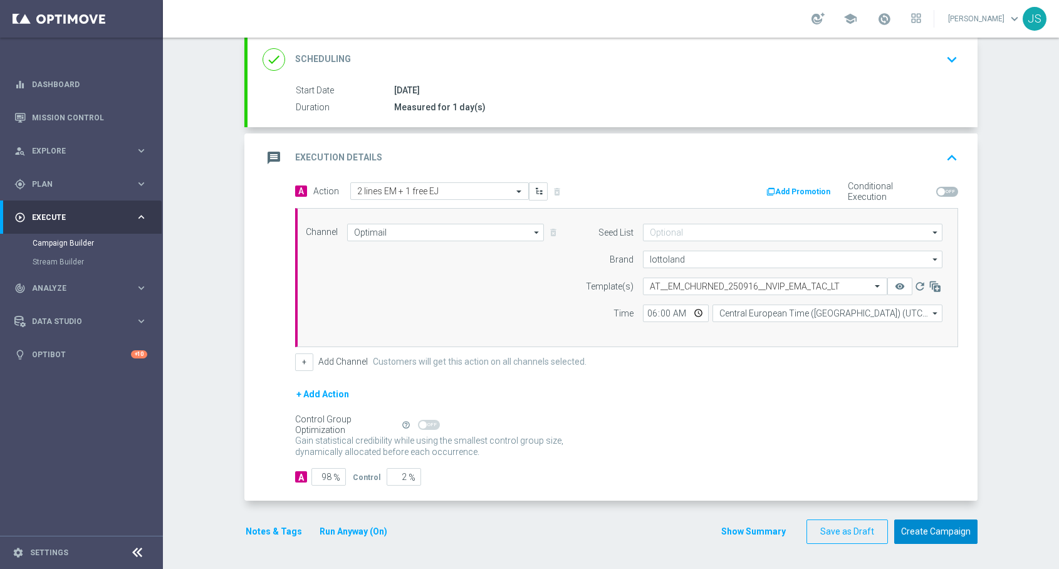
click at [951, 533] on button "Create Campaign" at bounding box center [935, 532] width 83 height 24
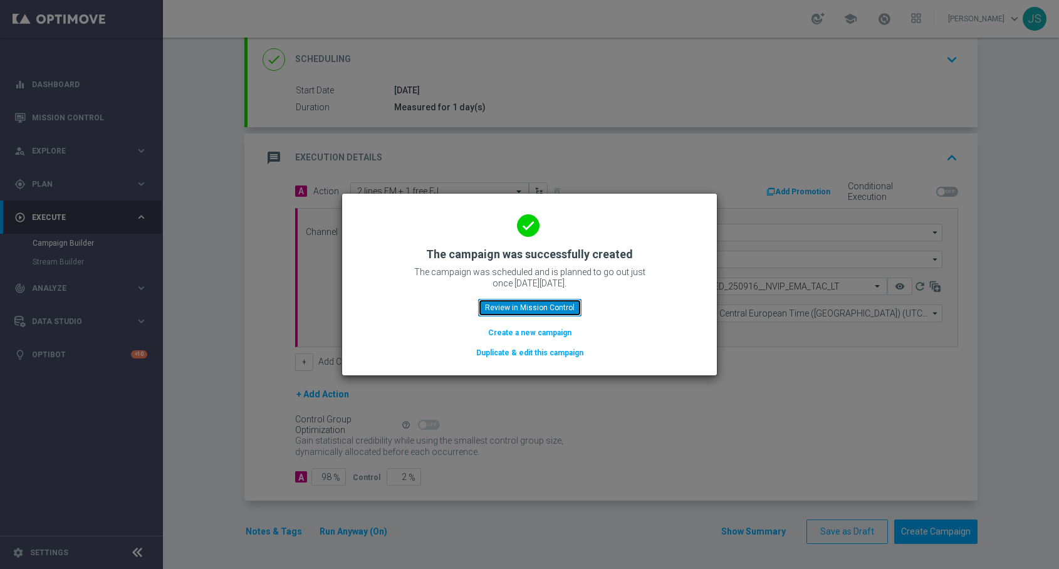
click at [513, 303] on button "Review in Mission Control" at bounding box center [529, 308] width 103 height 18
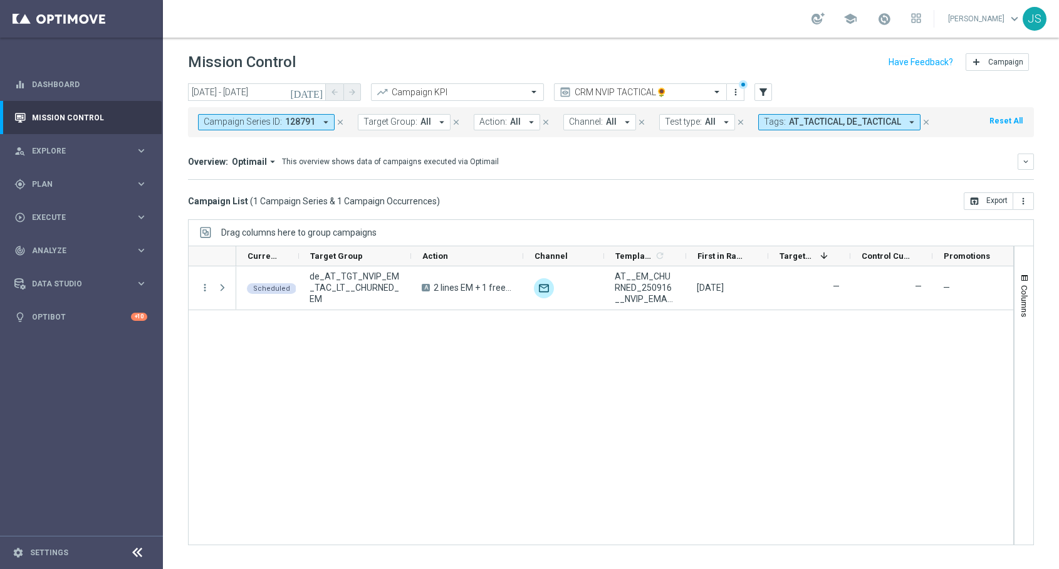
click at [340, 122] on icon "close" at bounding box center [340, 122] width 9 height 9
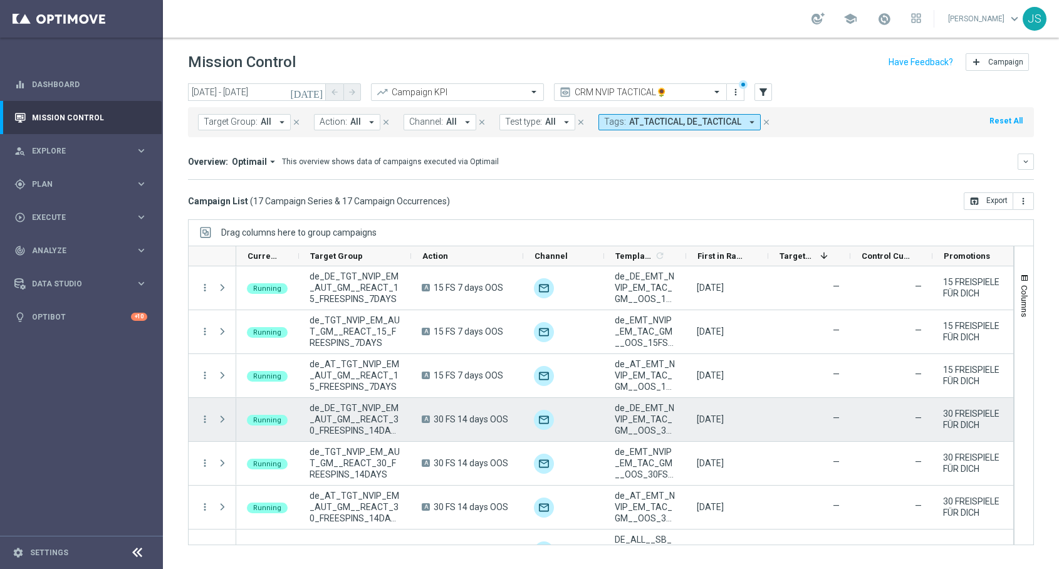
scroll to position [468, 0]
